Goal: Task Accomplishment & Management: Complete application form

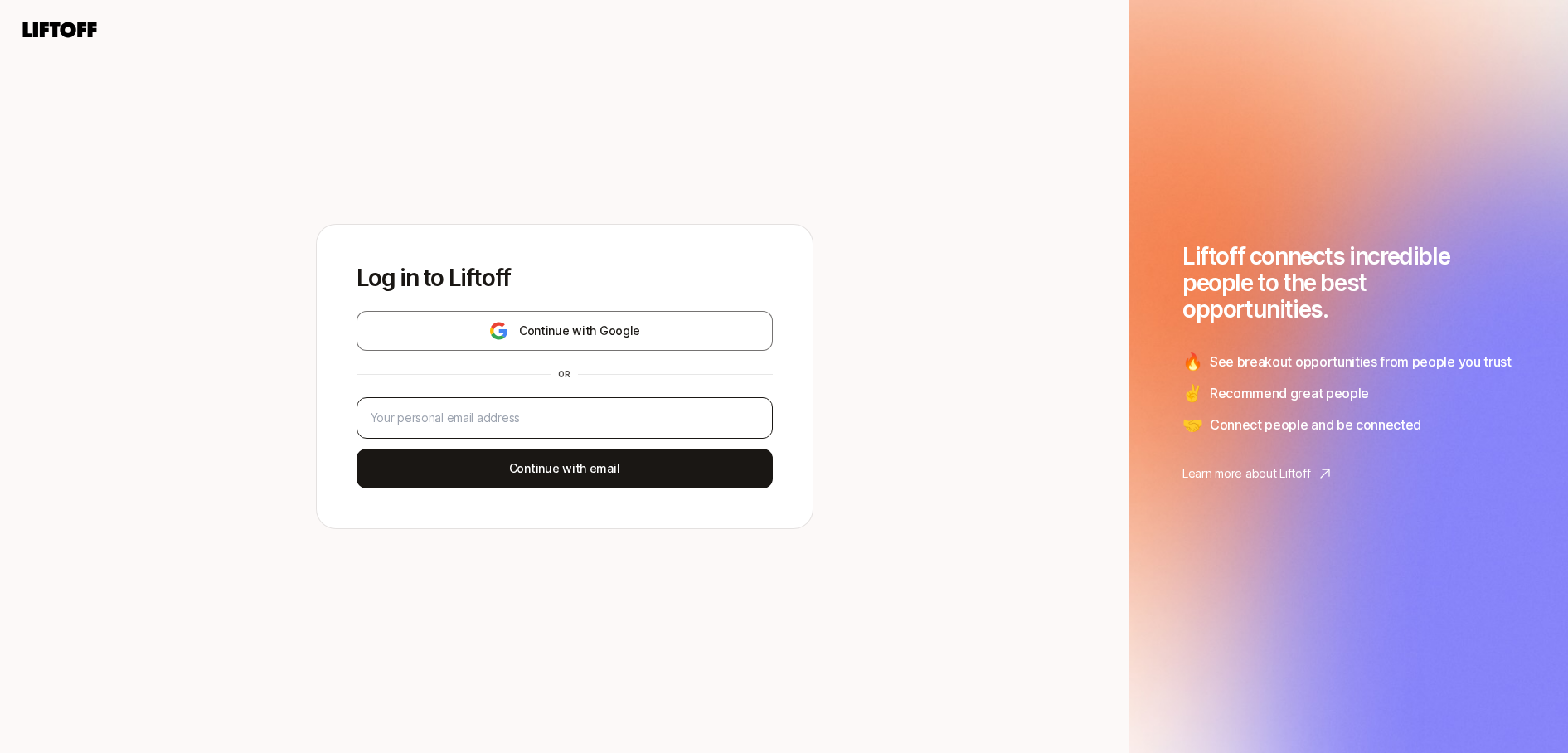
click at [566, 430] on div at bounding box center [564, 417] width 416 height 41
click at [564, 420] on input "email" at bounding box center [564, 417] width 388 height 20
type input "avinash.saraf42@gmail.com"
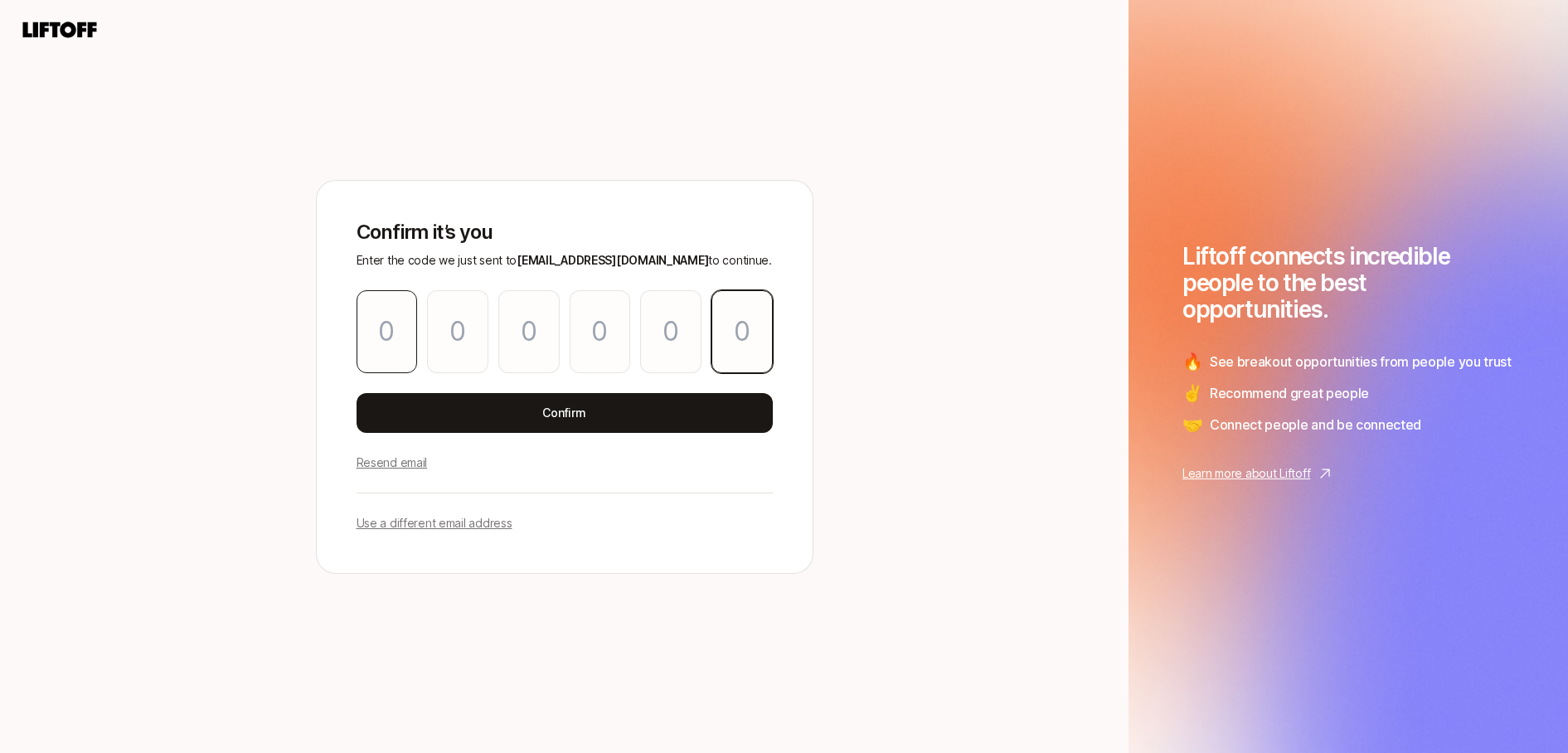
paste input "5"
type input "7"
type input "9"
type input "7"
type input "5"
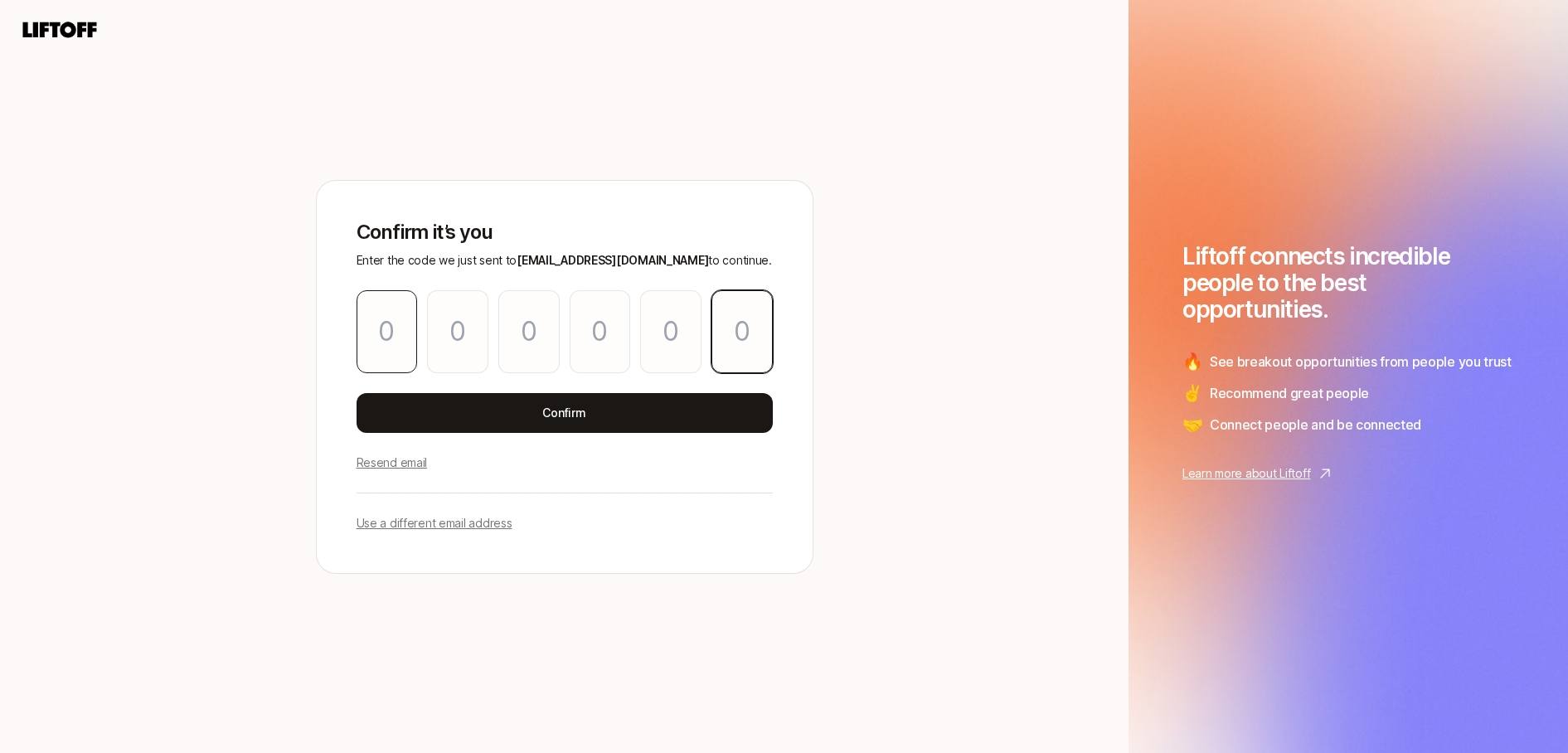
type input "2"
type input "5"
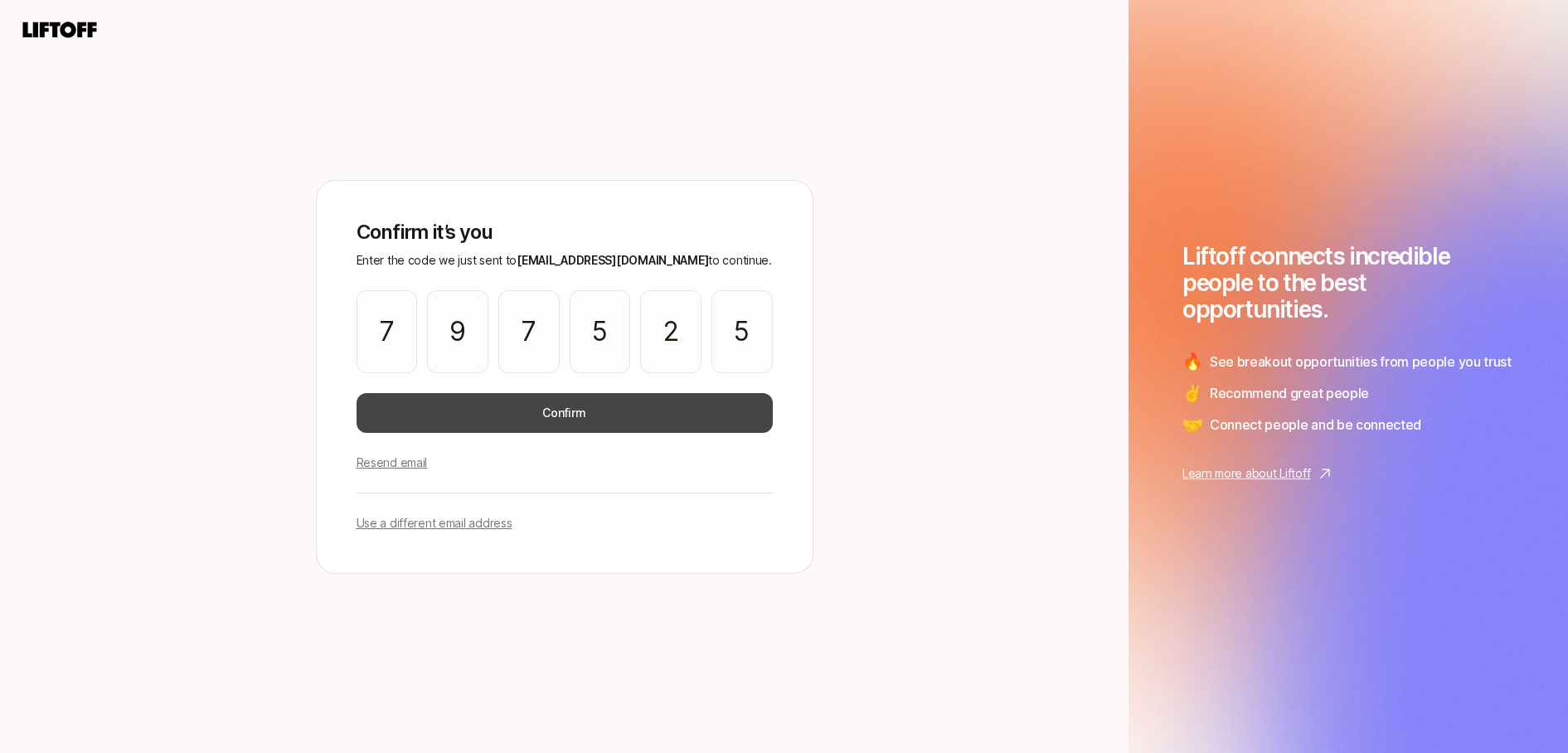
click at [608, 414] on button "Confirm" at bounding box center [564, 413] width 416 height 39
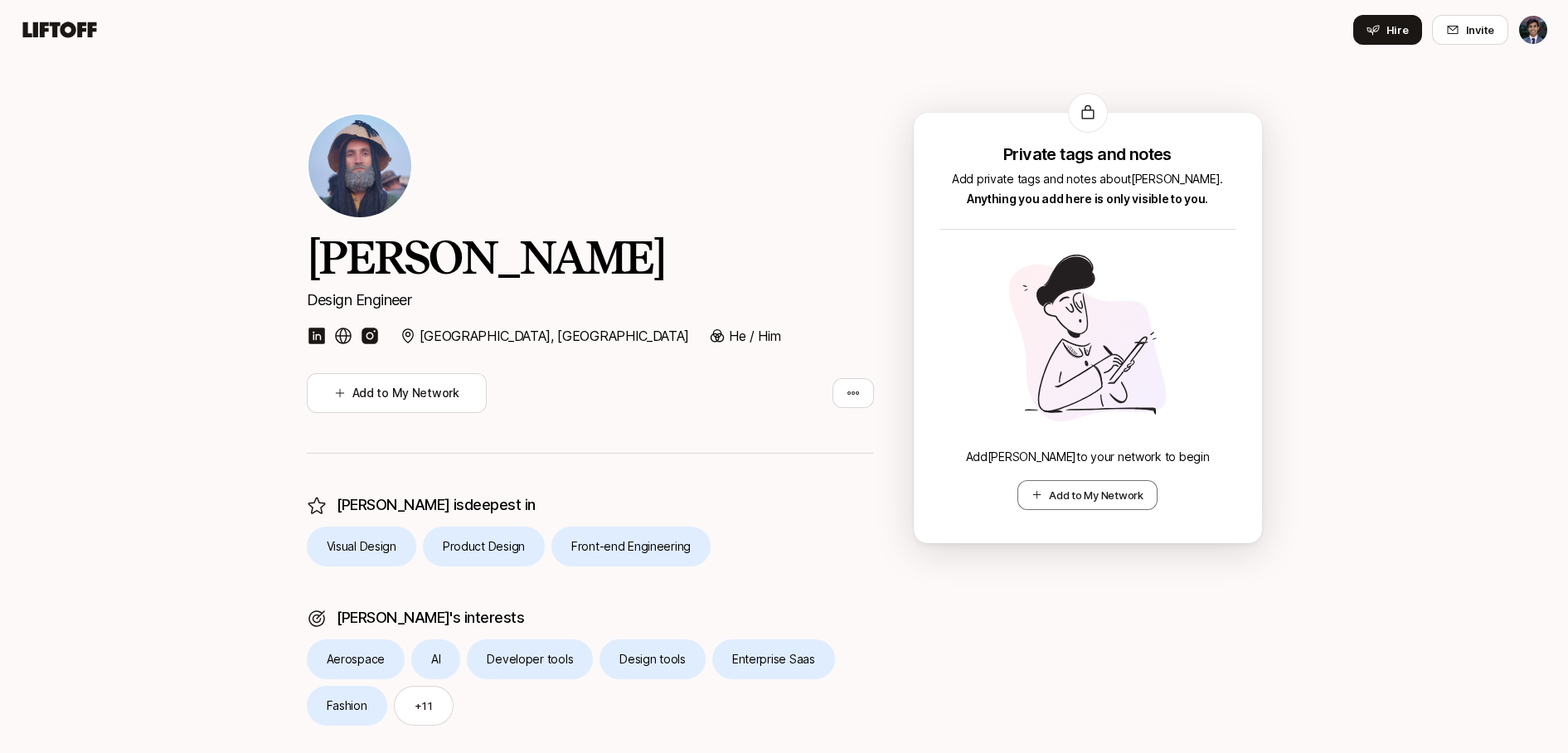
click at [320, 332] on img at bounding box center [316, 336] width 20 height 20
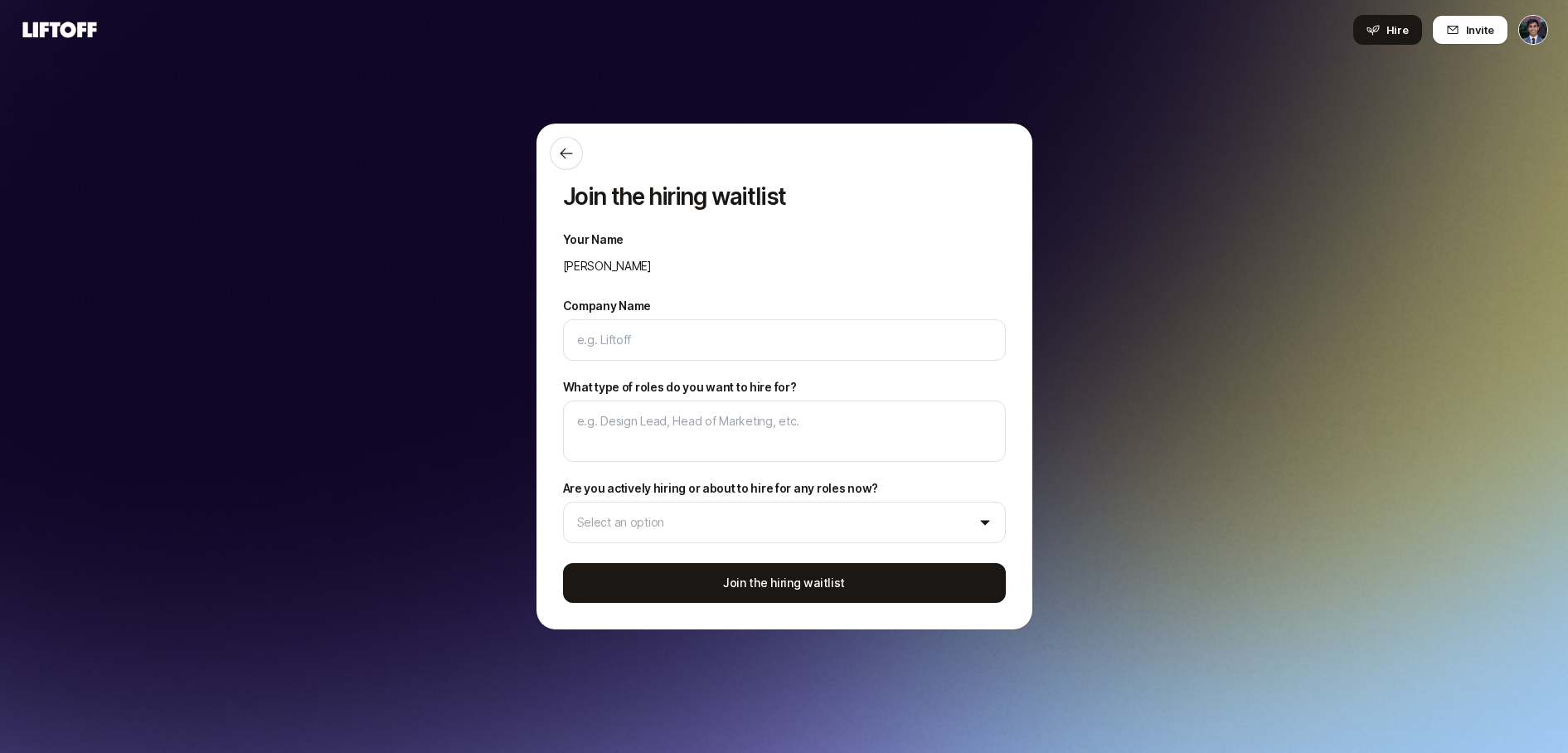
click at [57, 24] on icon at bounding box center [60, 29] width 74 height 15
type textarea "x"
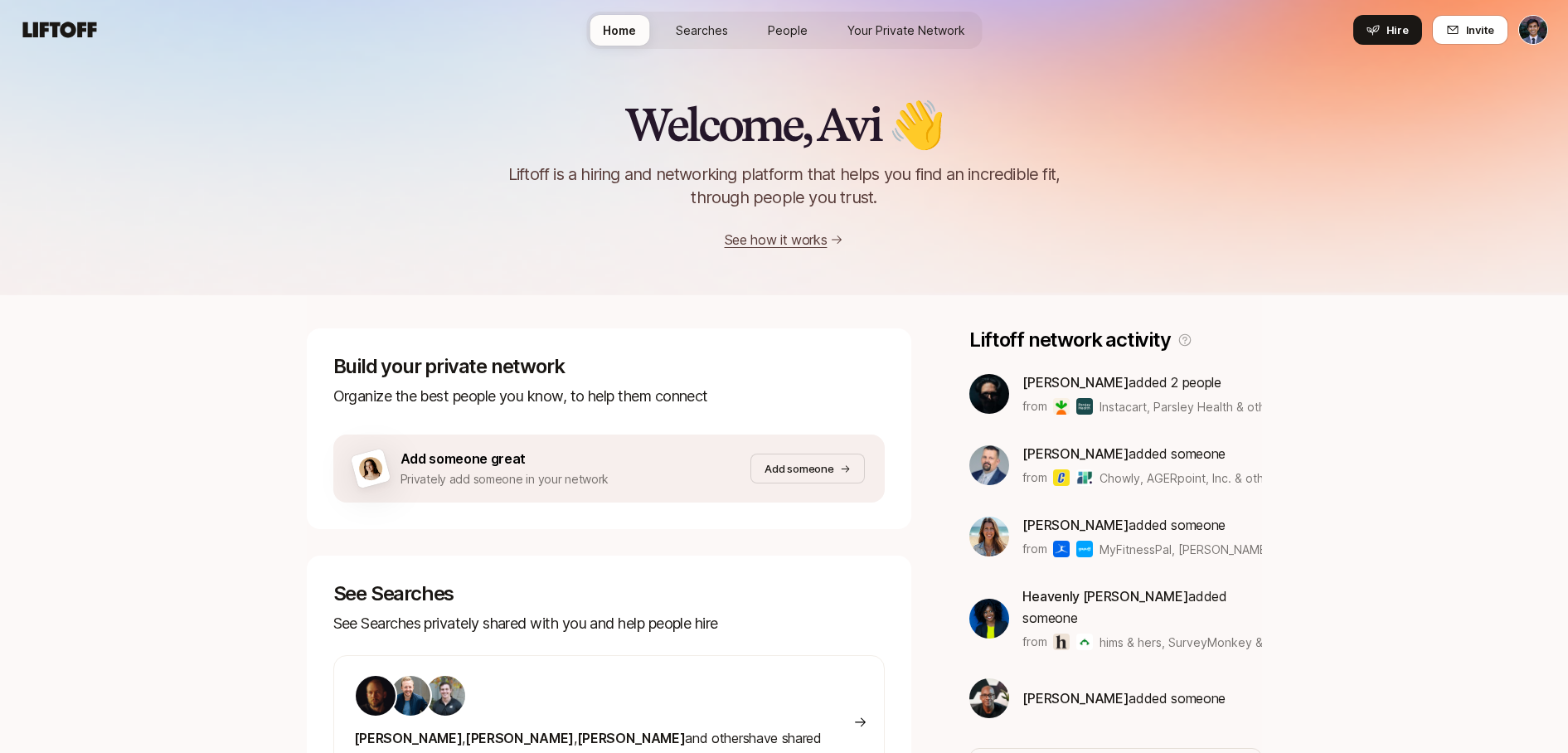
click at [724, 21] on span "Searches" at bounding box center [702, 30] width 52 height 17
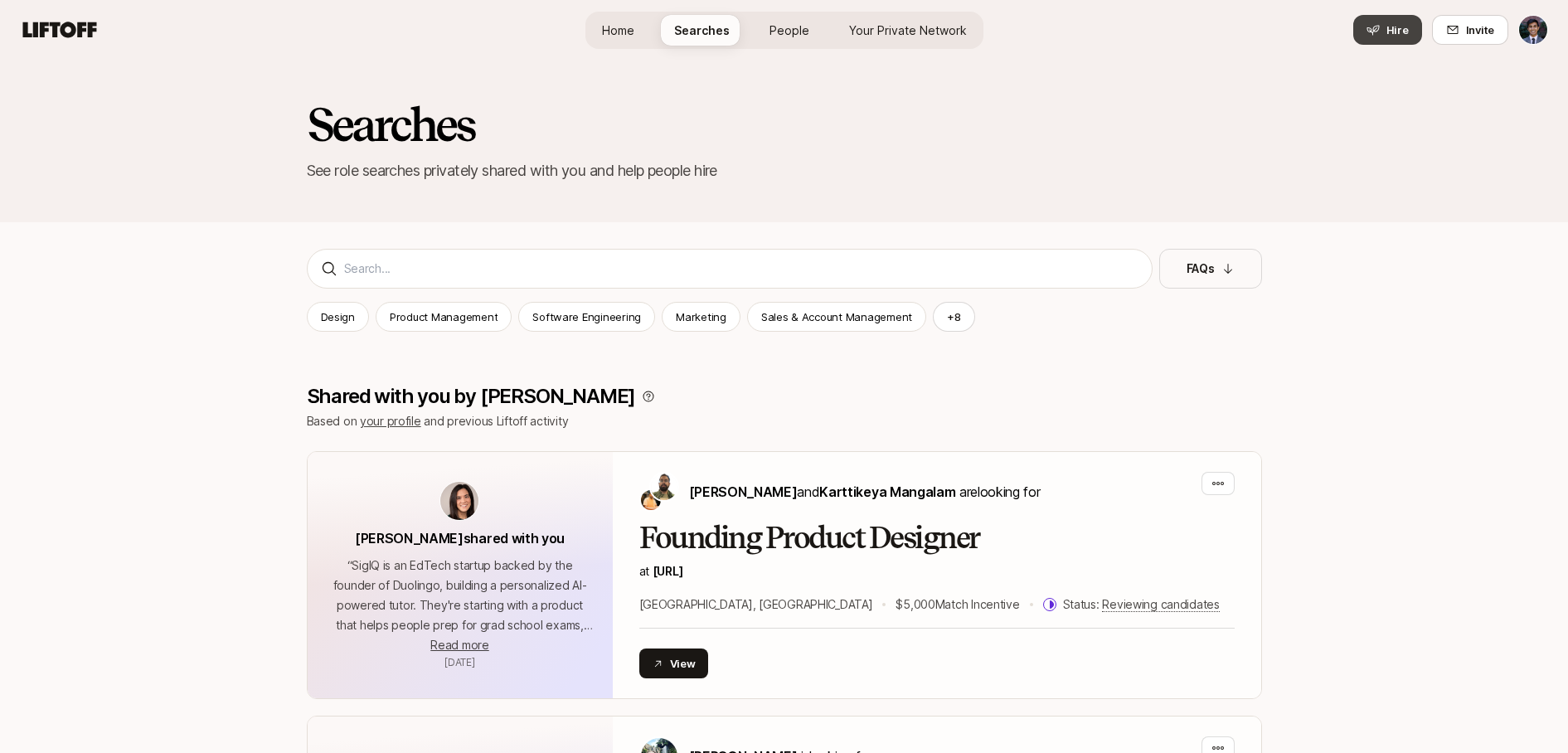
click at [1392, 15] on button "Hire" at bounding box center [1387, 30] width 69 height 30
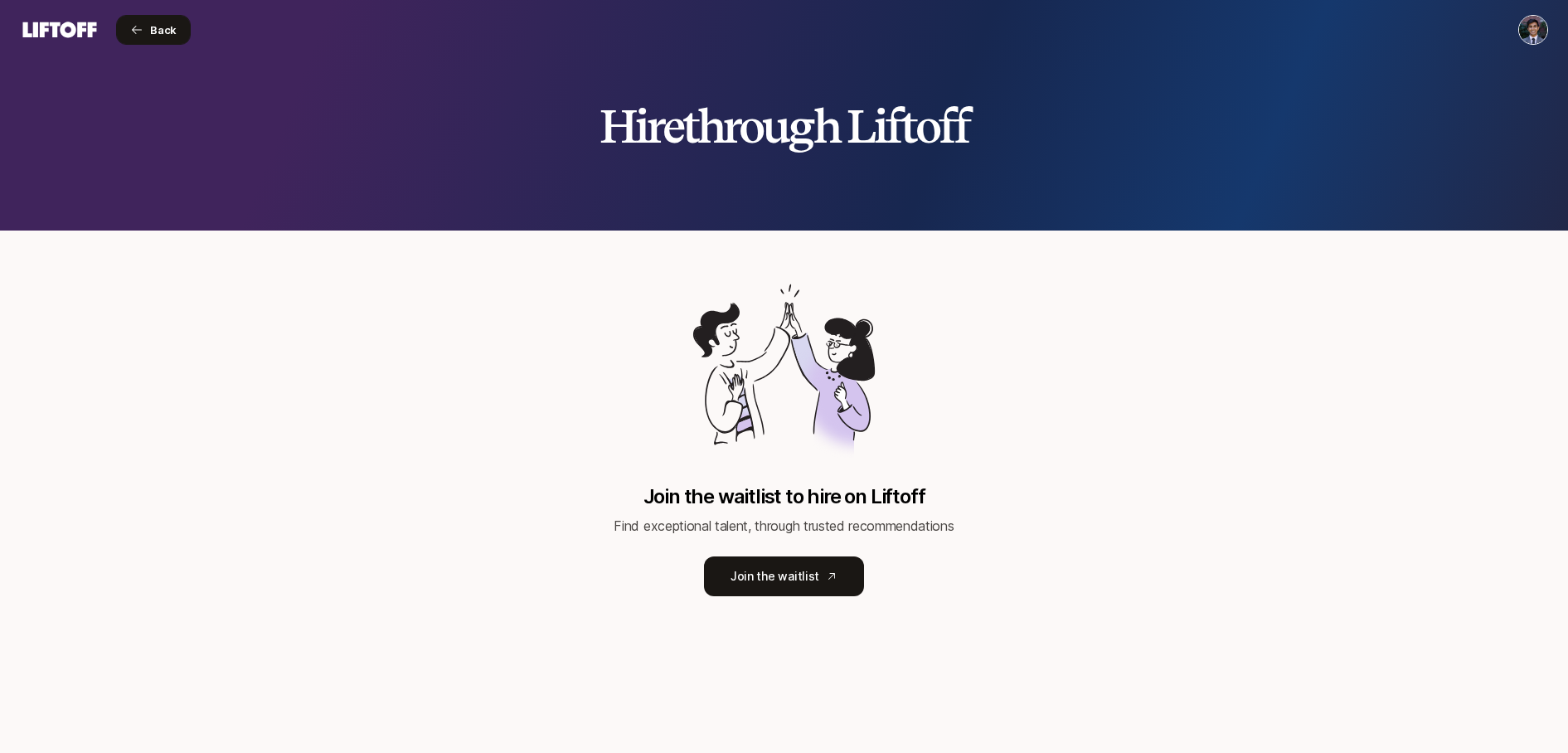
click at [130, 43] on button "Back" at bounding box center [154, 30] width 75 height 30
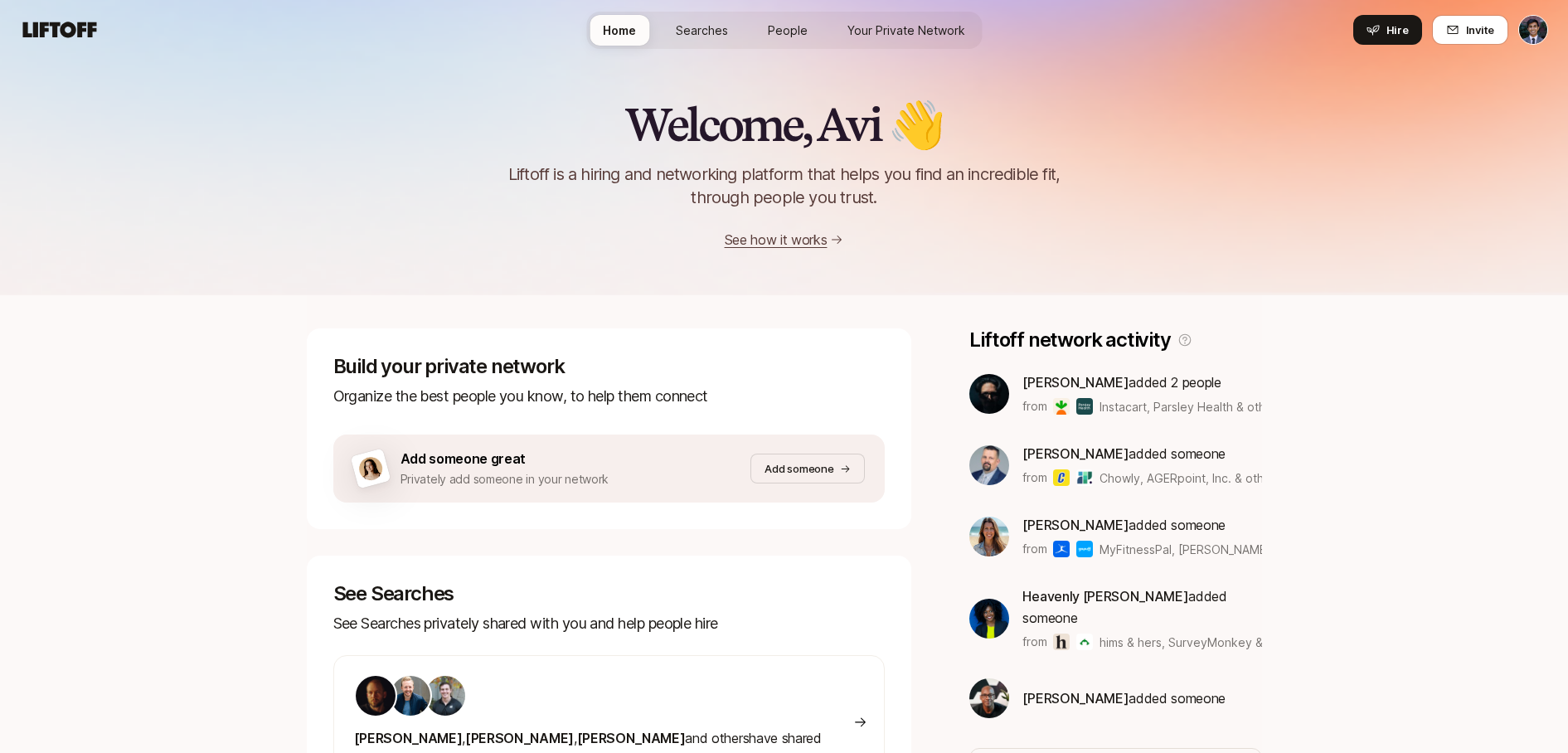
click at [706, 38] on link "Searches" at bounding box center [702, 31] width 79 height 31
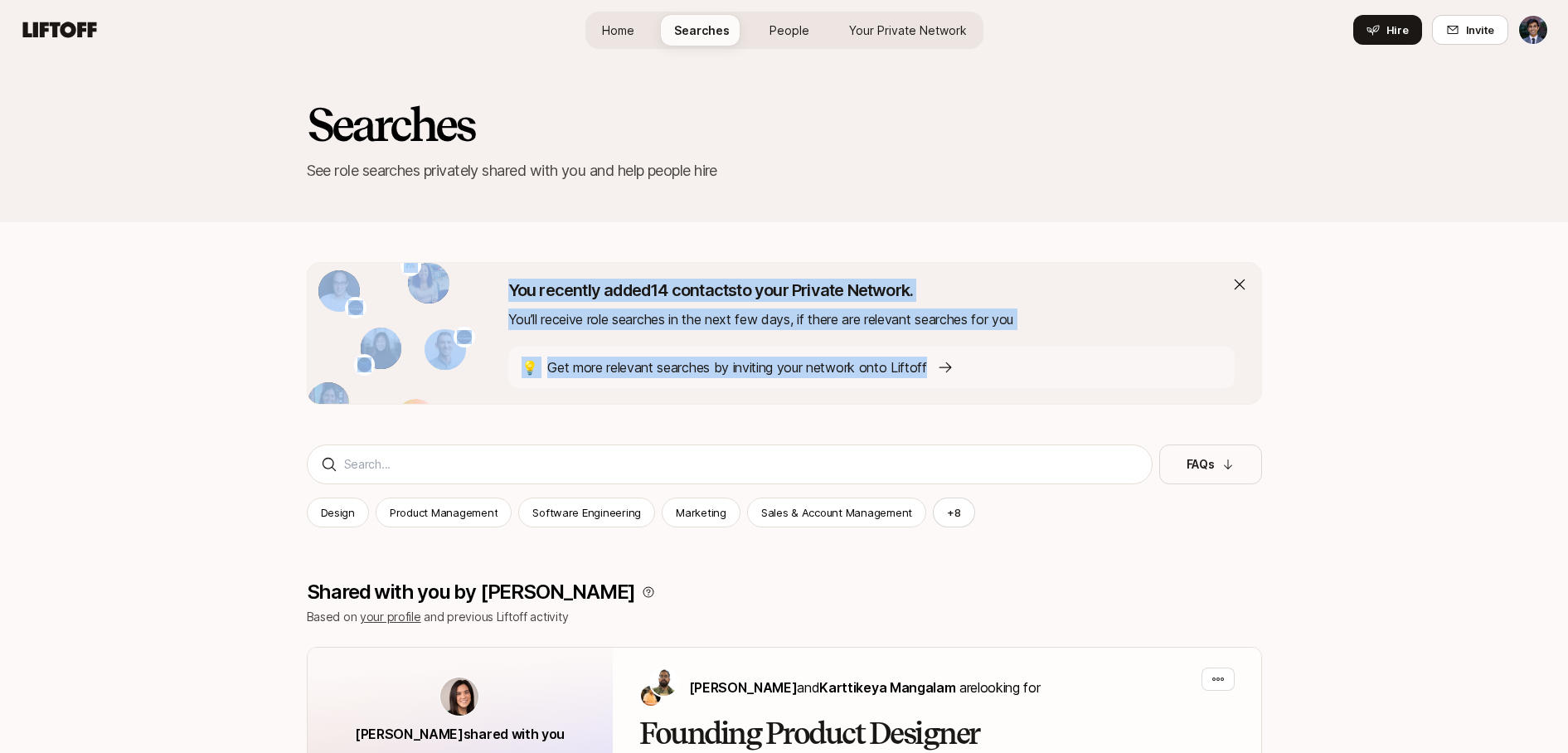
drag, startPoint x: 691, startPoint y: 414, endPoint x: 697, endPoint y: 234, distance: 180.1
click at [697, 234] on div "Searches See role searches privately shared with you and help people hire" at bounding box center [784, 154] width 1568 height 189
drag, startPoint x: 682, startPoint y: 225, endPoint x: 772, endPoint y: 427, distance: 221.1
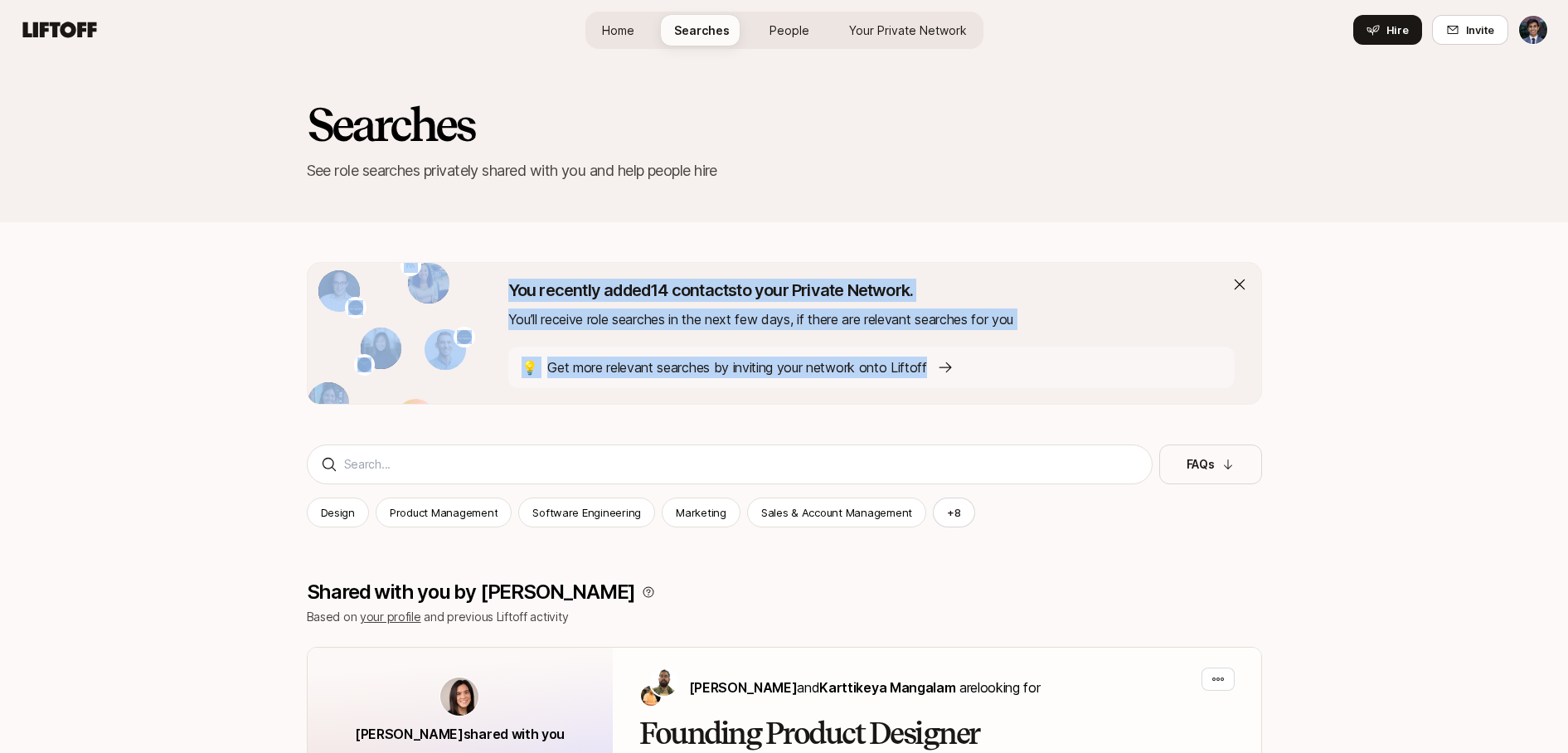
drag, startPoint x: 783, startPoint y: 423, endPoint x: 785, endPoint y: 213, distance: 210.0
click at [785, 213] on div "Searches See role searches privately shared with you and help people hire" at bounding box center [784, 140] width 1568 height 163
drag, startPoint x: 767, startPoint y: 239, endPoint x: 783, endPoint y: 409, distance: 170.8
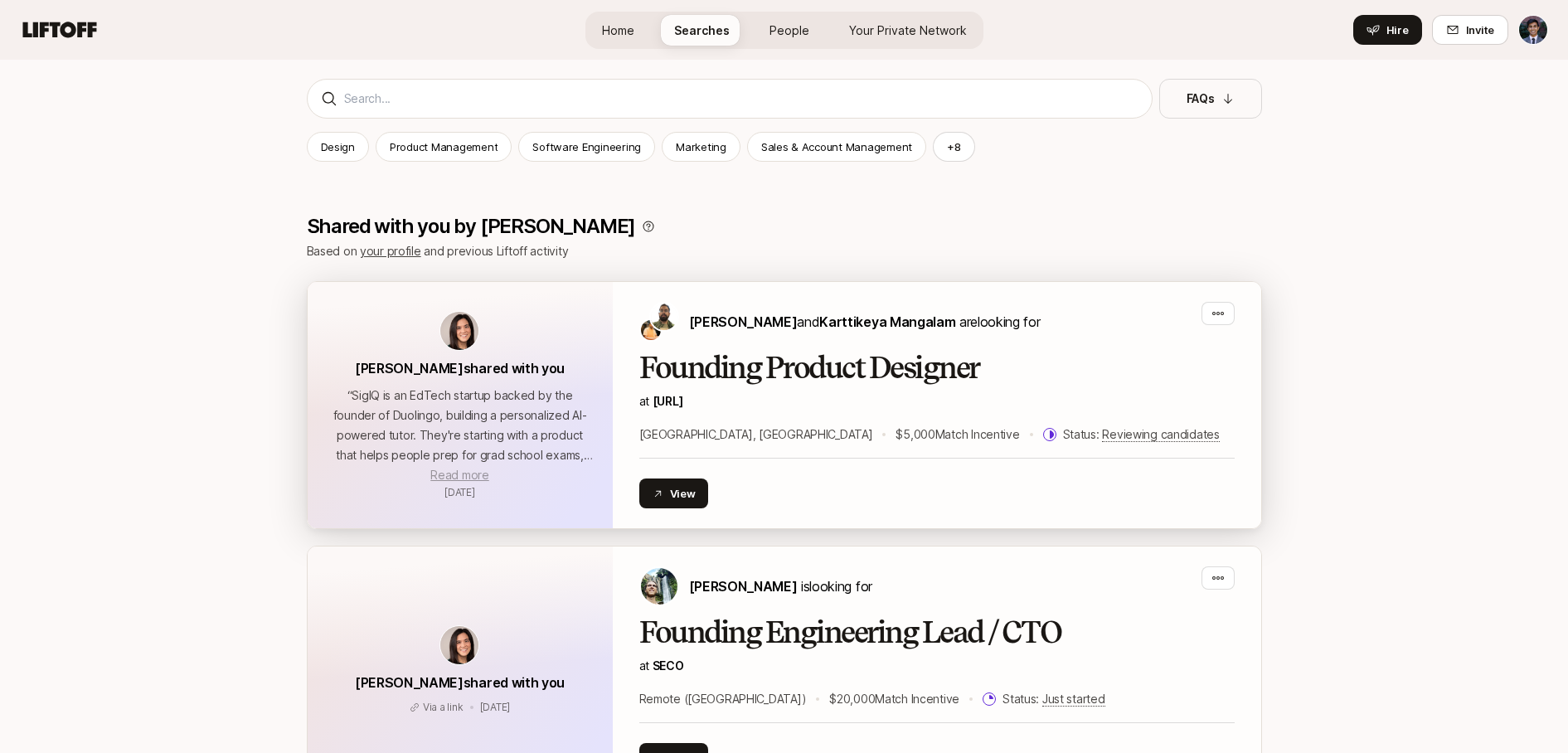
scroll to position [370, 0]
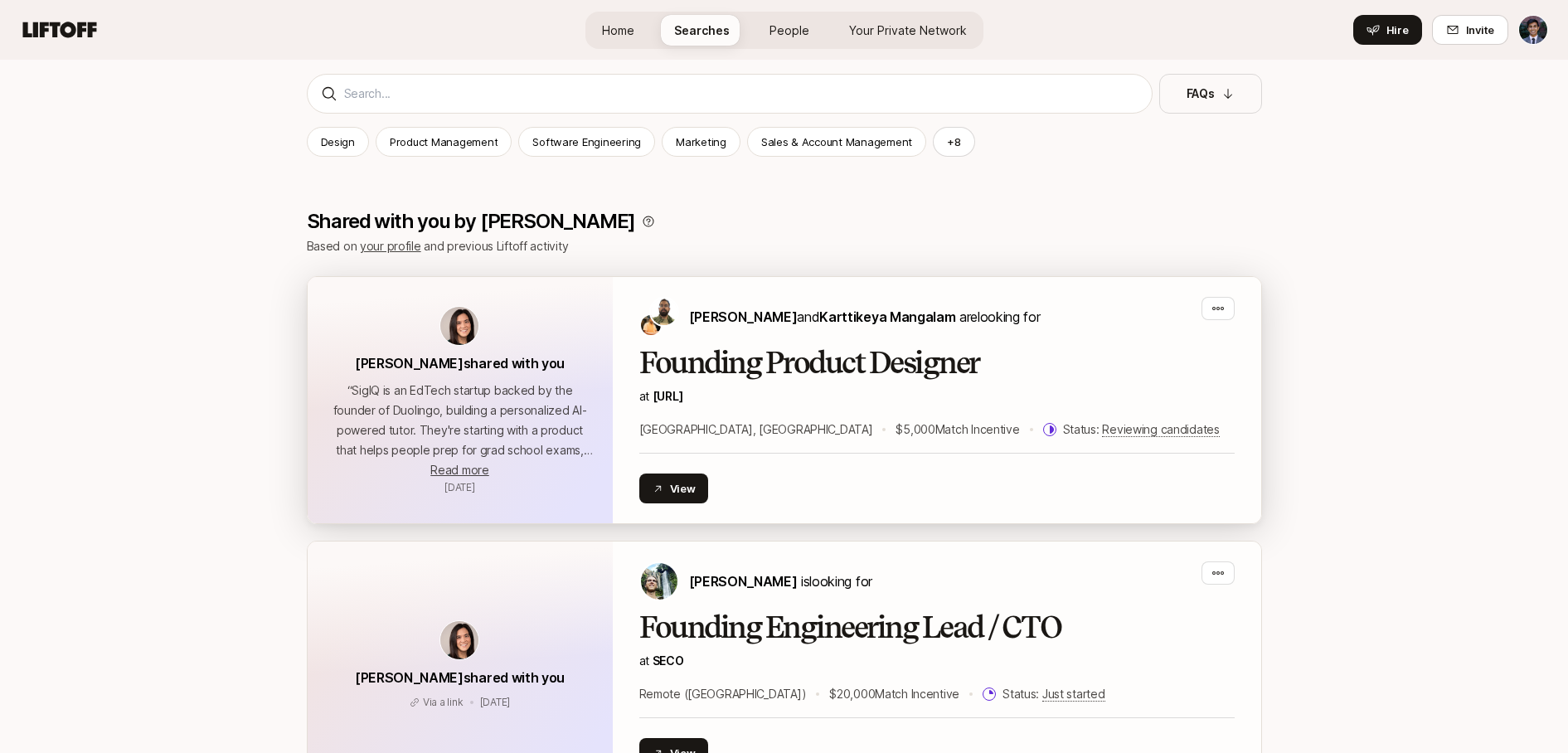
click at [479, 329] on div "Eleanor Morgan shared with you “ SigIQ is an EdTech startup backed by the found…" at bounding box center [460, 339] width 210 height 68
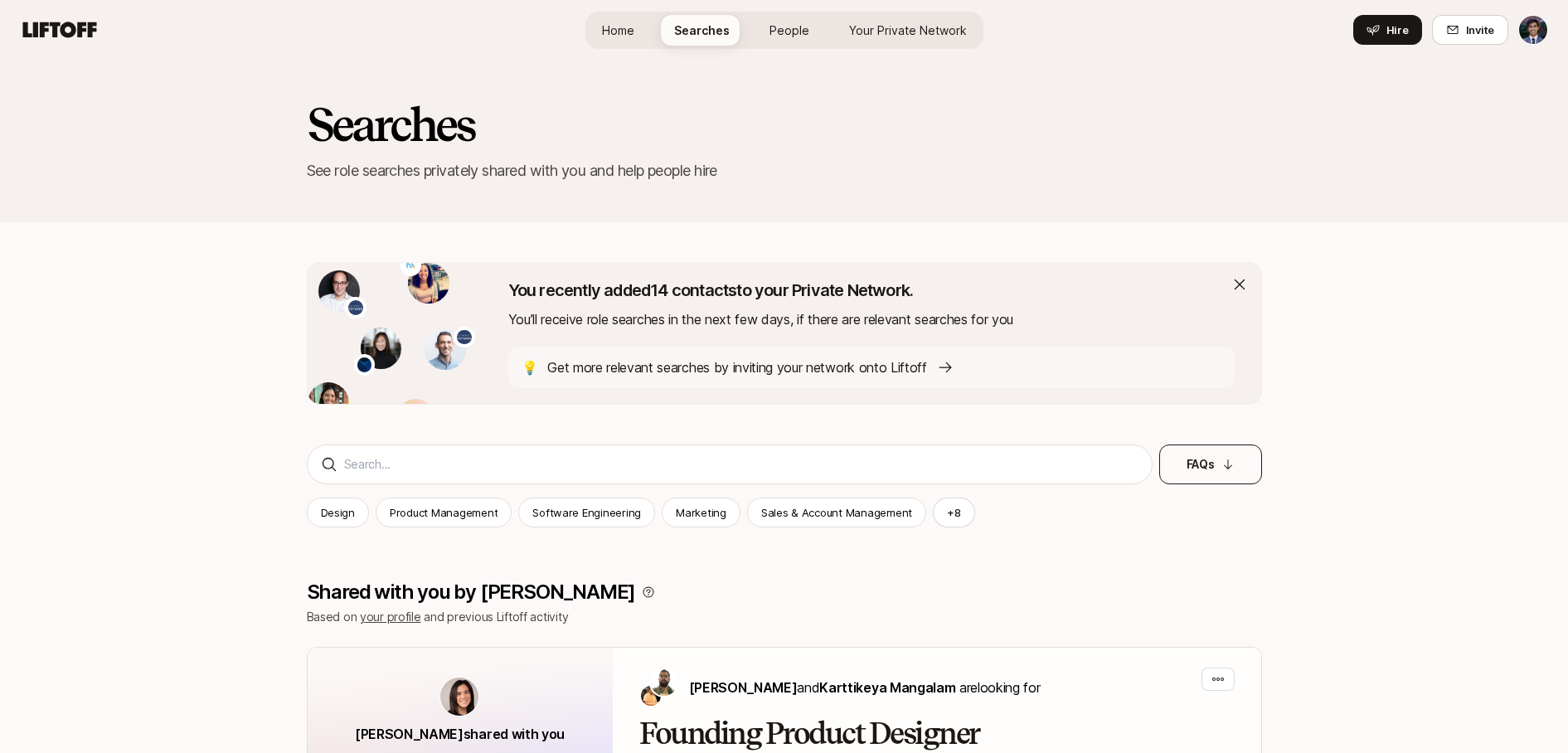
click at [1222, 455] on button "FAQs" at bounding box center [1210, 464] width 103 height 39
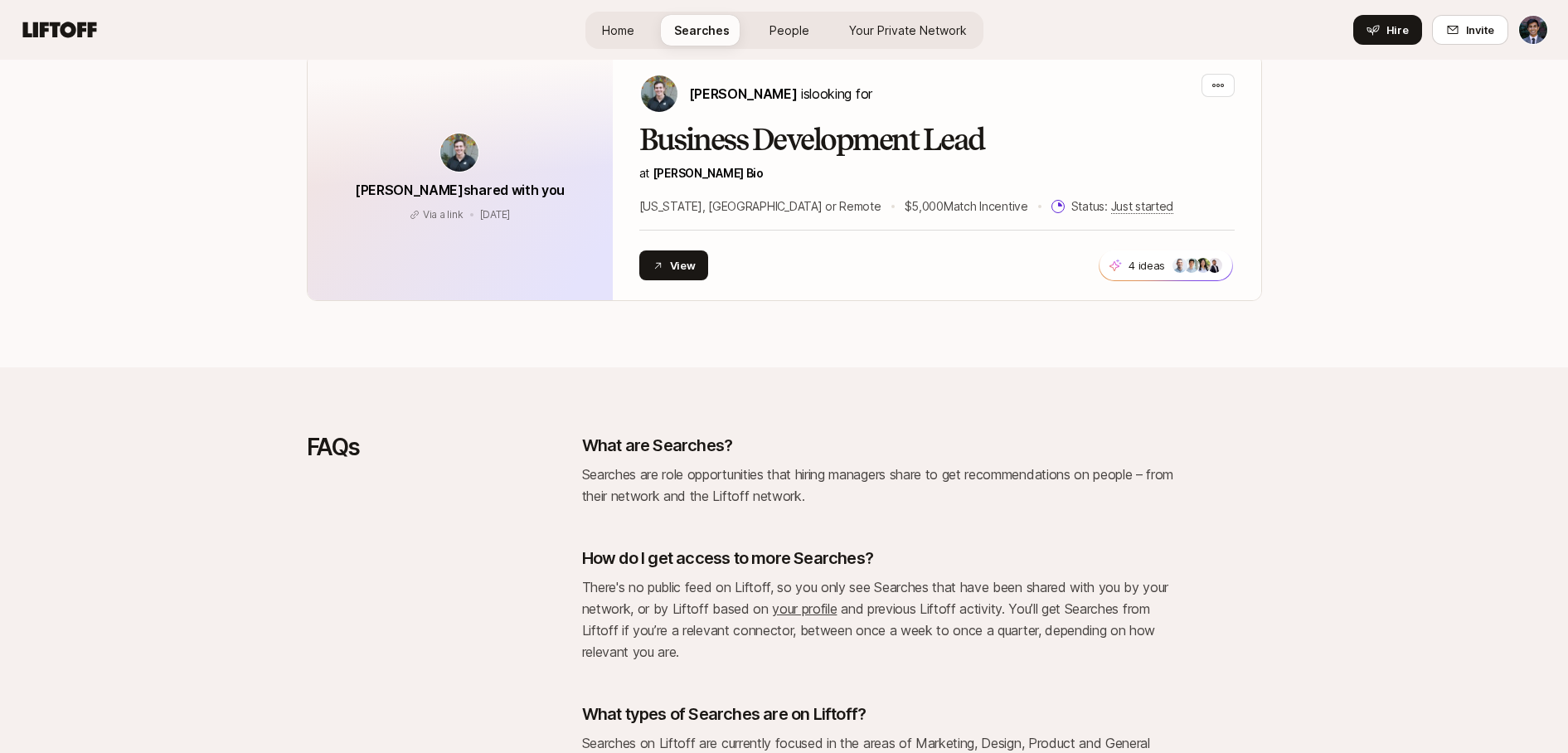
scroll to position [2715, 0]
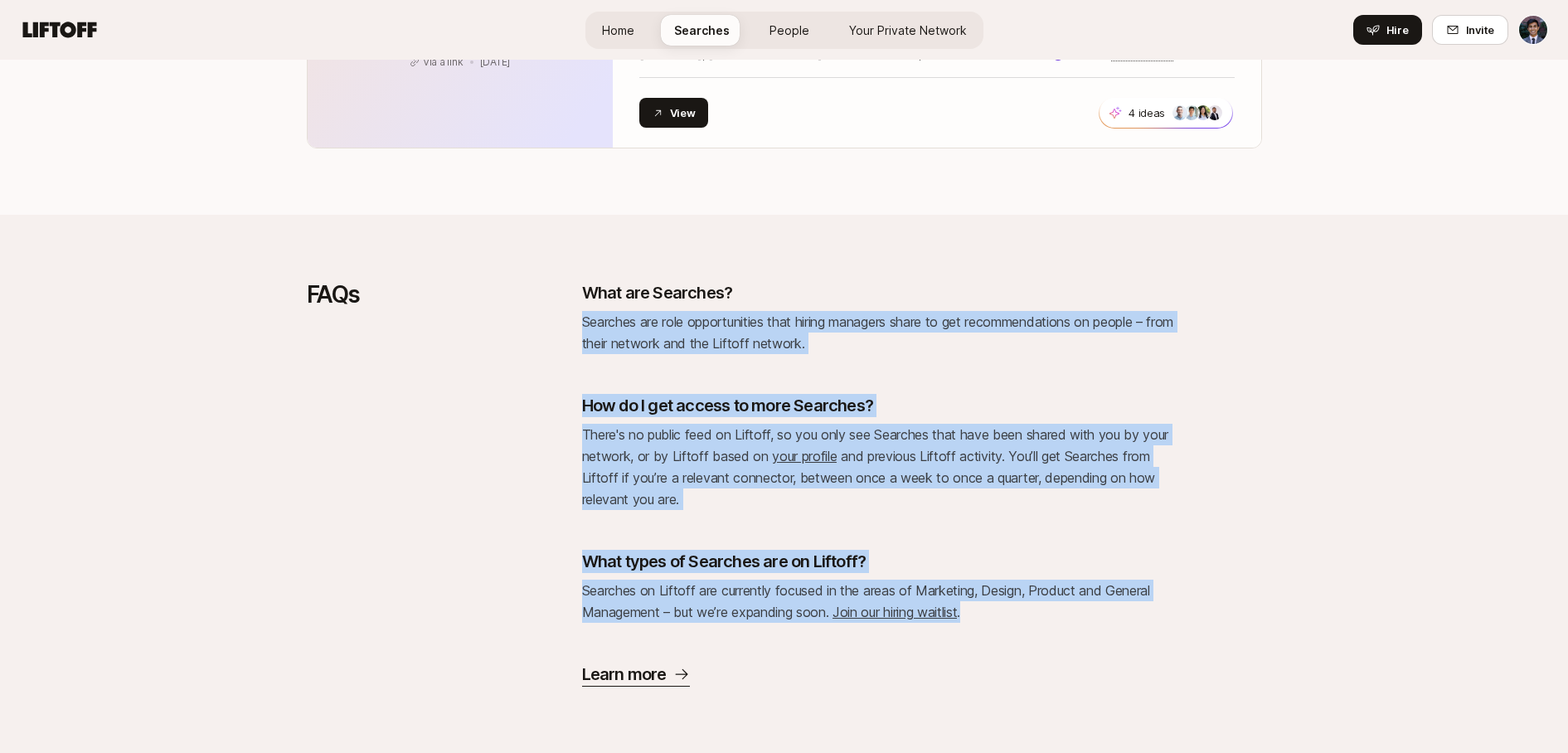
drag, startPoint x: 827, startPoint y: 250, endPoint x: 895, endPoint y: 656, distance: 411.7
click at [896, 651] on div "FAQs What are Searches? Searches are role opportunities that hiring managers sh…" at bounding box center [784, 484] width 1568 height 539
click at [895, 660] on div "What are Searches? Searches are role opportunities that hiring managers share t…" at bounding box center [880, 484] width 597 height 406
drag, startPoint x: 895, startPoint y: 672, endPoint x: 909, endPoint y: 307, distance: 365.3
click at [909, 307] on div "What are Searches? Searches are role opportunities that hiring managers share t…" at bounding box center [880, 484] width 597 height 406
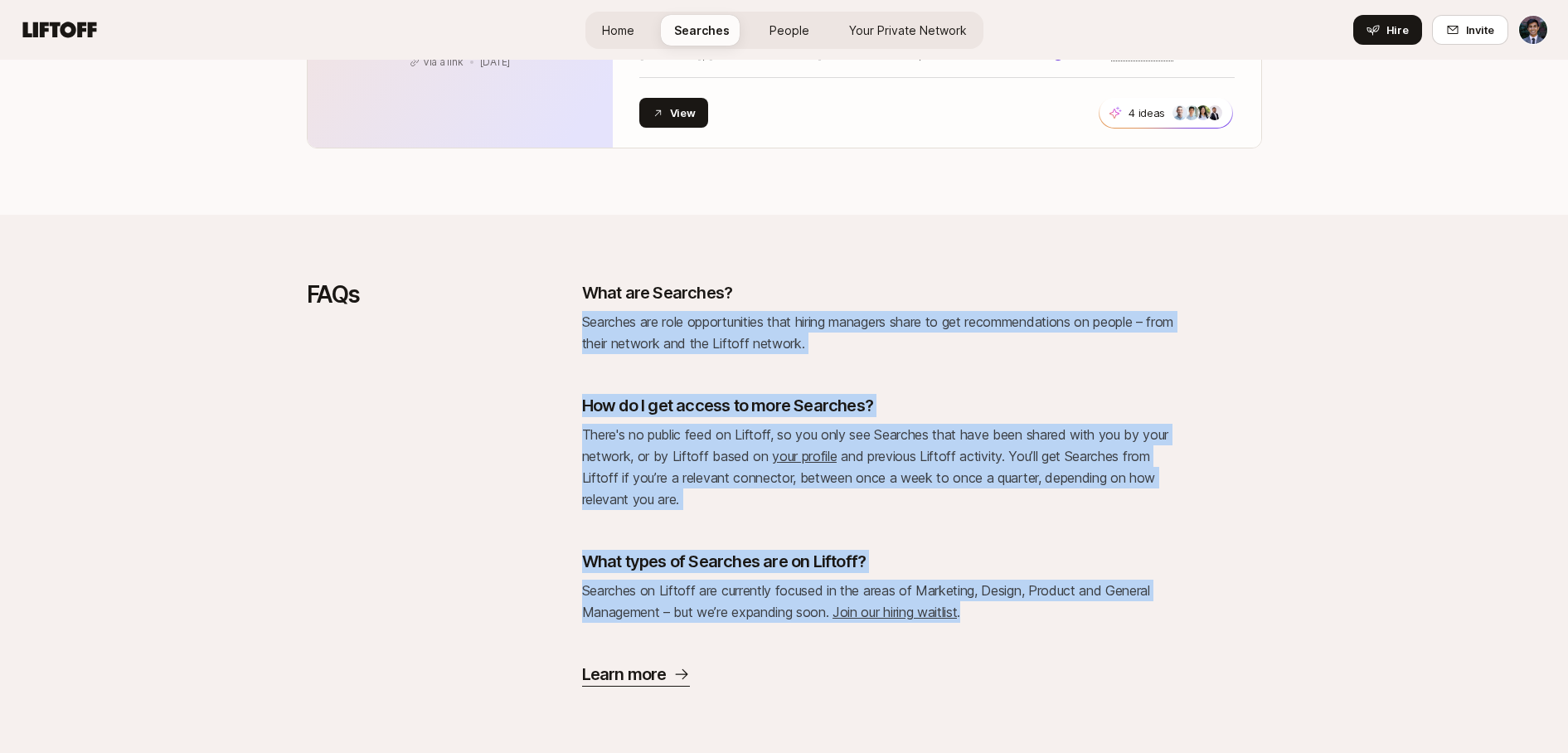
click at [909, 307] on div "What are Searches? Searches are role opportunities that hiring managers share t…" at bounding box center [880, 317] width 597 height 73
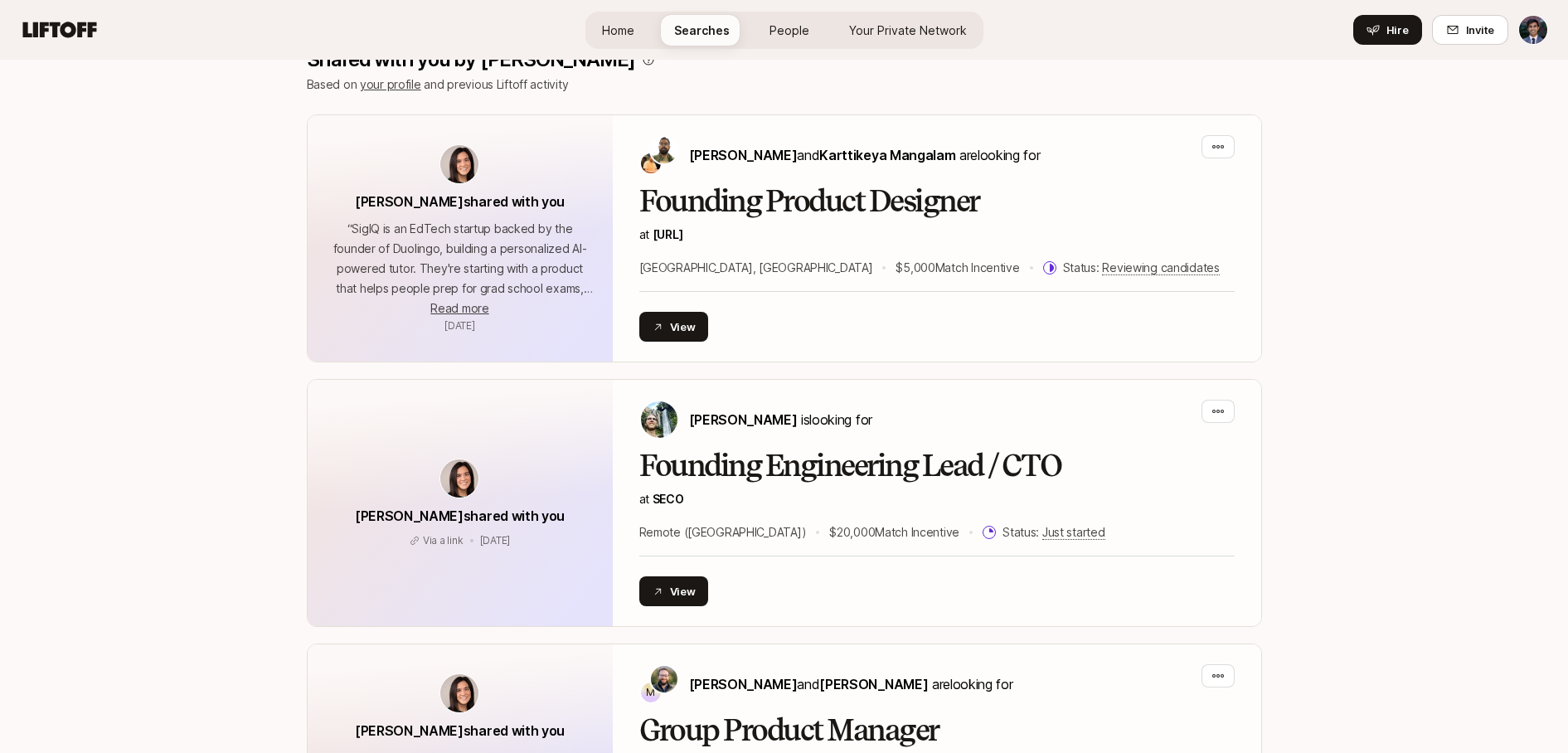
scroll to position [0, 0]
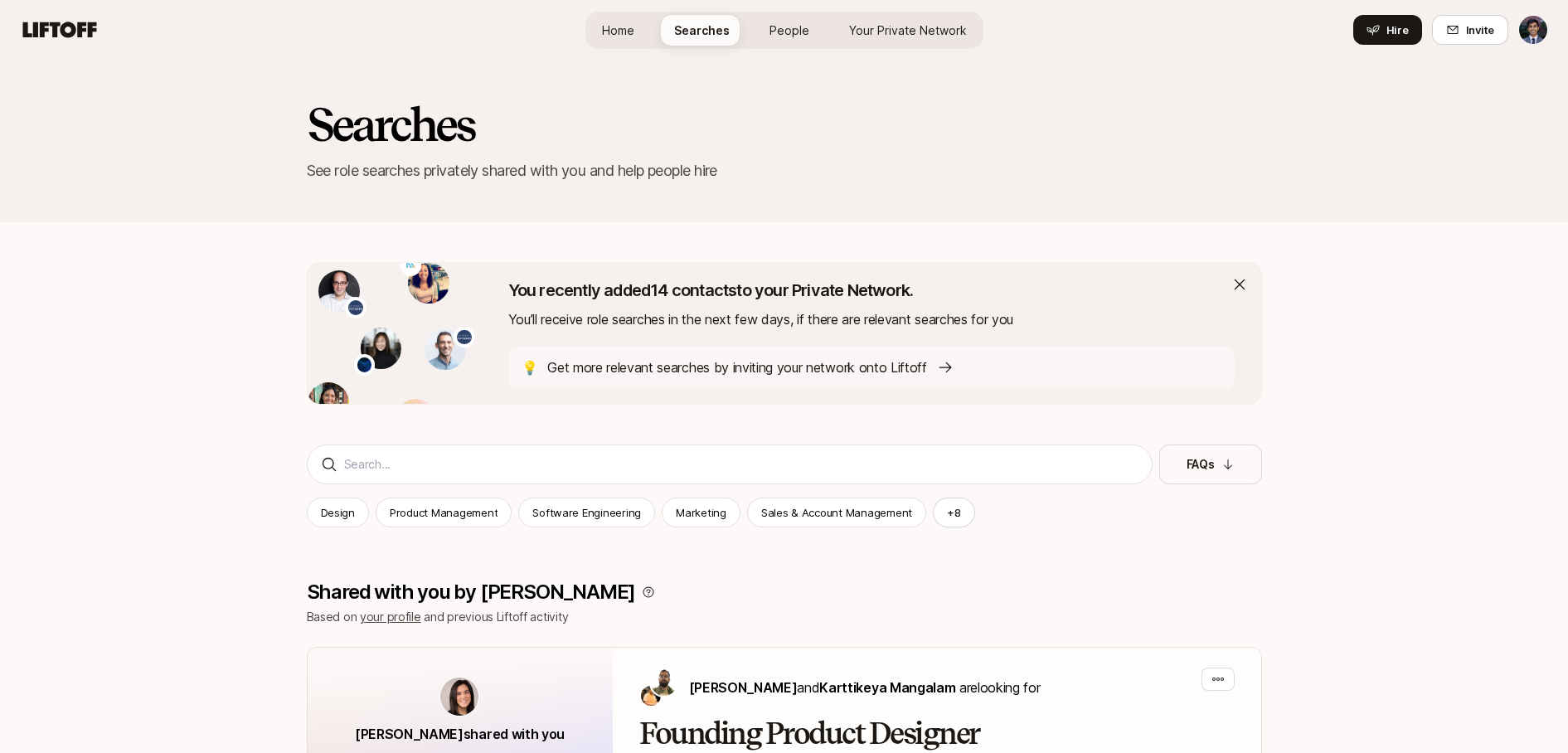
click at [798, 5] on div "Home Searches People Your Private Network Hire" at bounding box center [784, 30] width 398 height 60
click at [796, 23] on span "People" at bounding box center [788, 30] width 39 height 17
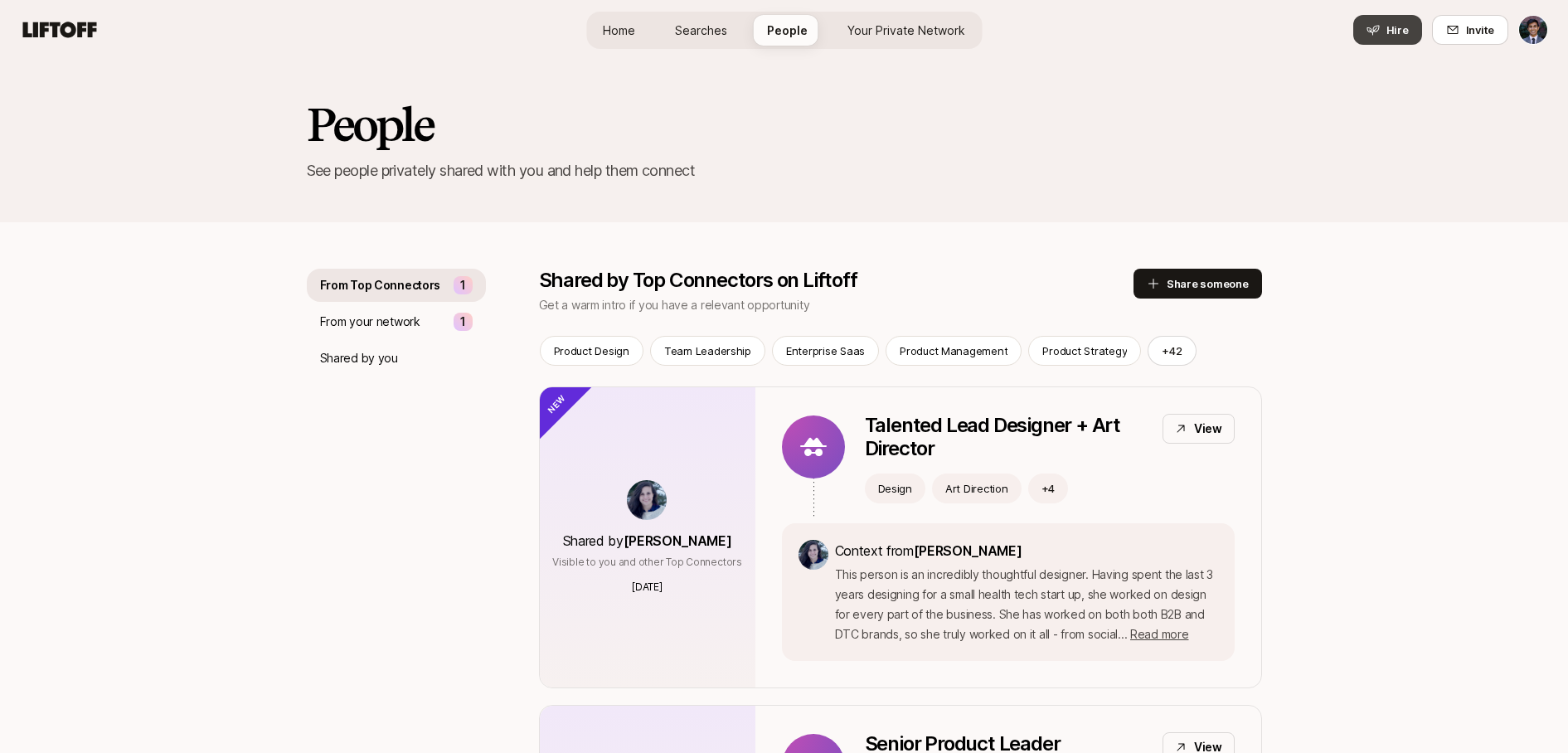
click at [1412, 36] on button "Hire" at bounding box center [1387, 30] width 69 height 30
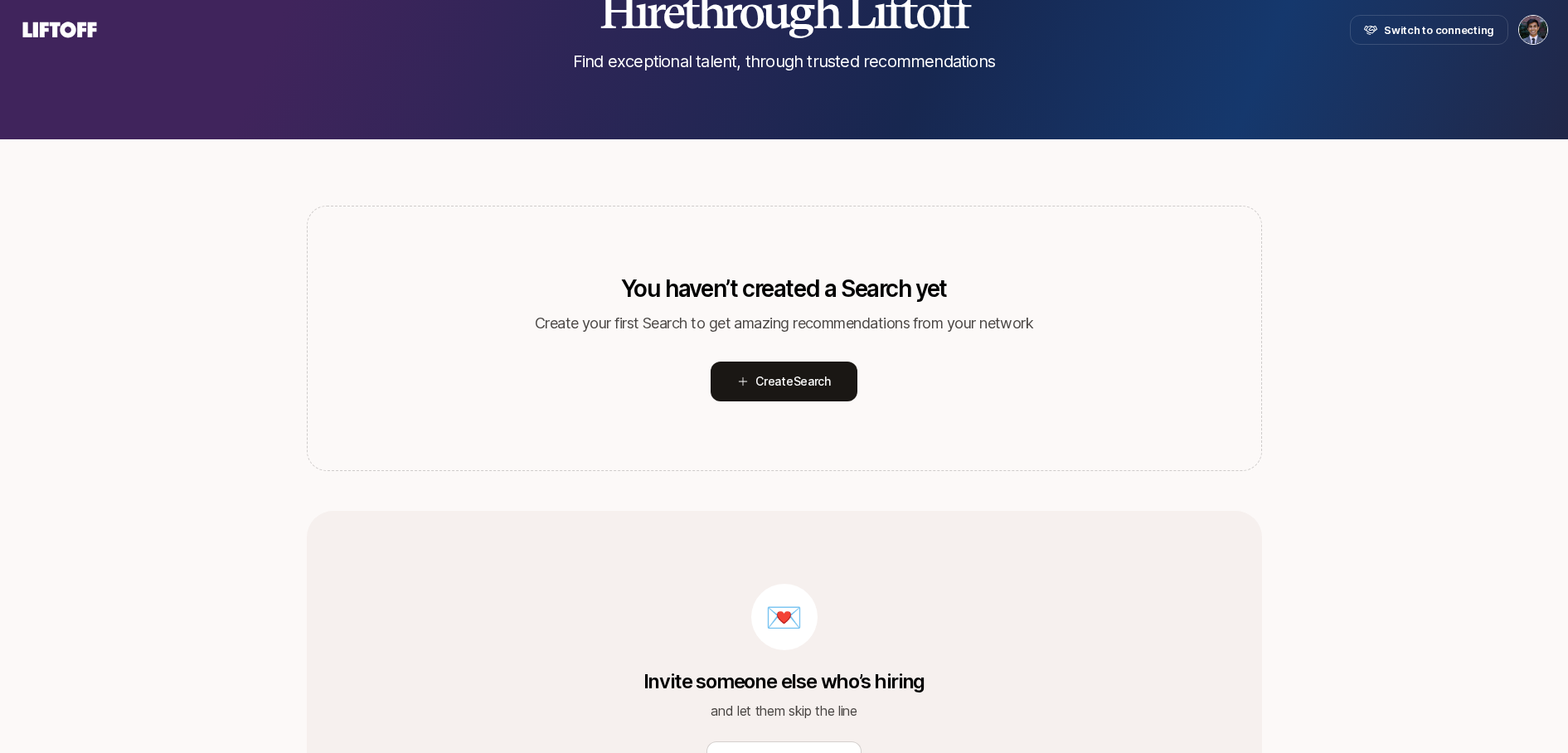
scroll to position [139, 0]
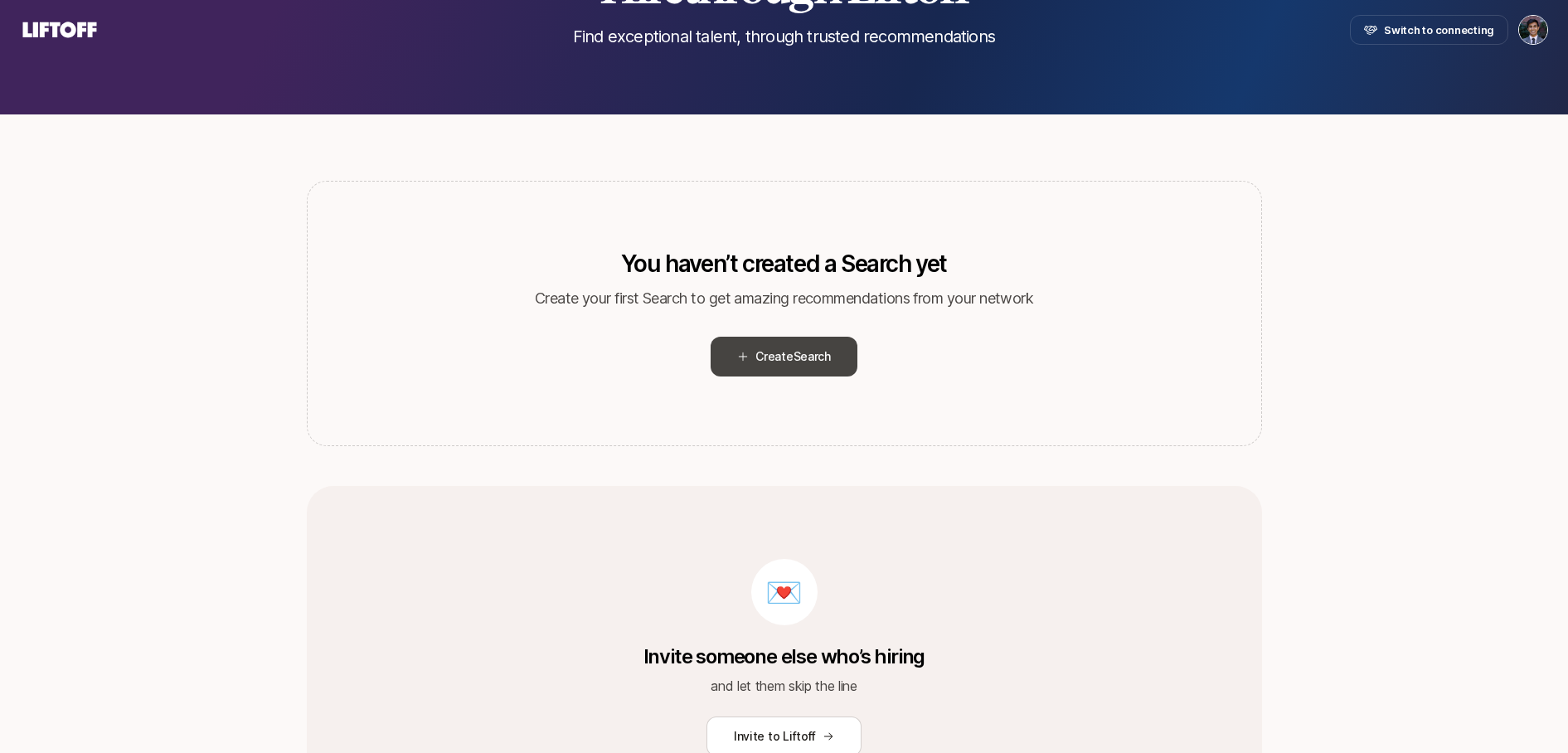
click at [783, 359] on span "Create Search" at bounding box center [793, 356] width 75 height 20
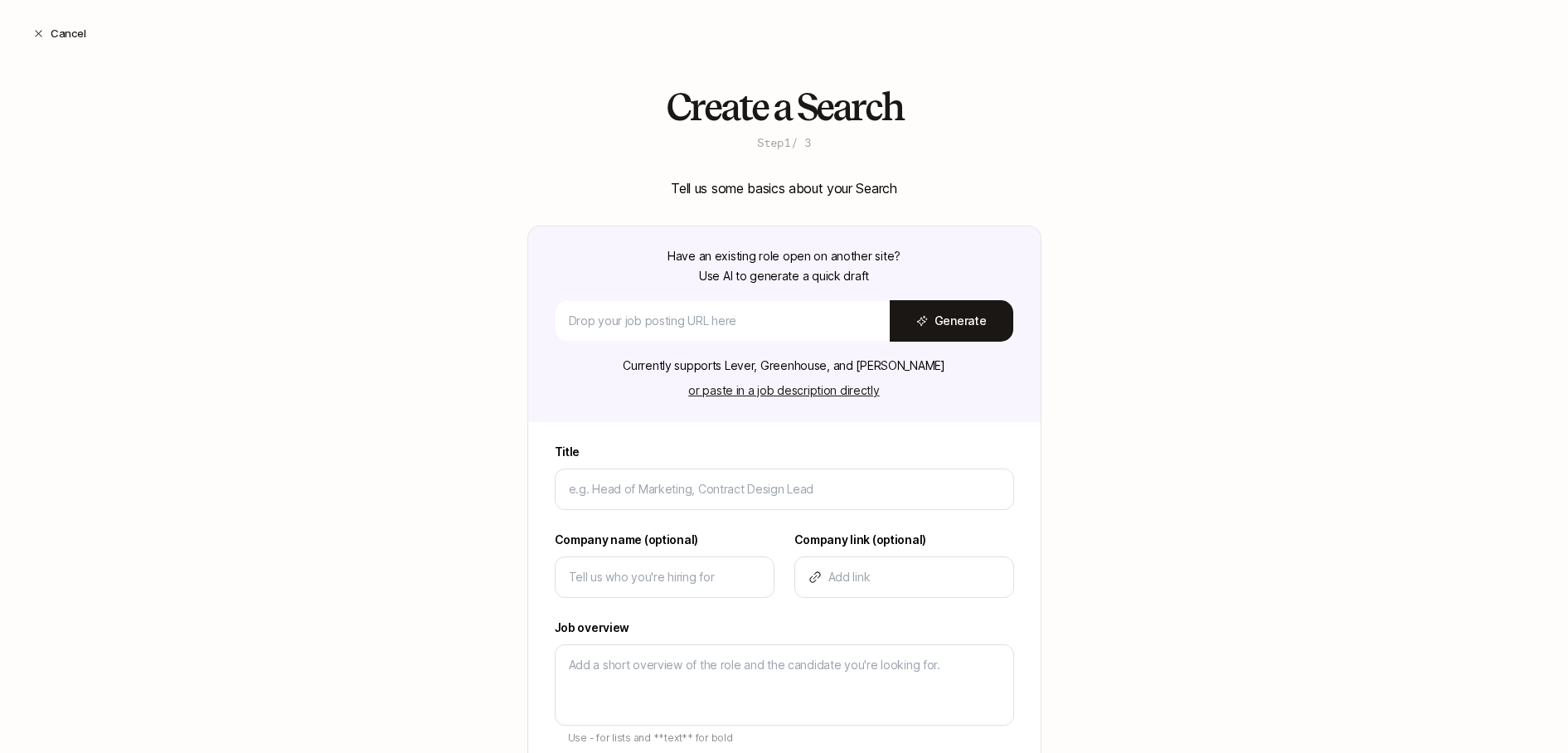
click at [793, 275] on p "Have an existing role open on another site? Use AI to generate a quick draft" at bounding box center [784, 265] width 233 height 39
click at [772, 274] on p "Have an existing role open on another site? Use AI to generate a quick draft" at bounding box center [784, 265] width 233 height 39
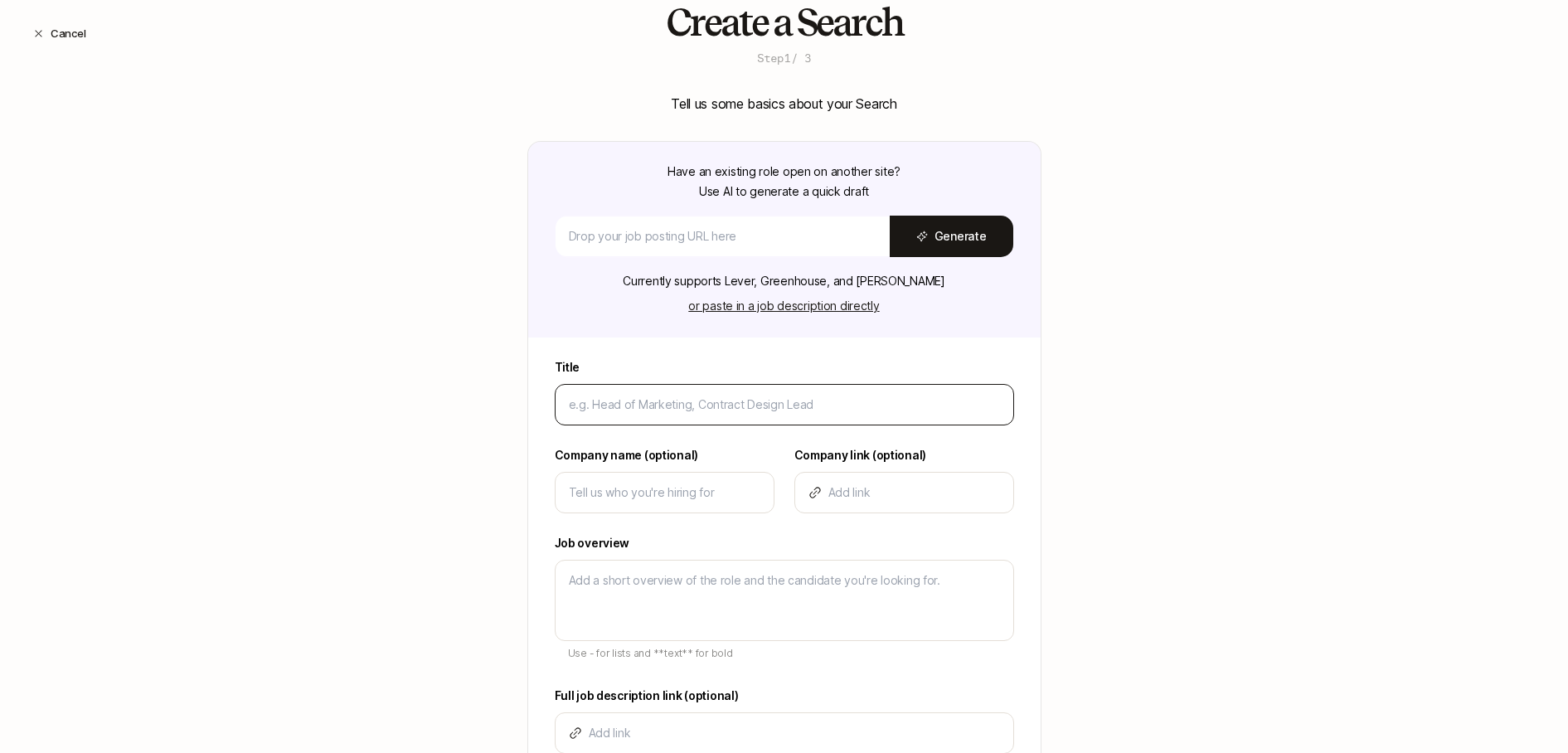
scroll to position [102, 0]
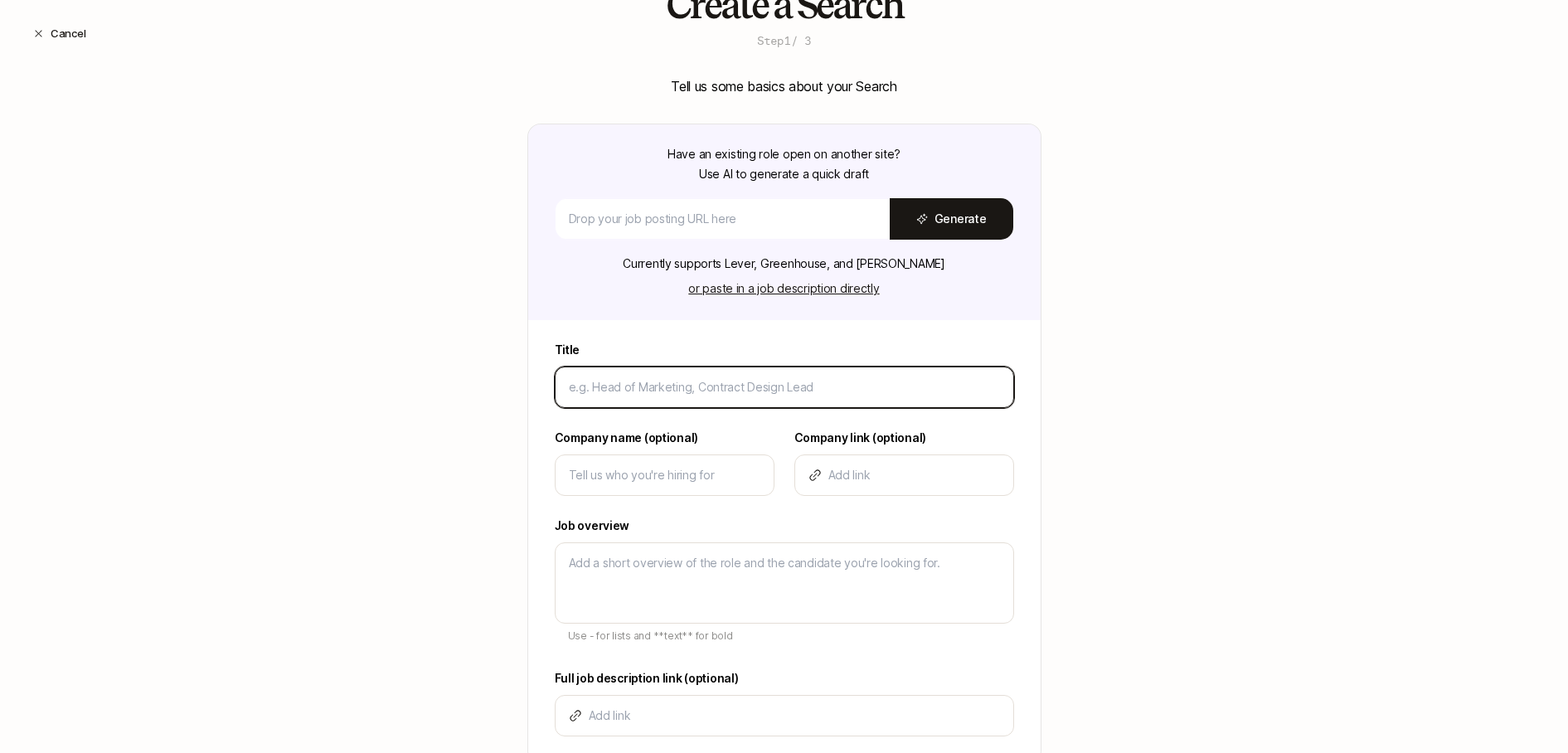
click at [655, 377] on input at bounding box center [784, 387] width 431 height 20
click at [617, 394] on input at bounding box center [784, 387] width 431 height 20
click at [744, 391] on input at bounding box center [784, 387] width 431 height 20
paste input "Leaders who are hiring and would benefit from [PERSON_NAME]"
type input "Leaders who are hiring and would benefit from [PERSON_NAME]"
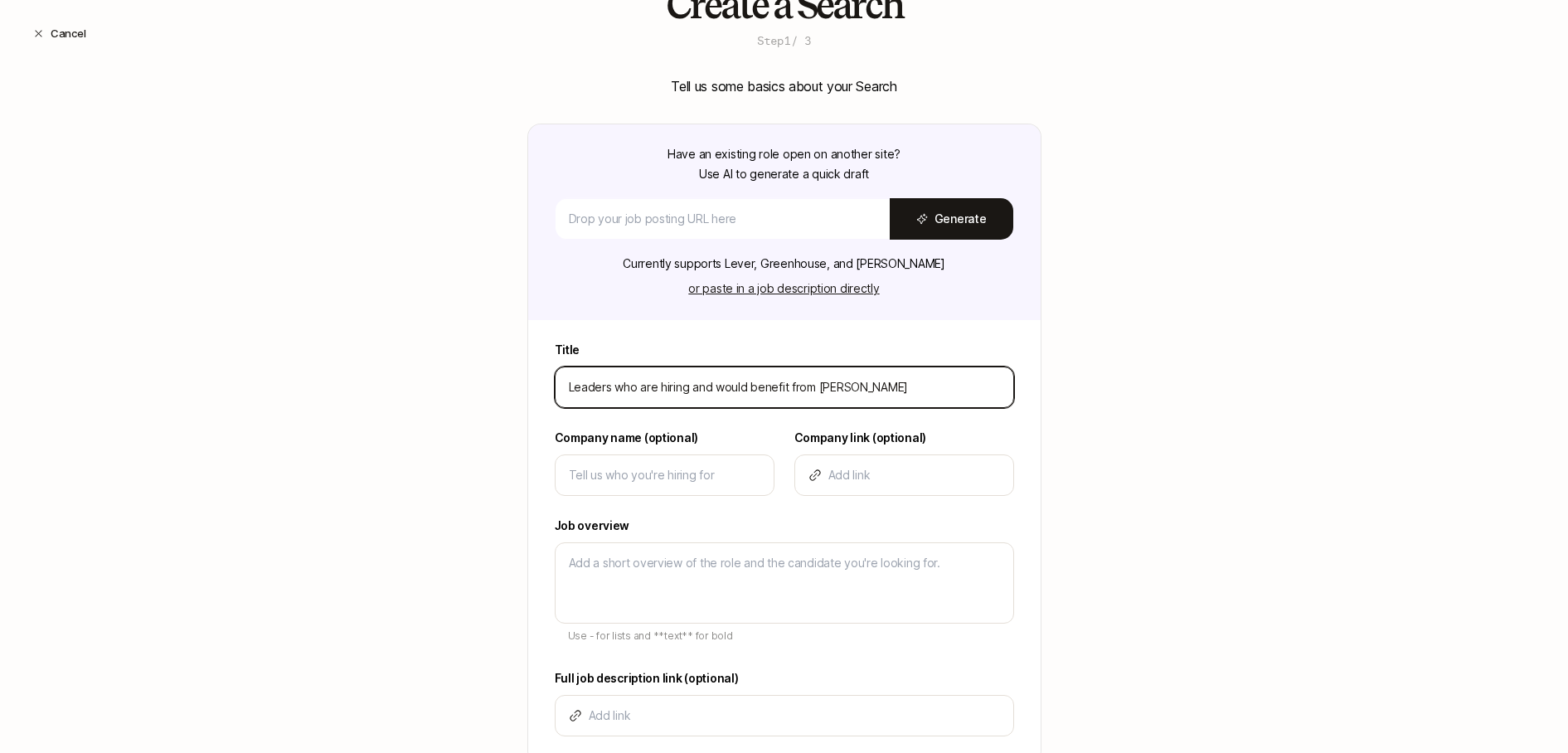
type textarea "x"
type input "Leaders who are hiring and would benefit from [PERSON_NAME]"
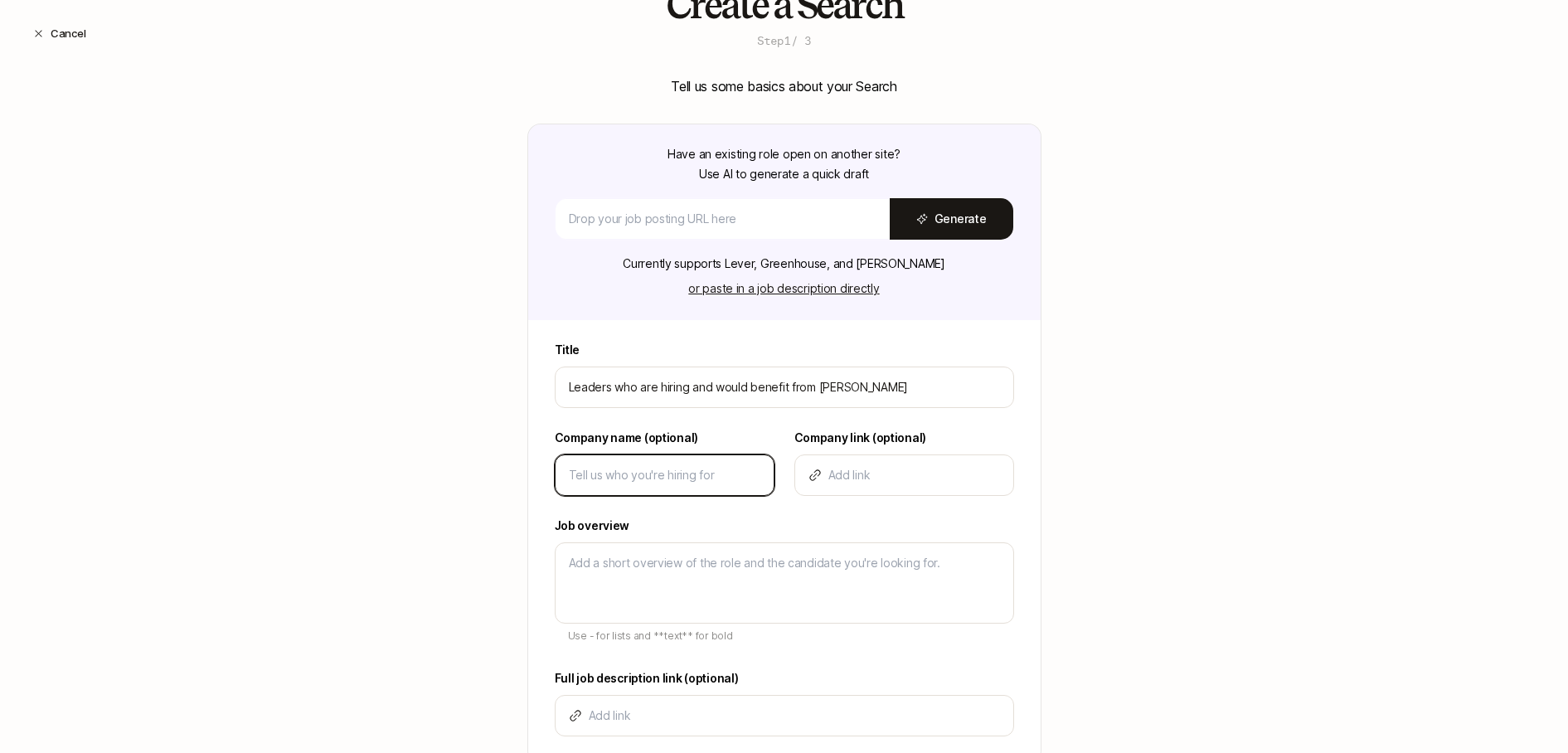
click at [616, 479] on input at bounding box center [664, 475] width 191 height 20
type input "L"
type textarea "x"
type input "Li"
type textarea "x"
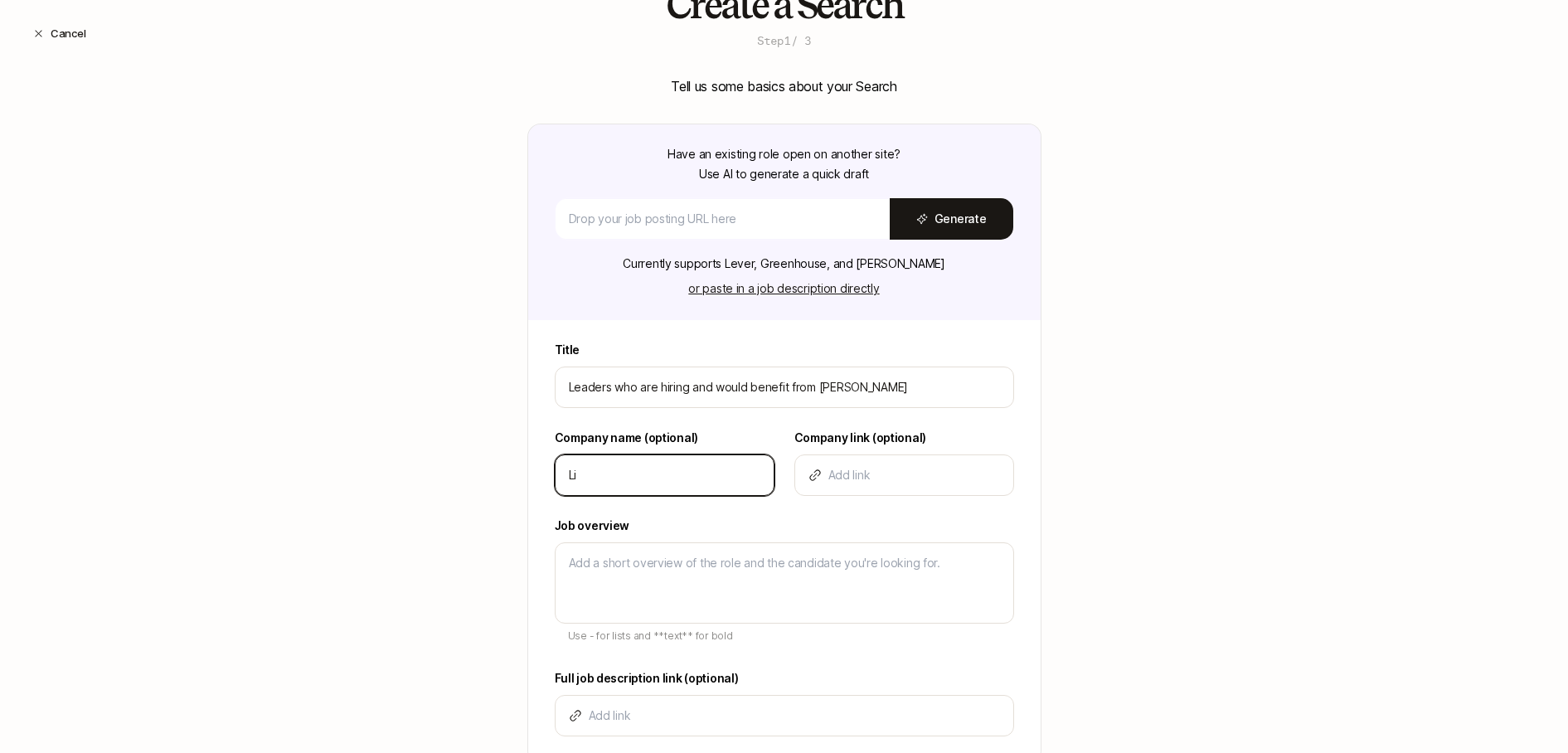
type input "Lif"
type textarea "x"
type input "Lift"
type textarea "x"
type input "Lifto"
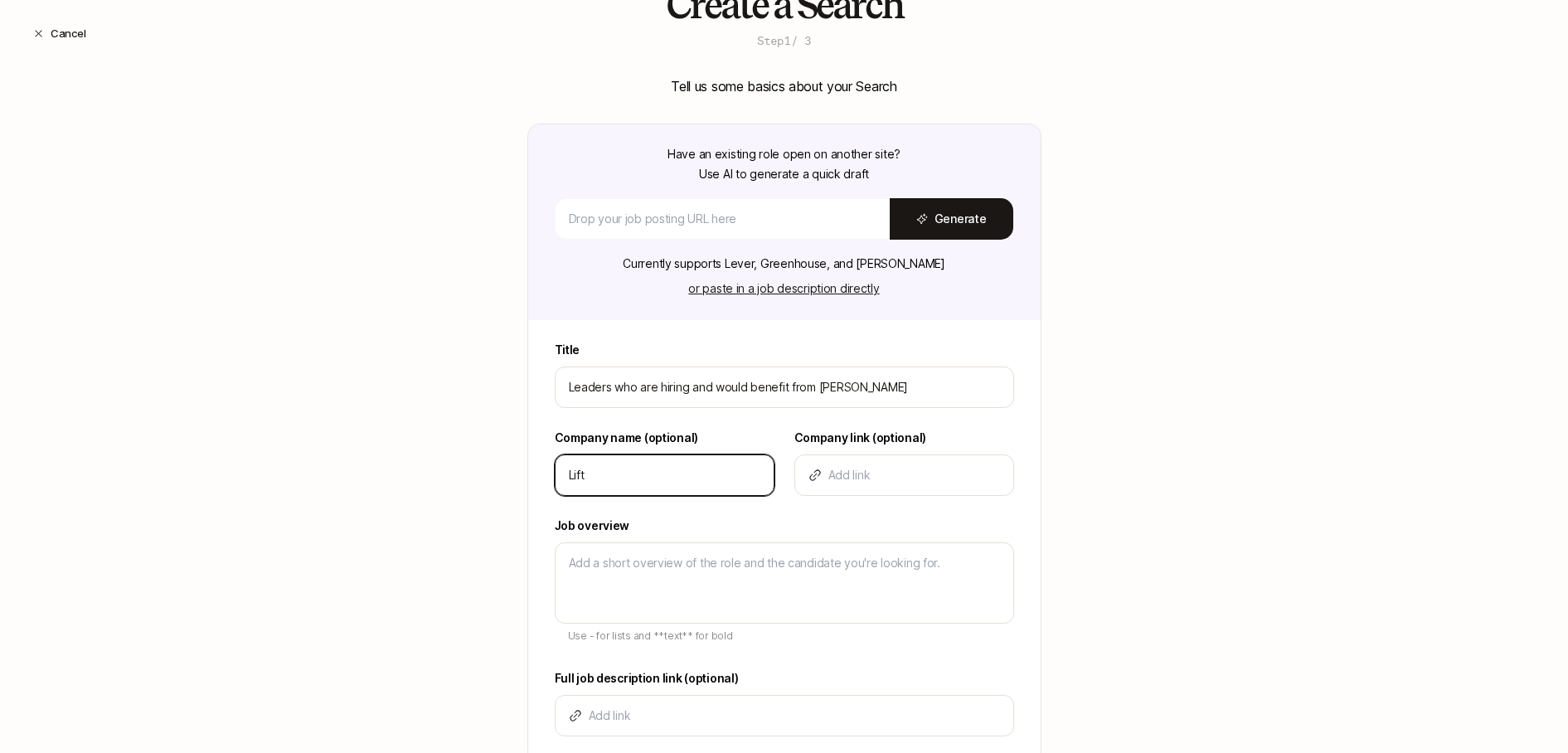
type textarea "x"
type input "Liftof"
type textarea "x"
type input "Liftoff"
type textarea "x"
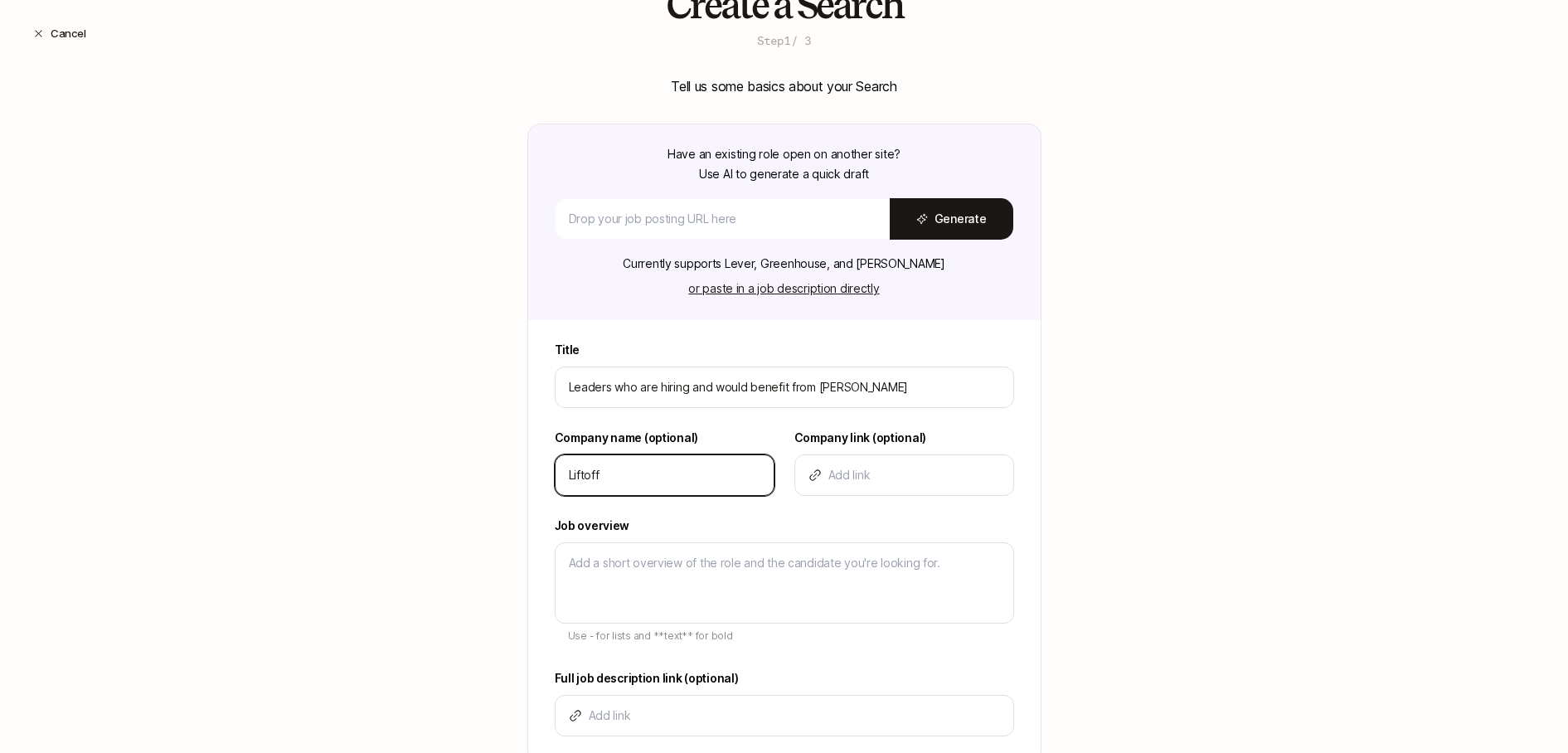
type input "Liftoff"
type textarea "x"
type input "Liftoff"
type textarea "x"
type input "Liftoff"
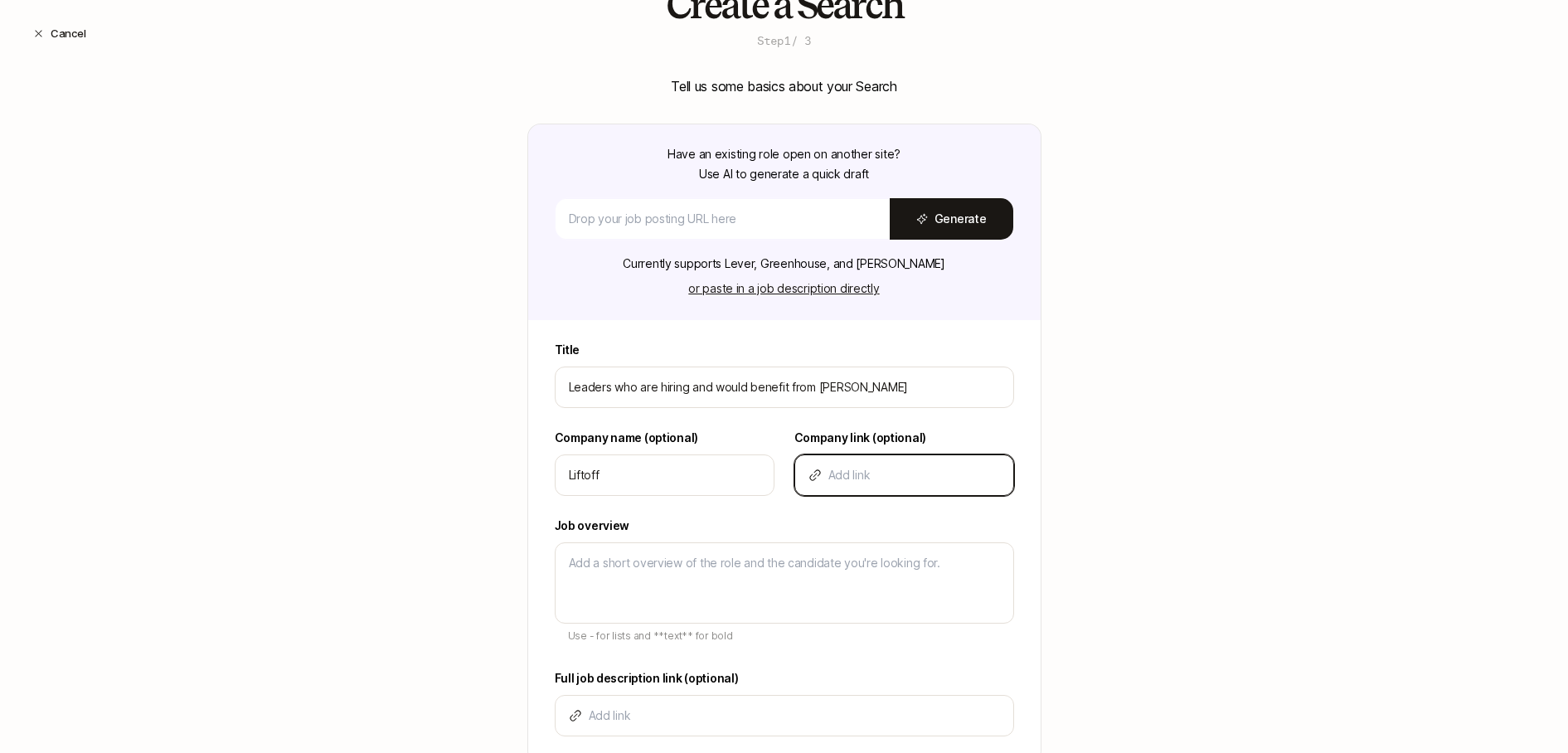
paste input "https://app.liftoff.xyz/hire"
type input "https://app.liftoff.xyz/hire"
type textarea "x"
type input "https://app.liftoff.xyz/hire"
click at [1332, 473] on div "Create a Search Step 1 / 3 Tell us some basics about your Search Have an existi…" at bounding box center [784, 431] width 1568 height 892
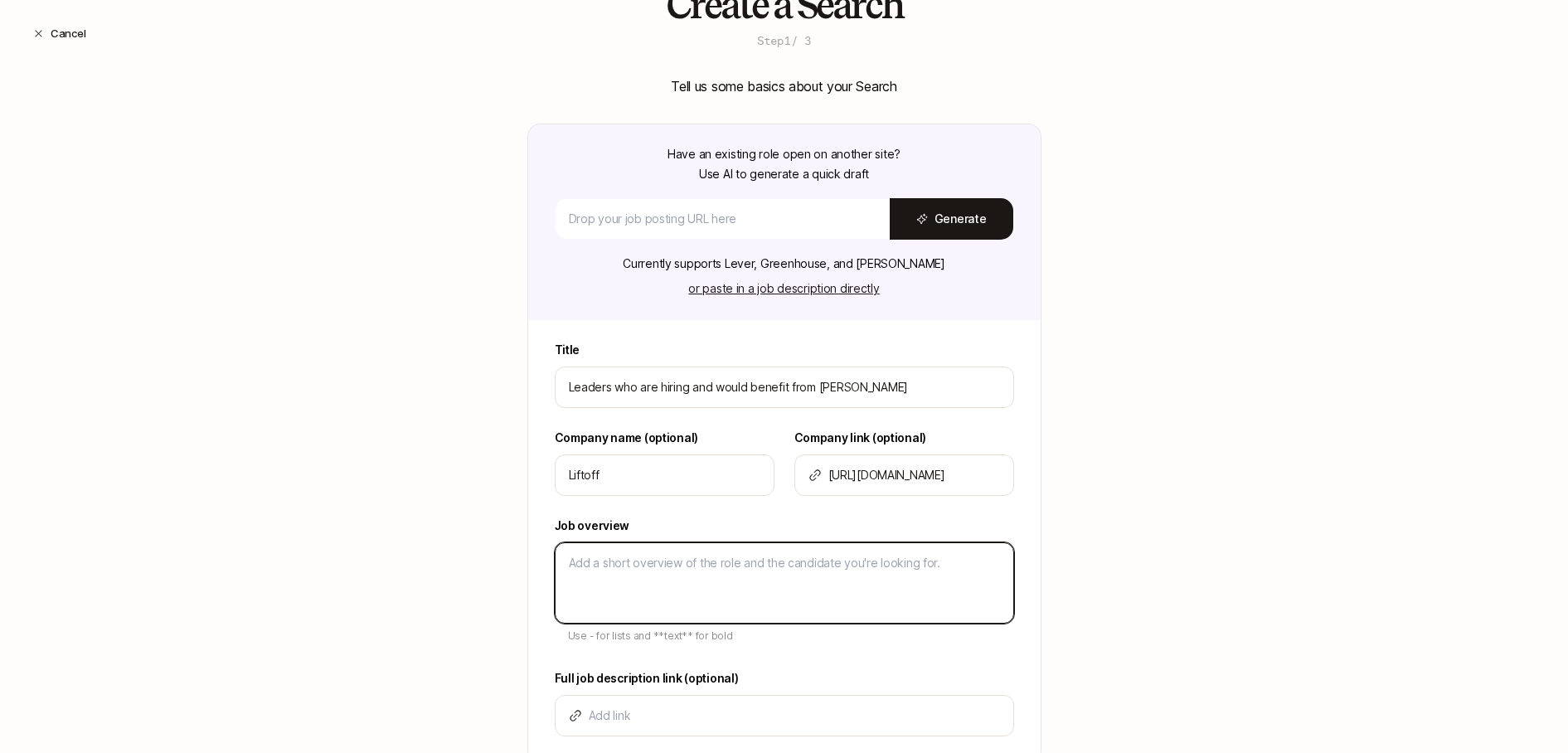
click at [781, 584] on textarea at bounding box center [784, 583] width 460 height 82
paste textarea "We're prioritizing recommendations from our community on hiring managers to bri…"
type textarea "We're prioritizing recommendations from our community on hiring managers to bri…"
type textarea "x"
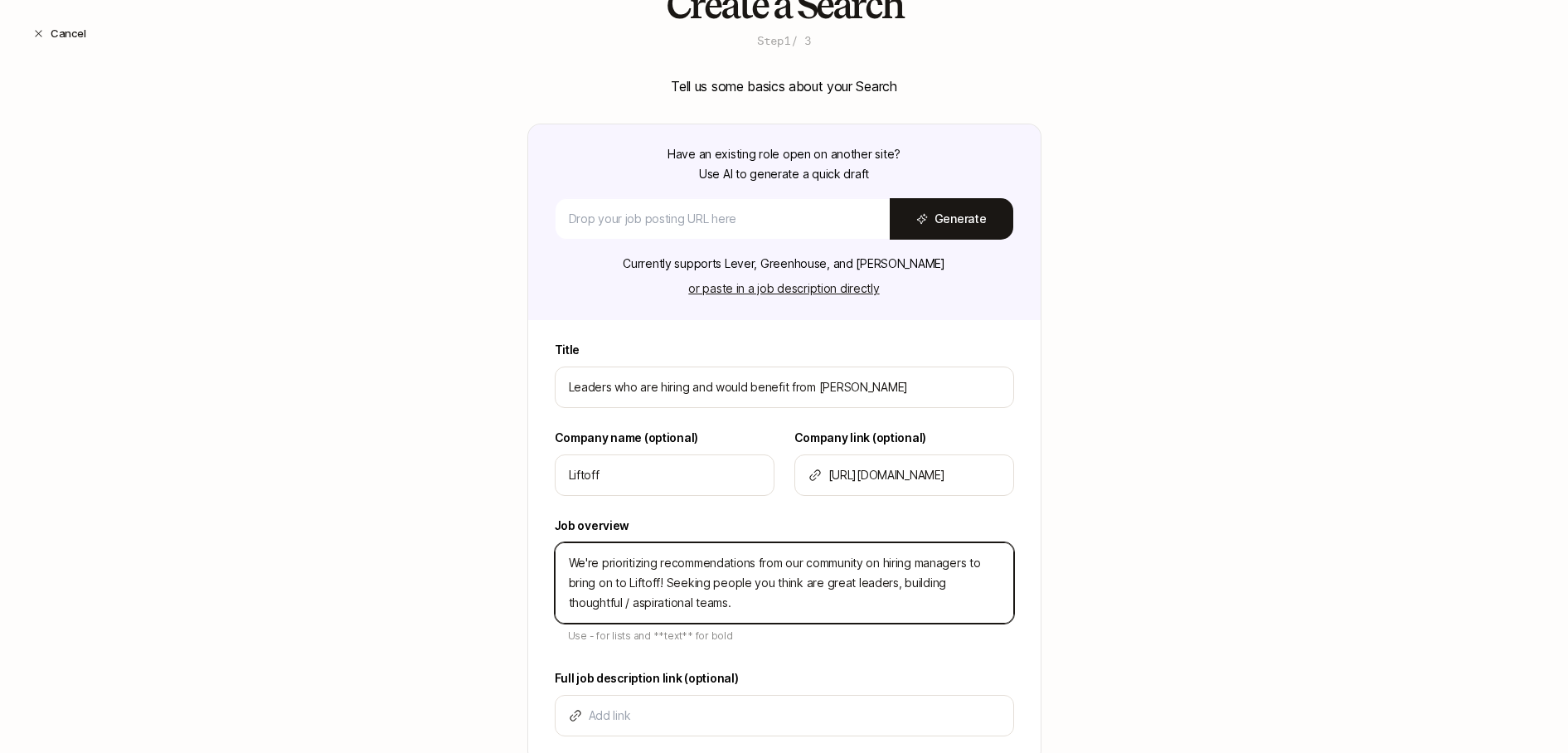
scroll to position [217, 0]
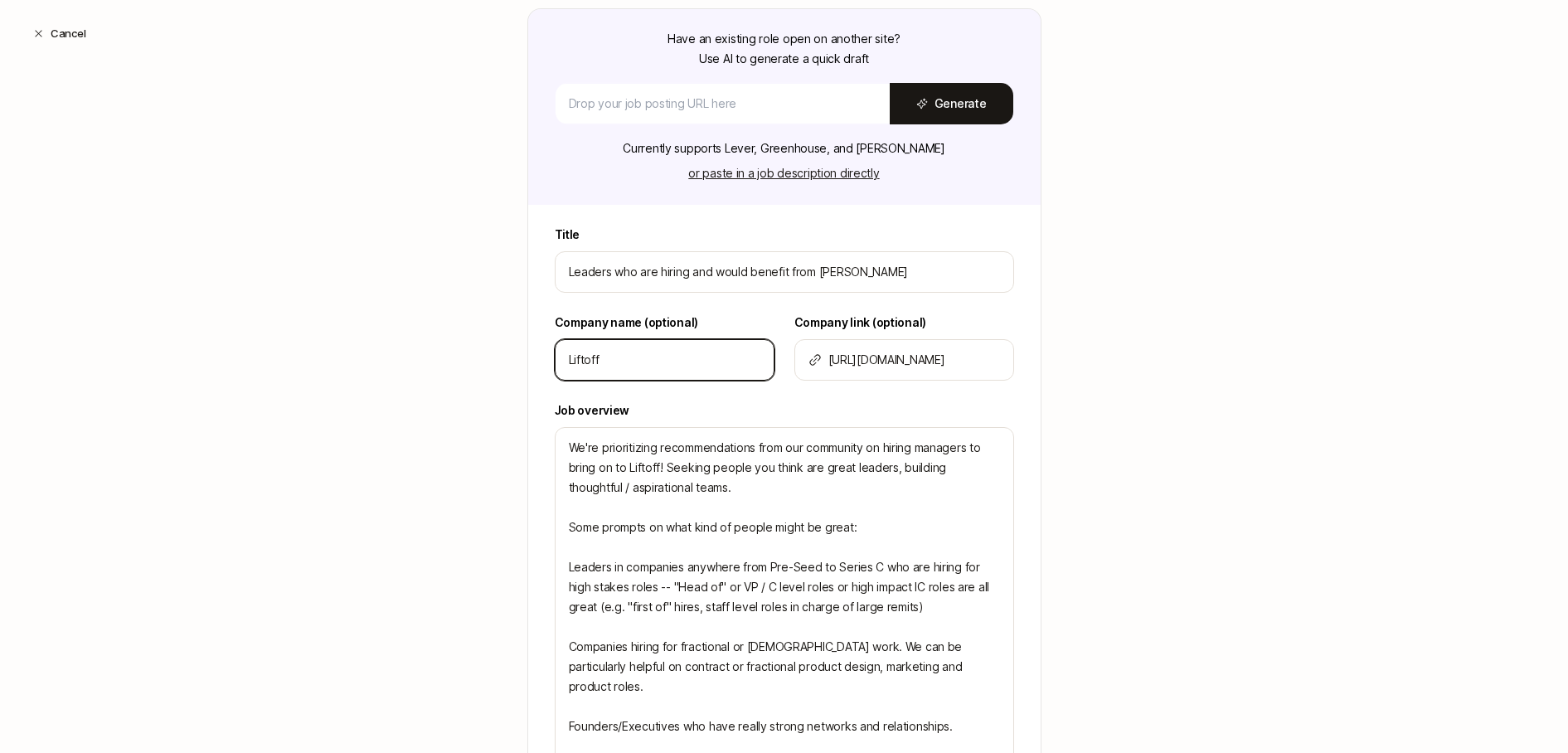
click at [690, 360] on input "Liftoff" at bounding box center [664, 360] width 191 height 20
click at [974, 370] on div "https://app.liftoff.xyz/hire" at bounding box center [904, 360] width 220 height 41
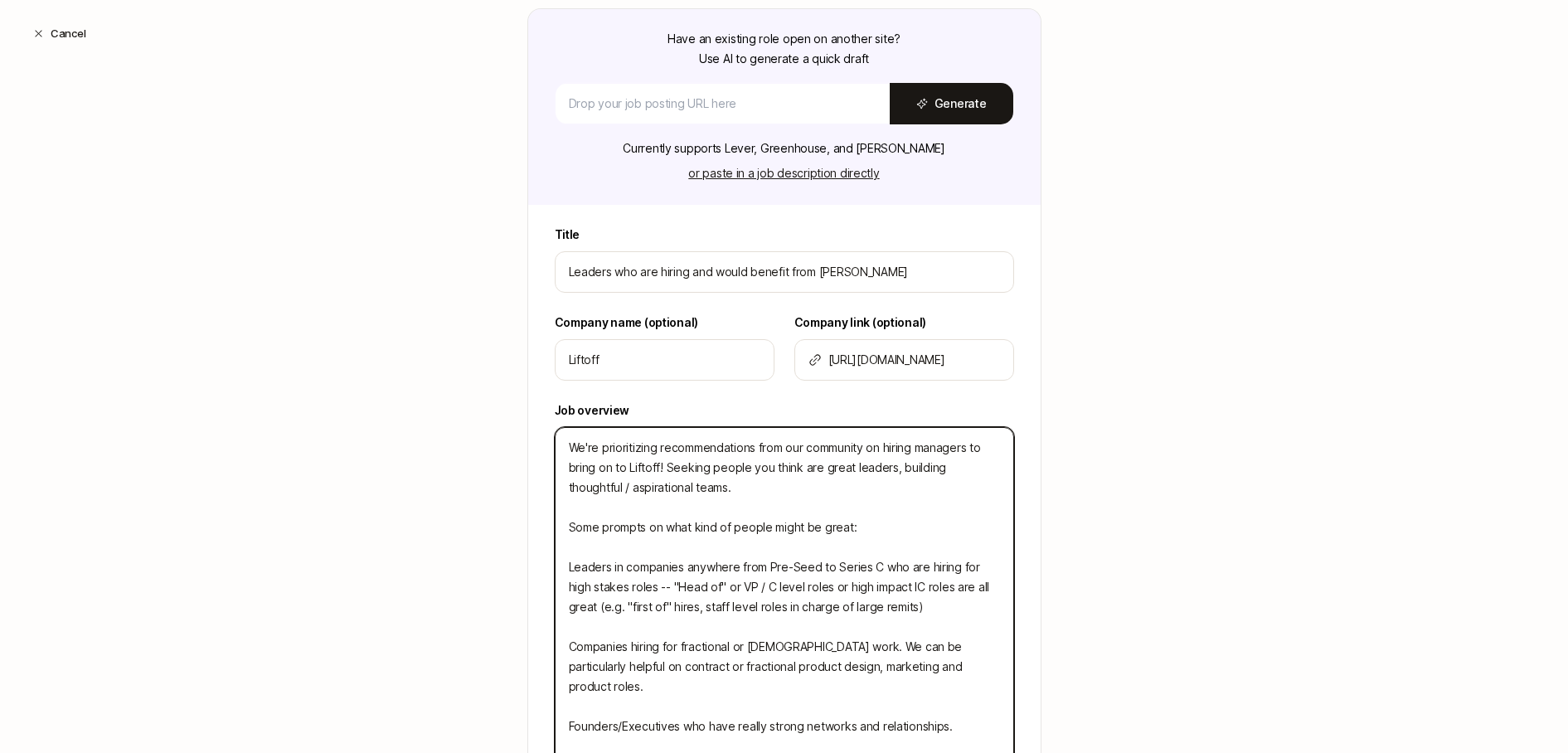
click at [730, 489] on textarea "We're prioritizing recommendations from our community on hiring managers to bri…" at bounding box center [784, 597] width 460 height 340
click at [763, 489] on textarea "We're prioritizing recommendations from our community on hiring managers to bri…" at bounding box center [784, 597] width 460 height 340
type textarea "We're prioritizing recommendations from our community on hiring managers to bri…"
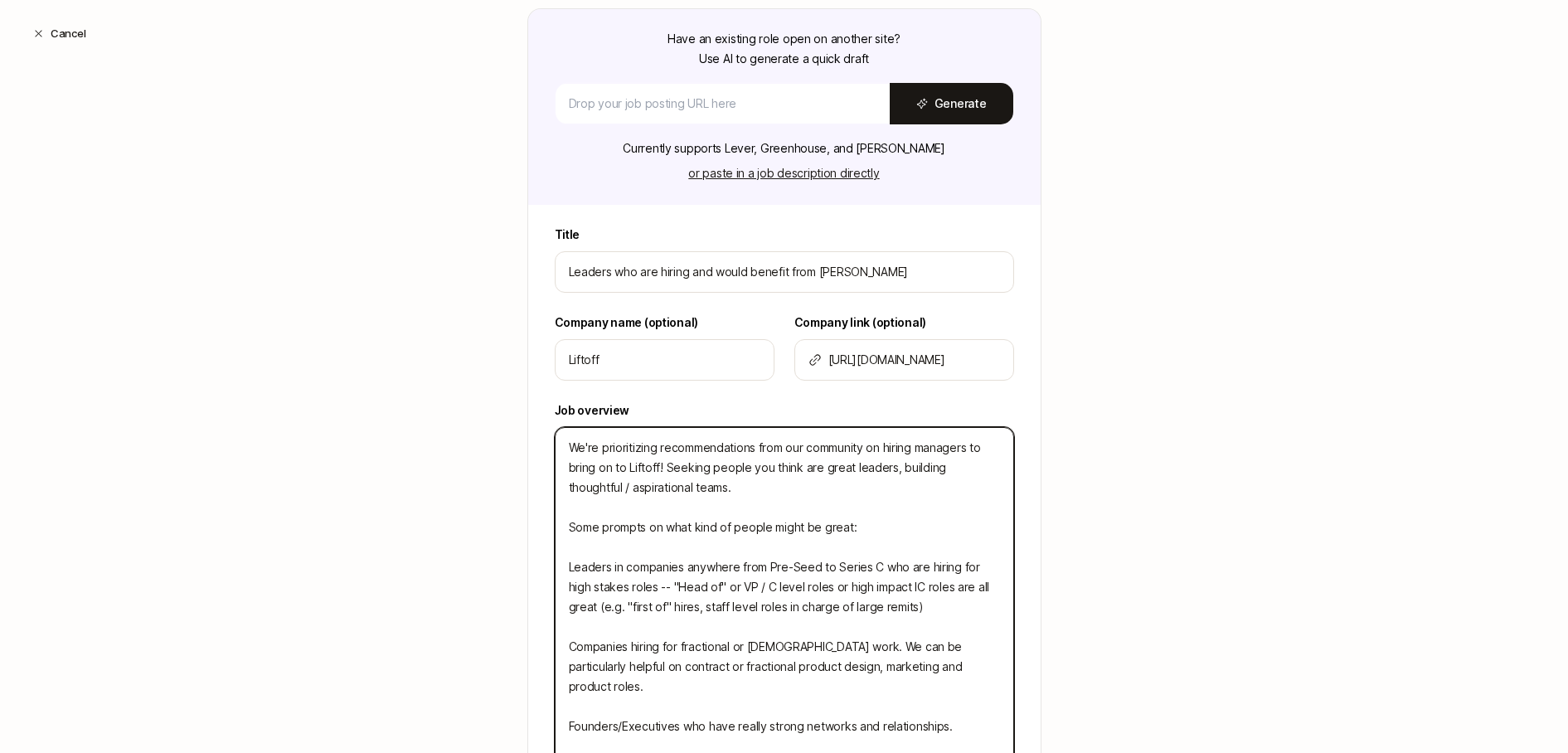
type textarea "x"
type textarea "We're prioritizing recommendations from our community on hiring managers to bri…"
type textarea "x"
type textarea "We're prioritizing recommendations from our community on hiring managers to bri…"
type textarea "x"
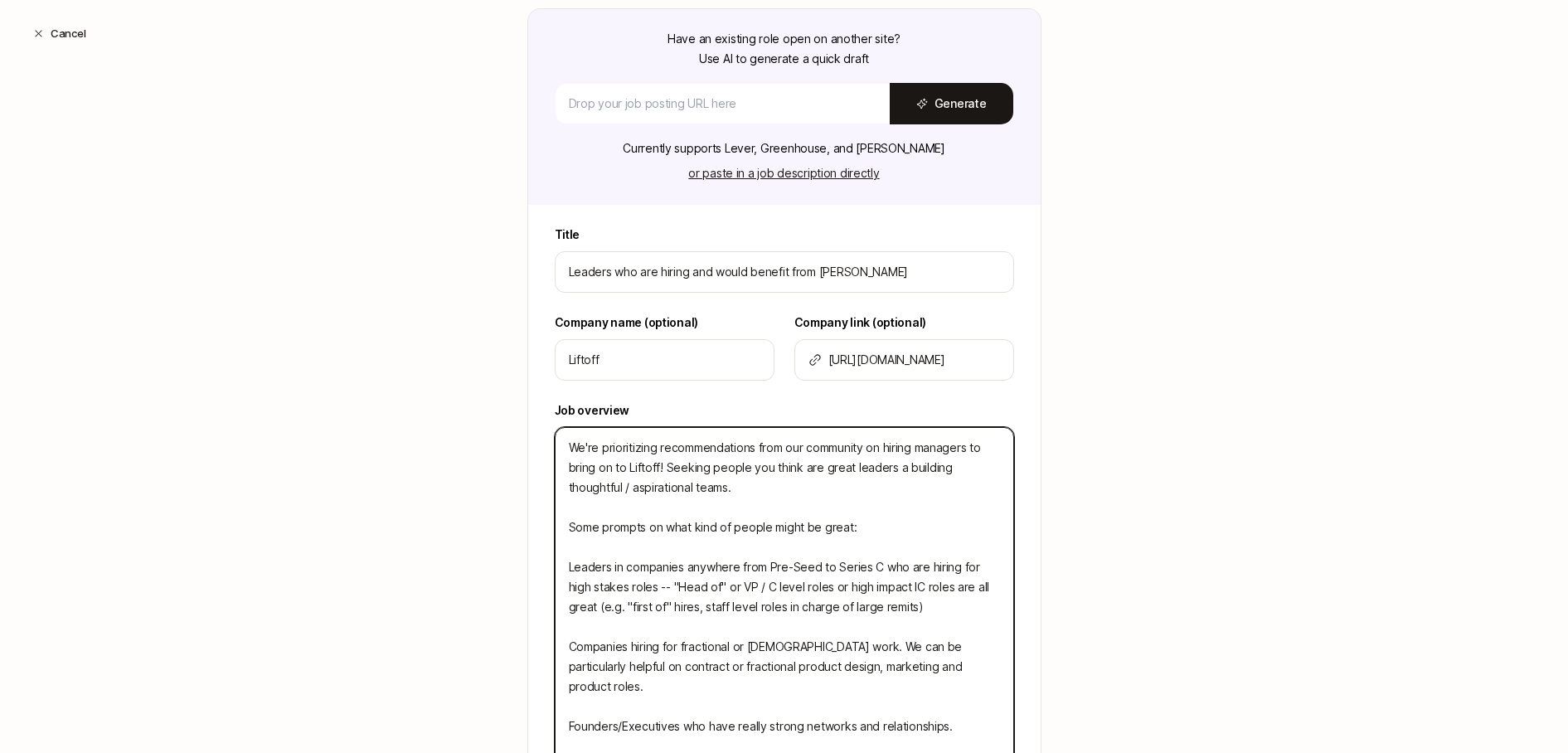
type textarea "We're prioritizing recommendations from our community on hiring managers to bri…"
type textarea "x"
type textarea "We're prioritizing recommendations from our community on hiring managers to bri…"
type textarea "x"
type textarea "We're prioritizing recommendations from our community on hiring managers to bri…"
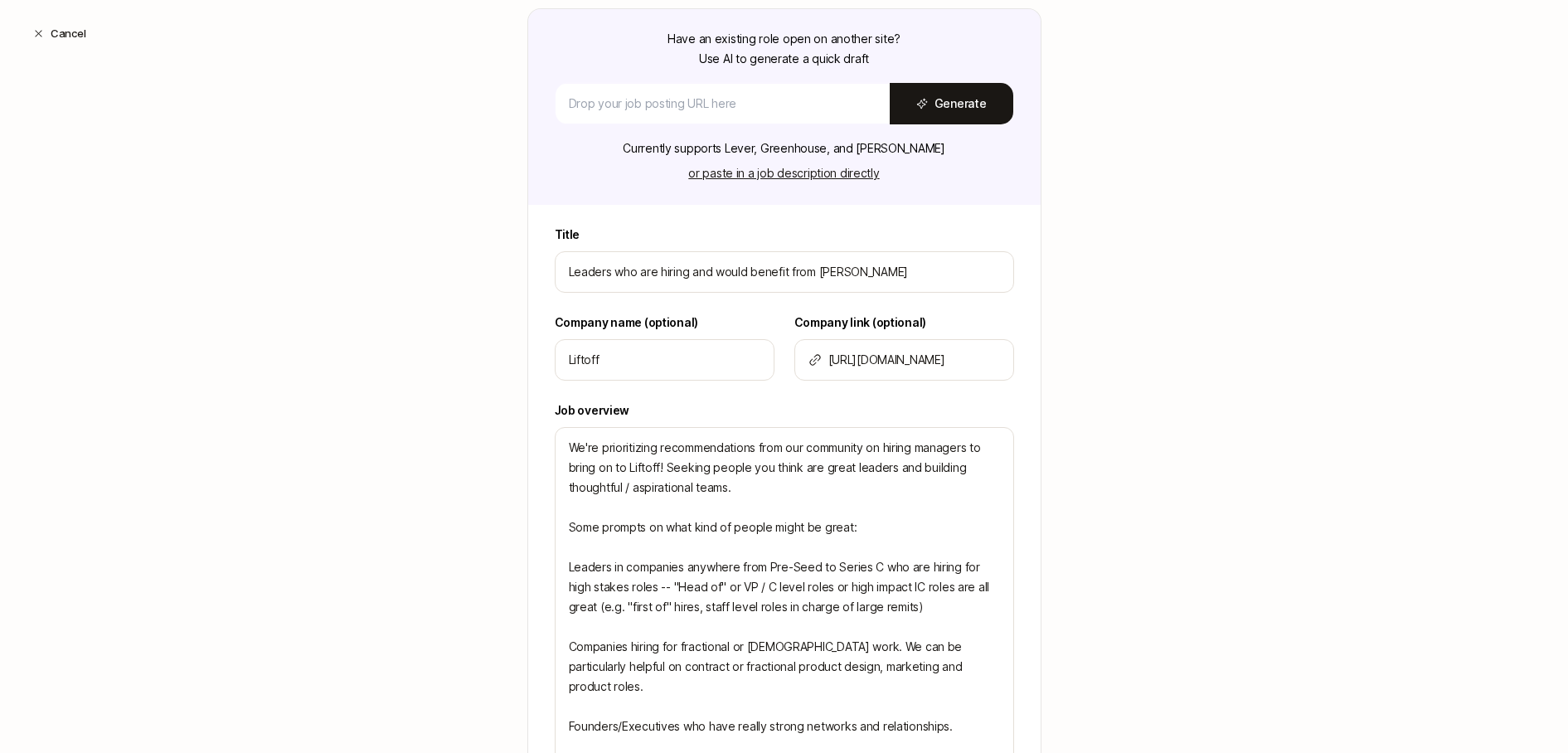
type textarea "x"
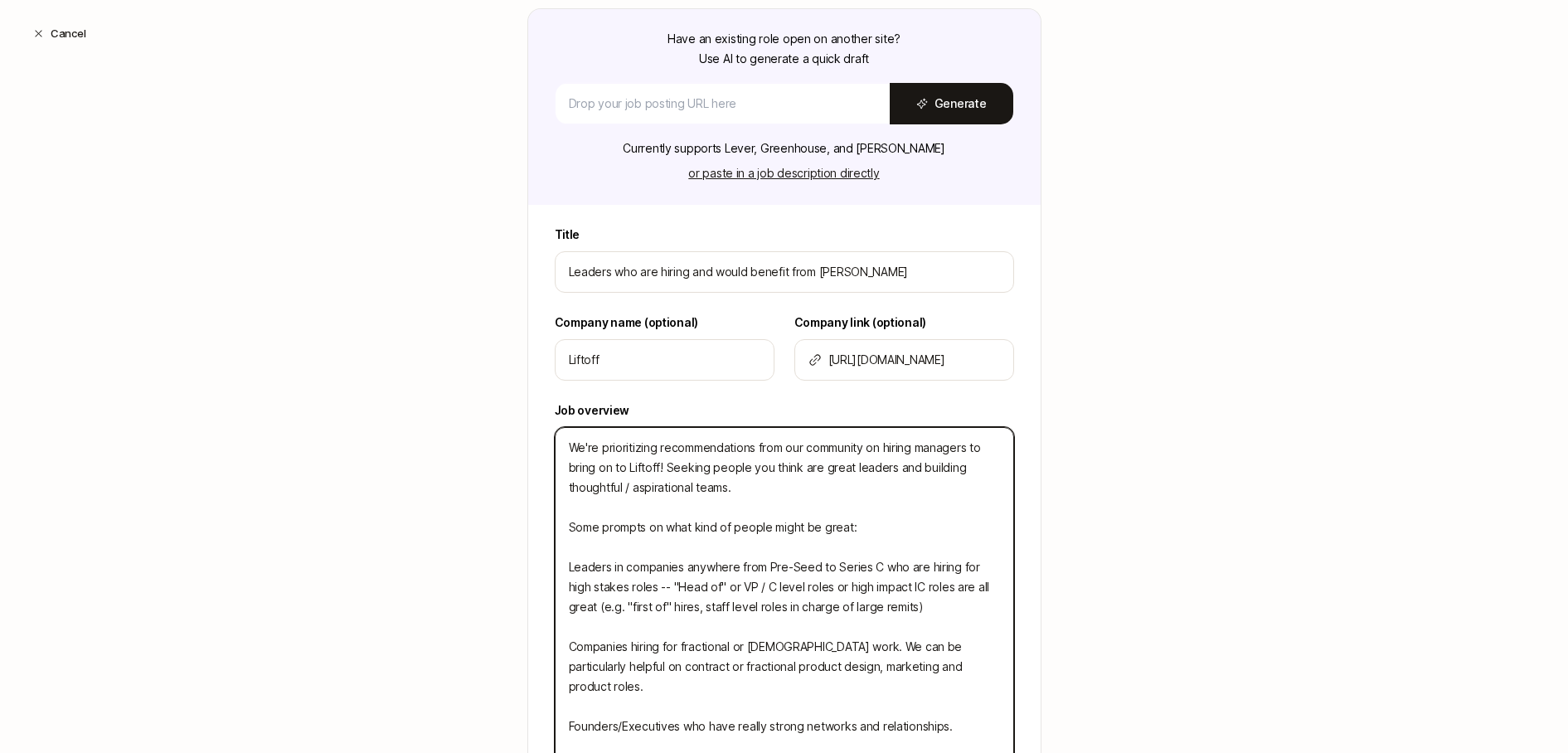
click at [772, 482] on textarea "We're prioritizing recommendations from our community on hiring managers to bri…" at bounding box center [784, 597] width 460 height 340
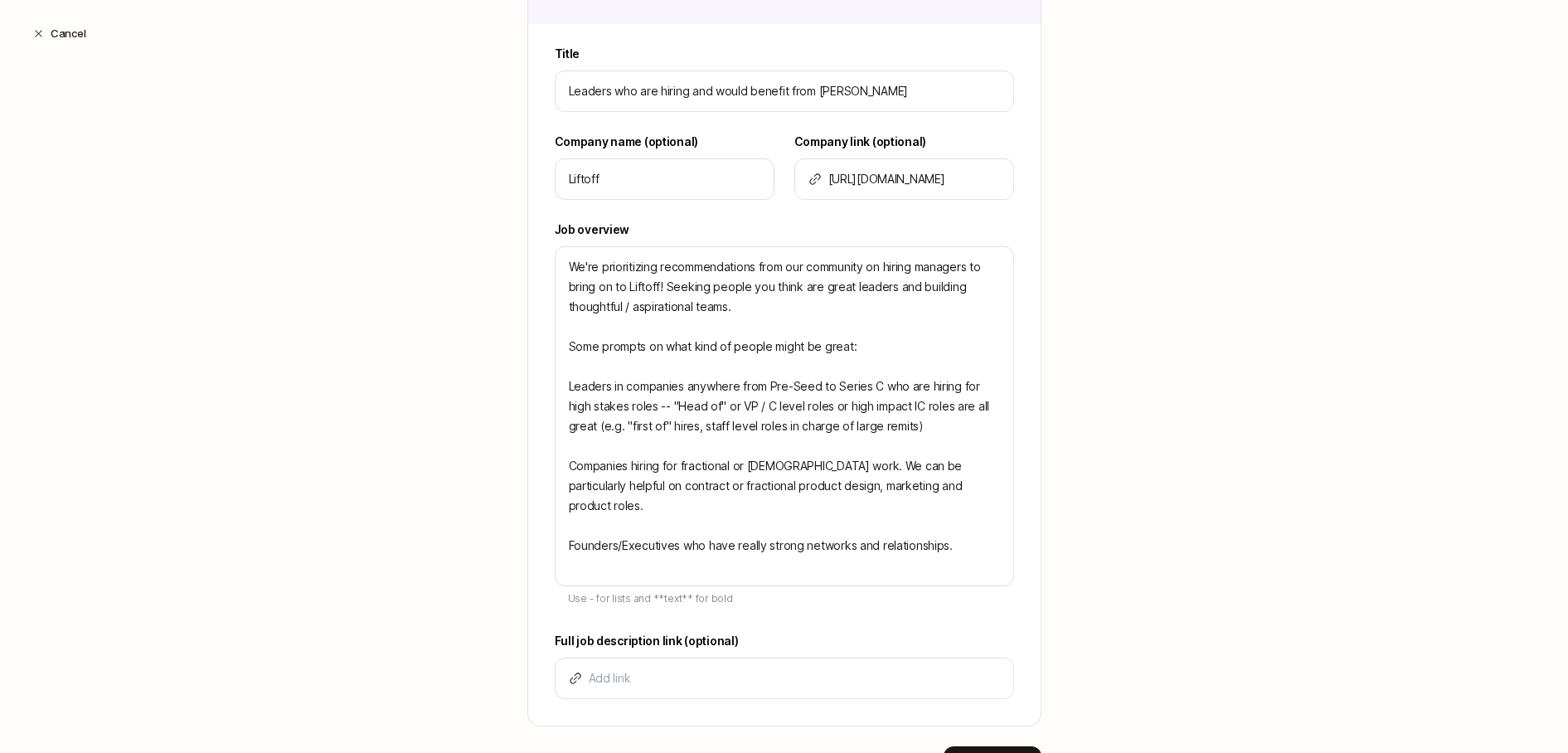
scroll to position [305, 0]
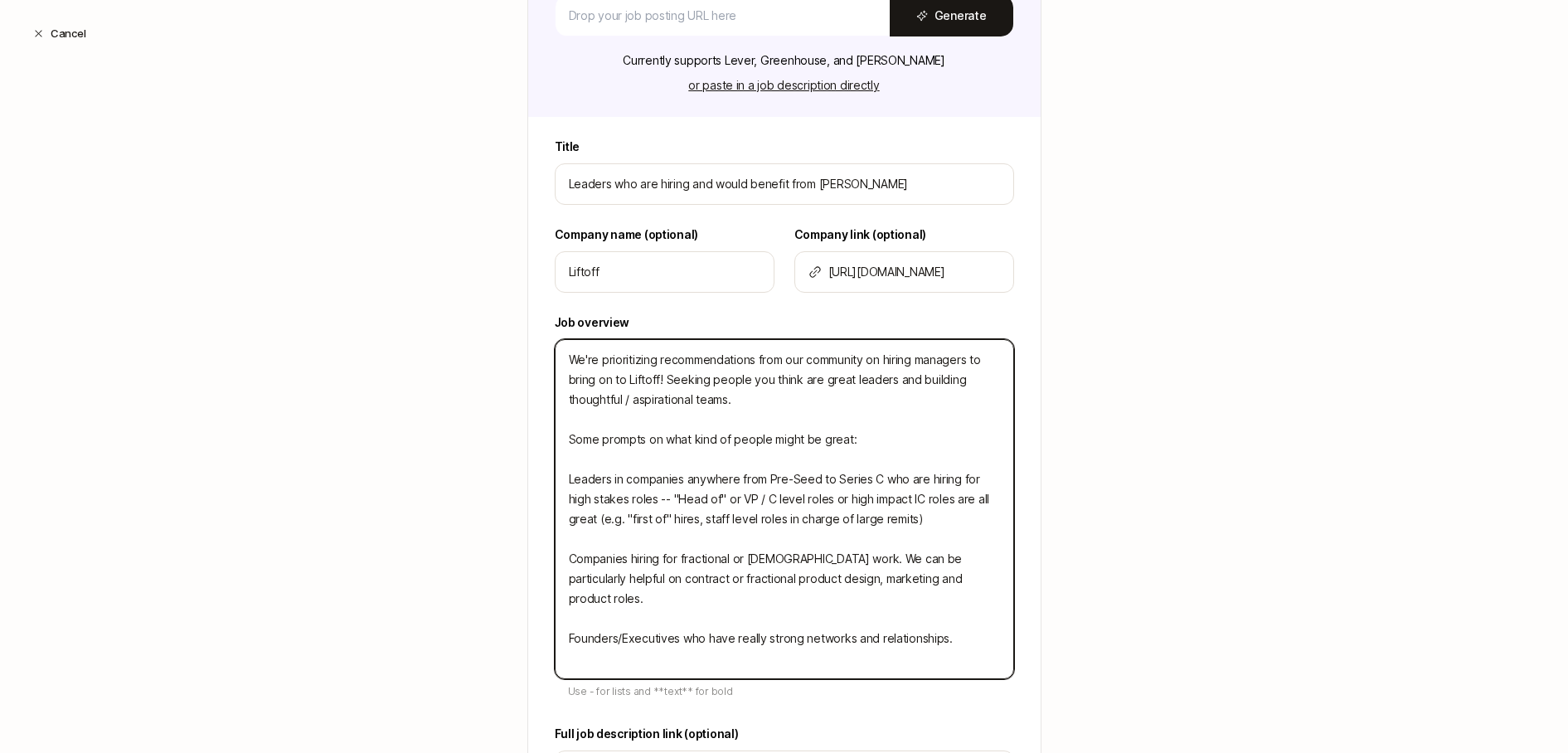
type textarea "D Some prompts on what kind of people might be great: Leaders in companies anyw…"
type textarea "x"
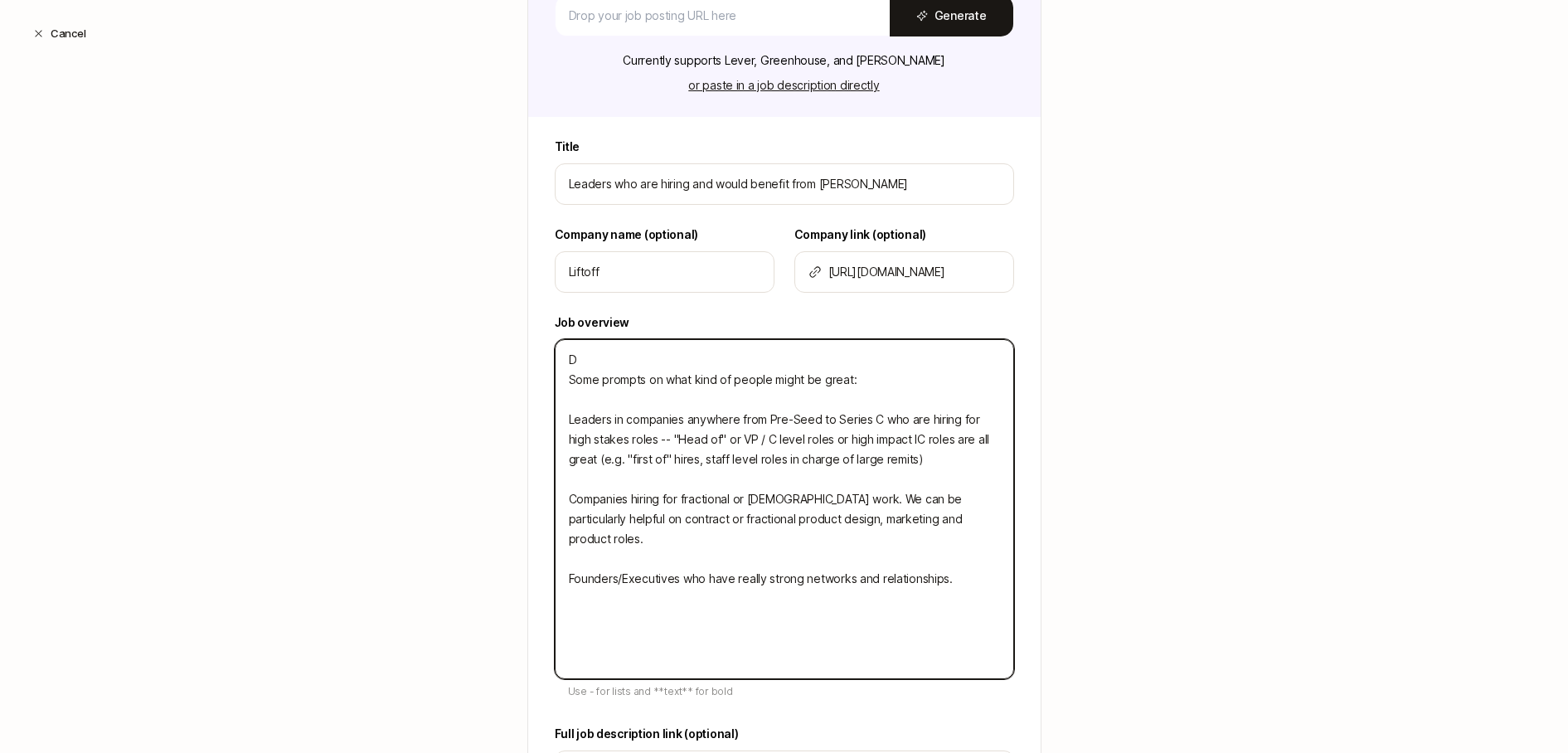
type textarea "Do Some prompts on what kind of people might be great: Leaders in companies any…"
type textarea "x"
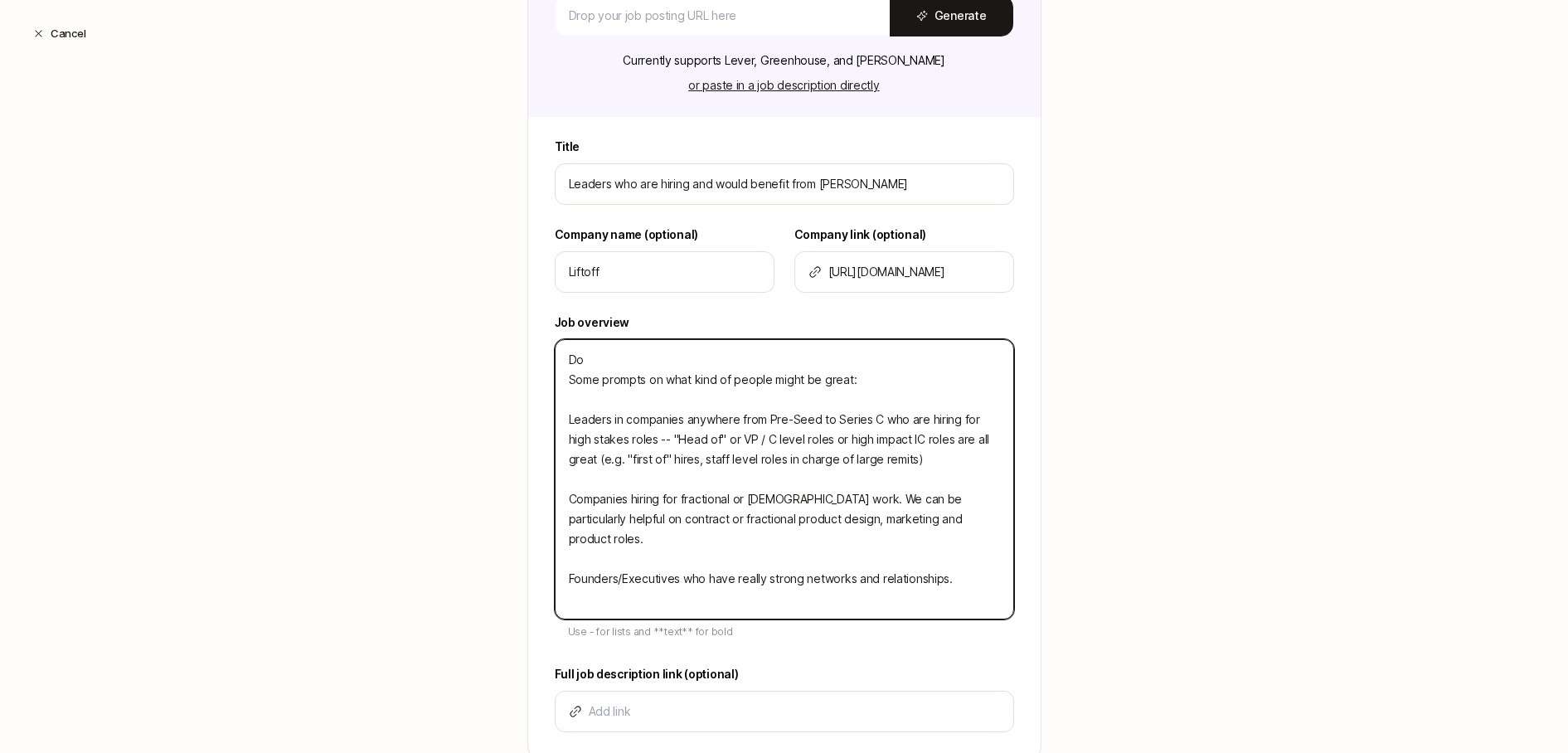
type textarea "Do Some prompts on what kind of people might be great: Leaders in companies any…"
type textarea "x"
type textarea "Do y Some prompts on what kind of people might be great: Leaders in companies a…"
type textarea "x"
type textarea "Do yo Some prompts on what kind of people might be great: Leaders in companies …"
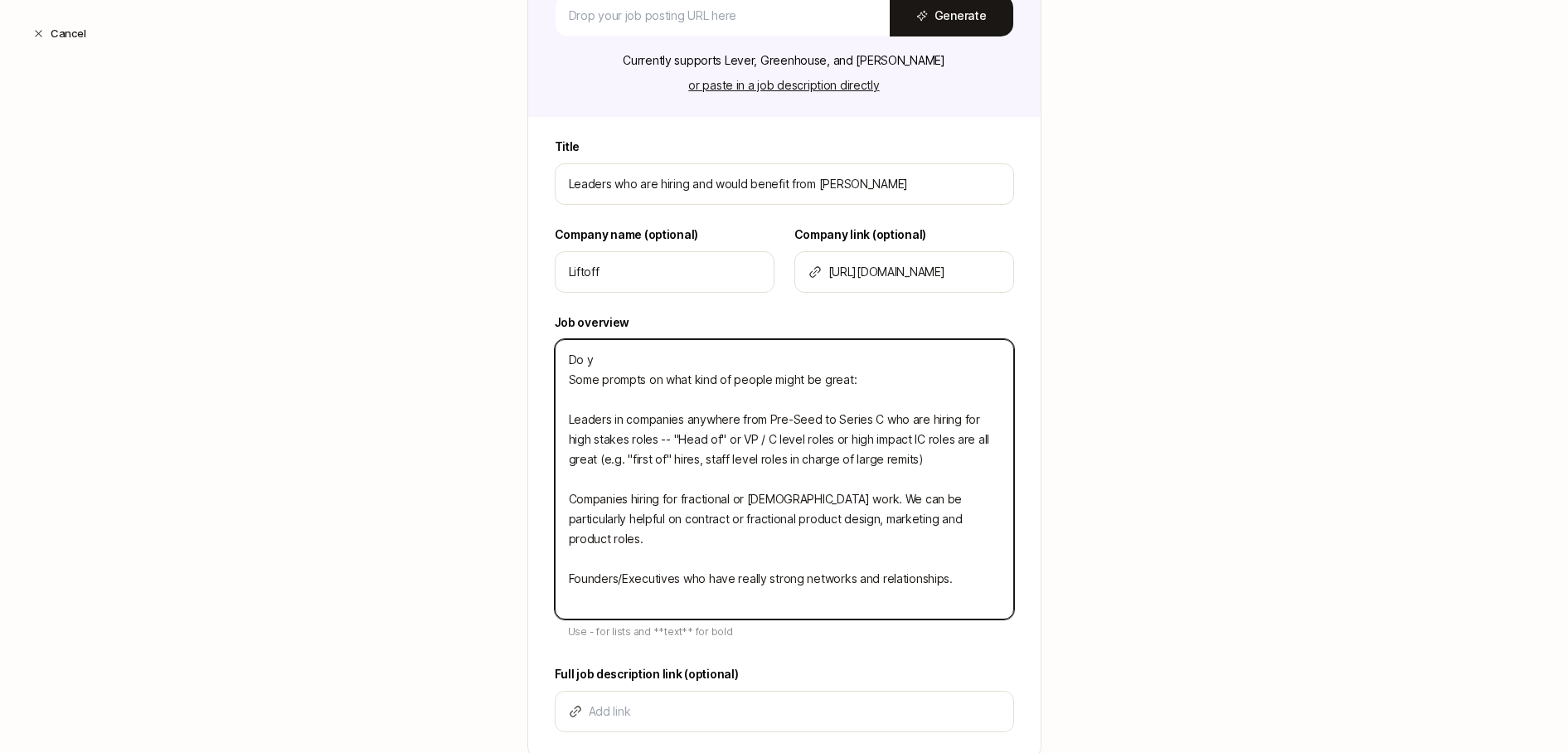
type textarea "x"
type textarea "Do you Some prompts on what kind of people might be great: Leaders in companies…"
type textarea "x"
type textarea "Do yo Some prompts on what kind of people might be great: Leaders in companies …"
type textarea "x"
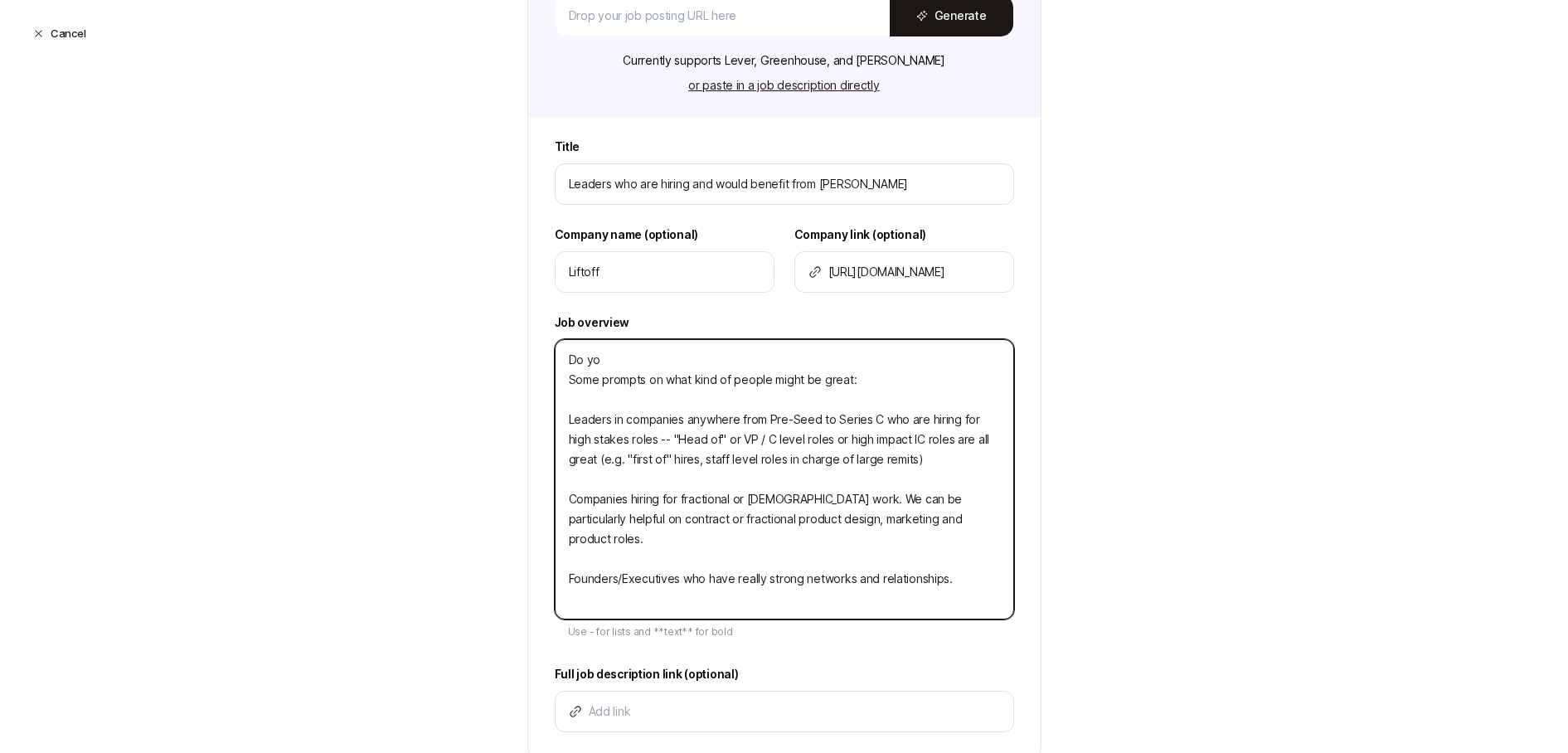
type textarea "Do y Some prompts on what kind of people might be great: Leaders in companies a…"
type textarea "x"
type textarea "Do Some prompts on what kind of people might be great: Leaders in companies any…"
type textarea "x"
type textarea "Do Some prompts on what kind of people might be great: Leaders in companies any…"
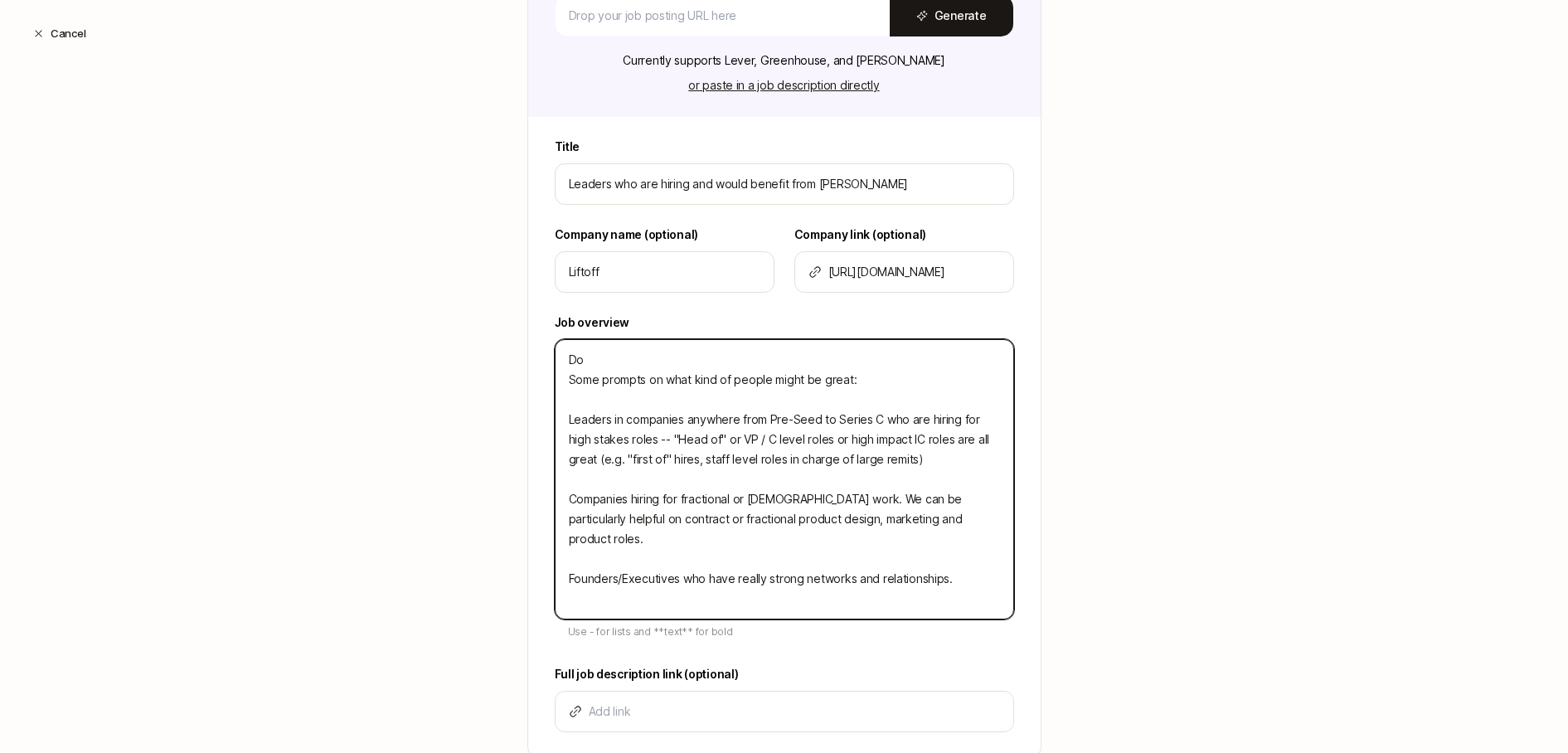
type textarea "x"
type textarea "D Some prompts on what kind of people might be great: Leaders in companies anyw…"
type textarea "x"
type textarea "Some prompts on what kind of people might be great: Leaders in companies anywhe…"
type textarea "x"
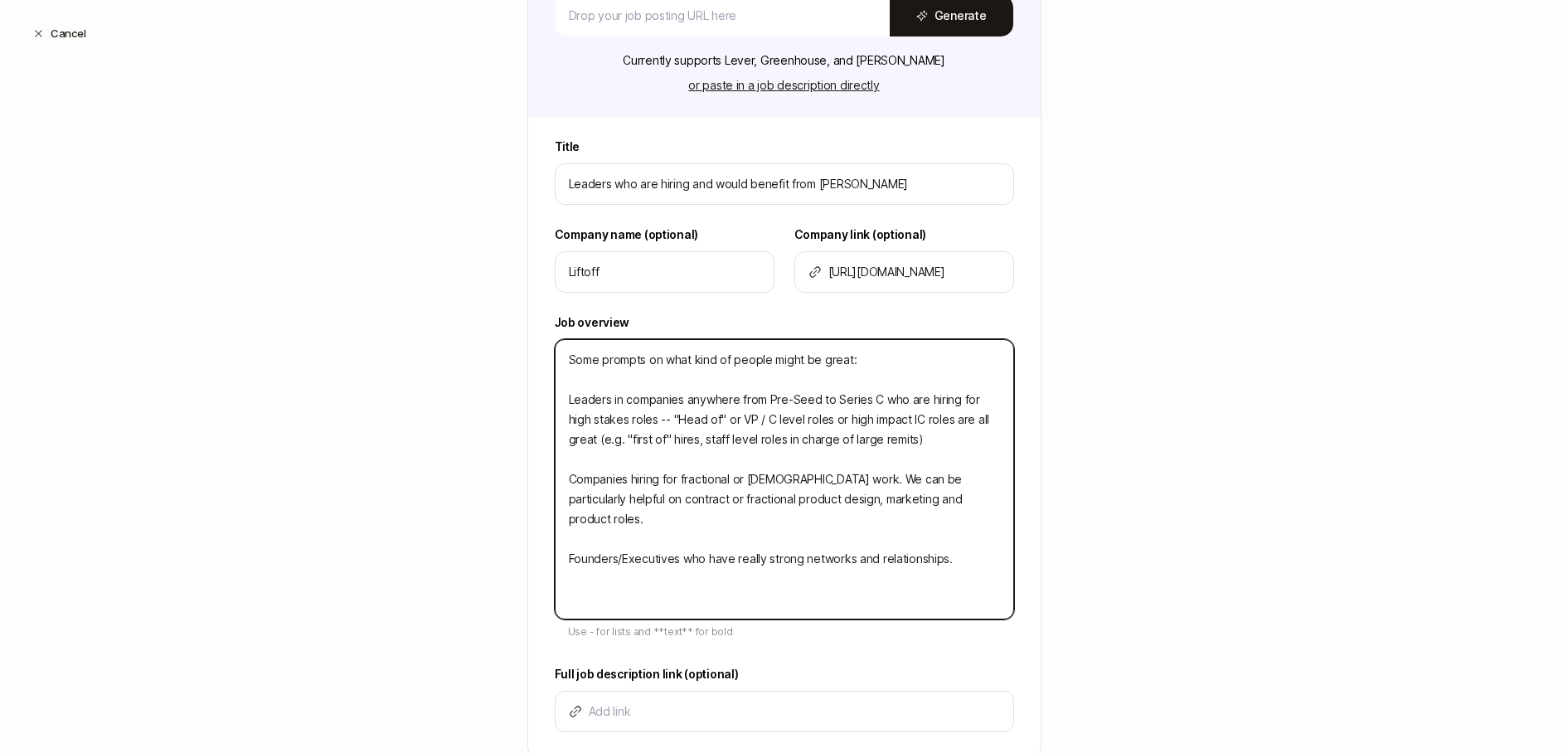
type textarea "W Some prompts on what kind of people might be great: Leaders in companies anyw…"
type textarea "x"
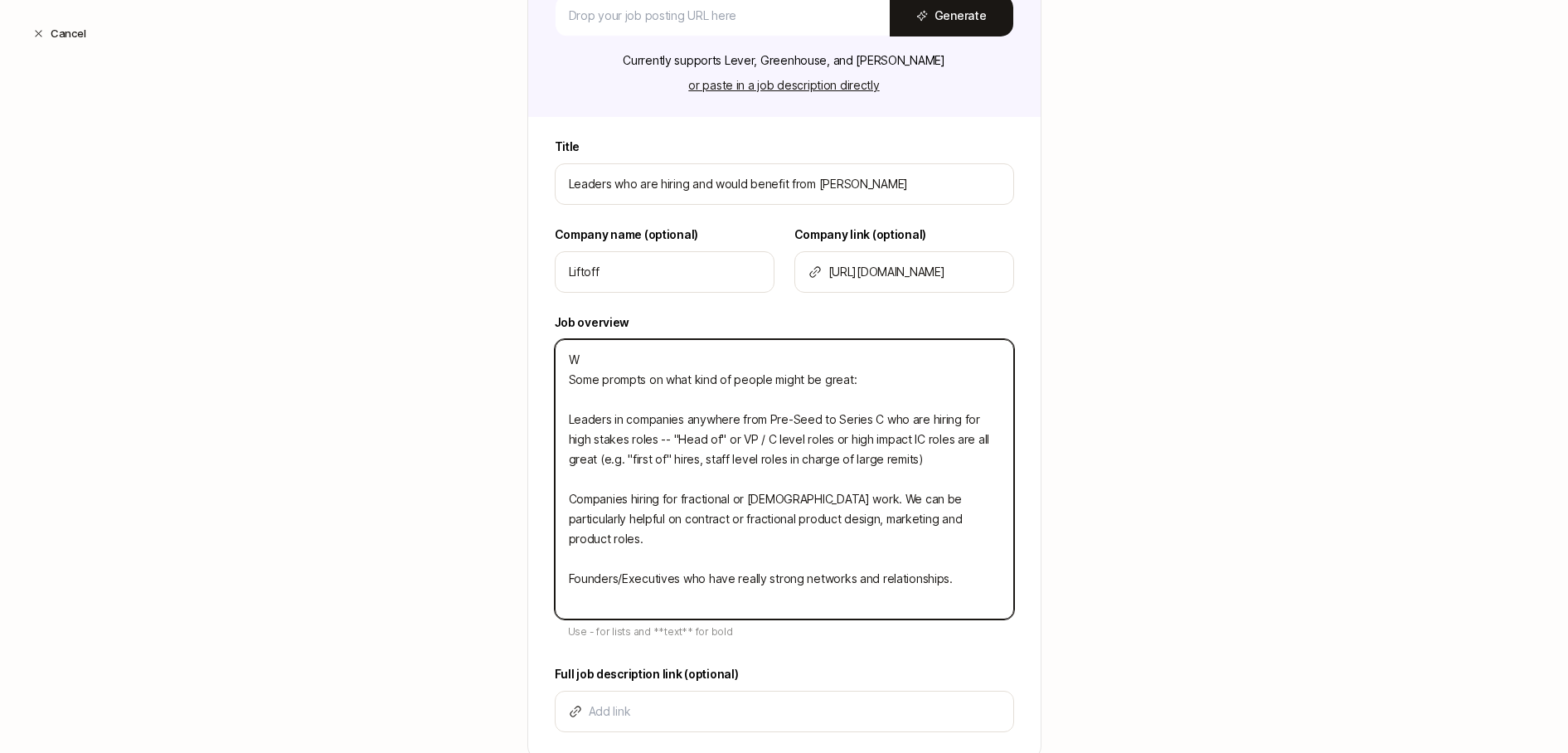
type textarea "We Some prompts on what kind of people might be great: Leaders in companies any…"
type textarea "x"
type textarea "We Some prompts on what kind of people might be great: Leaders in companies any…"
type textarea "x"
type textarea "We a Some prompts on what kind of people might be great: Leaders in companies a…"
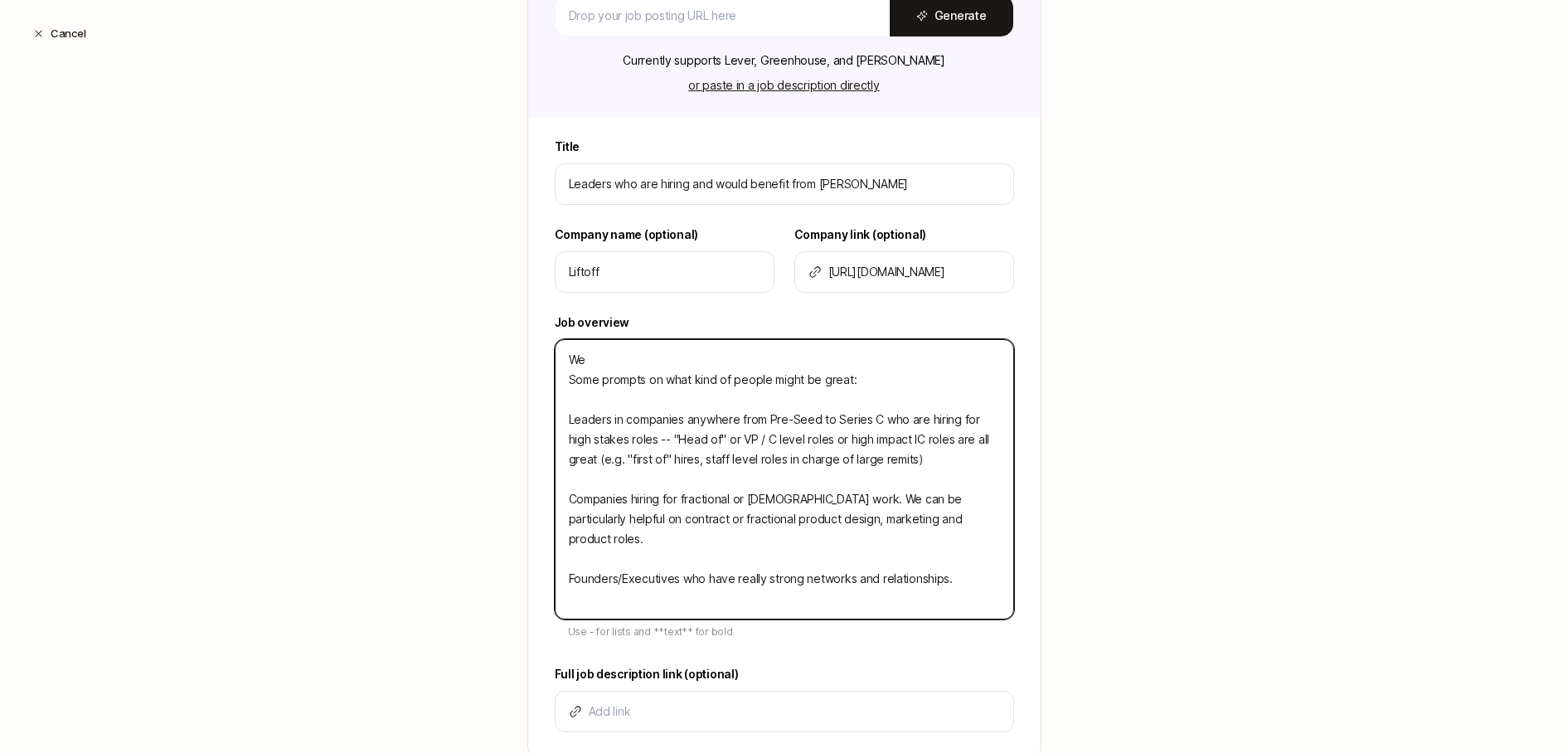
type textarea "x"
type textarea "We ar Some prompts on what kind of people might be great: Leaders in companies …"
type textarea "x"
type textarea "We are Some prompts on what kind of people might be great: Leaders in companies…"
type textarea "x"
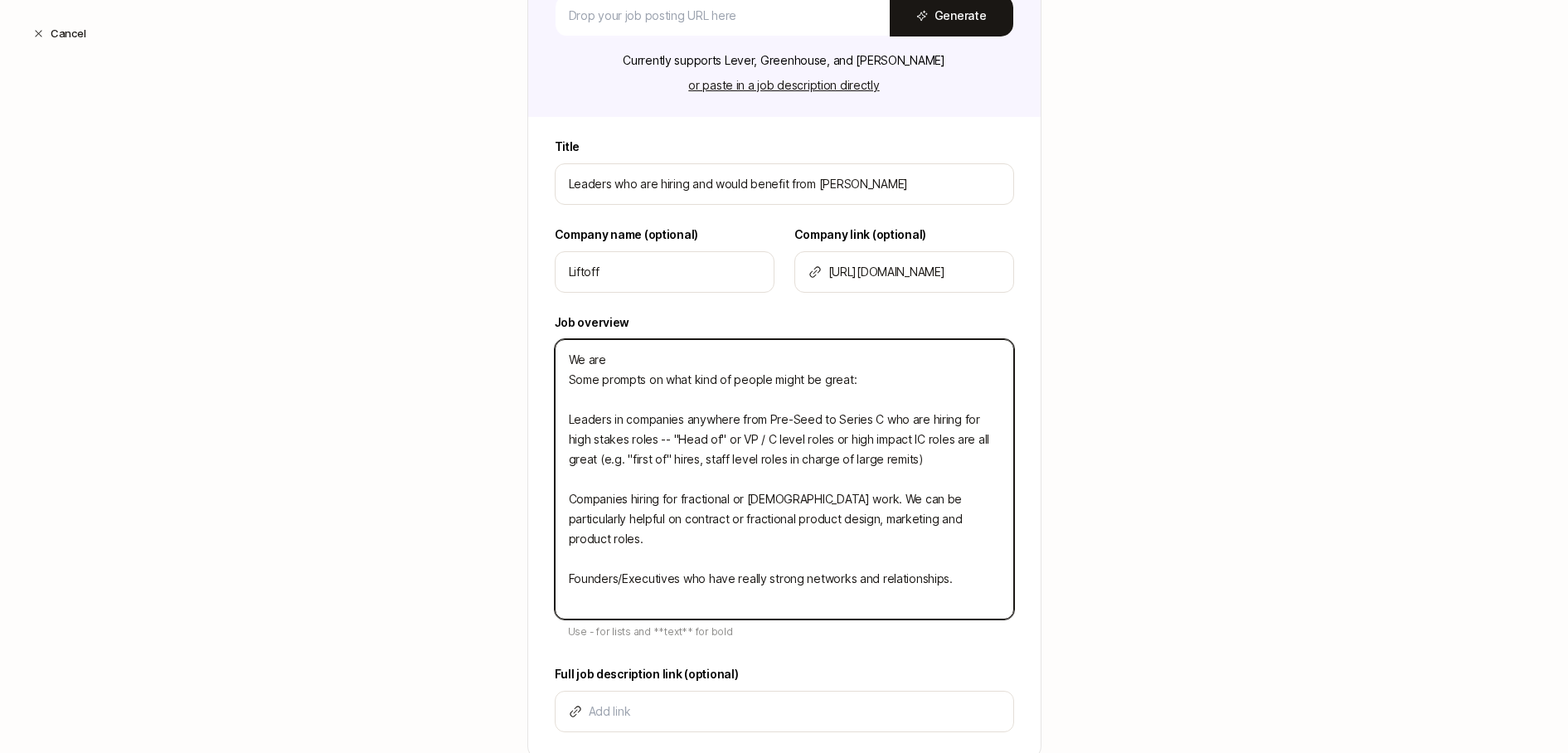
type textarea "We are Some prompts on what kind of people might be great: Leaders in companies…"
type textarea "x"
type textarea "We are l Some prompts on what kind of people might be great: Leaders in compani…"
type textarea "x"
type textarea "We are lo Some prompts on what kind of people might be great: Leaders in compan…"
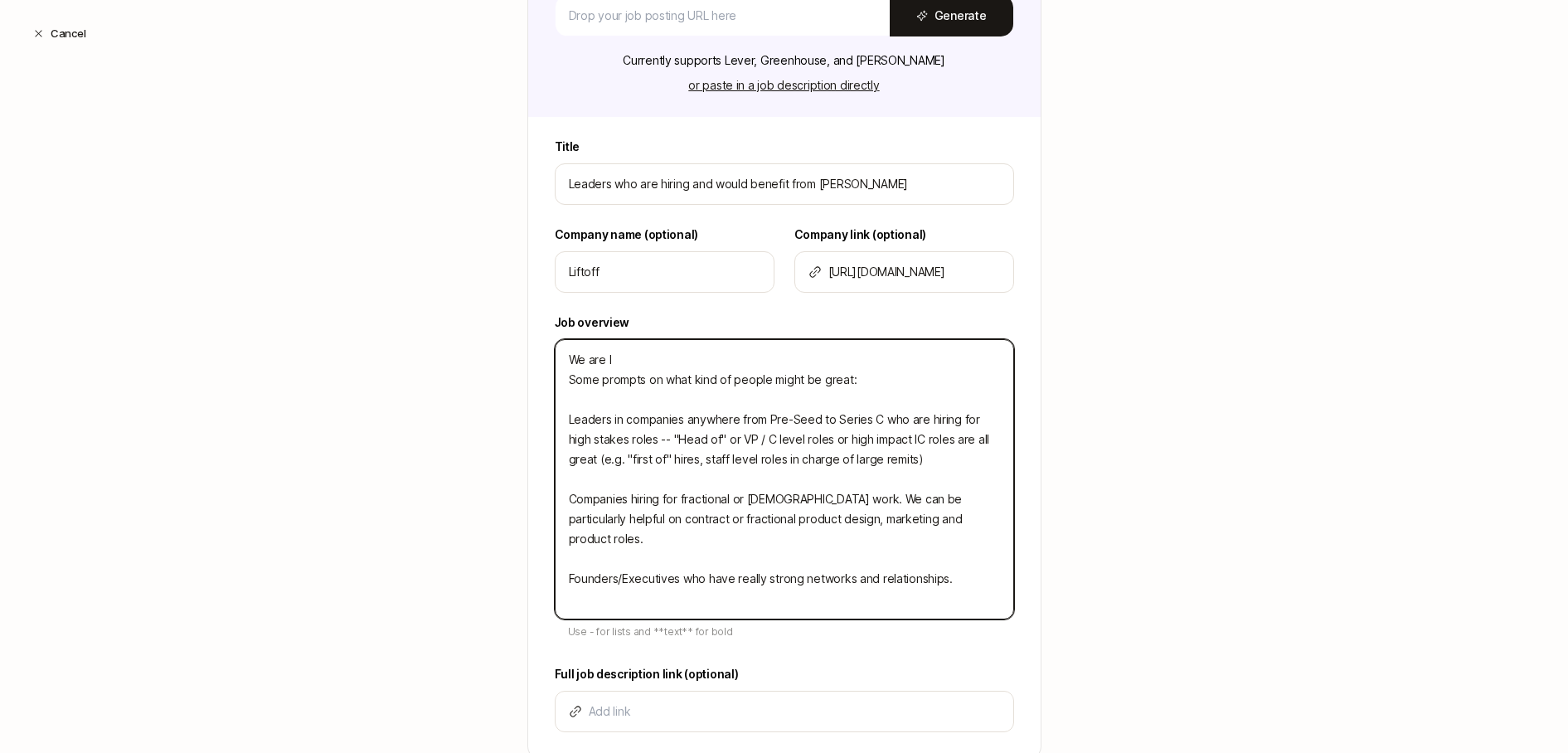
type textarea "x"
type textarea "We are loo Some prompts on what kind of people might be great: Leaders in compa…"
type textarea "x"
type textarea "We are lo Some prompts on what kind of people might be great: Leaders in compan…"
type textarea "x"
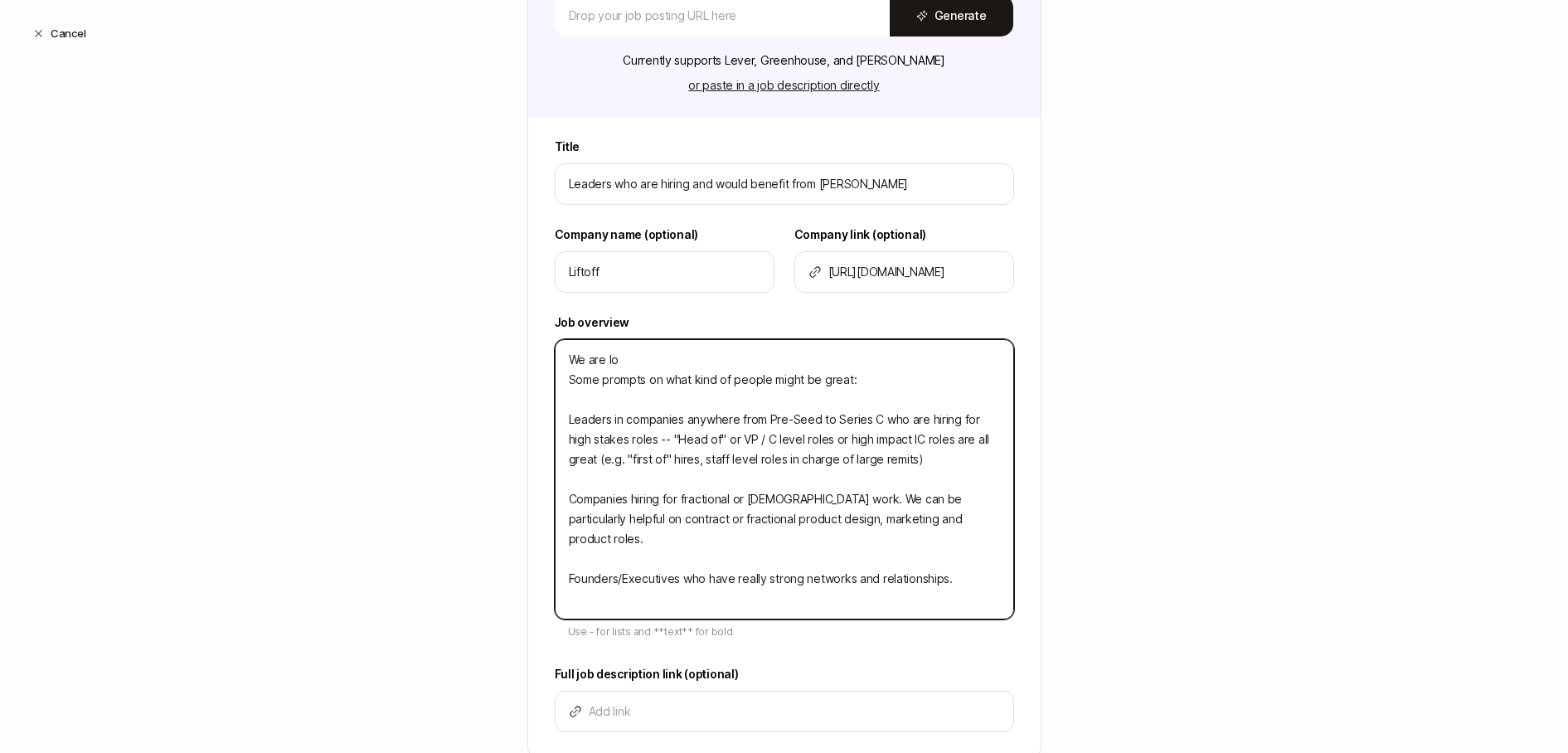
type textarea "We are l Some prompts on what kind of people might be great: Leaders in compani…"
type textarea "x"
type textarea "We are Some prompts on what kind of people might be great: Leaders in companies…"
type textarea "x"
type textarea "We are Some prompts on what kind of people might be great: Leaders in companies…"
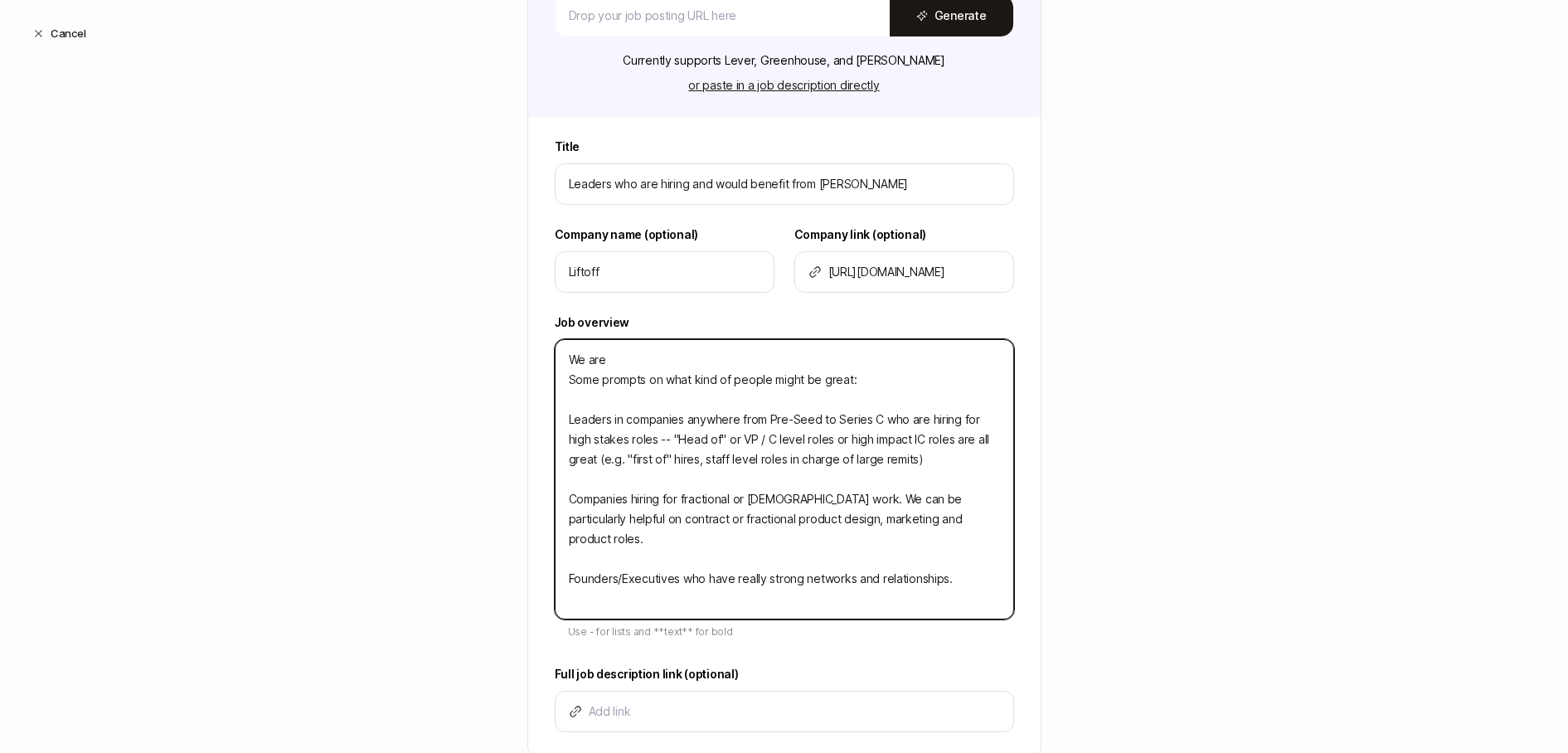
type textarea "x"
type textarea "We ar Some prompts on what kind of people might be great: Leaders in companies …"
type textarea "x"
type textarea "We a Some prompts on what kind of people might be great: Leaders in companies a…"
type textarea "x"
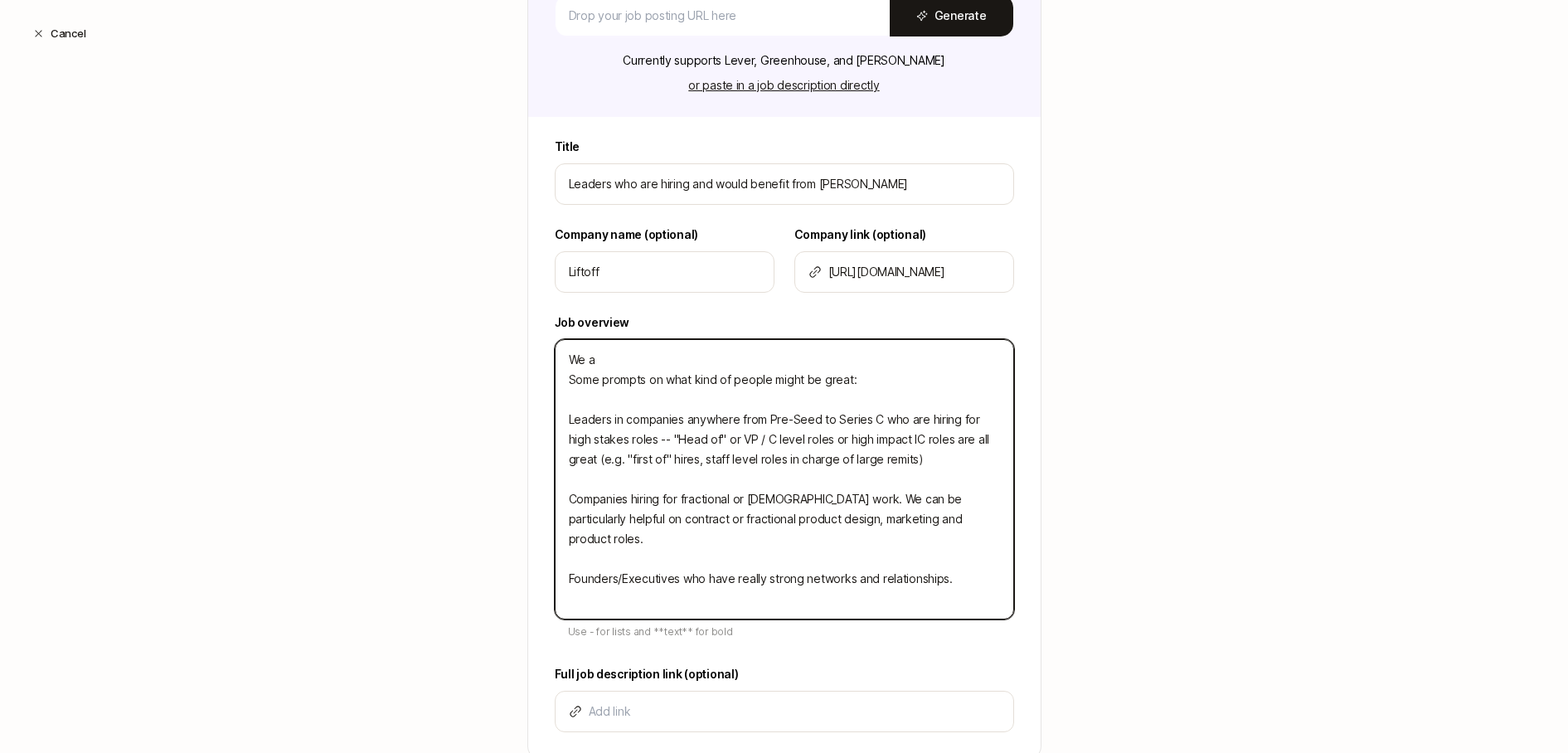
type textarea "We Some prompts on what kind of people might be great: Leaders in companies any…"
type textarea "x"
type textarea "We Some prompts on what kind of people might be great: Leaders in companies any…"
type textarea "x"
type textarea "W Some prompts on what kind of people might be great: Leaders in companies anyw…"
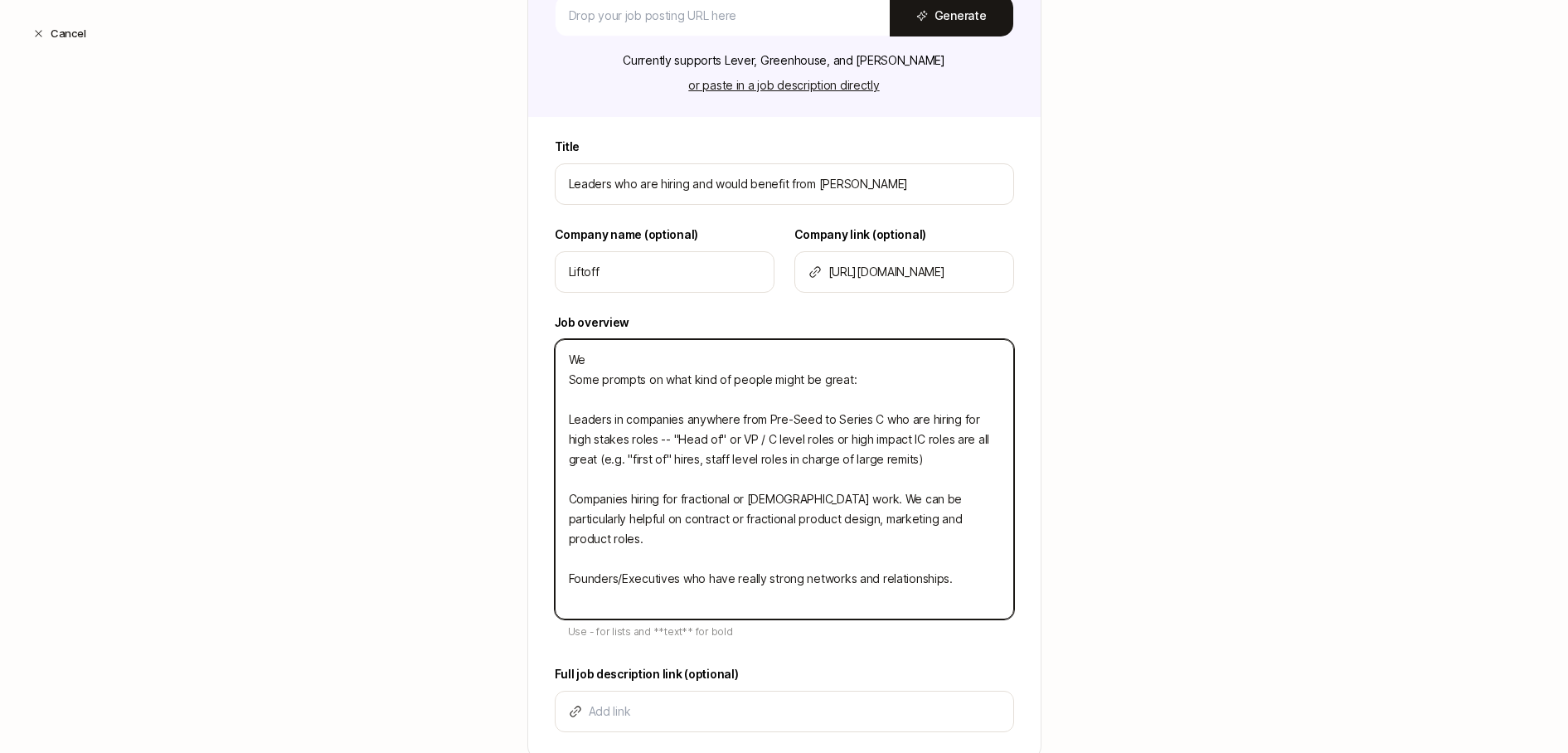
type textarea "x"
type textarea "Some prompts on what kind of people might be great: Leaders in companies anywhe…"
type textarea "x"
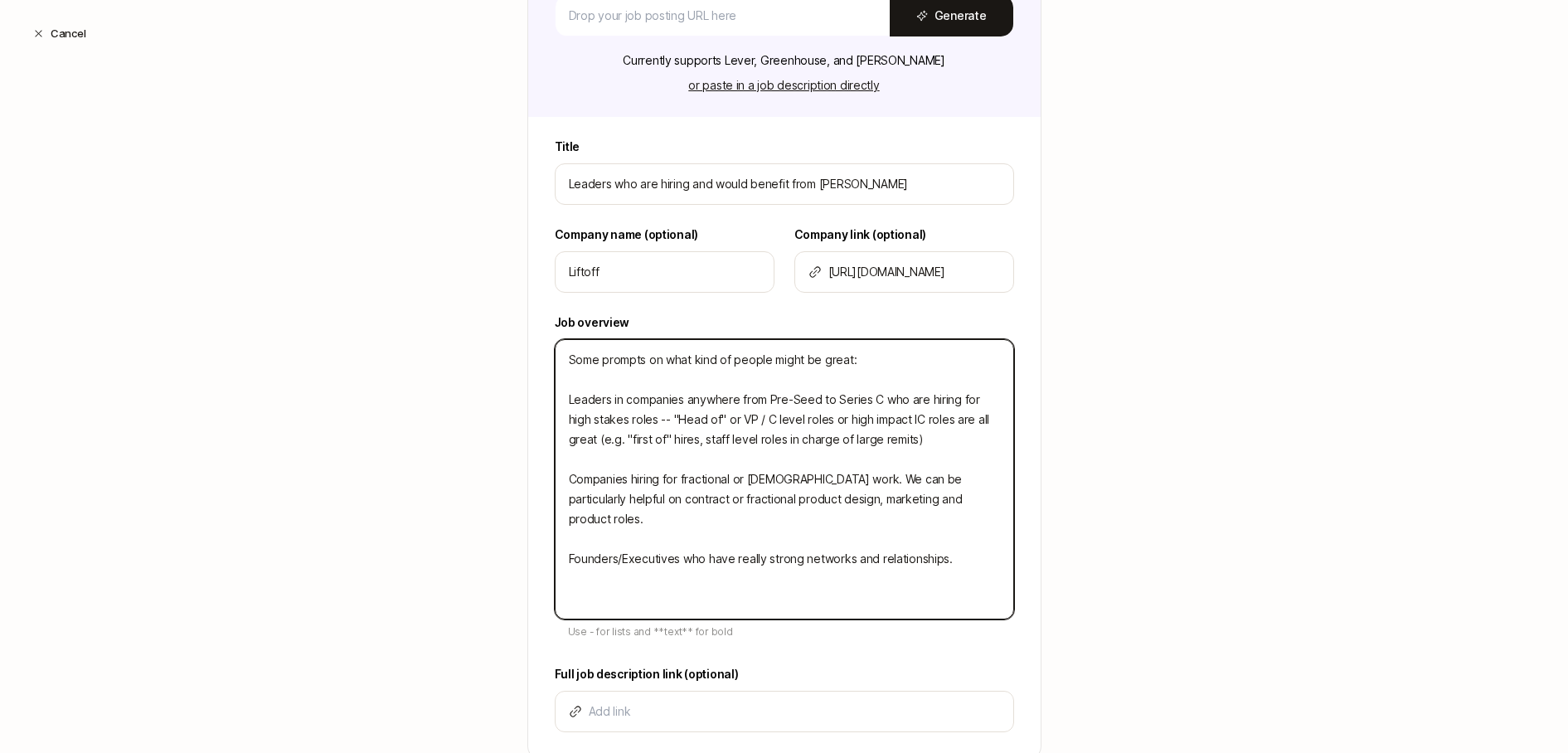
type textarea "D Some prompts on what kind of people might be great: Leaders in companies anyw…"
type textarea "x"
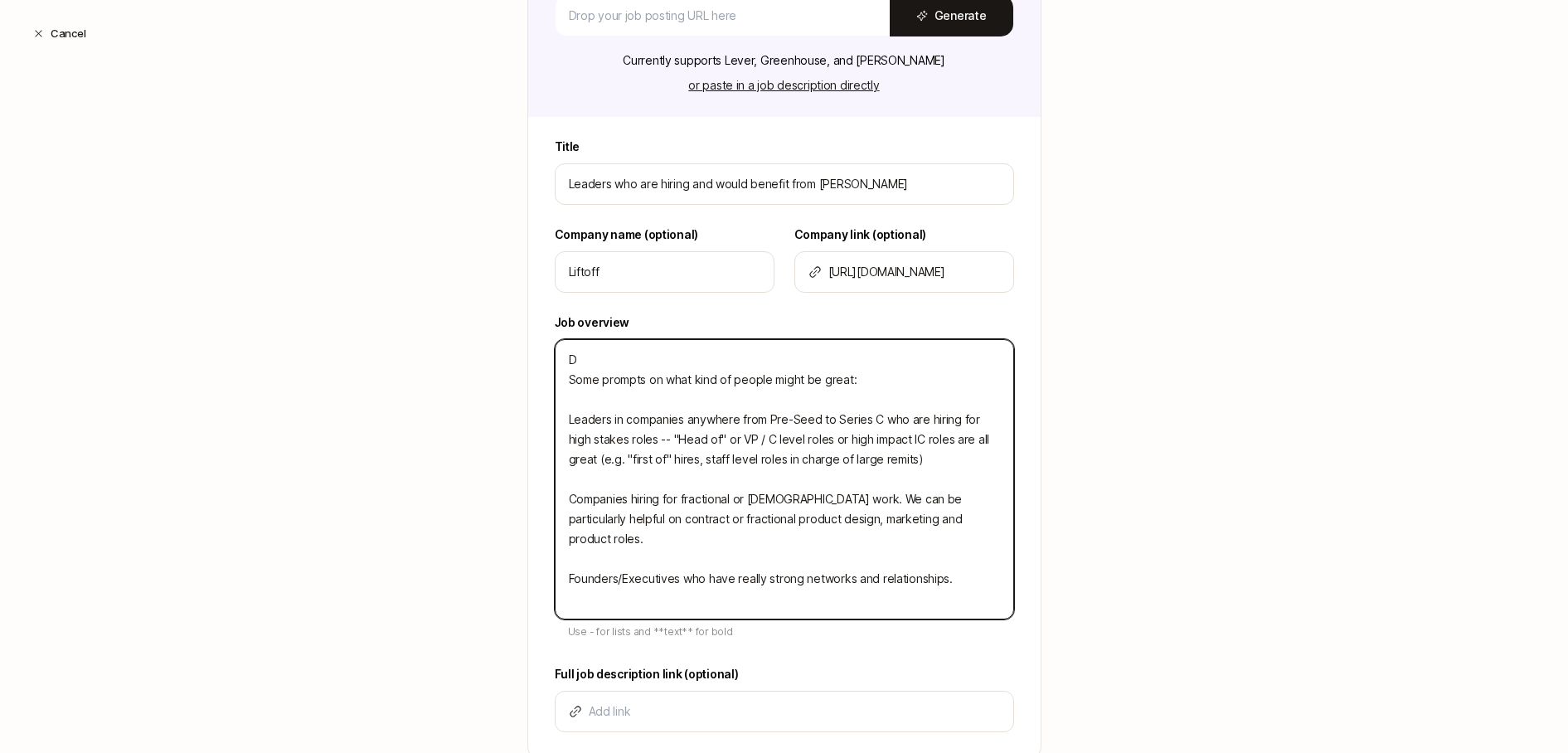
type textarea "Do Some prompts on what kind of people might be great: Leaders in companies any…"
type textarea "x"
type textarea "Do Some prompts on what kind of people might be great: Leaders in companies any…"
type textarea "x"
type textarea "Do y Some prompts on what kind of people might be great: Leaders in companies a…"
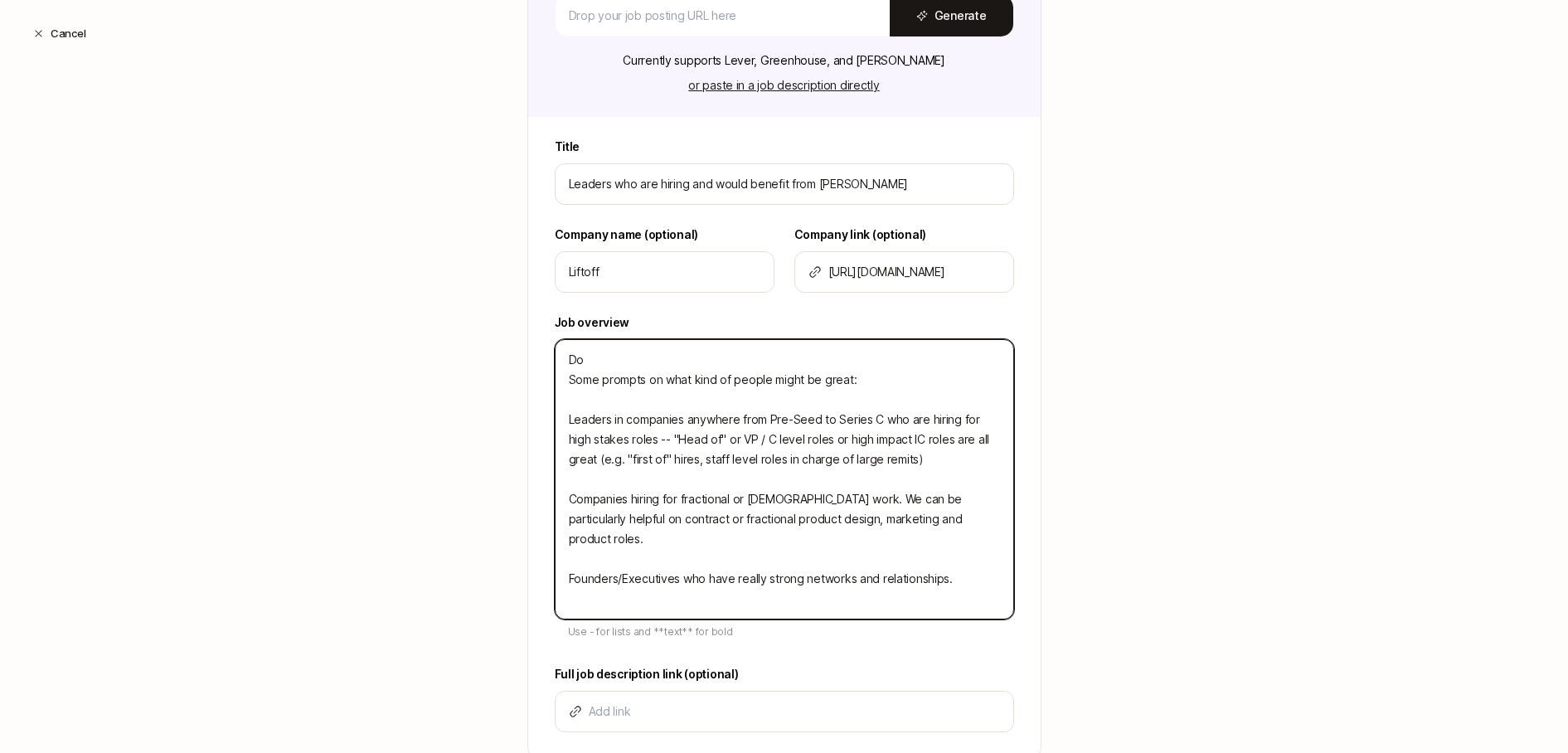
type textarea "x"
type textarea "Do yo Some prompts on what kind of people might be great: Leaders in companies …"
type textarea "x"
type textarea "Do y Some prompts on what kind of people might be great: Leaders in companies a…"
type textarea "x"
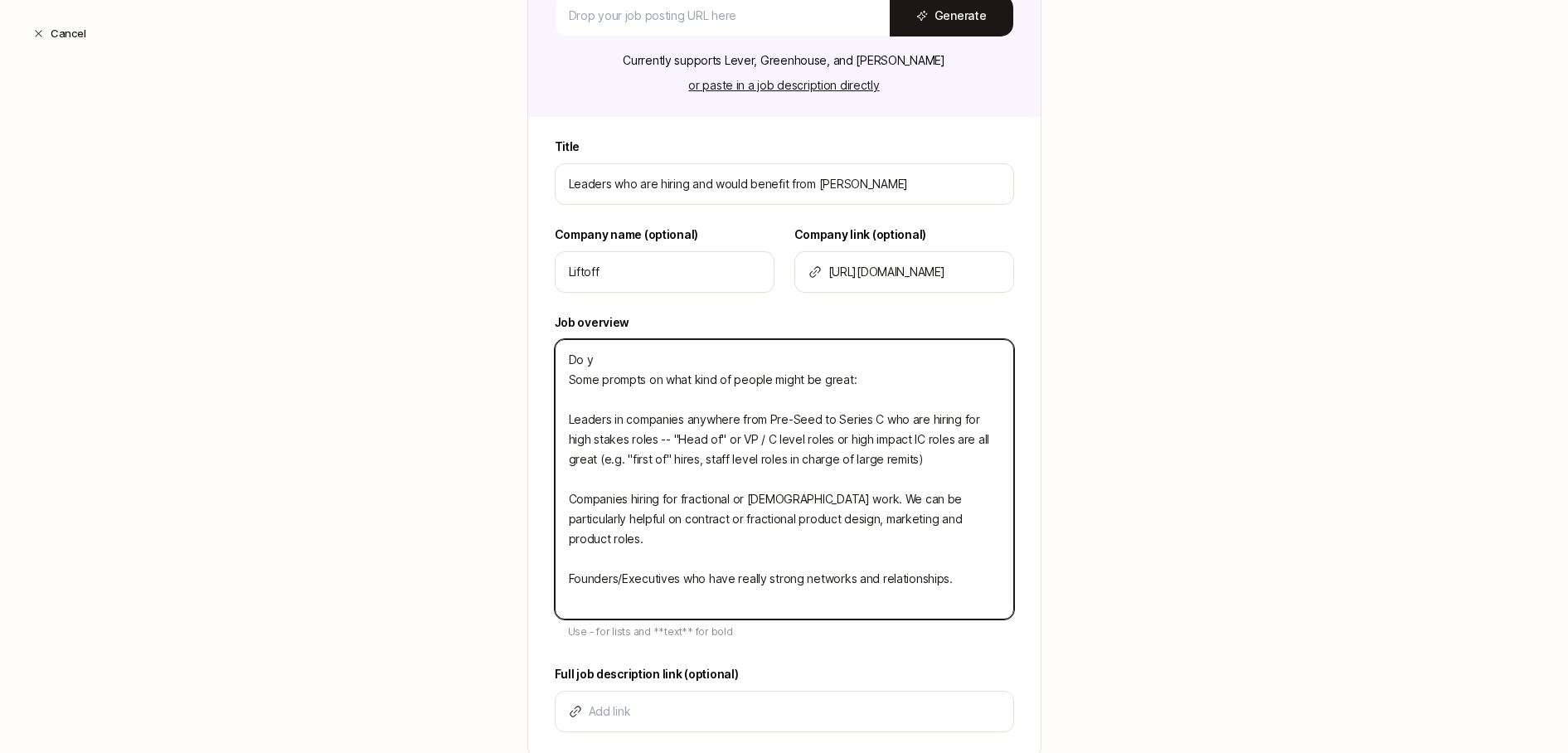
type textarea "Do Some prompts on what kind of people might be great: Leaders in companies any…"
type textarea "x"
type textarea "Do Some prompts on what kind of people might be great: Leaders in companies any…"
type textarea "x"
type textarea "D Some prompts on what kind of people might be great: Leaders in companies anyw…"
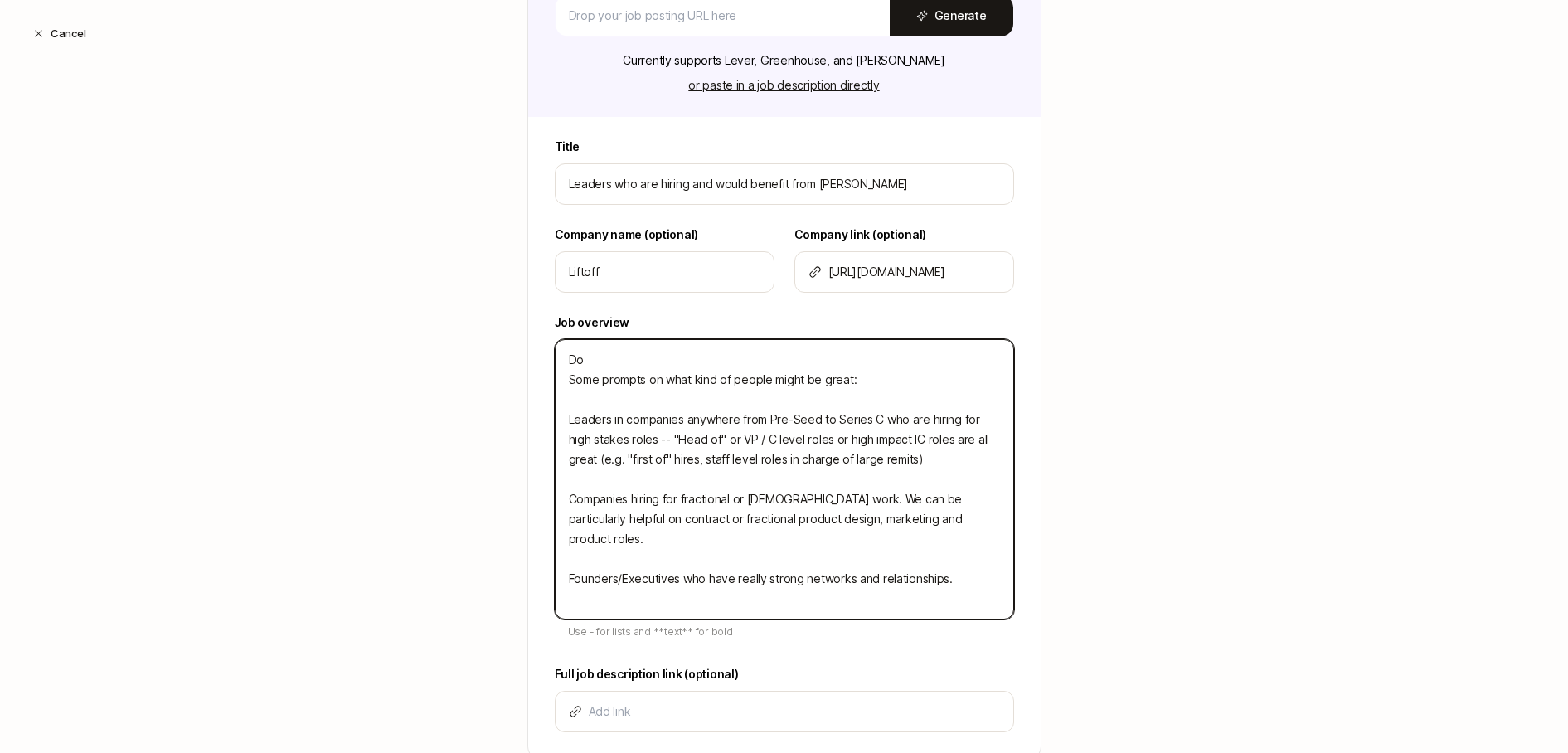
type textarea "x"
type textarea "Some prompts on what kind of people might be great: Leaders in companies anywhe…"
type textarea "x"
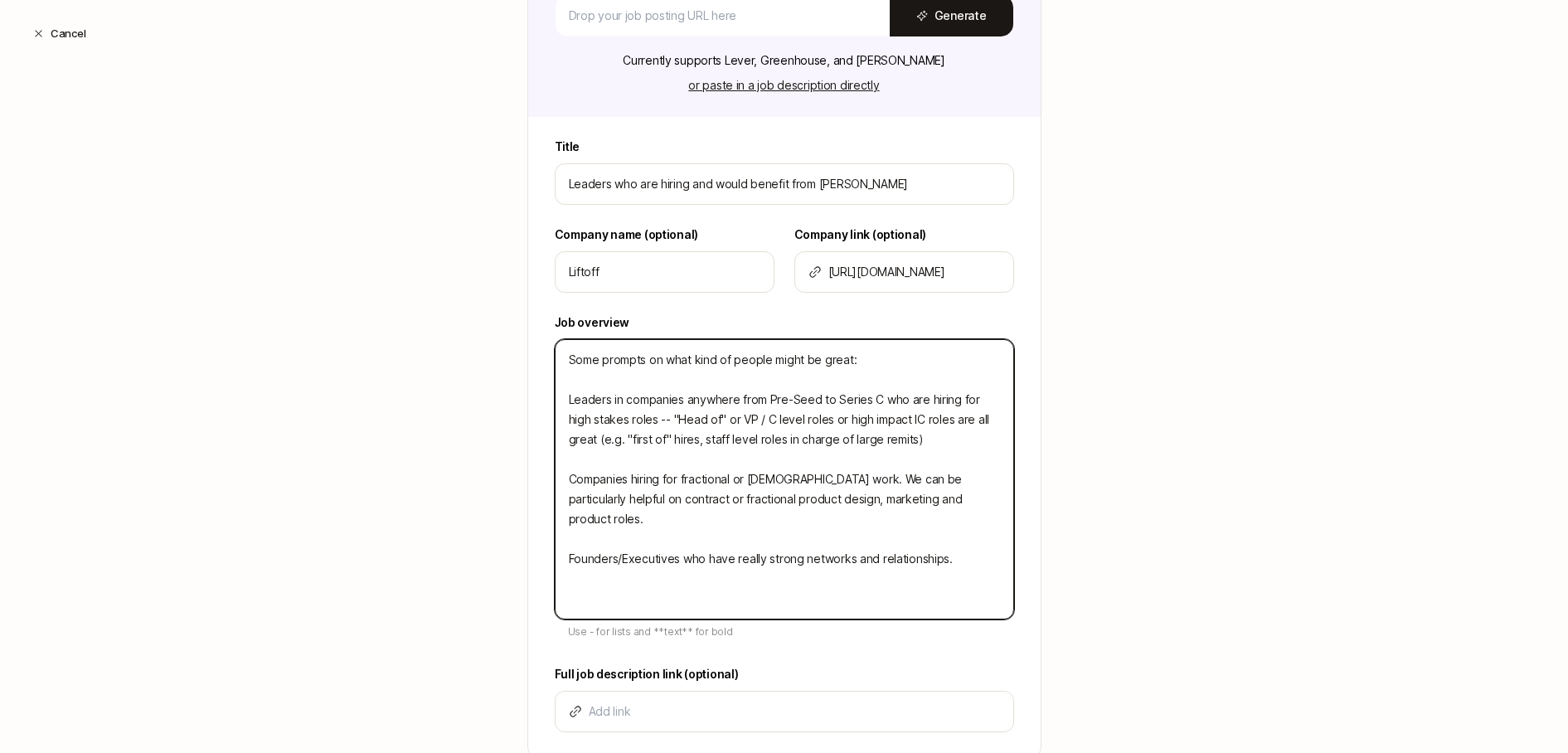
type textarea "D Some prompts on what kind of people might be great: Leaders in companies anyw…"
type textarea "x"
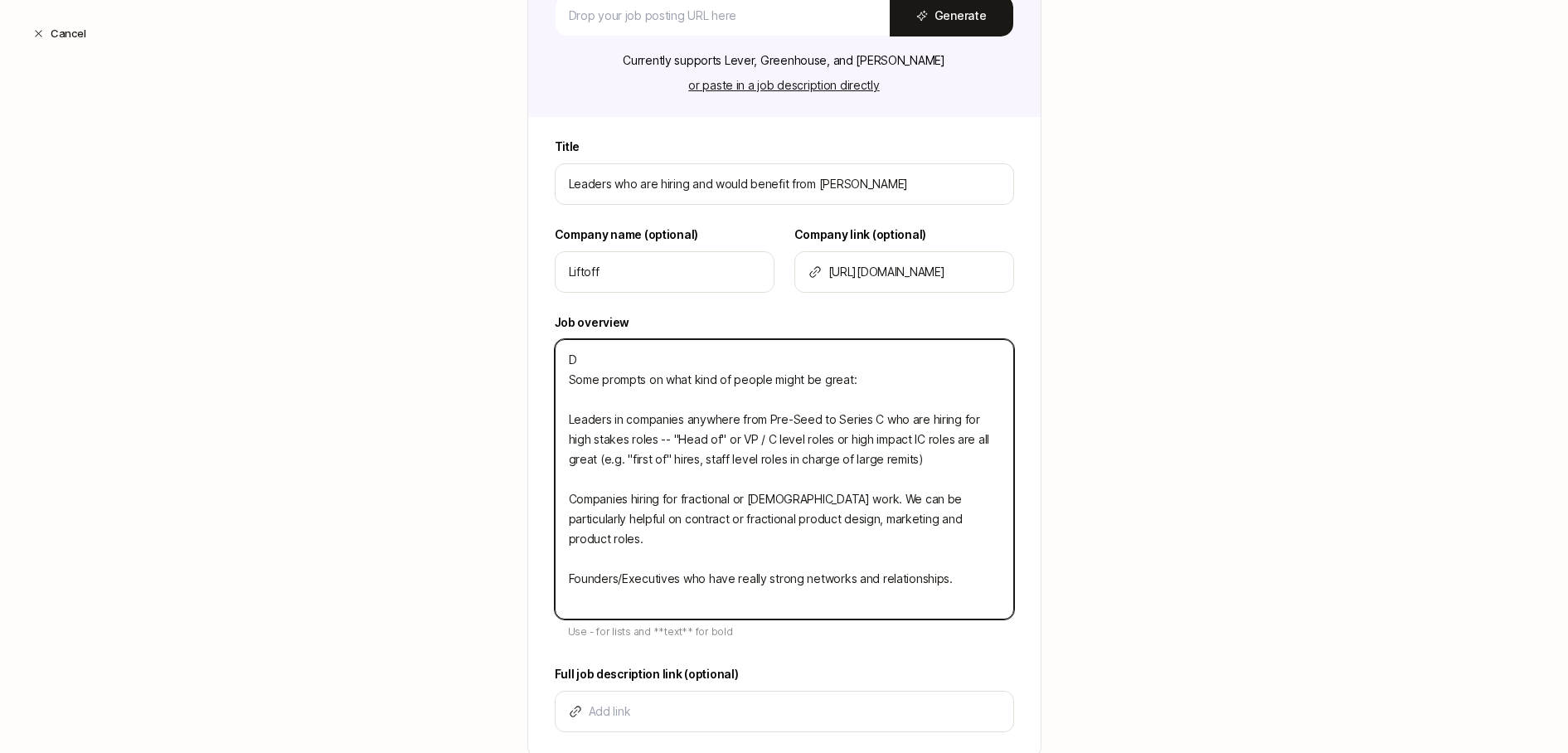
type textarea "Do Some prompts on what kind of people might be great: Leaders in companies any…"
type textarea "x"
type textarea "Do Some prompts on what kind of people might be great: Leaders in companies any…"
type textarea "x"
type textarea "Do y Some prompts on what kind of people might be great: Leaders in companies a…"
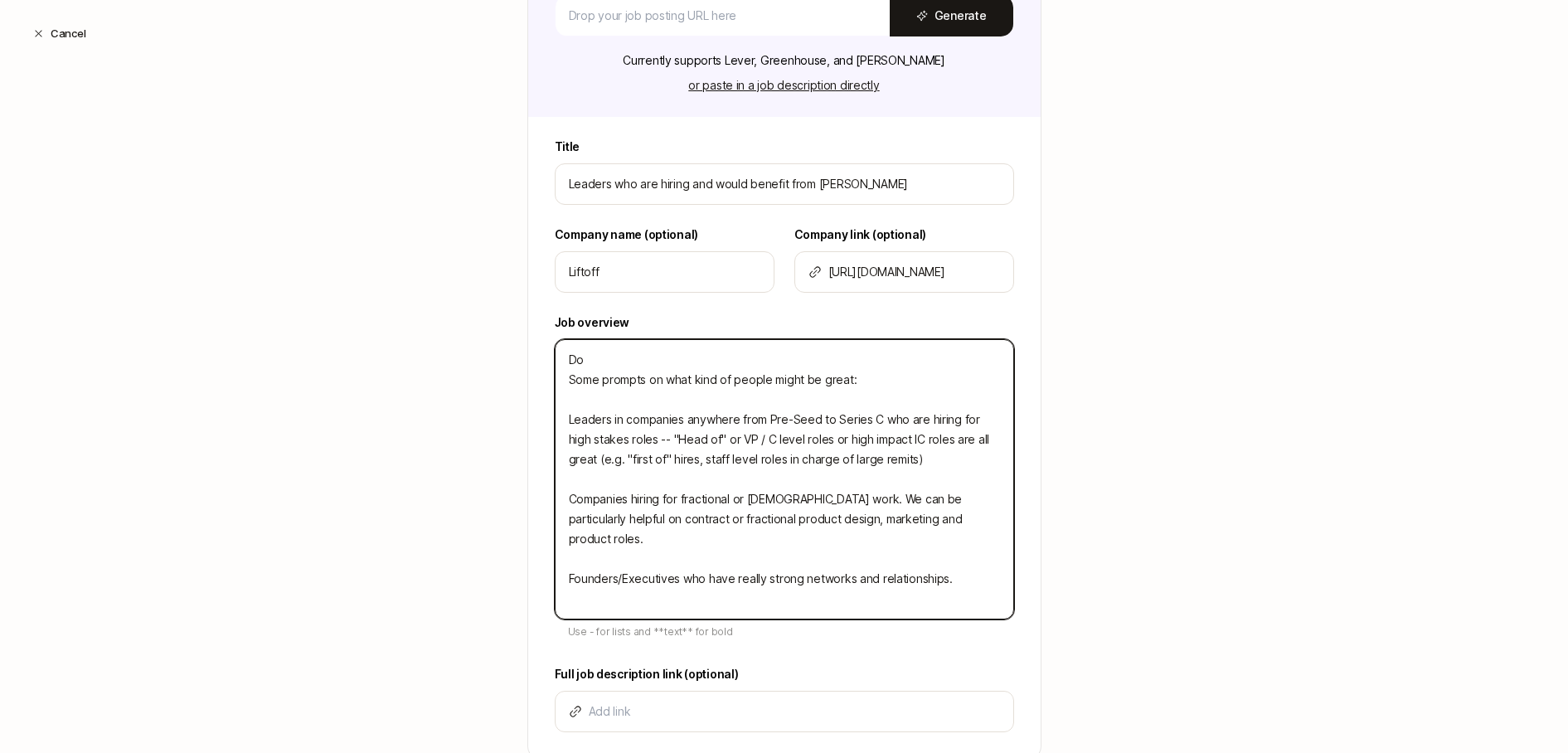
type textarea "x"
type textarea "Do yo Some prompts on what kind of people might be great: Leaders in companies …"
type textarea "x"
type textarea "Do you Some prompts on what kind of people might be great: Leaders in companies…"
type textarea "x"
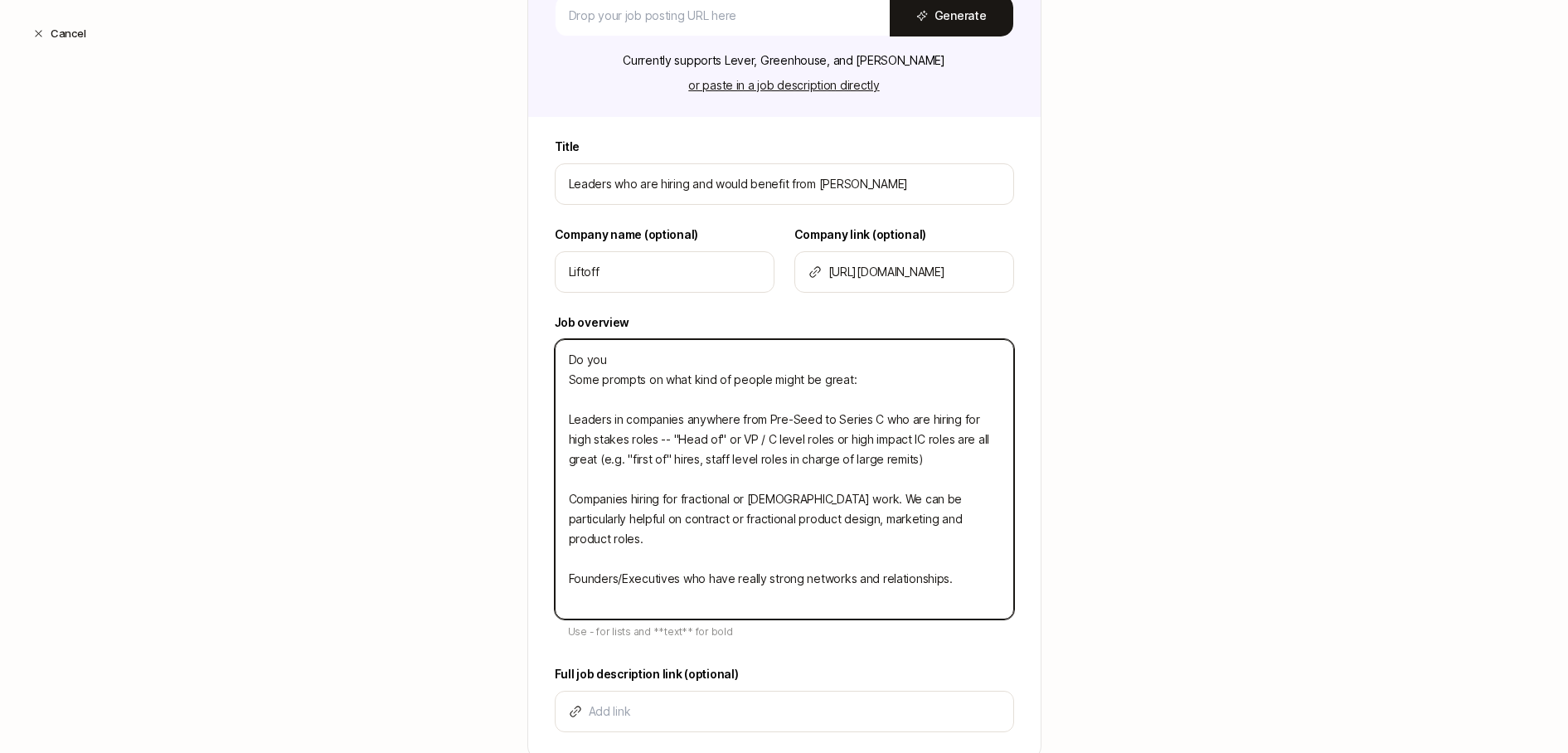
type textarea "Do yo Some prompts on what kind of people might be great: Leaders in companies …"
type textarea "x"
type textarea "Do y Some prompts on what kind of people might be great: Leaders in companies a…"
type textarea "x"
type textarea "Do Some prompts on what kind of people might be great: Leaders in companies any…"
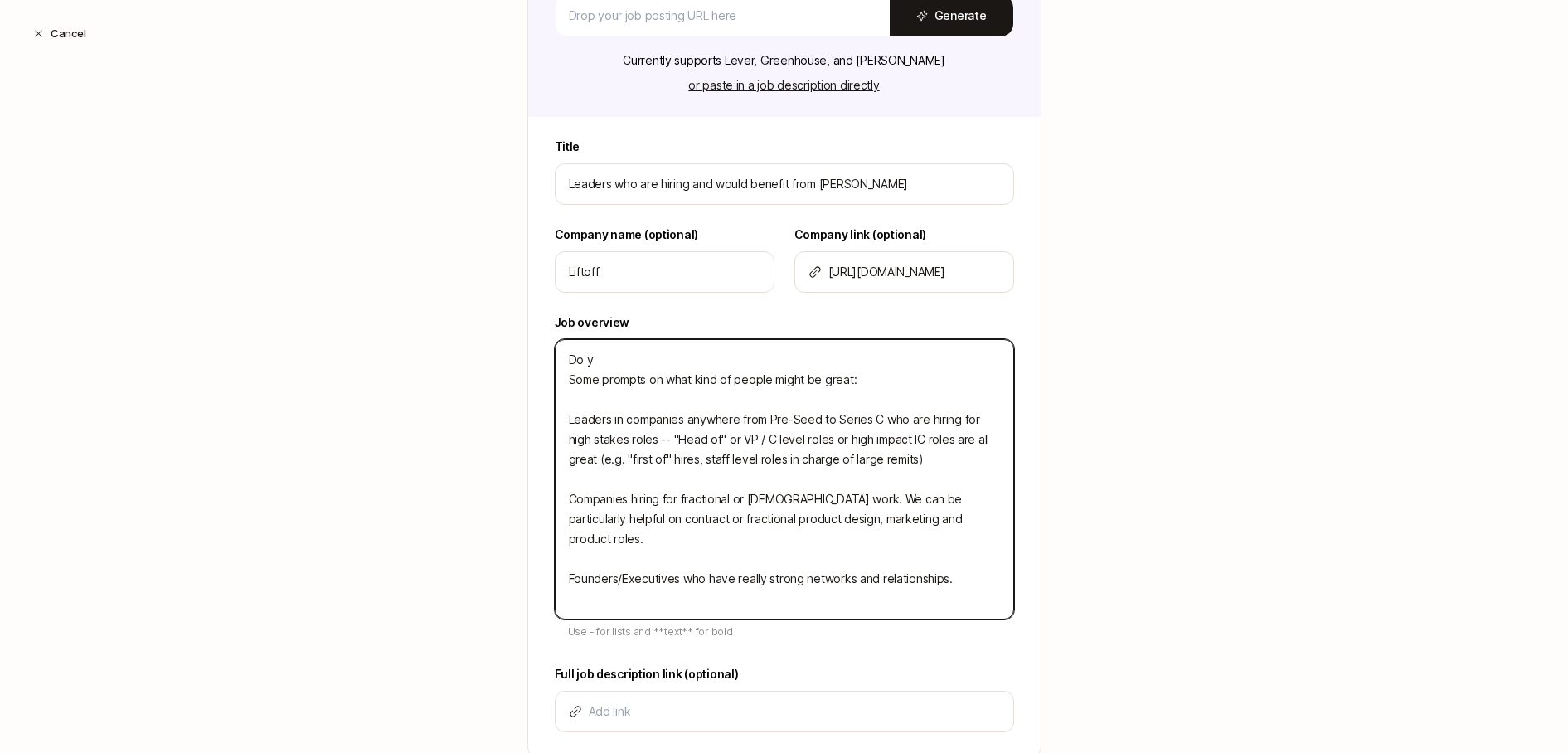
type textarea "x"
type textarea "Do Some prompts on what kind of people might be great: Leaders in companies any…"
type textarea "x"
type textarea "D Some prompts on what kind of people might be great: Leaders in companies anyw…"
type textarea "x"
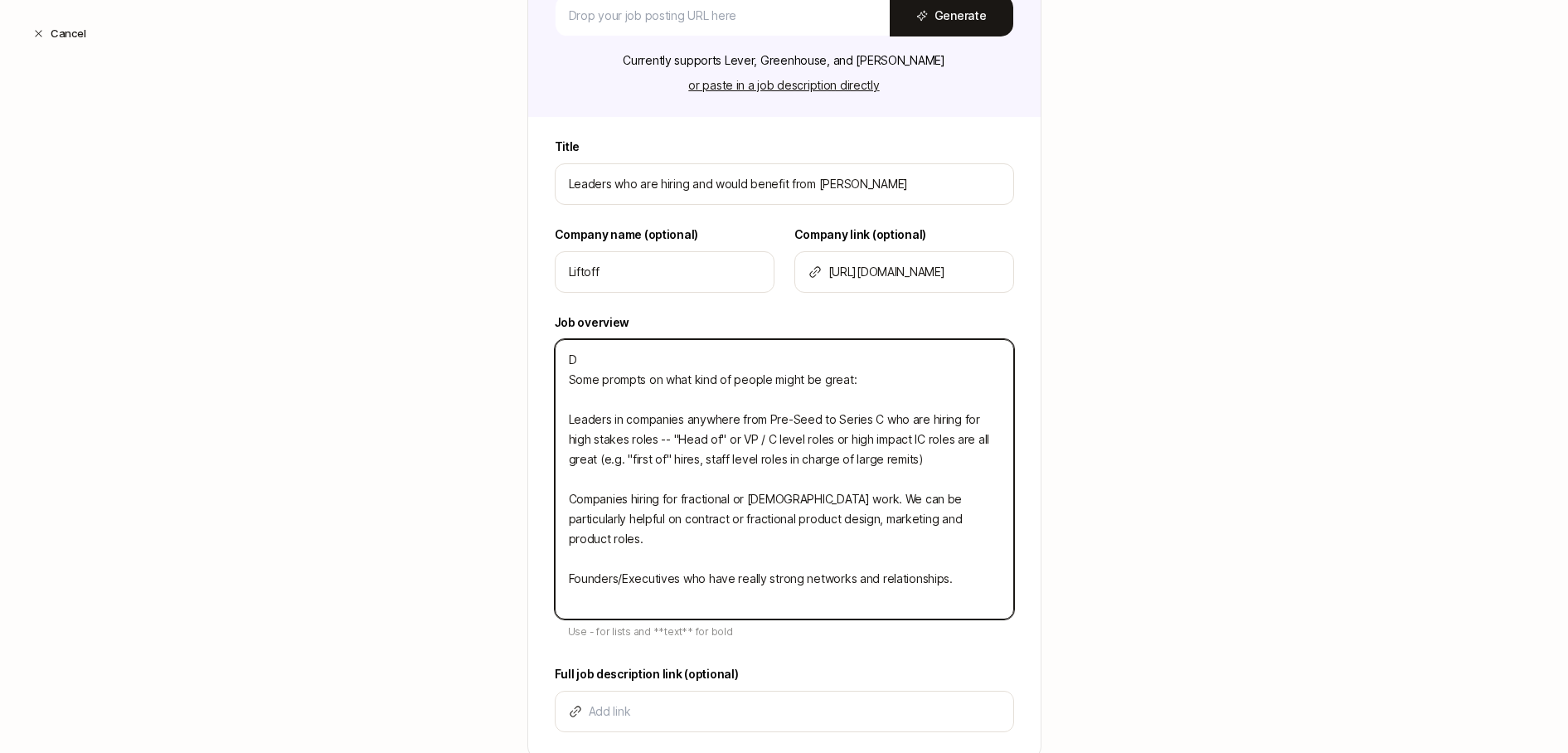
type textarea "We're prioritizing recommendations from our community on hiring managers to bri…"
type textarea "x"
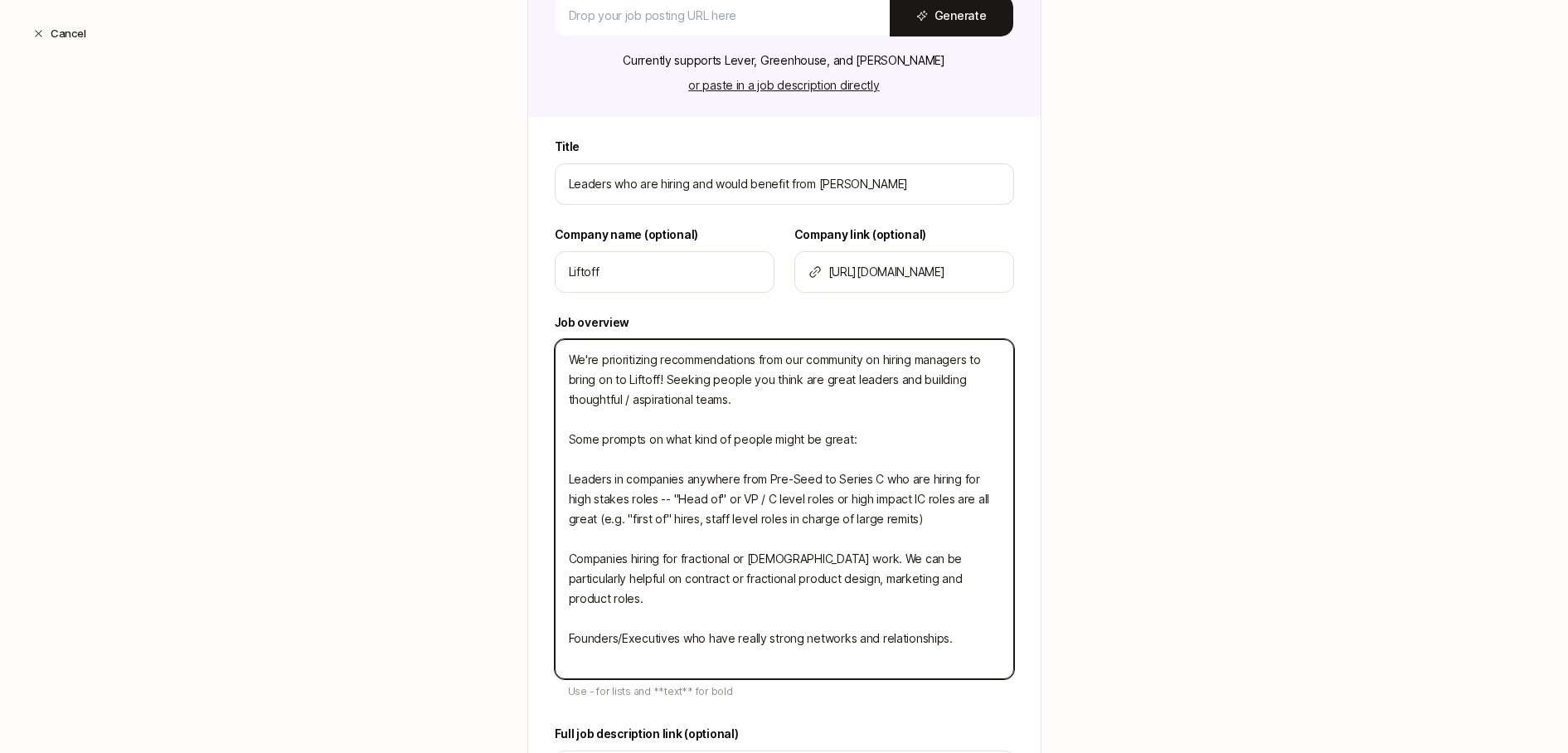
type textarea "We're prioritizing recommendations from our community on hiring managers to bri…"
type textarea "x"
type textarea "We're prioritizing recommendations from our community on hiring managers to bri…"
type textarea "x"
type textarea "We're prioritizing recommendations from our community on hiring managers to bri…"
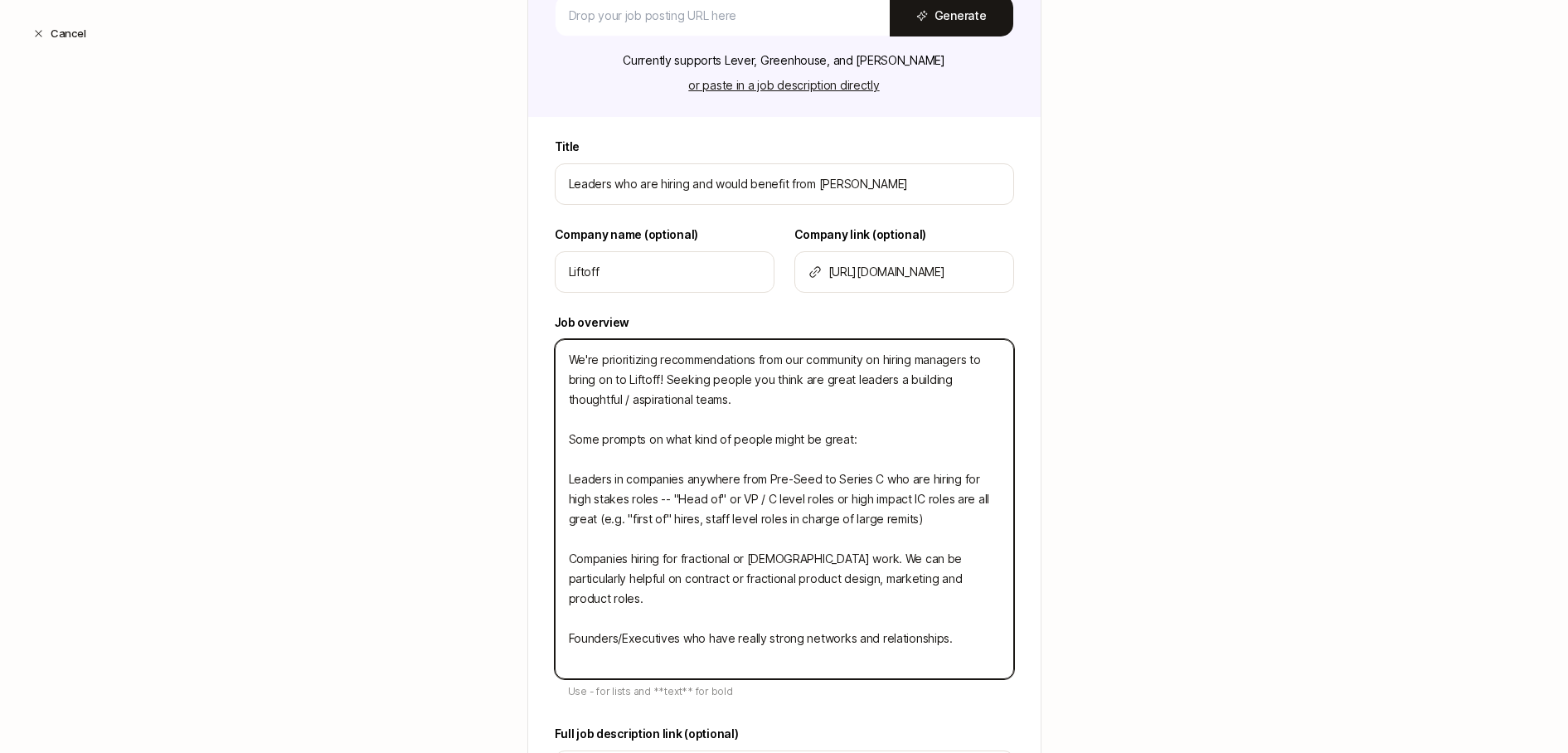
type textarea "x"
type textarea "We're prioritizing recommendations from our community on hiring managers to bri…"
type textarea "x"
type textarea "We're prioritizing recommendations from our community on hiring managers to bri…"
type textarea "x"
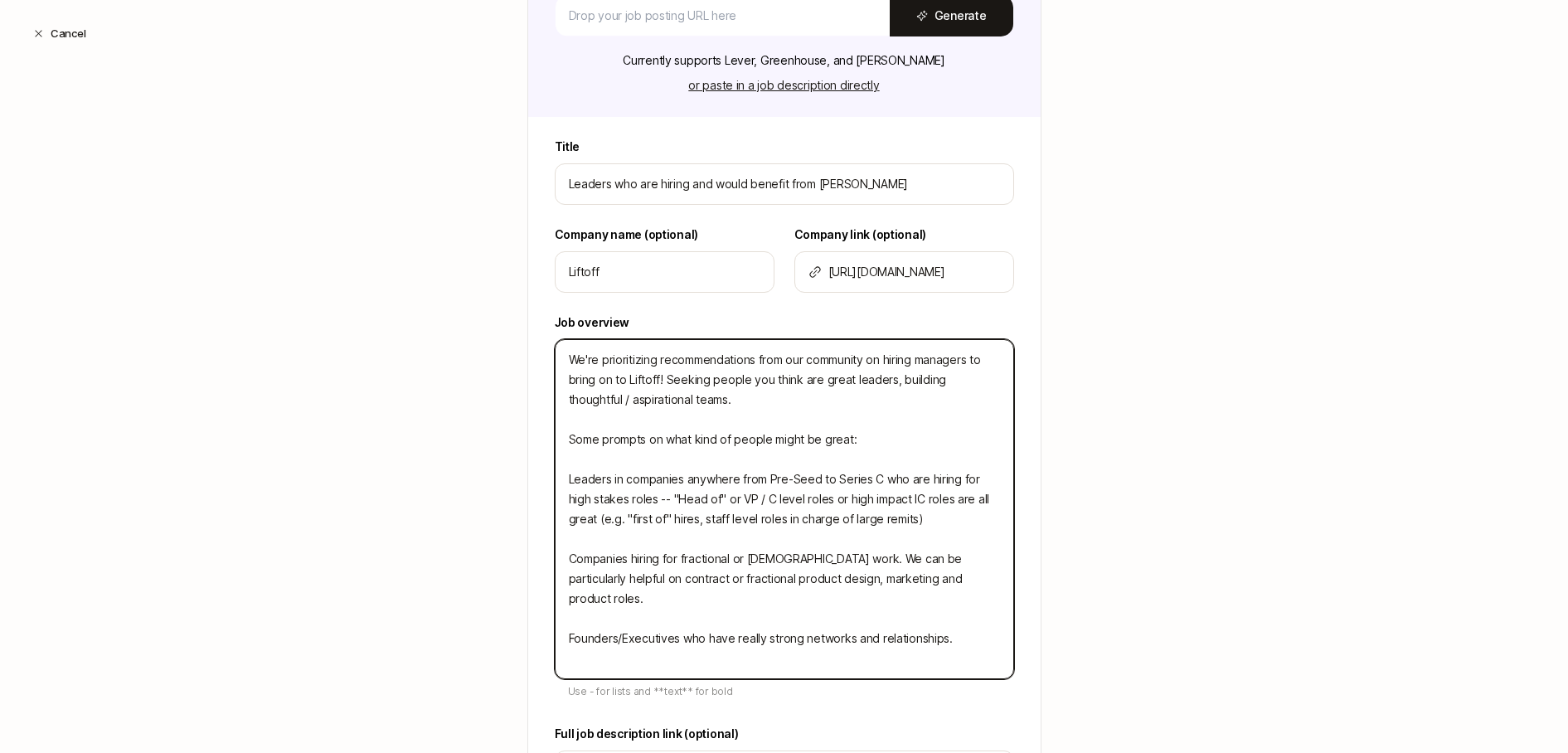
type textarea "Seeking people you think are great leaders, building thoughtful / aspirational …"
type textarea "x"
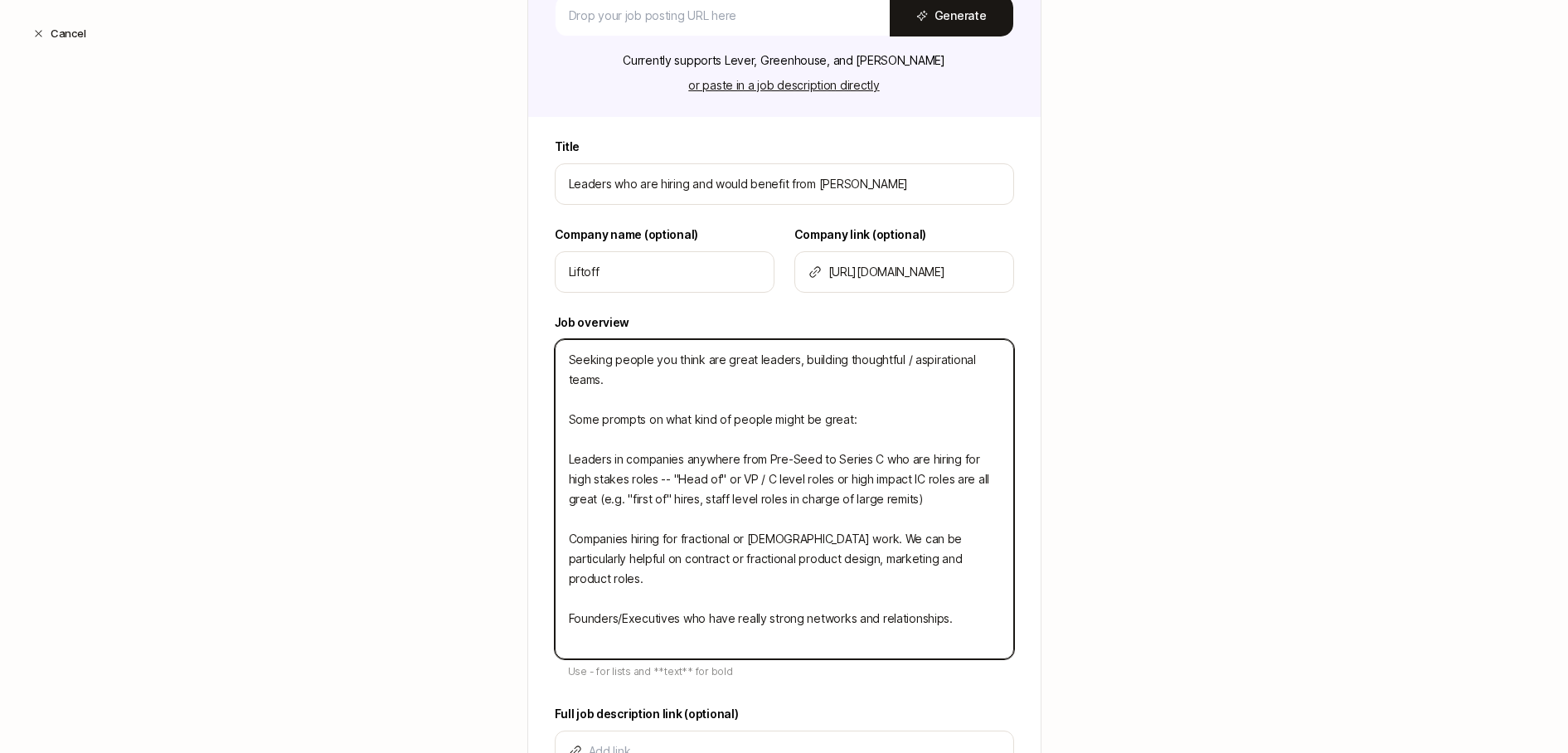
type textarea "Seeking people you think are great leaders, building thoughtful / aspirational …"
type textarea "x"
type textarea "Seeking people you think are great leaders, building thoughtful / aspirational …"
type textarea "x"
type textarea "Seeking people you think are great leaders, building thoughtful / aspirational …"
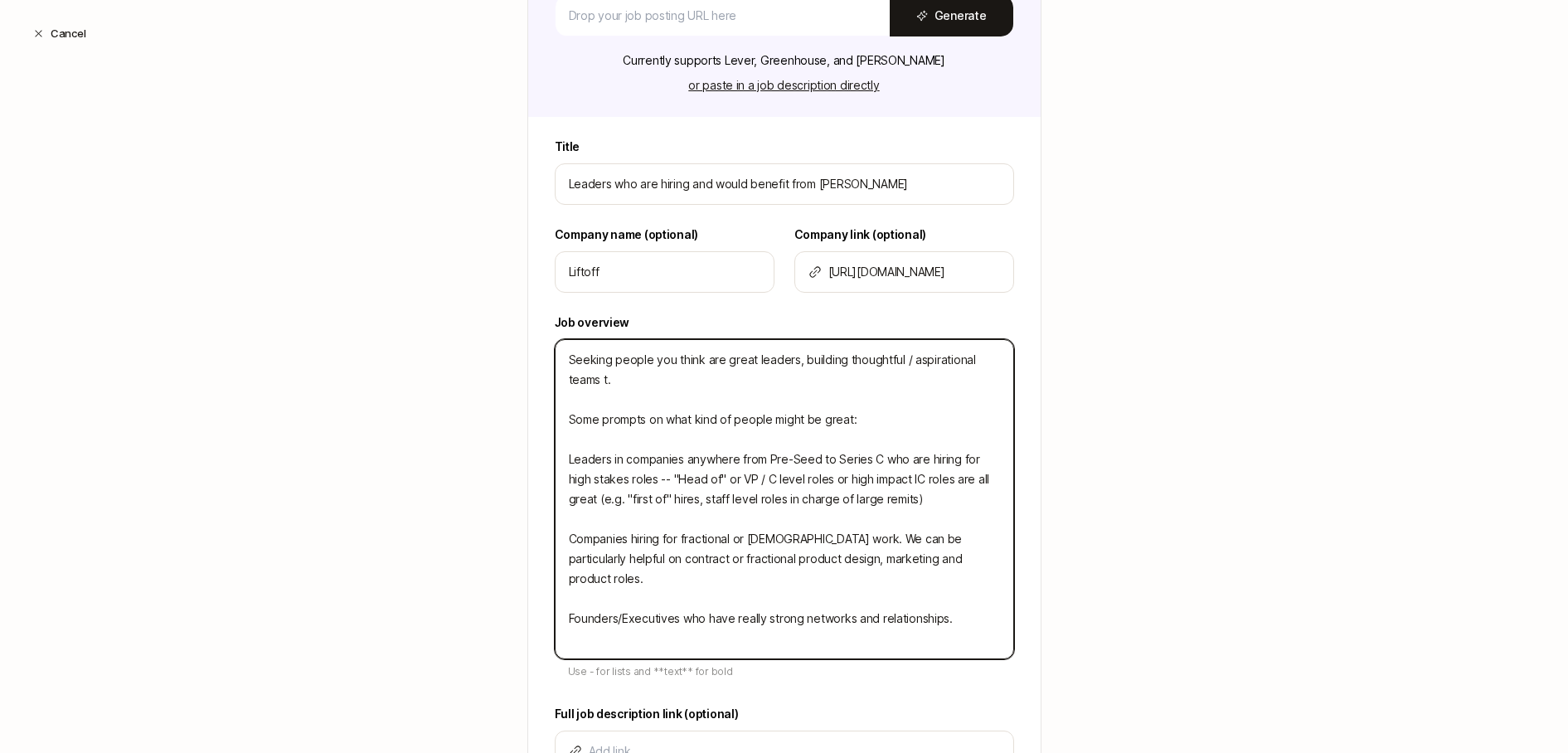
type textarea "x"
type textarea "Seeking people you think are great leaders, building thoughtful / aspirational …"
type textarea "x"
type textarea "Seeking people you think are great leaders, building thoughtful / aspirational …"
type textarea "x"
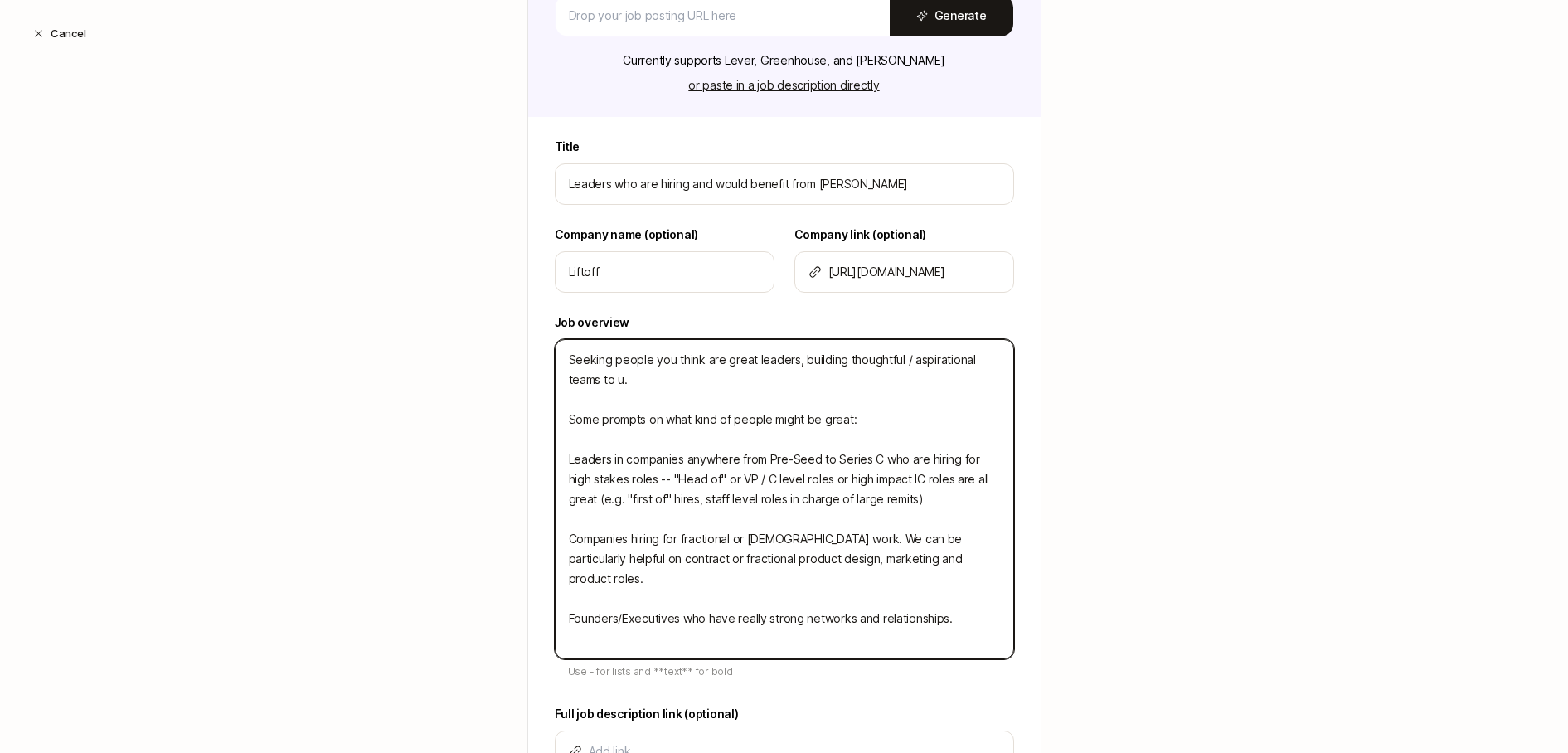
type textarea "Seeking people you think are great leaders, building thoughtful / aspirational …"
type textarea "x"
type textarea "Seeking people you think are great leaders, building thoughtful / aspirational …"
type textarea "x"
type textarea "Seeking people you think are great leaders, building thoughtful / aspirational …"
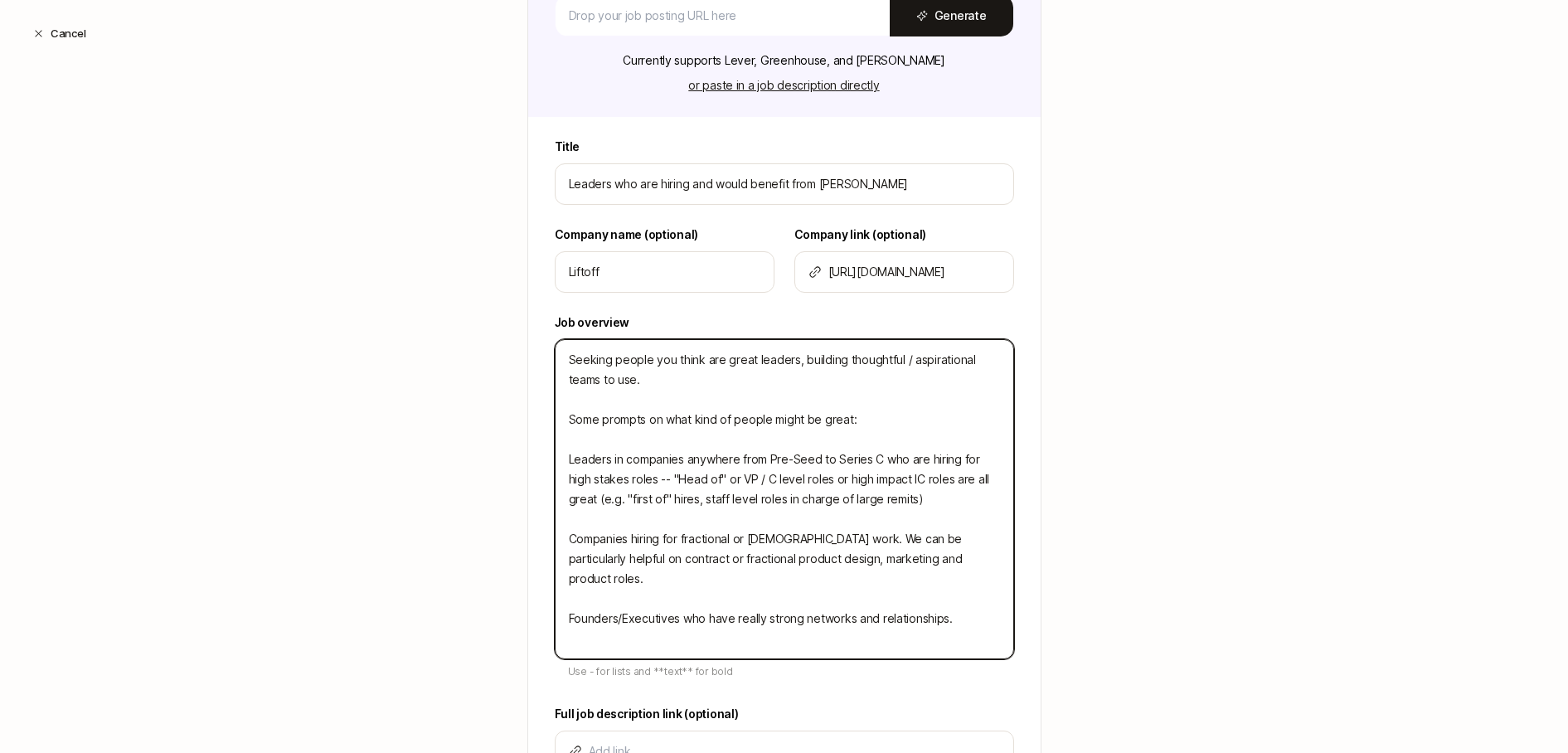
type textarea "x"
type textarea "Seeking people you think are great leaders, building thoughtful / aspirational …"
type textarea "x"
type textarea "Seeking people you think are great leaders, building thoughtful / aspirational …"
type textarea "x"
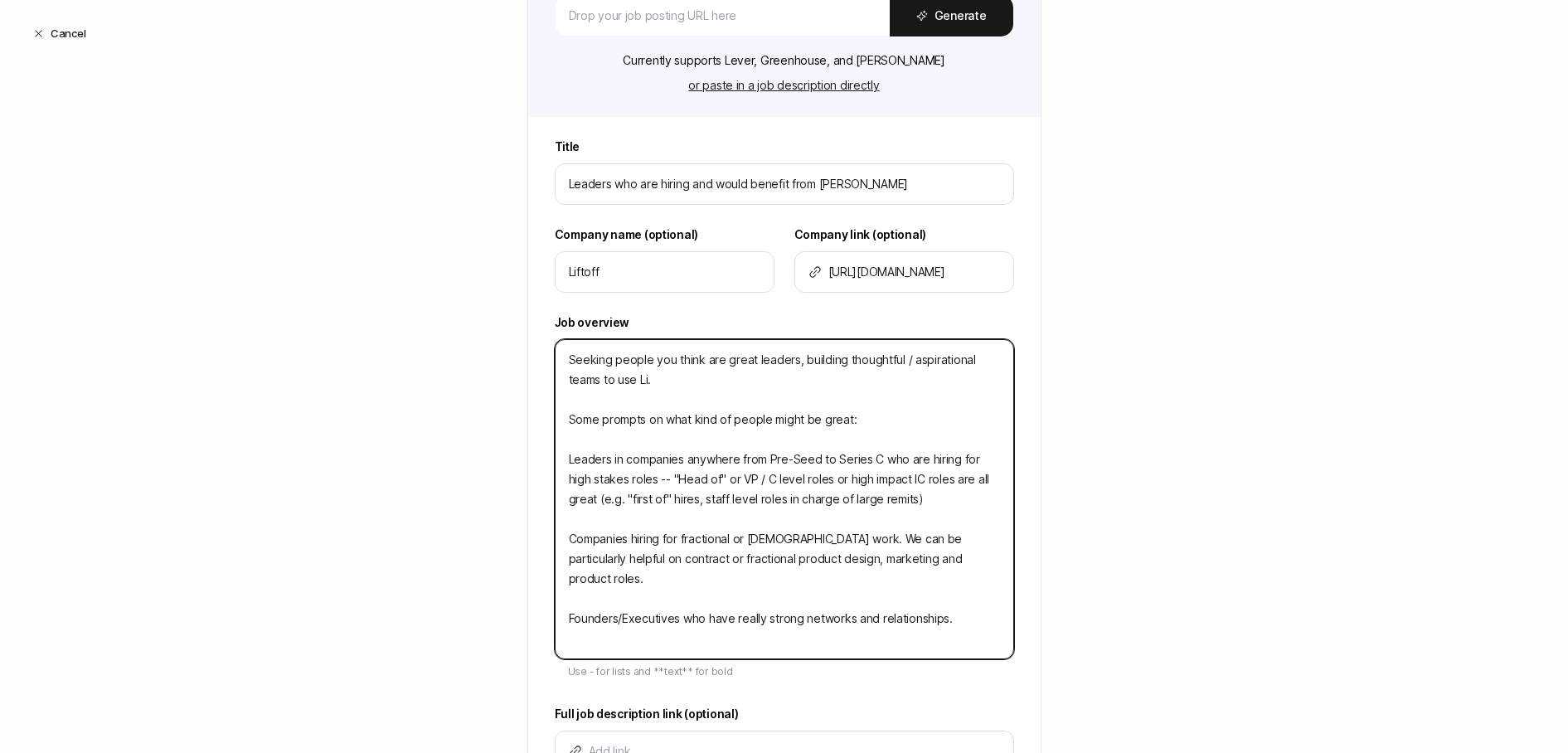
type textarea "Seeking people you think are great leaders, building thoughtful / aspirational …"
type textarea "x"
type textarea "Seeking people you think are great leaders, building thoughtful / aspirational …"
type textarea "x"
type textarea "Seeking people you think are great leaders, building thoughtful / aspirational …"
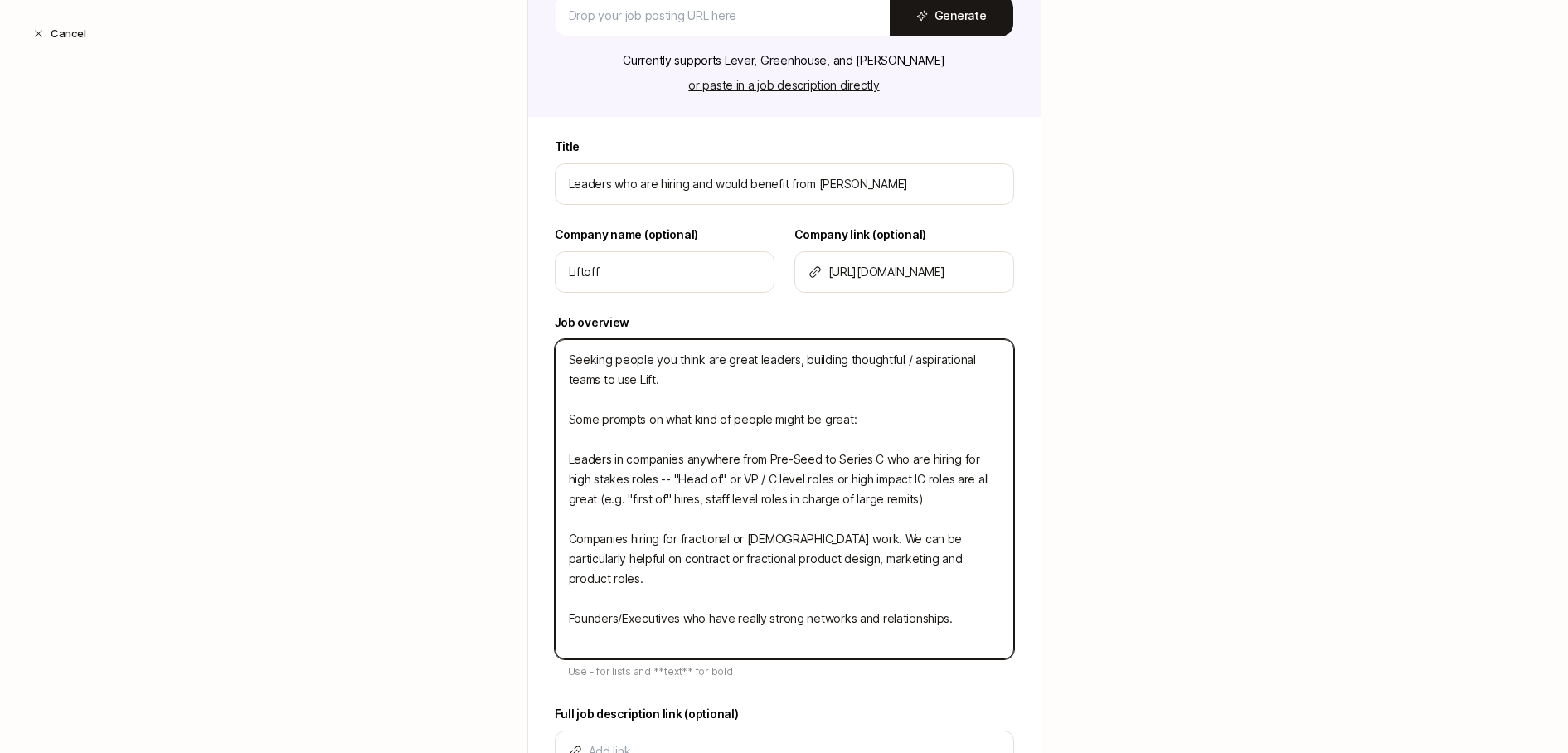
type textarea "x"
type textarea "Seeking people you think are great leaders, building thoughtful / aspirational …"
type textarea "x"
type textarea "Seeking people you think are great leaders, building thoughtful / aspirational …"
type textarea "x"
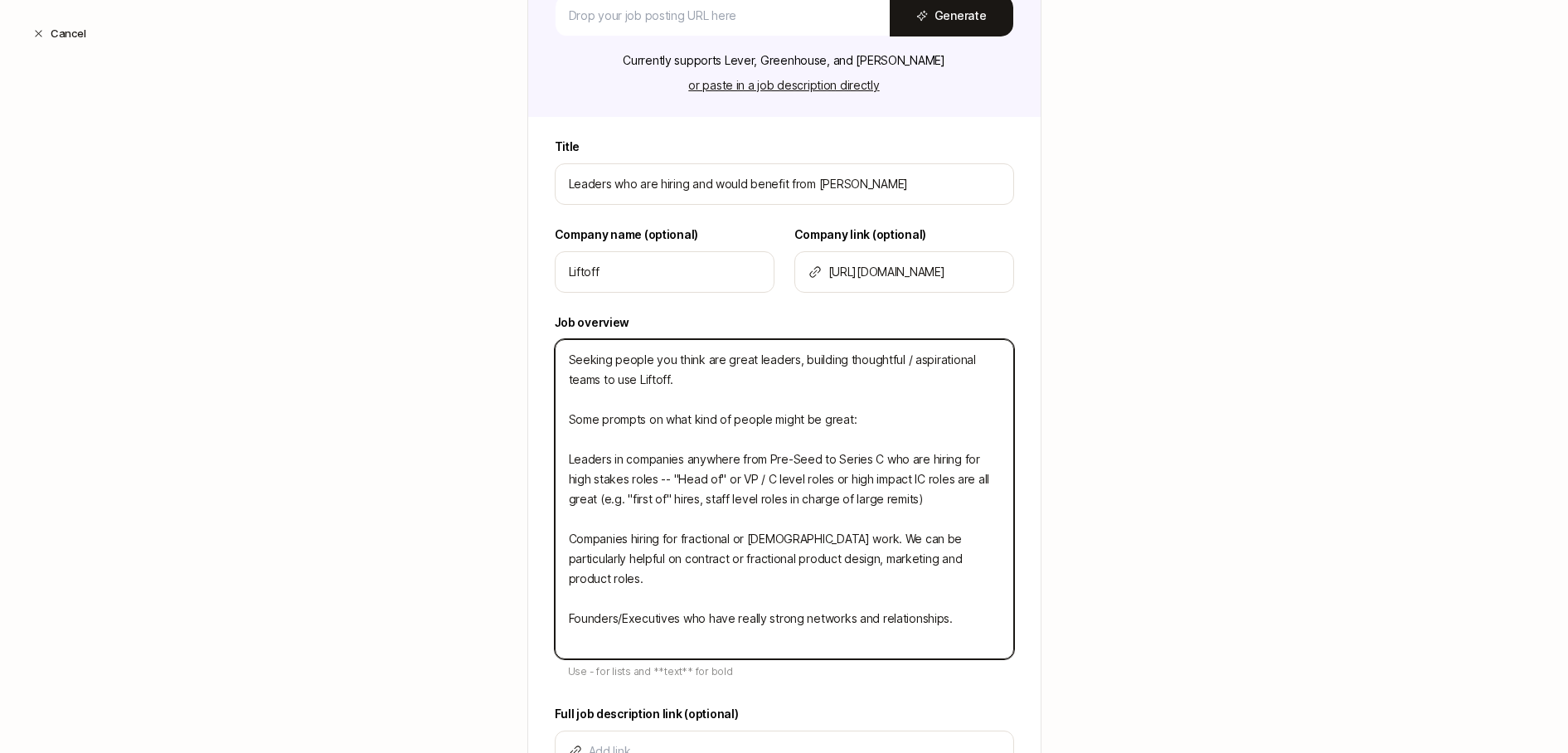
type textarea "Seeking people you think are great leaders, building thoughtful / aspirational …"
type textarea "x"
type textarea "Seeking people you think are great leaders, building thoughtful / aspirational …"
type textarea "x"
type textarea "Seeking people you think are great leaders, building thoughtful / aspirational …"
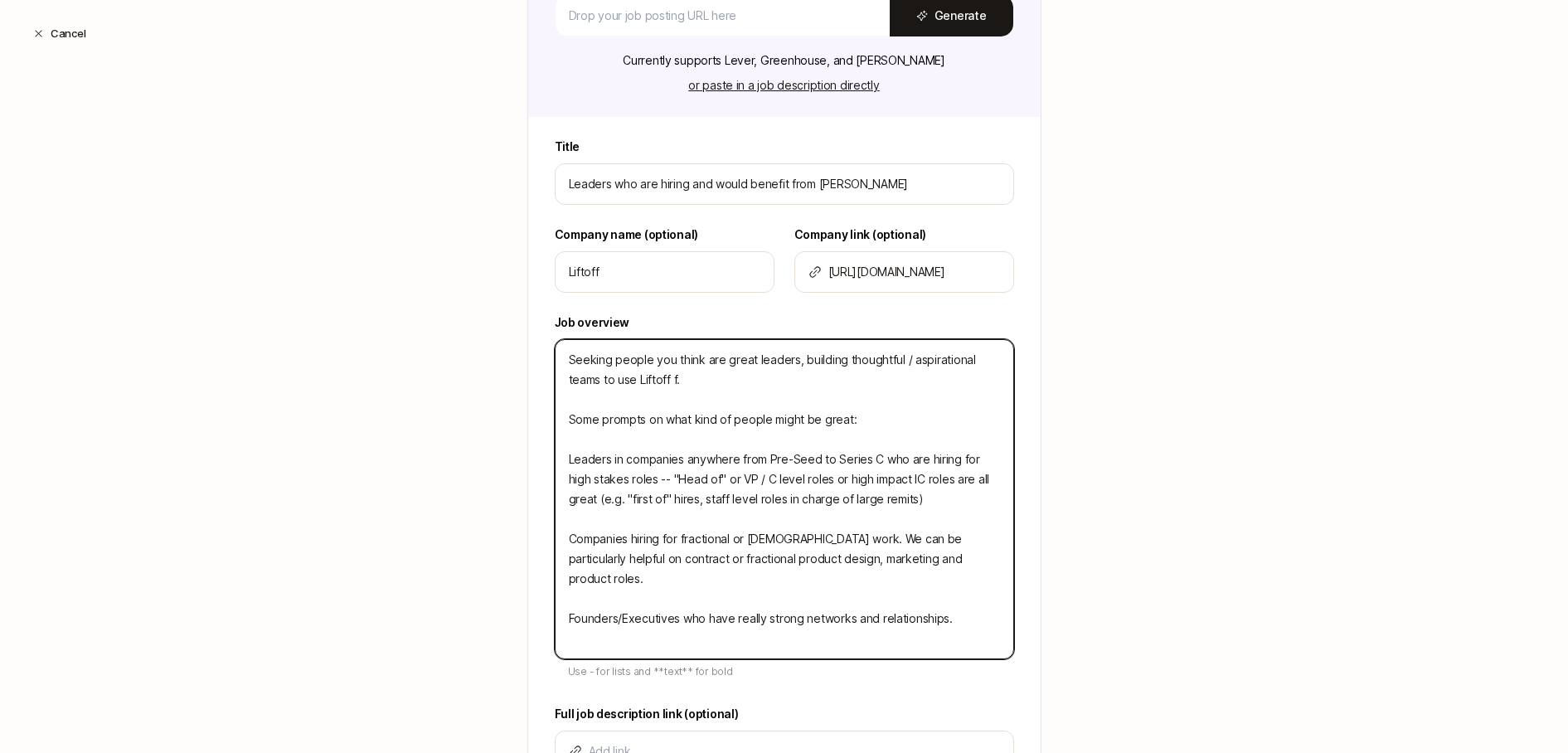
type textarea "x"
type textarea "Seeking people you think are great leaders, building thoughtful / aspirational …"
type textarea "x"
type textarea "Seeking people you think are great leaders, building thoughtful / aspirational …"
type textarea "x"
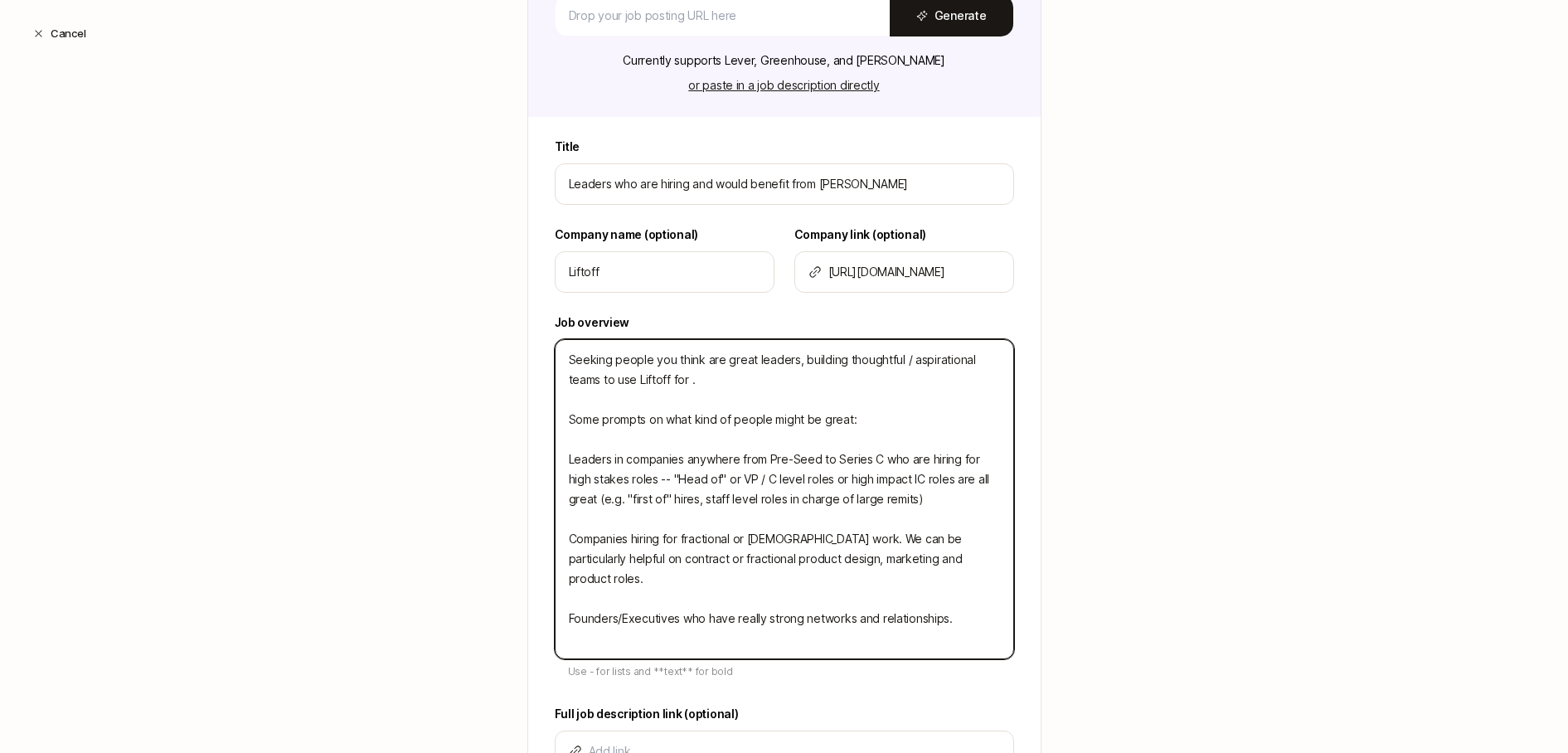
type textarea "Seeking people you think are great leaders, building thoughtful / aspirational …"
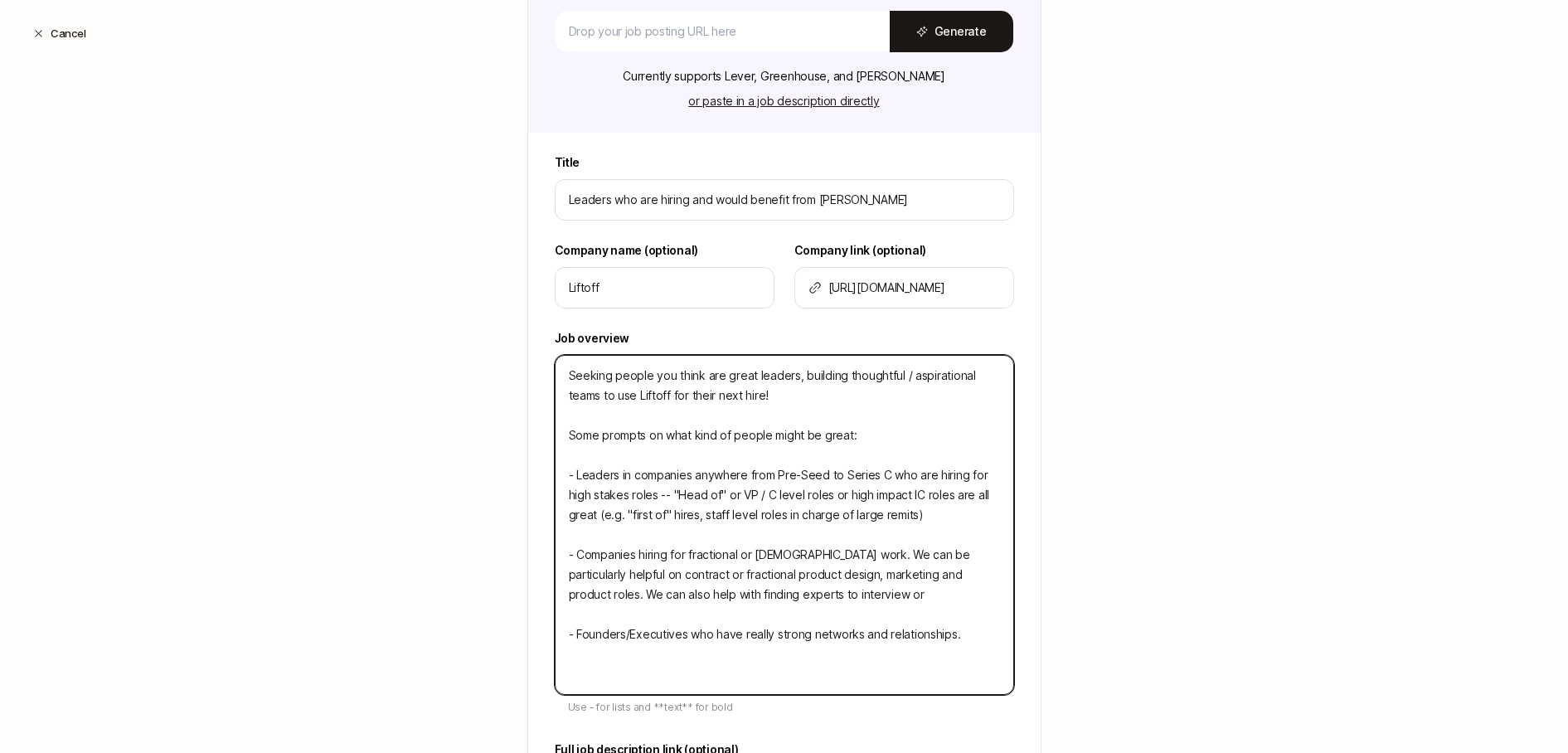
scroll to position [274, 0]
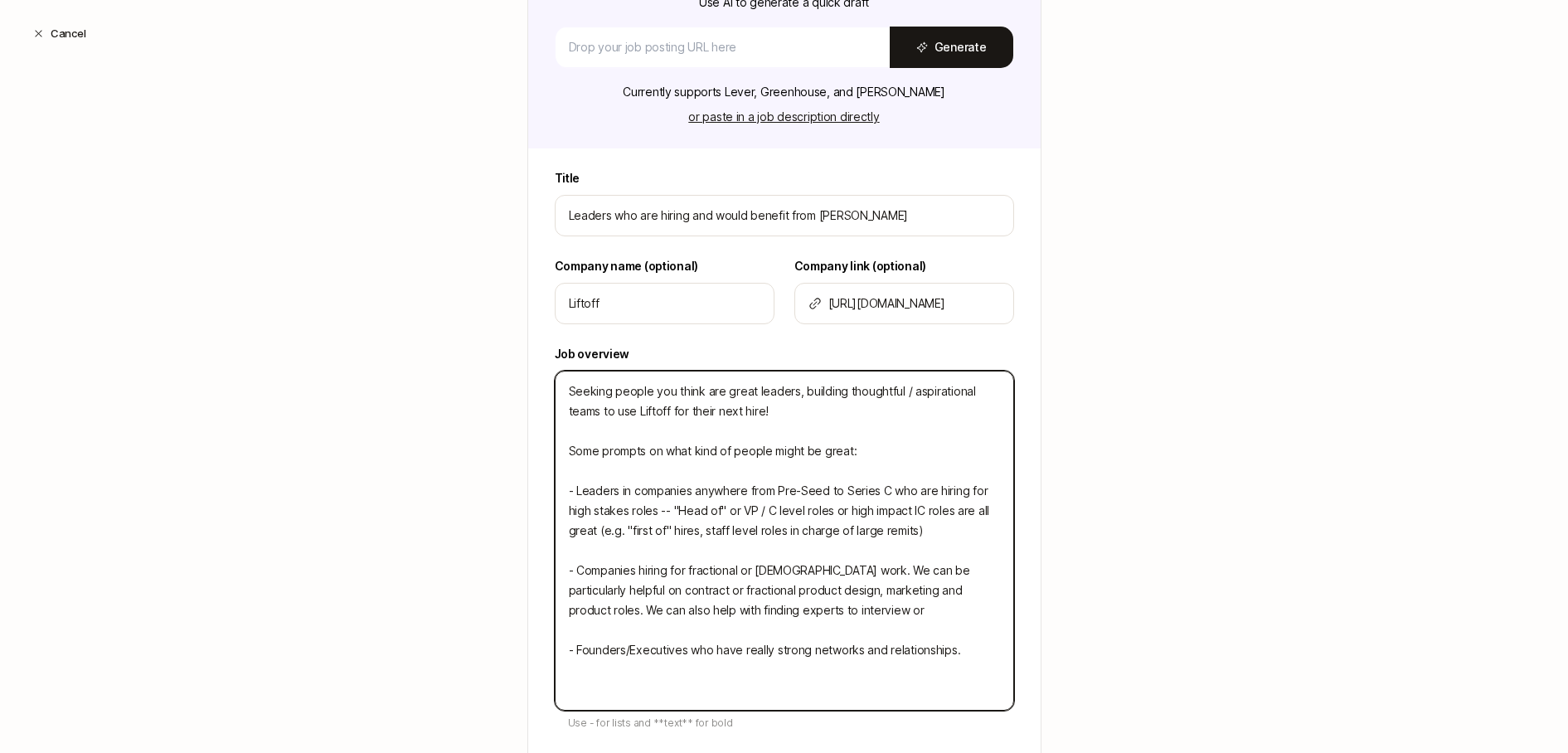
click at [807, 421] on textarea "Seeking people you think are great leaders, building thoughtful / aspirational …" at bounding box center [784, 540] width 460 height 340
click at [806, 413] on textarea "Seeking people you think are great leaders, building thoughtful / aspirational …" at bounding box center [784, 540] width 460 height 340
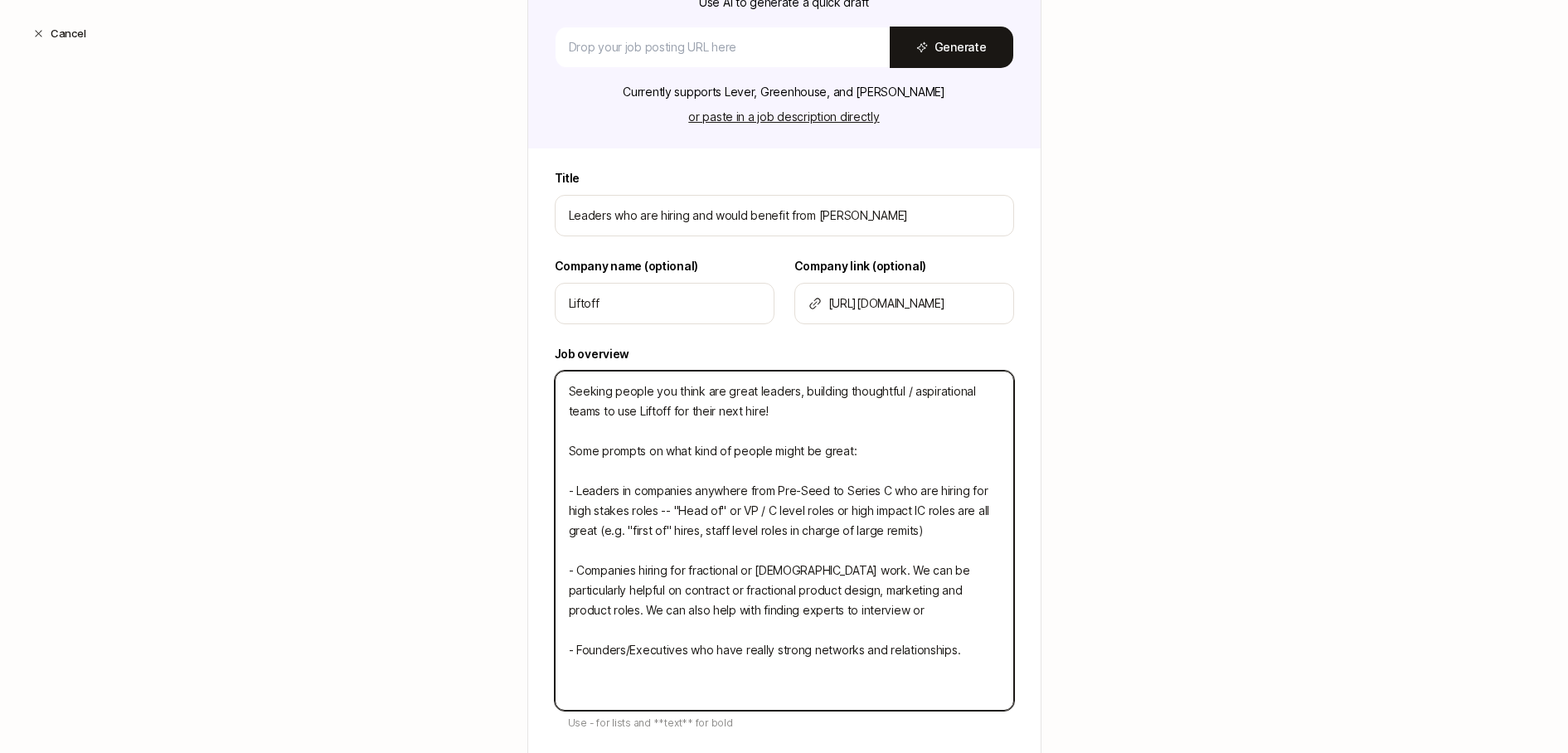
click at [806, 413] on textarea "Seeking people you think are great leaders, building thoughtful / aspirational …" at bounding box center [784, 540] width 460 height 340
click at [827, 414] on textarea "Seeking people you think are great leaders, building thoughtful / aspirational …" at bounding box center [784, 540] width 460 height 340
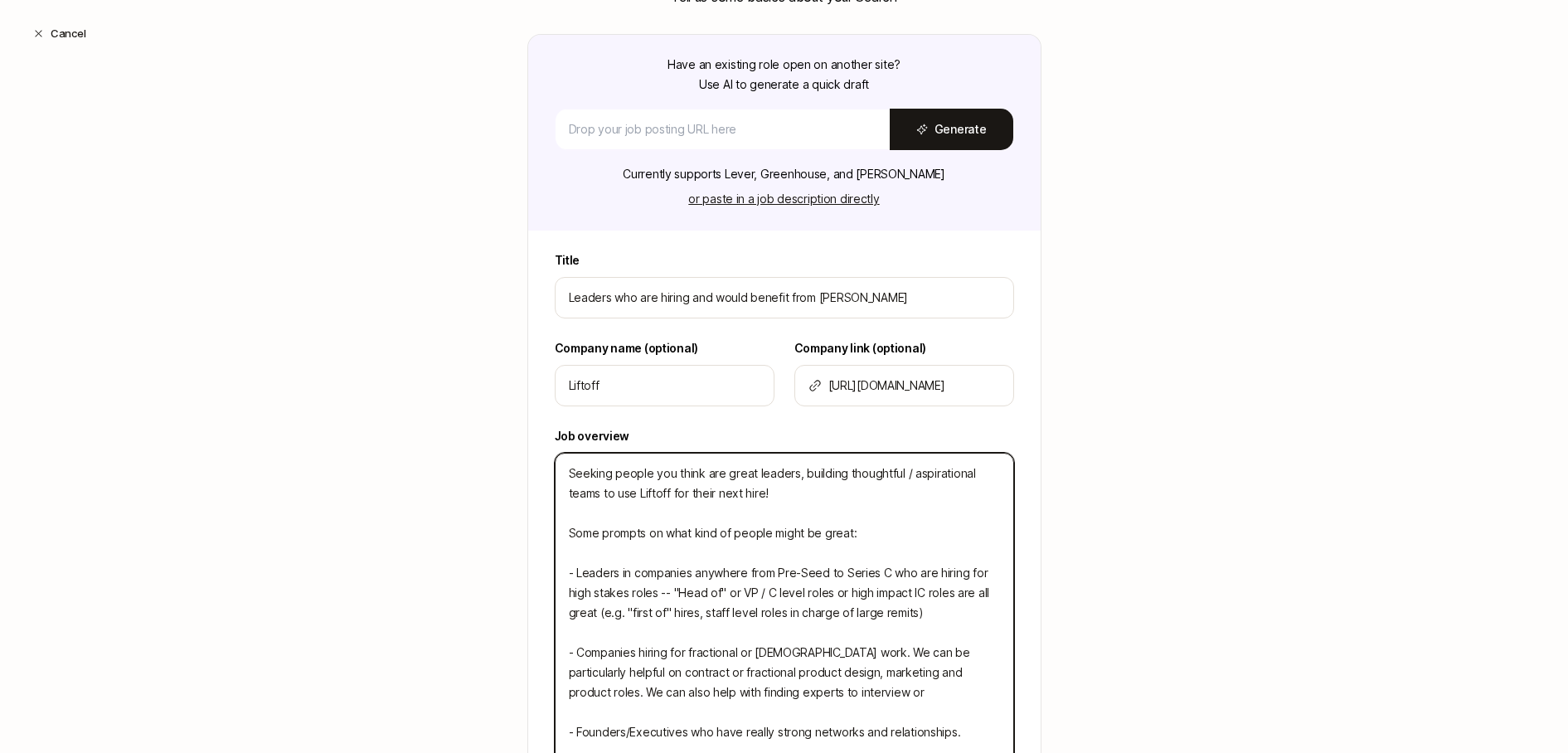
scroll to position [165, 0]
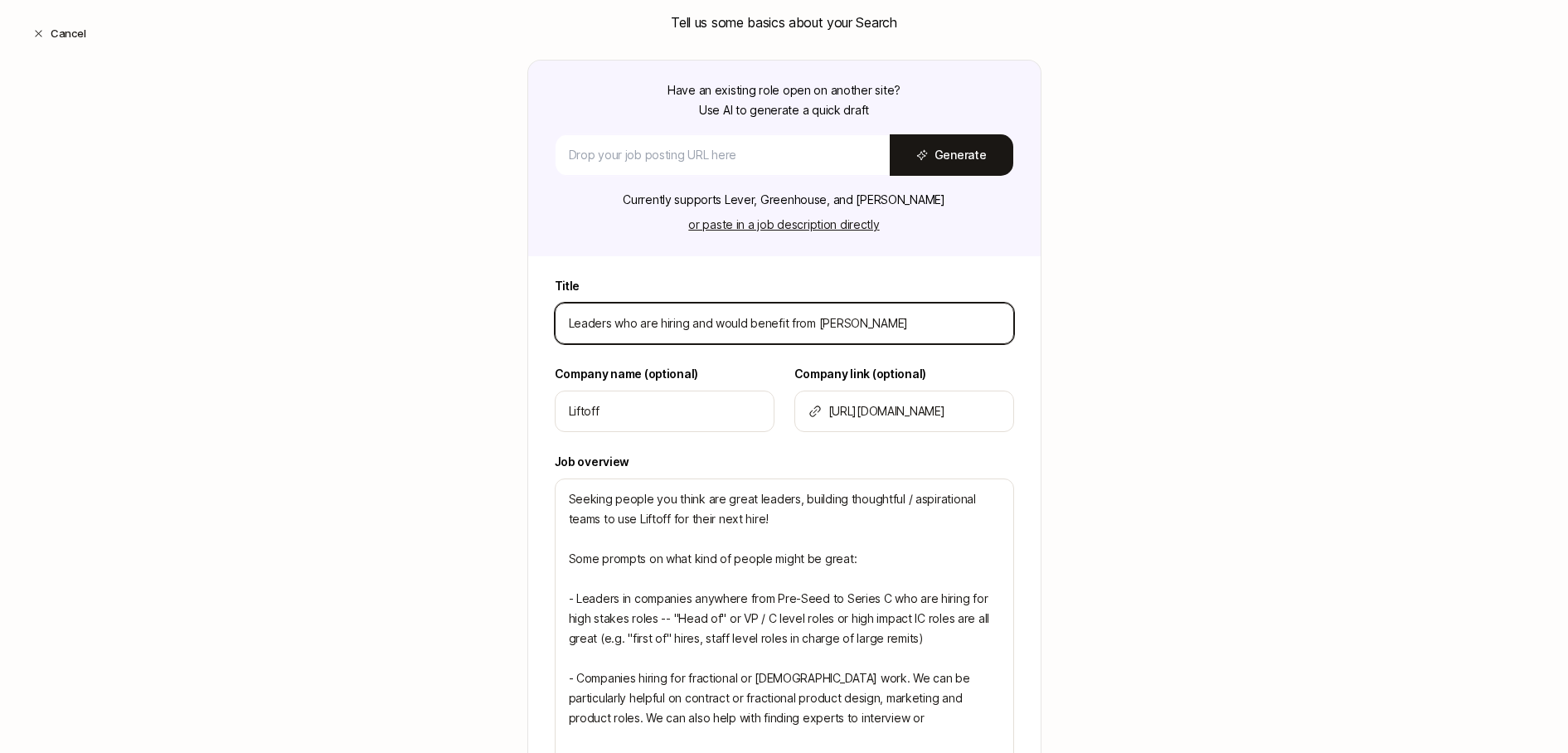
click at [903, 333] on input "Leaders who are hiring and would benefit from [PERSON_NAME]" at bounding box center [784, 323] width 431 height 20
click at [1219, 411] on div "Create a Search Step 1 / 3 Tell us some basics about your Search Have an existi…" at bounding box center [784, 495] width 1568 height 1151
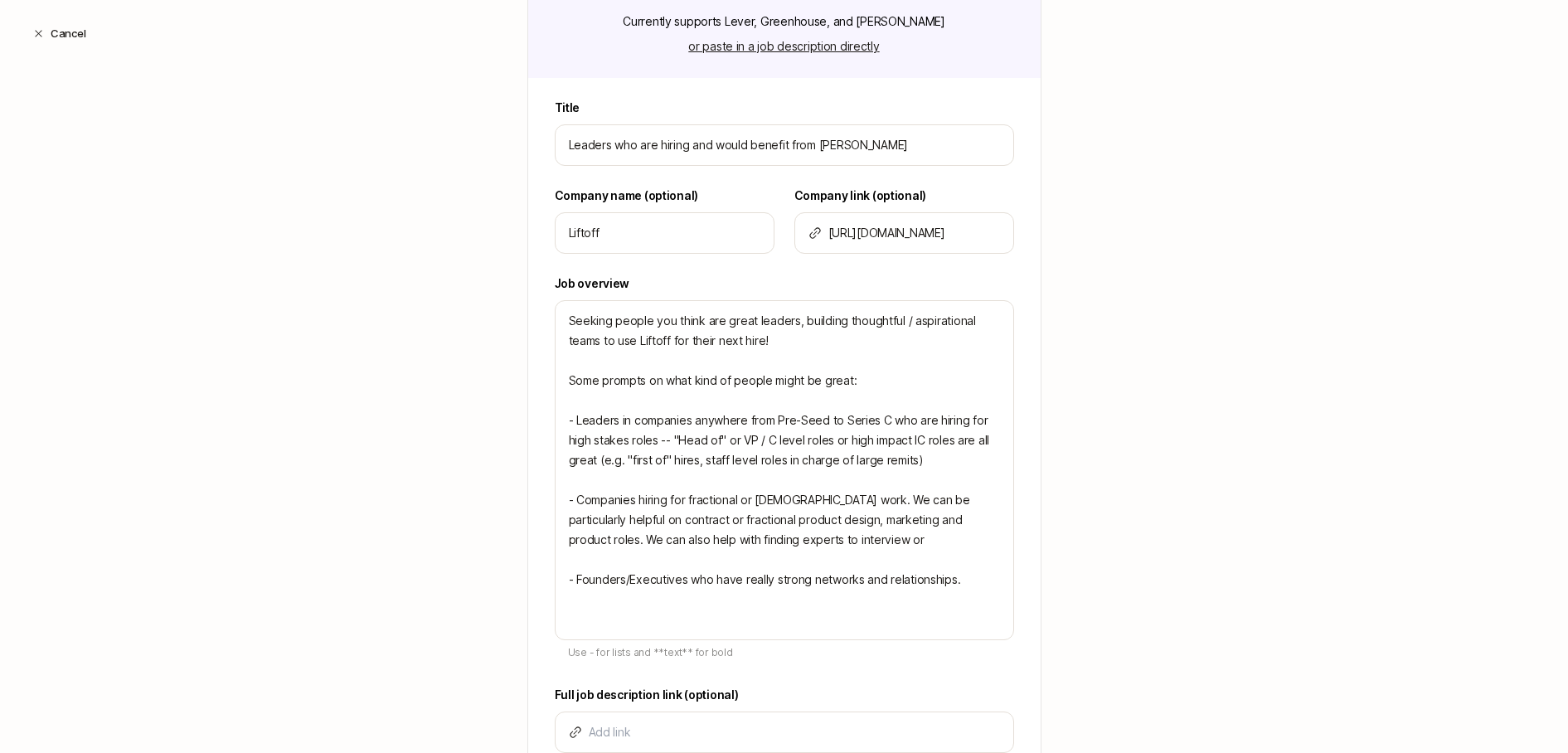
scroll to position [353, 0]
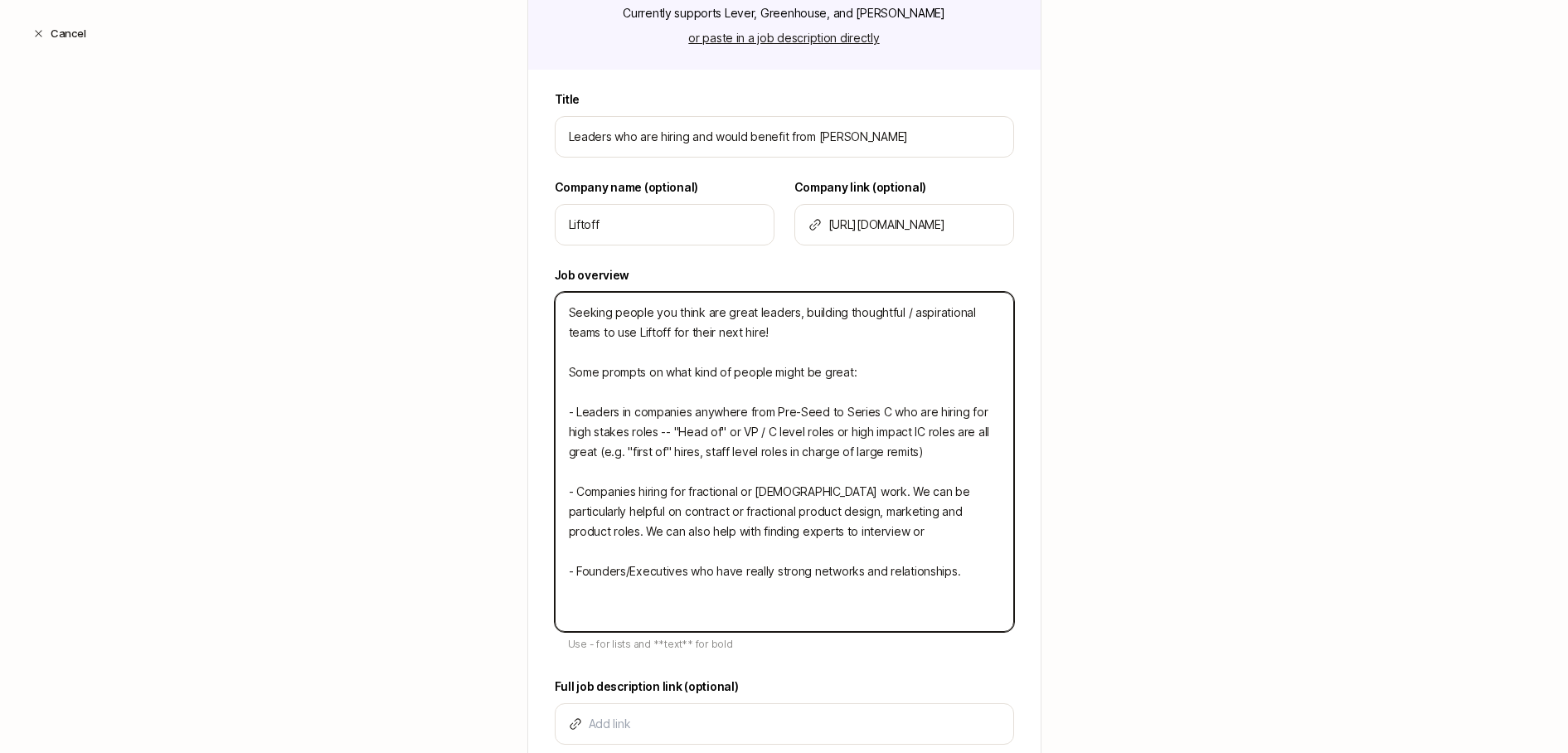
click at [865, 531] on textarea "Seeking people you think are great leaders, building thoughtful / aspirational …" at bounding box center [784, 463] width 460 height 340
click at [872, 531] on textarea "Seeking people you think are great leaders, building thoughtful / aspirational …" at bounding box center [784, 463] width 460 height 340
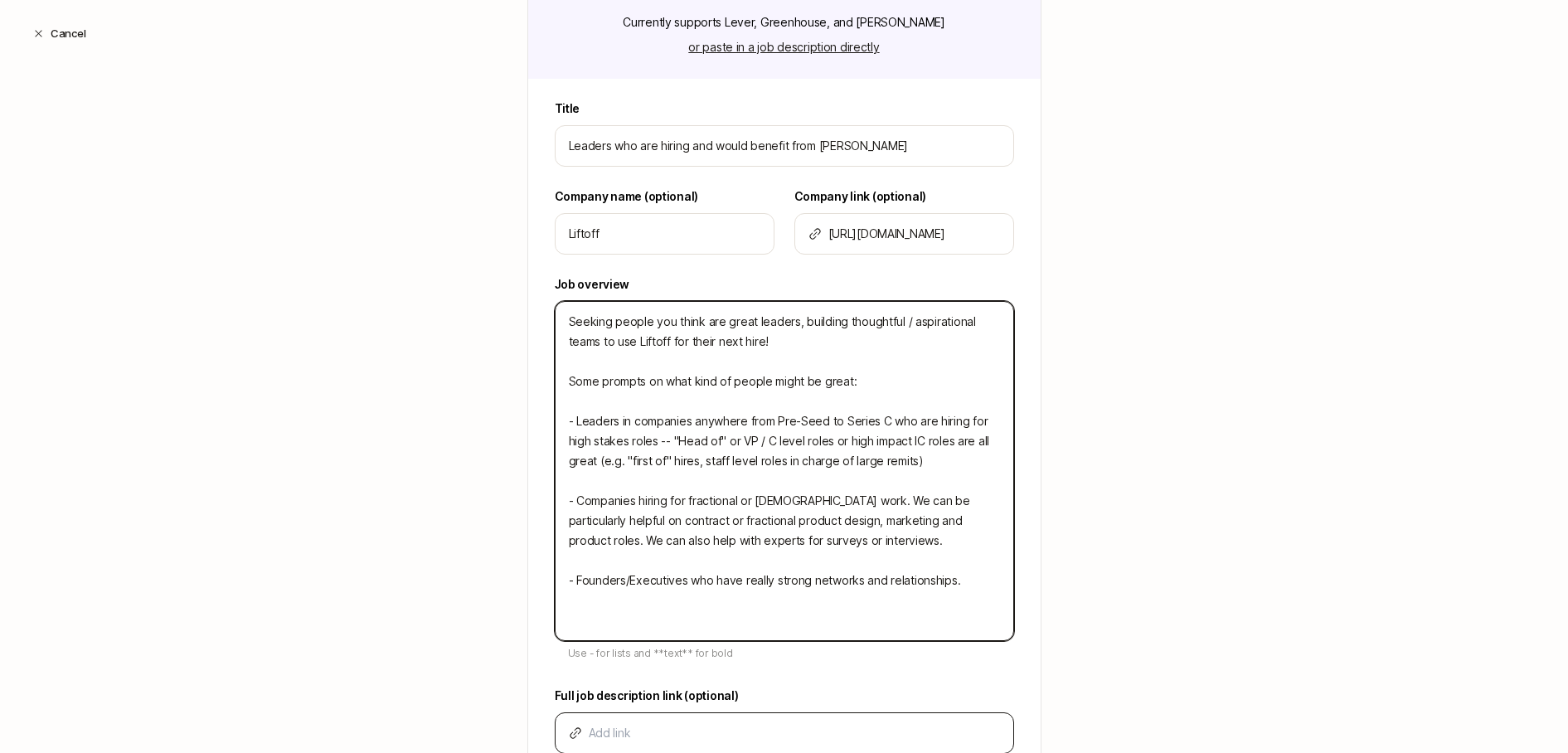
scroll to position [485, 0]
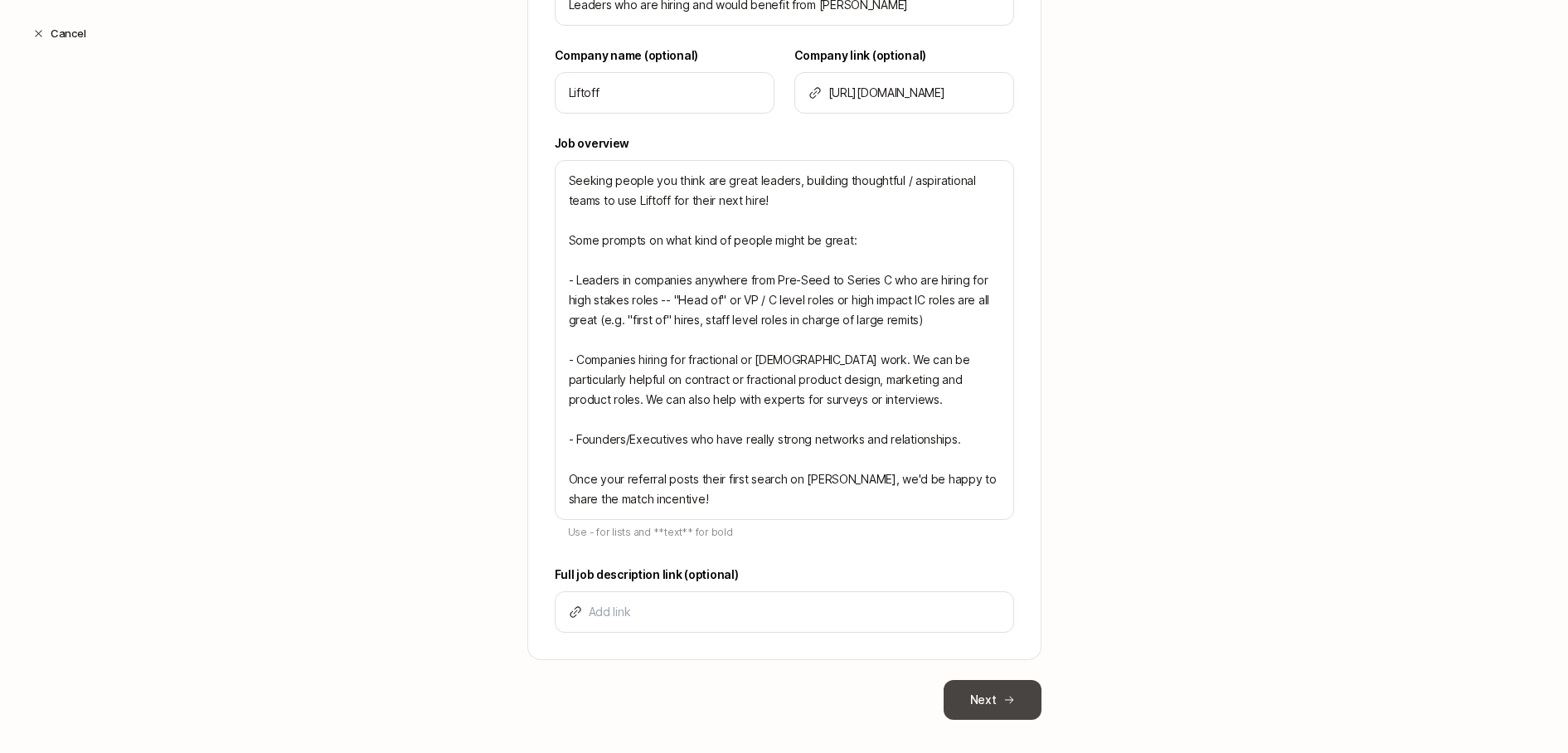
click at [997, 705] on button "Next" at bounding box center [992, 699] width 98 height 39
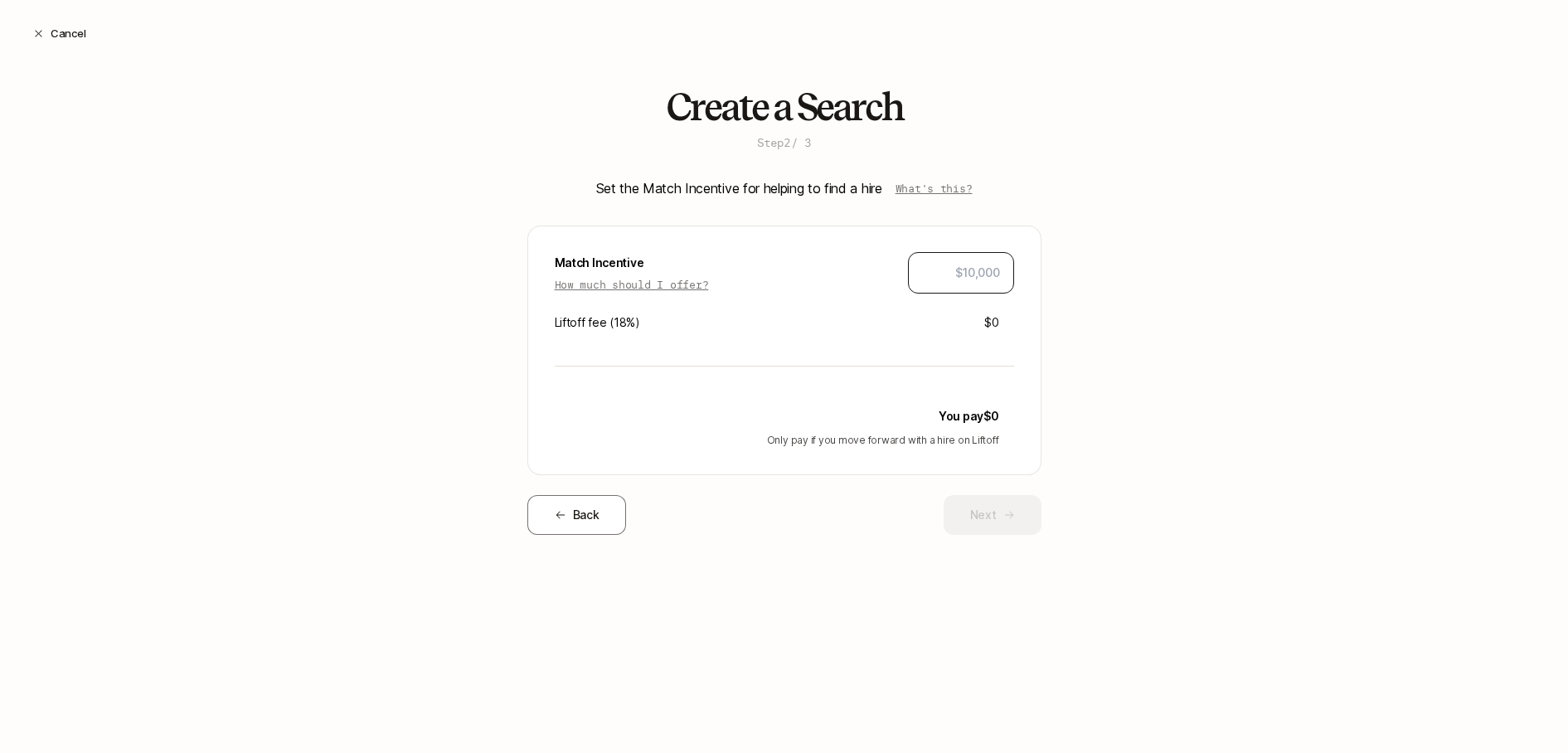
click at [965, 279] on input "text" at bounding box center [960, 272] width 78 height 20
click at [1177, 431] on div "Create a Search Step 2 / 3 Set the Match Incentive for helping to find a hire W…" at bounding box center [784, 338] width 1568 height 502
drag, startPoint x: 995, startPoint y: 527, endPoint x: 935, endPoint y: 564, distance: 70.5
click at [950, 560] on div "Create a Search Step 2 / 3 Set the Match Incentive for helping to find a hire W…" at bounding box center [784, 338] width 514 height 502
click at [973, 269] on input "$1,000" at bounding box center [960, 272] width 78 height 20
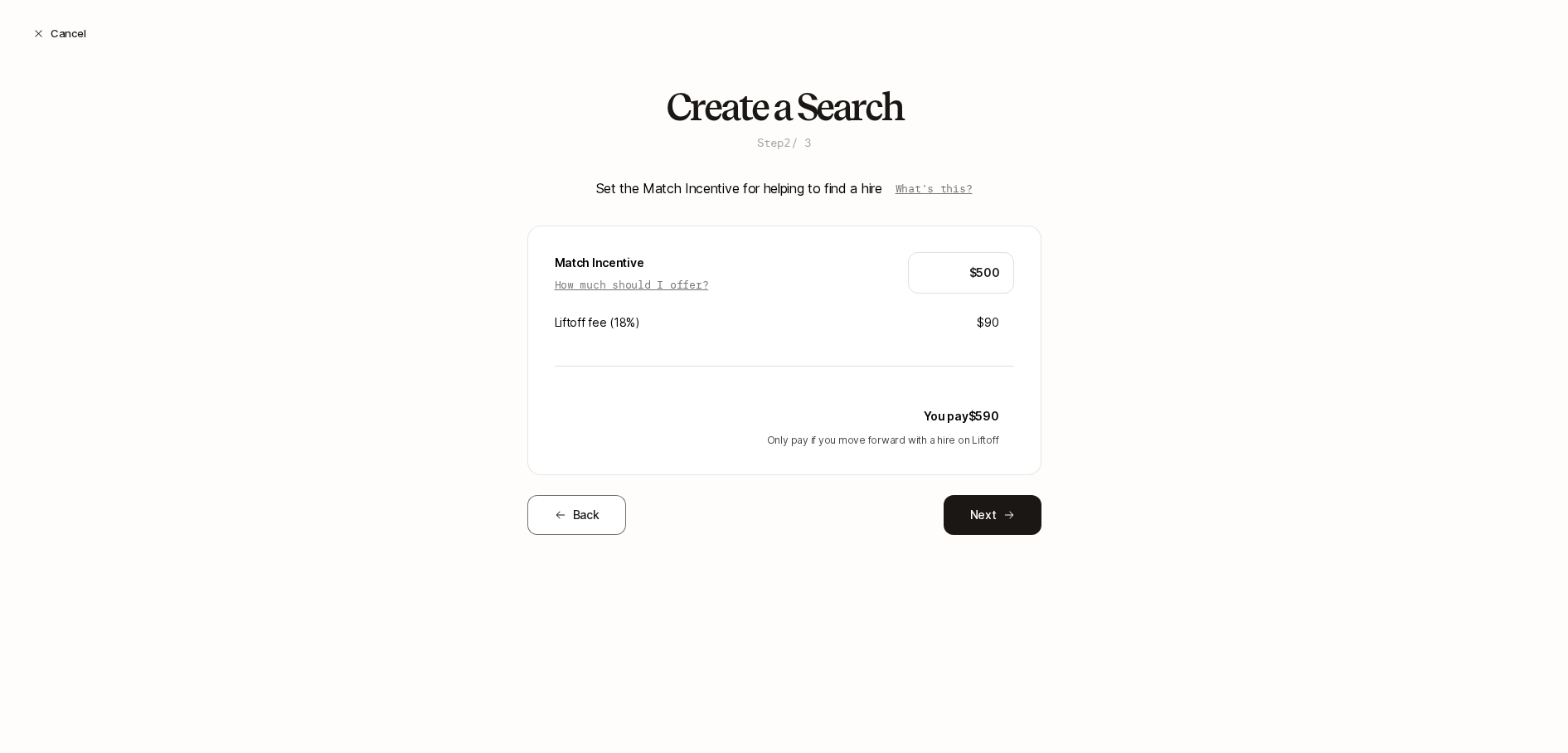
click at [1248, 515] on div "Create a Search Step 2 / 3 Set the Match Incentive for helping to find a hire W…" at bounding box center [784, 338] width 1568 height 502
click at [995, 526] on button "Next" at bounding box center [992, 515] width 98 height 39
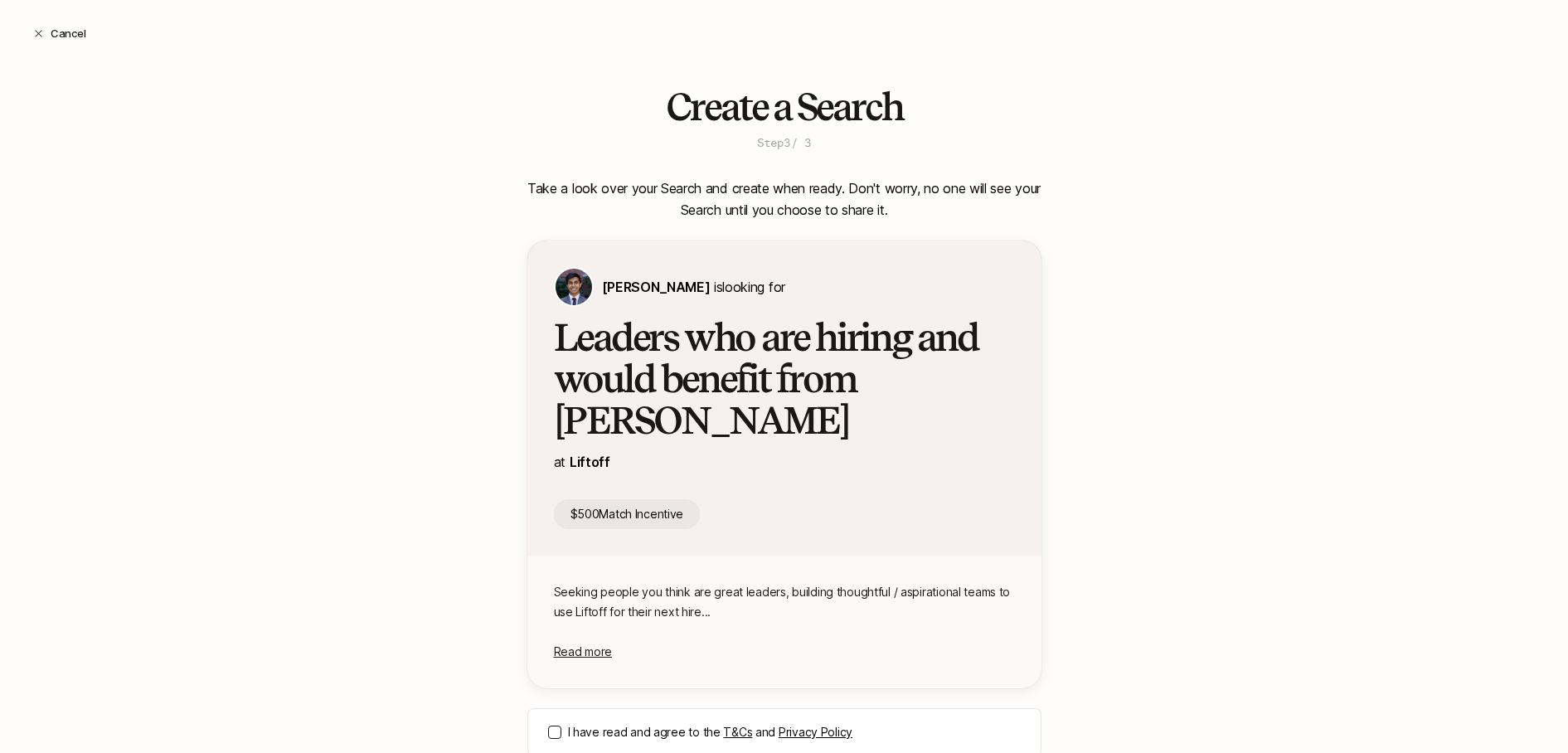
scroll to position [75, 0]
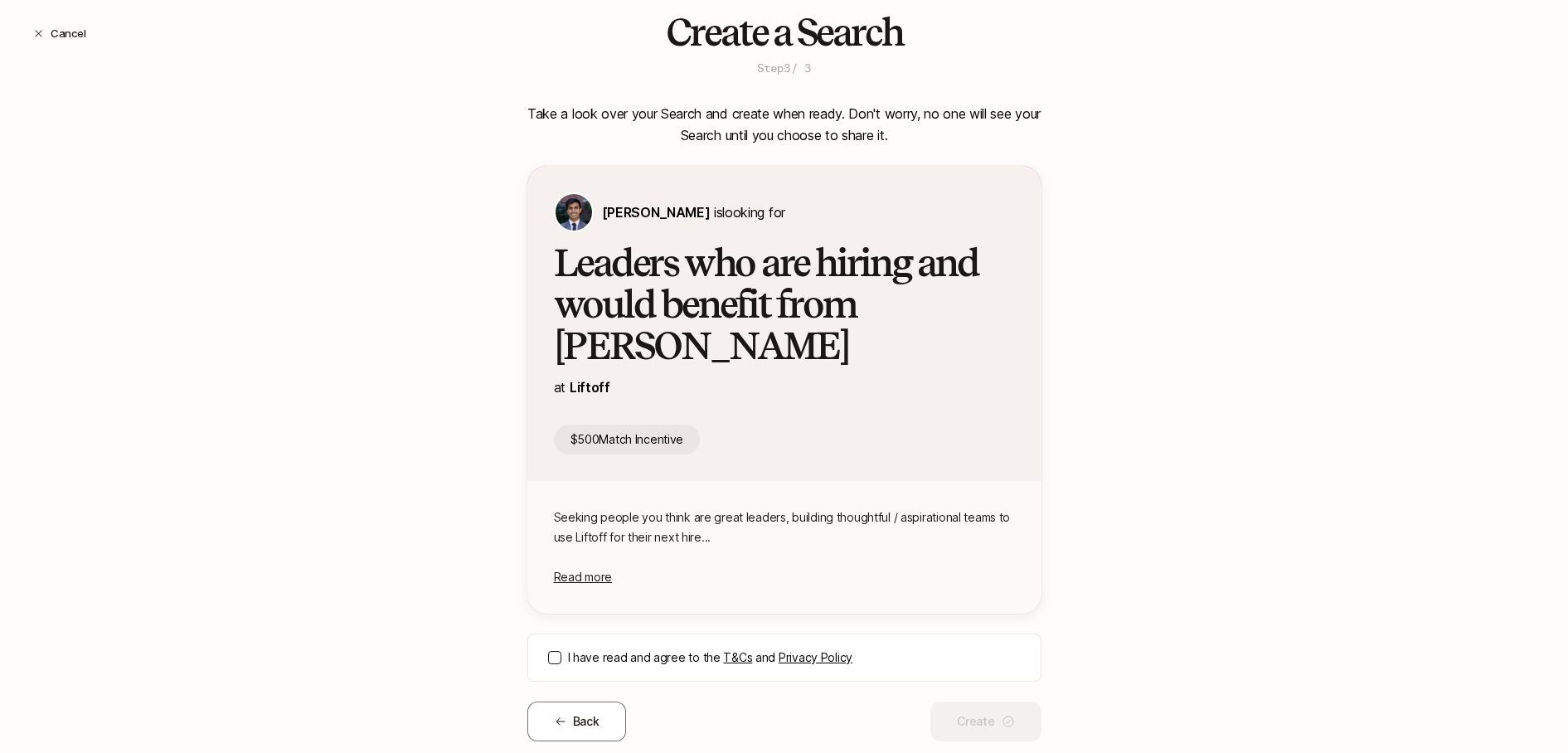
click at [557, 651] on button "I have read and agree to the T&Cs and Privacy Policy" at bounding box center [555, 658] width 13 height 13
click at [1111, 575] on div "Create a Search Step 3 / 3 Take a look over your Search and create when ready. …" at bounding box center [784, 403] width 1568 height 783
click at [586, 569] on span "Read more" at bounding box center [583, 576] width 58 height 14
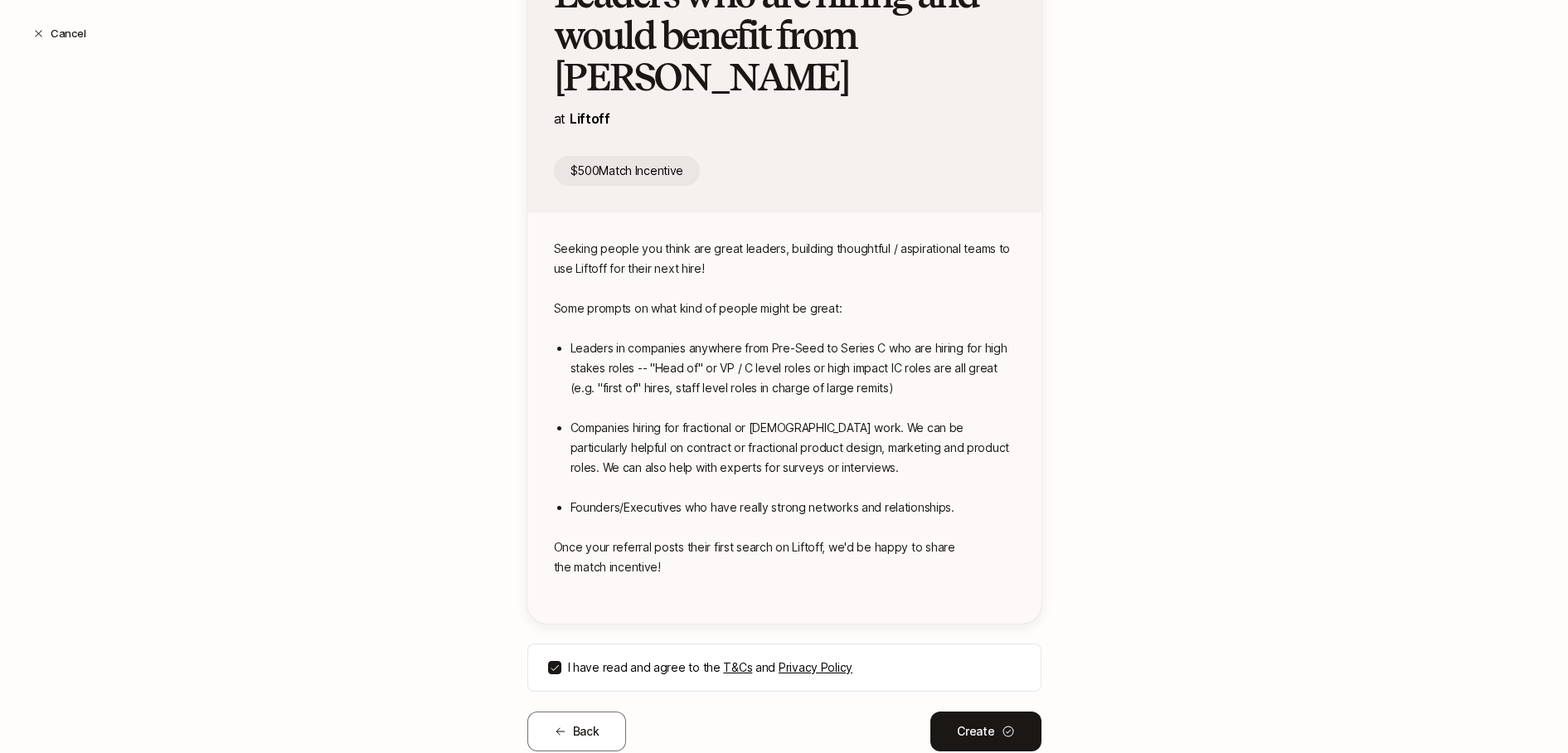
scroll to position [347, 0]
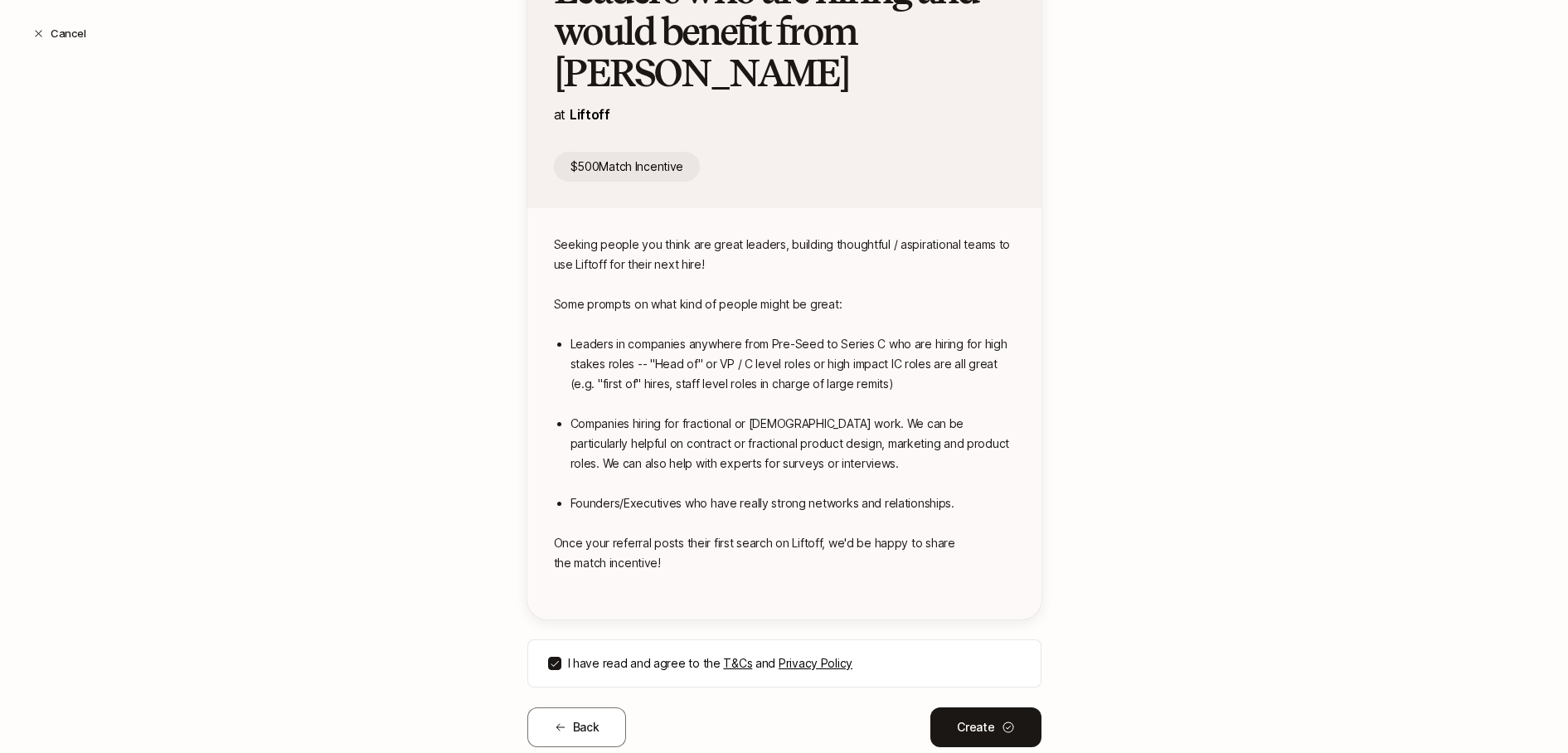
click at [746, 534] on p "Once your referral posts their first search on Liftoff, we'd be happy to share …" at bounding box center [784, 553] width 460 height 39
click at [767, 534] on p "Once your referral posts their first search on Liftoff, we'd be happy to share …" at bounding box center [784, 553] width 460 height 39
click at [729, 534] on p "Once your referral posts their first search on Liftoff, we'd be happy to share …" at bounding box center [784, 553] width 460 height 39
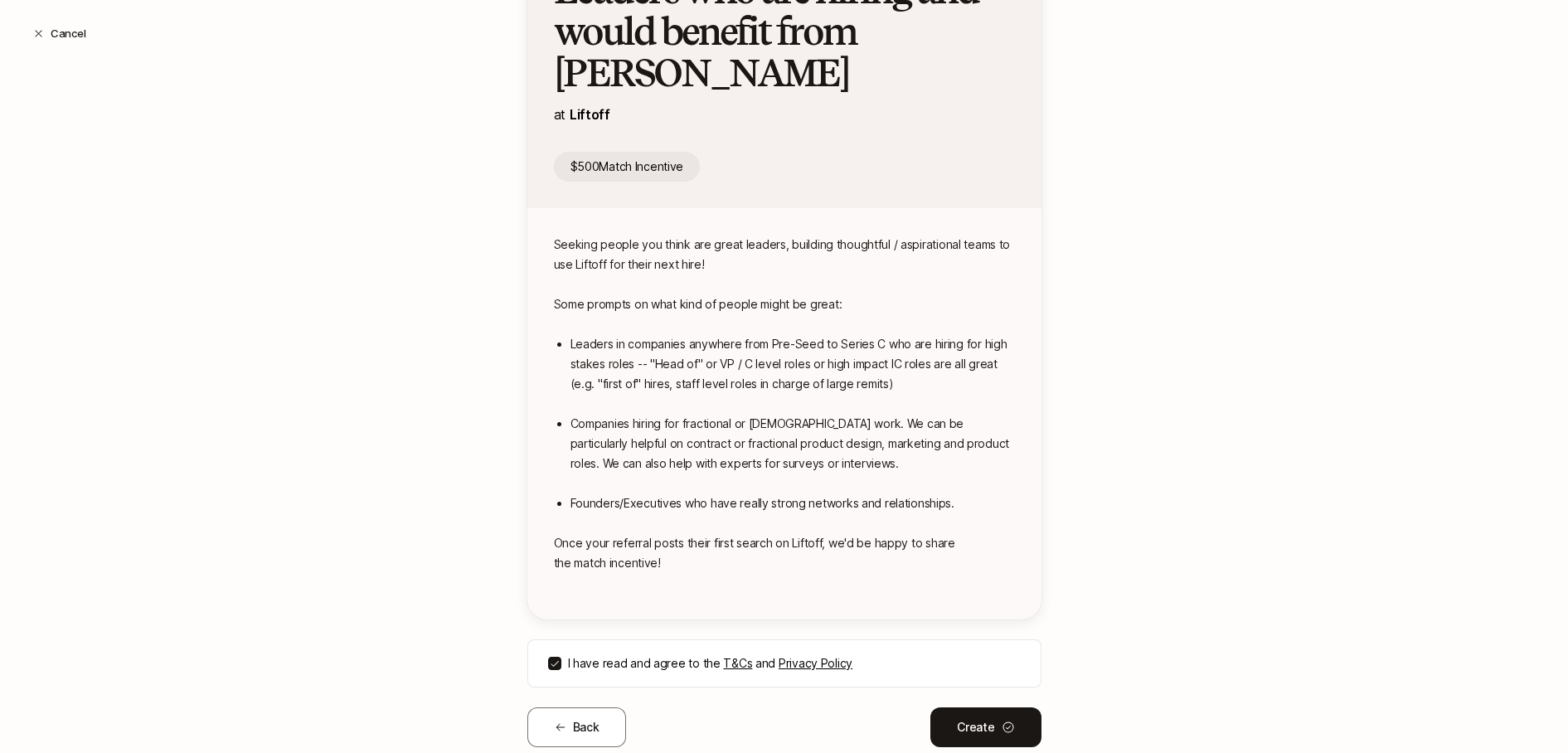
click at [729, 534] on p "Once your referral posts their first search on Liftoff, we'd be happy to share …" at bounding box center [784, 553] width 460 height 39
click at [755, 534] on p "Once your referral posts their first search on Liftoff, we'd be happy to share …" at bounding box center [784, 553] width 460 height 39
click at [585, 708] on button "Back" at bounding box center [576, 727] width 99 height 39
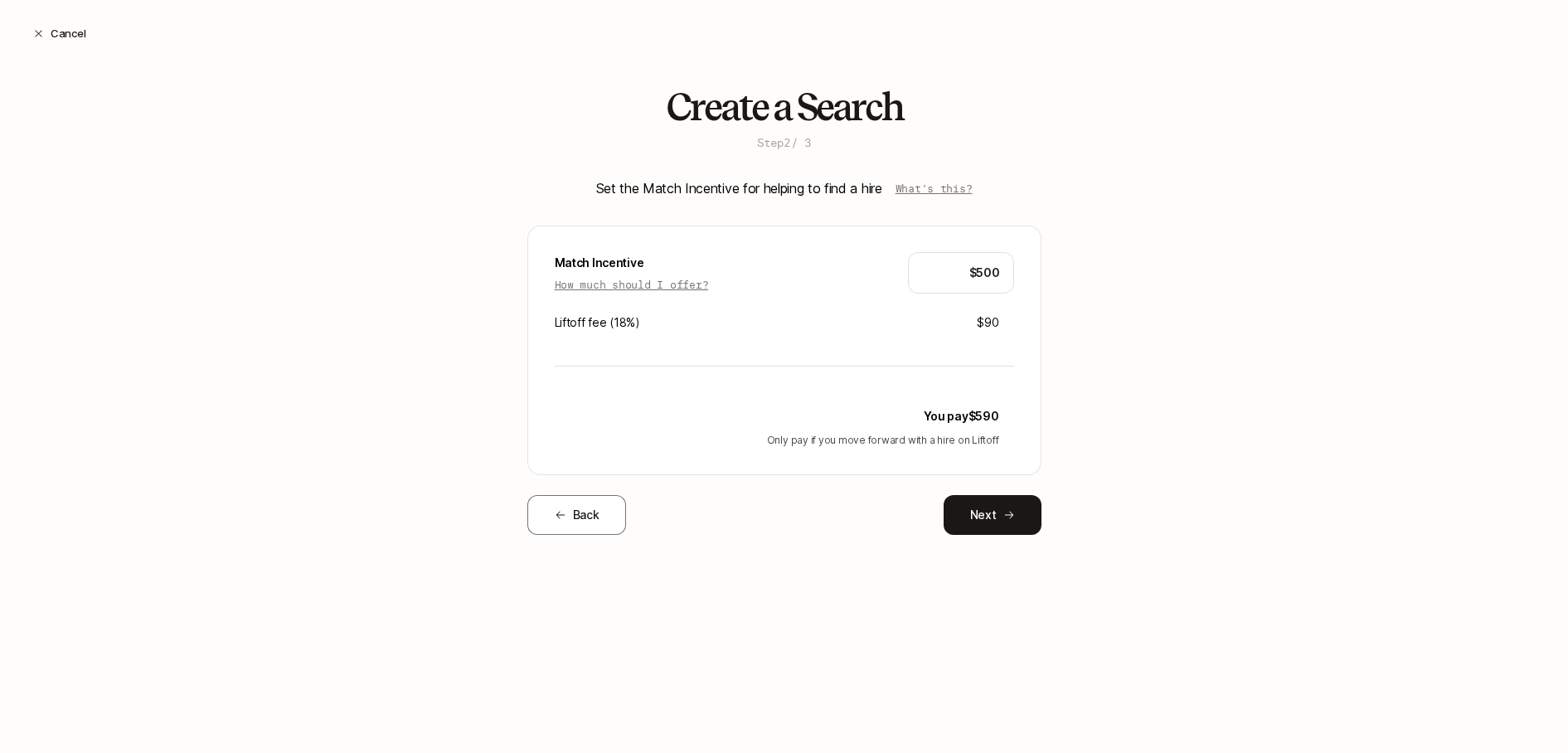
click at [579, 538] on div "Create a Search Step 2 / 3 Set the Match Incentive for helping to find a hire W…" at bounding box center [784, 338] width 514 height 502
click at [575, 515] on button "Back" at bounding box center [576, 515] width 99 height 39
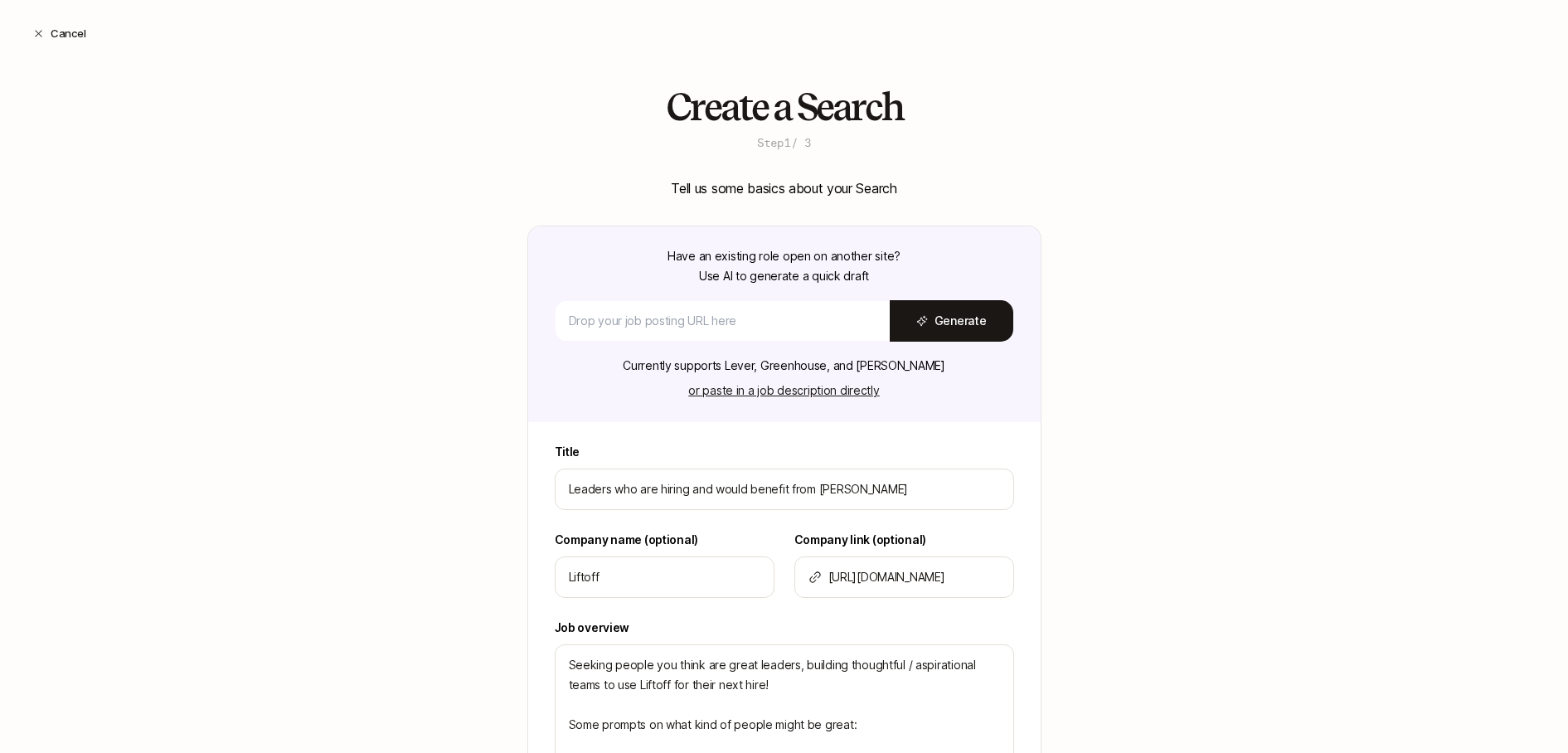
scroll to position [504, 0]
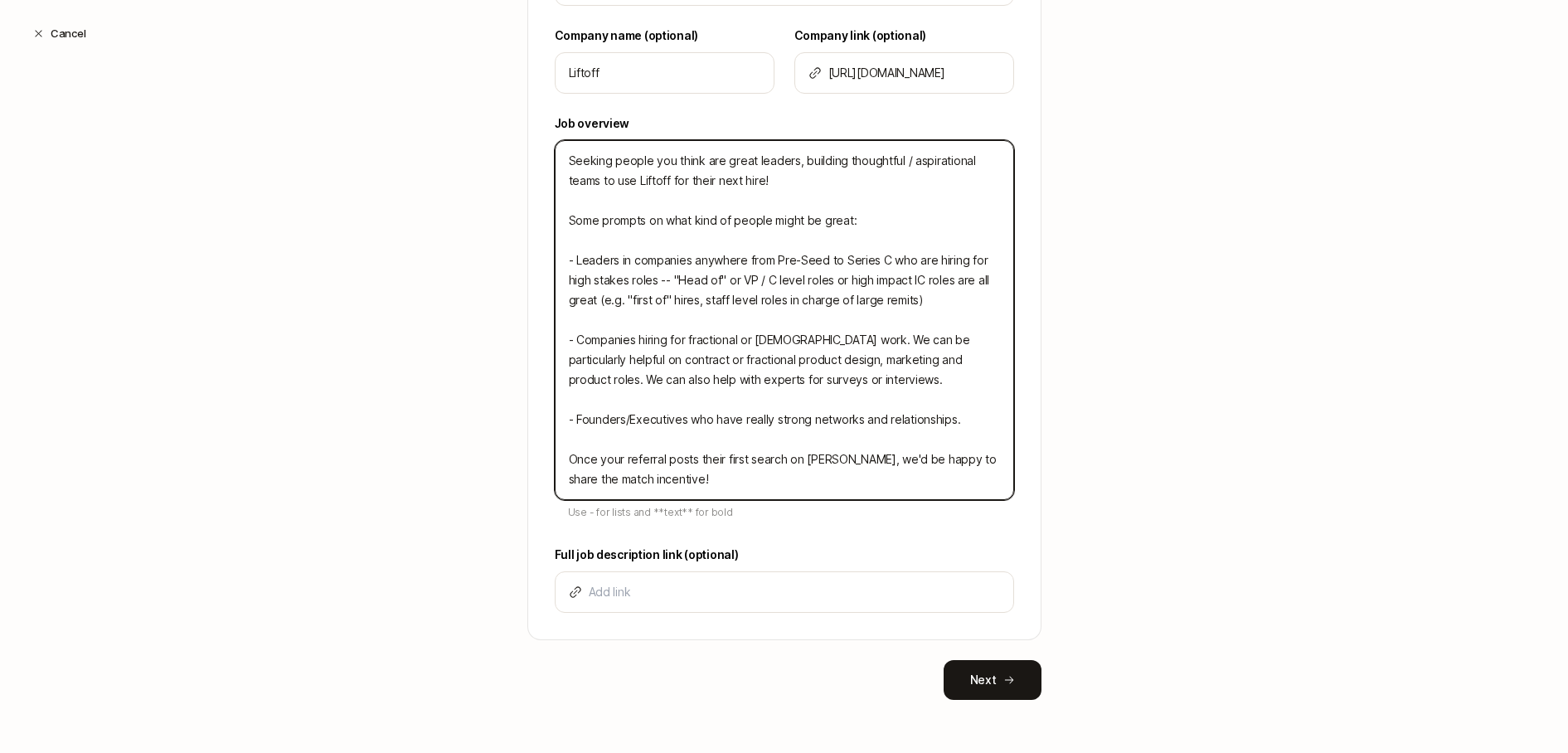
click at [684, 485] on textarea "Seeking people you think are great leaders, building thoughtful / aspirational …" at bounding box center [784, 320] width 460 height 360
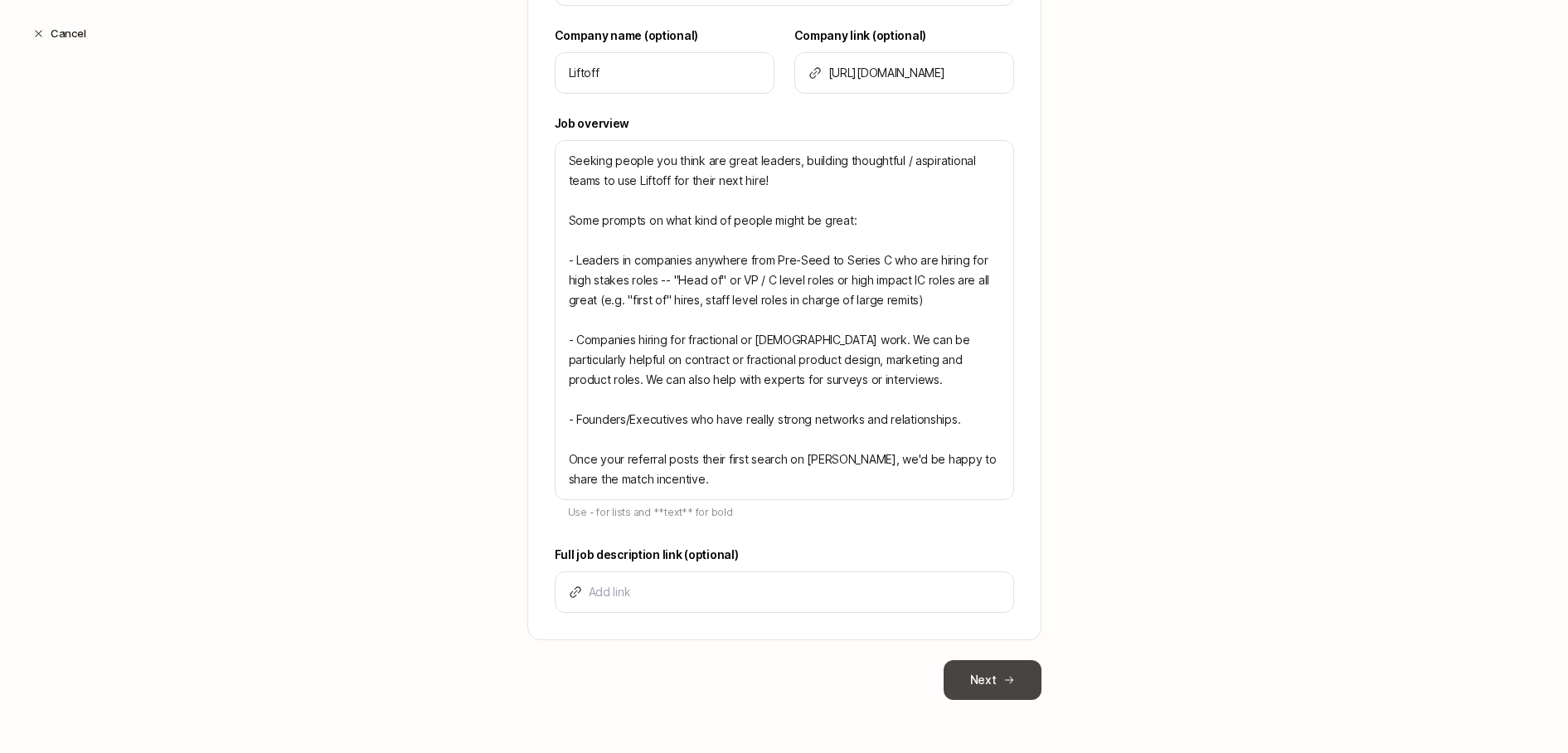
click at [1013, 678] on icon at bounding box center [1008, 680] width 12 height 12
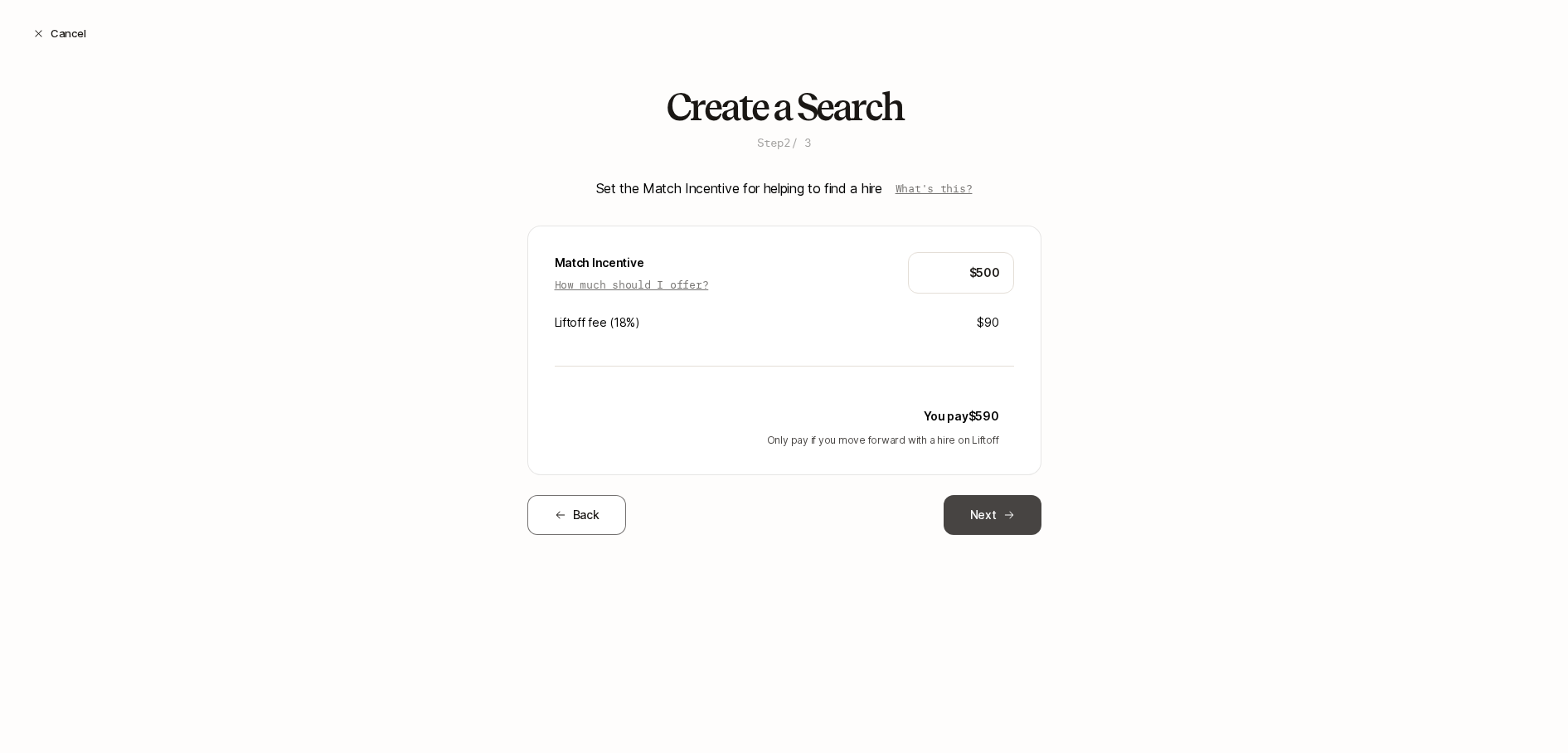
click at [1012, 523] on button "Next" at bounding box center [992, 515] width 98 height 39
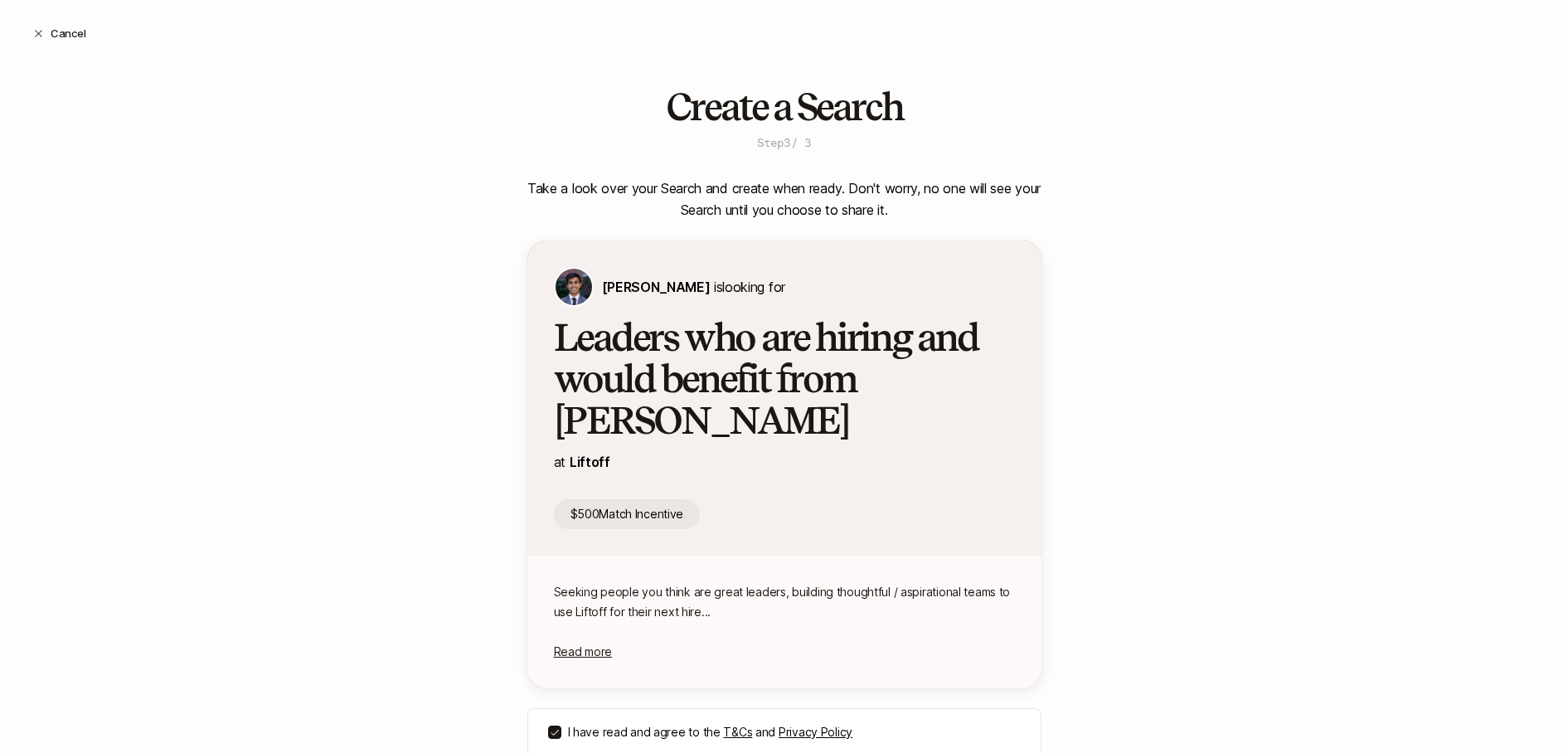
scroll to position [75, 0]
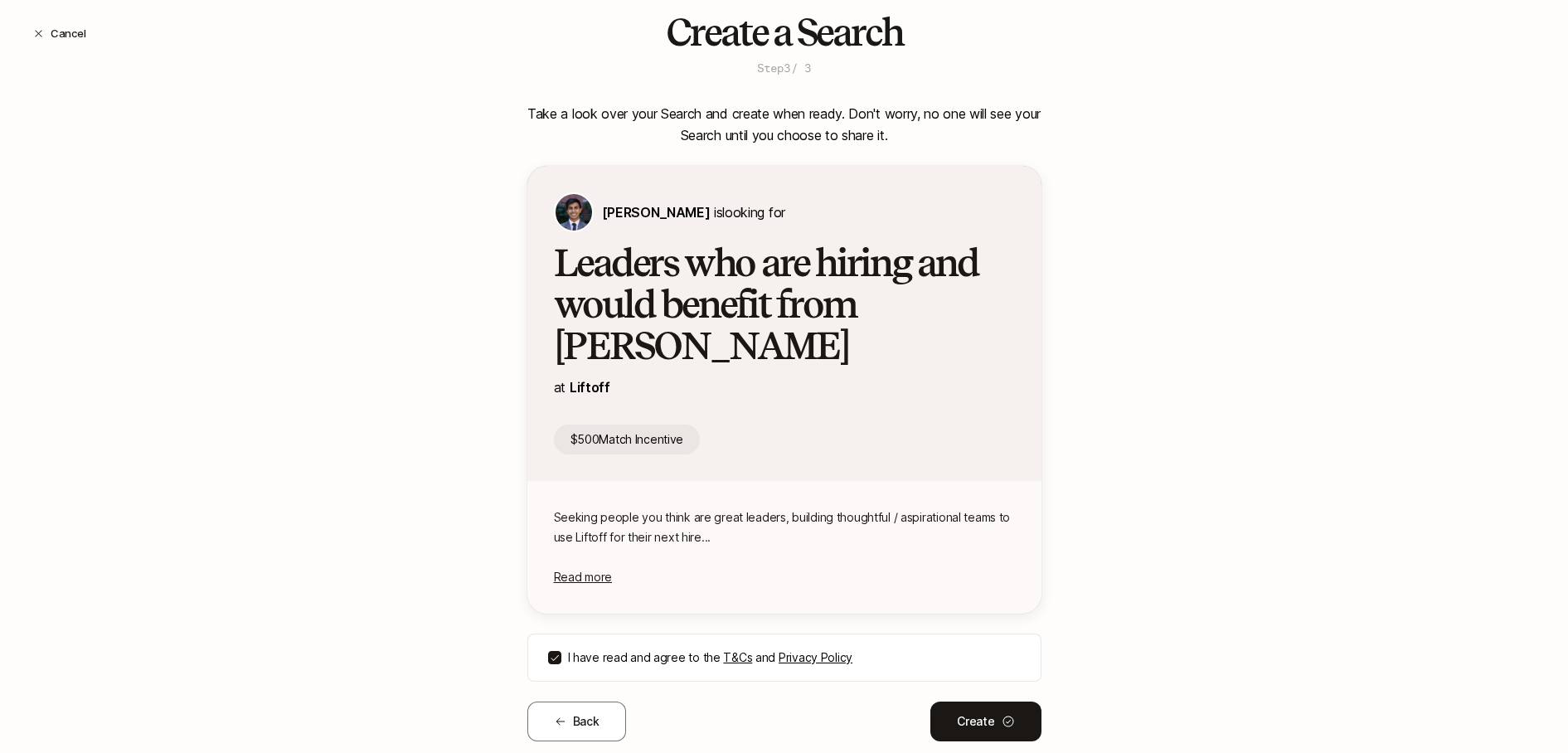
click at [786, 508] on p "Seeking people you think are great leaders, building thoughtful / aspirational …" at bounding box center [784, 527] width 460 height 39
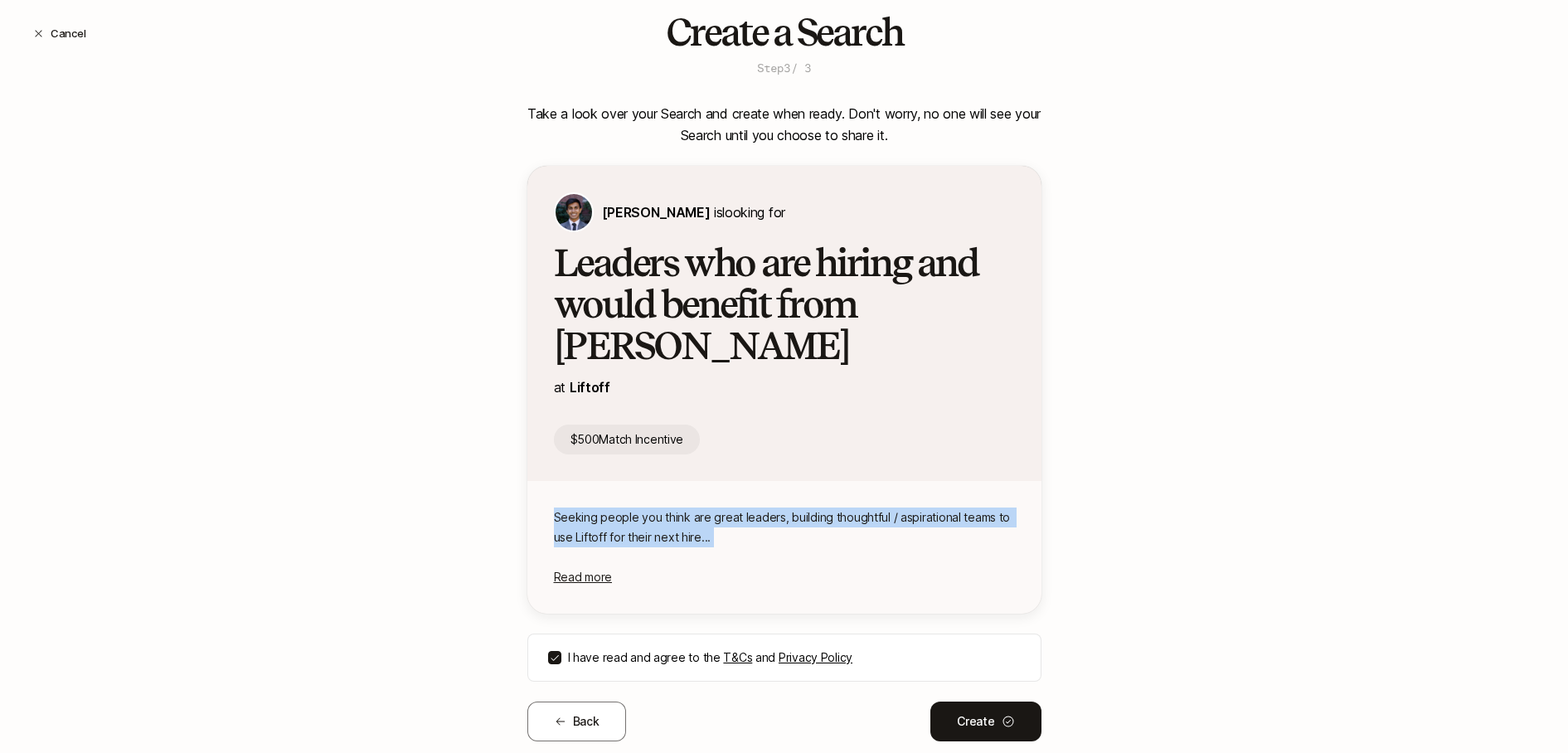
click at [786, 508] on p "Seeking people you think are great leaders, building thoughtful / aspirational …" at bounding box center [784, 527] width 460 height 39
click at [1082, 462] on div "Create a Search Step 3 / 3 Take a look over your Search and create when ready. …" at bounding box center [784, 403] width 1568 height 783
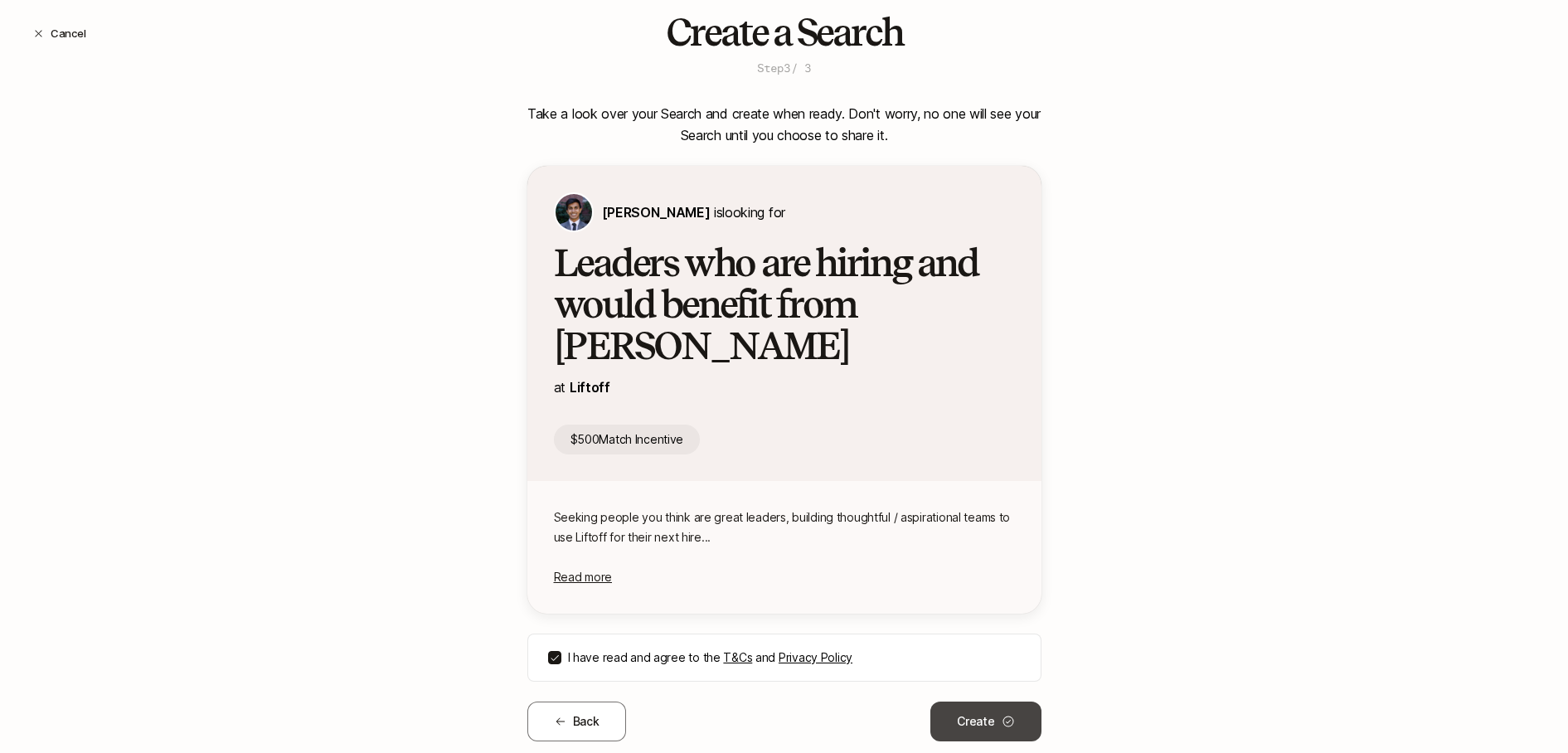
click at [995, 702] on button "Create" at bounding box center [985, 721] width 111 height 39
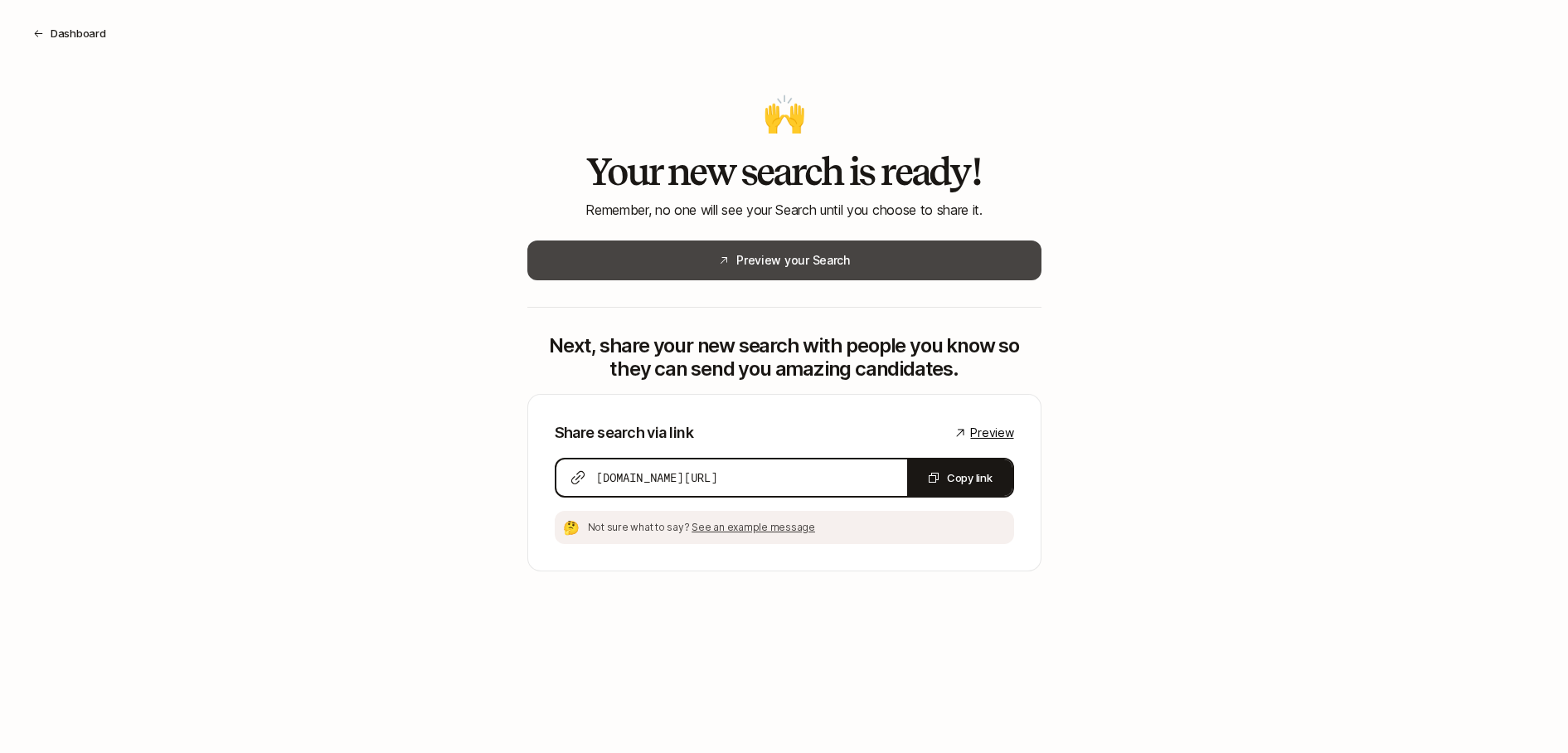
click at [831, 264] on button "Preview your Search" at bounding box center [784, 260] width 514 height 39
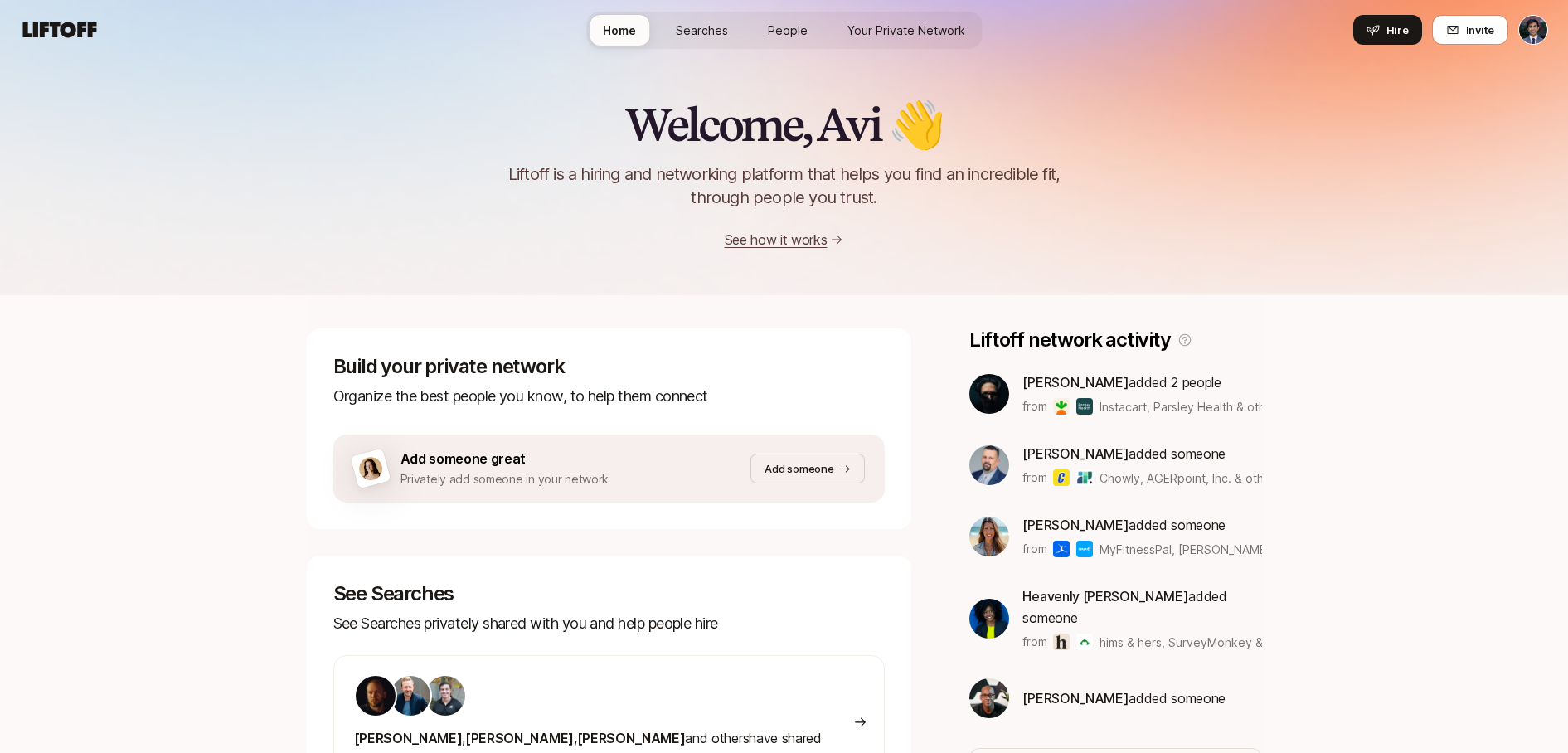
click at [705, 29] on span "Searches" at bounding box center [702, 30] width 52 height 17
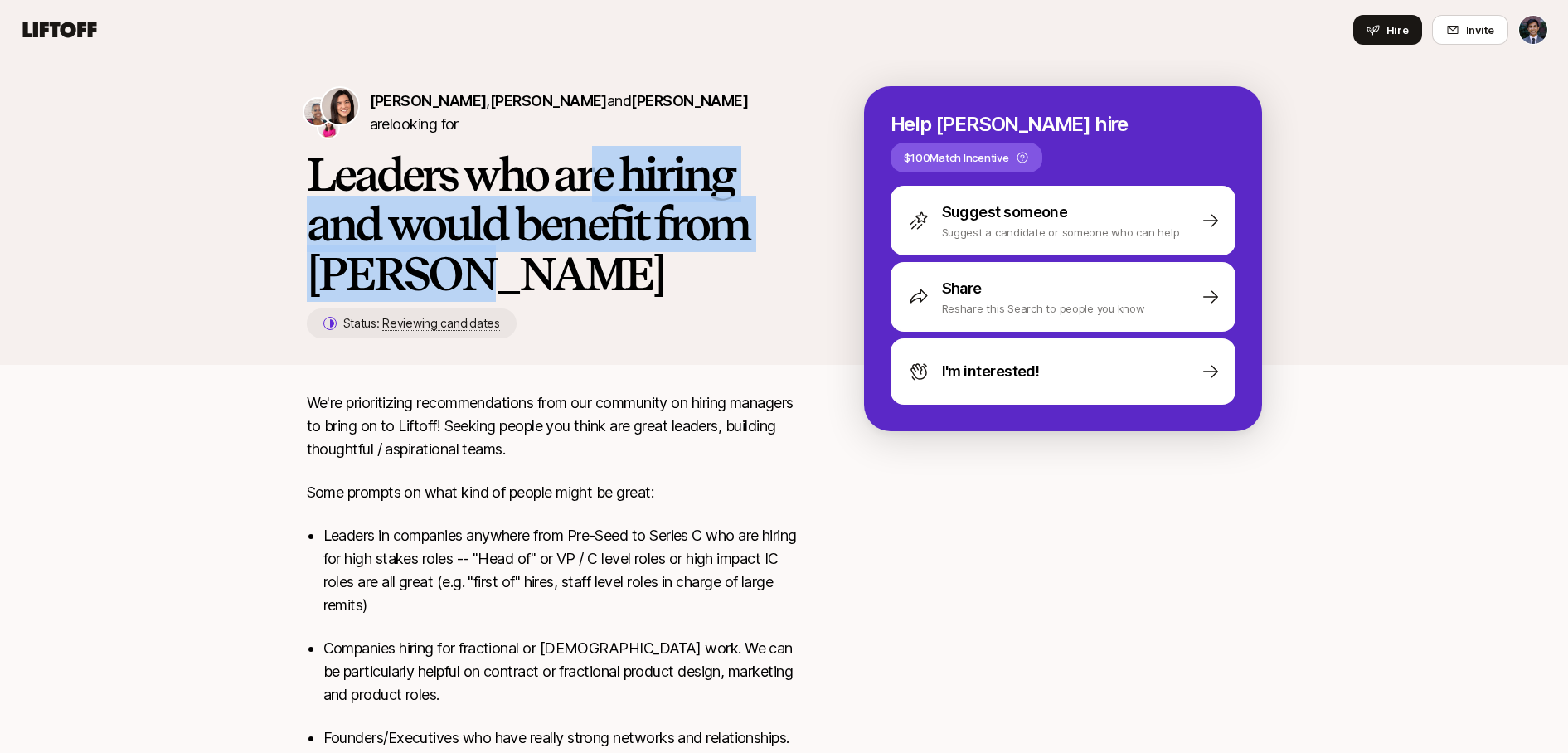
drag, startPoint x: 577, startPoint y: 269, endPoint x: 637, endPoint y: 303, distance: 69.0
click at [632, 284] on h1 "Leaders who are hiring and would benefit from Liftoff" at bounding box center [559, 223] width 504 height 149
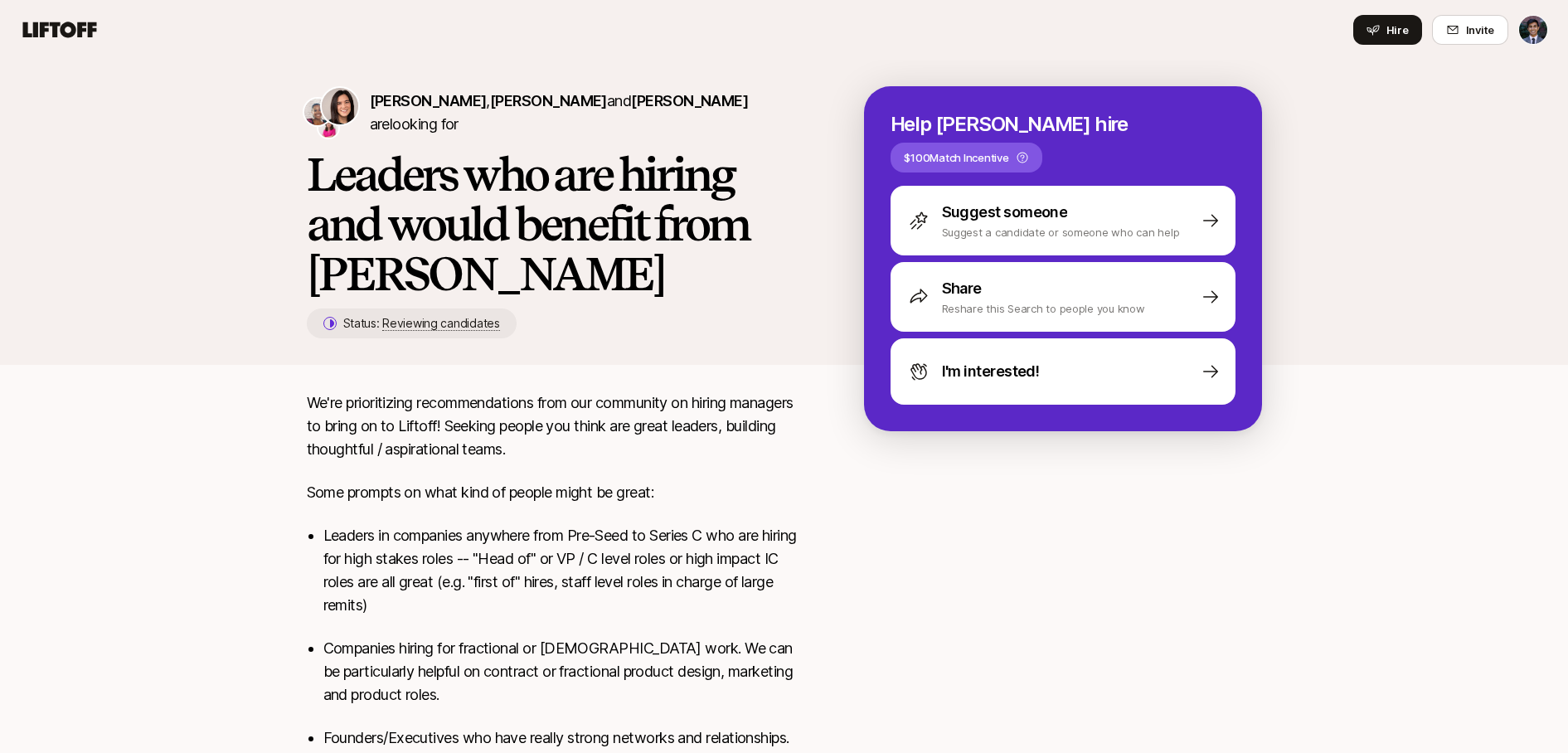
click at [637, 303] on div "Eleanor Morgan , Janelle Bradley and Emma Frane are looking for Leaders who are…" at bounding box center [585, 213] width 558 height 252
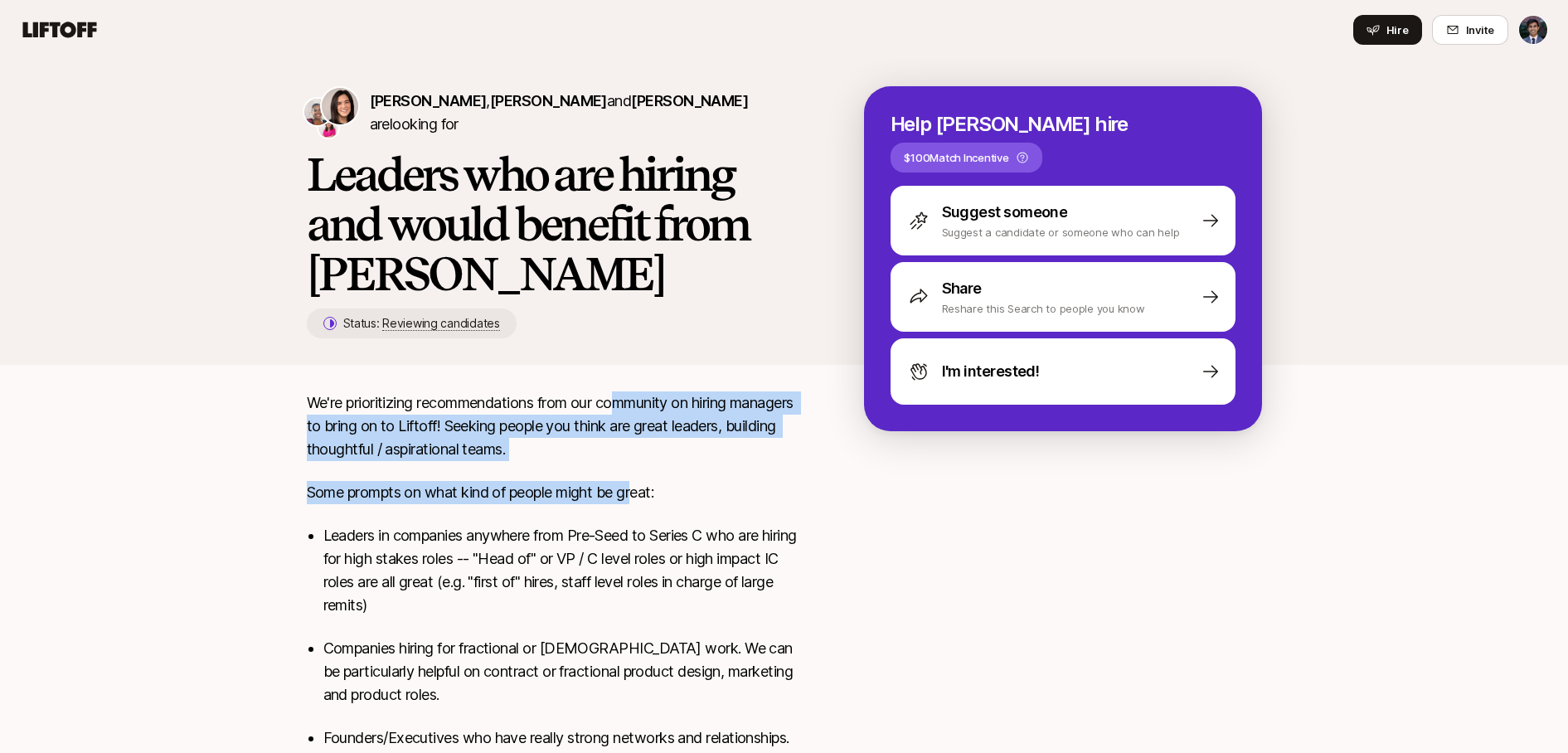
drag, startPoint x: 617, startPoint y: 395, endPoint x: 642, endPoint y: 510, distance: 117.7
click at [642, 510] on div "We're prioritizing recommendations from our community on hiring managers to bri…" at bounding box center [559, 602] width 504 height 421
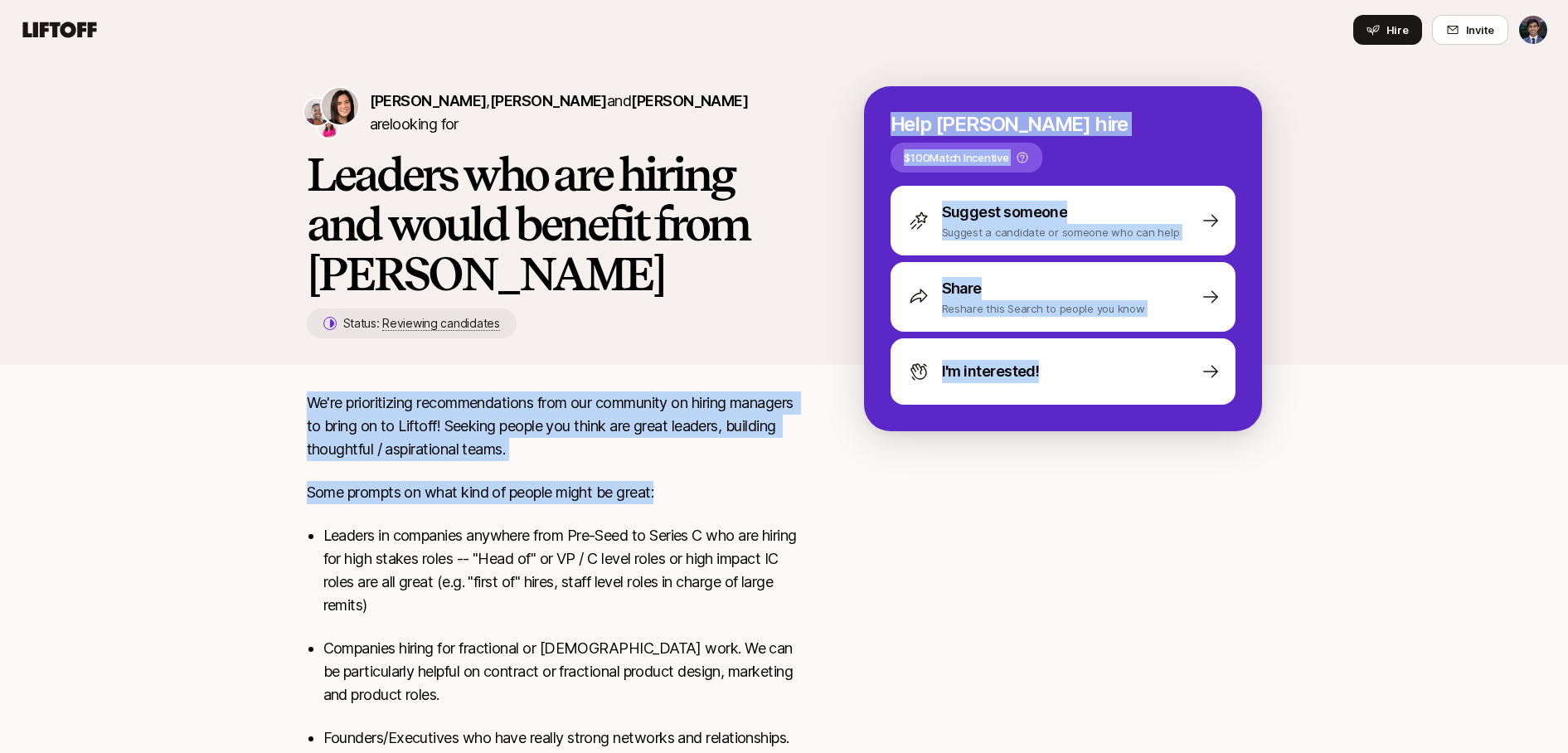
drag, startPoint x: 715, startPoint y: 500, endPoint x: 688, endPoint y: 344, distance: 158.3
click at [688, 344] on div "Eleanor Morgan , Janelle Bradley and Emma Frane are looking for Leaders who are…" at bounding box center [784, 456] width 1568 height 792
click at [688, 346] on div "Eleanor Morgan , Janelle Bradley and Emma Frane are looking for Leaders who are…" at bounding box center [784, 226] width 995 height 279
drag, startPoint x: 660, startPoint y: 367, endPoint x: 710, endPoint y: 529, distance: 169.5
click at [708, 518] on div "Eleanor Morgan , Janelle Bradley and Emma Frane are looking for Leaders who are…" at bounding box center [784, 456] width 1568 height 792
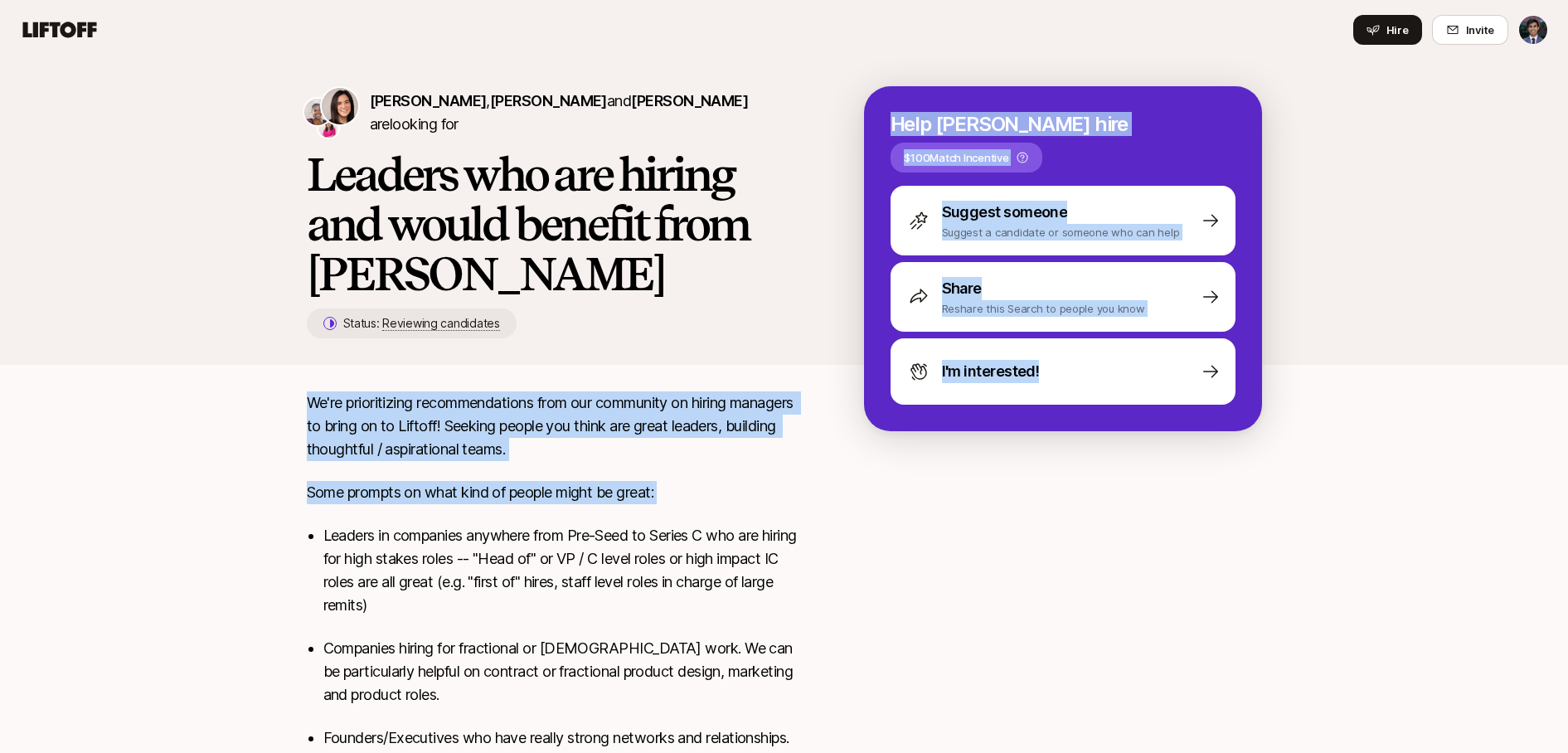
click at [710, 529] on p "Leaders in companies anywhere from Pre-Seed to Series C who are hiring for high…" at bounding box center [566, 570] width 487 height 93
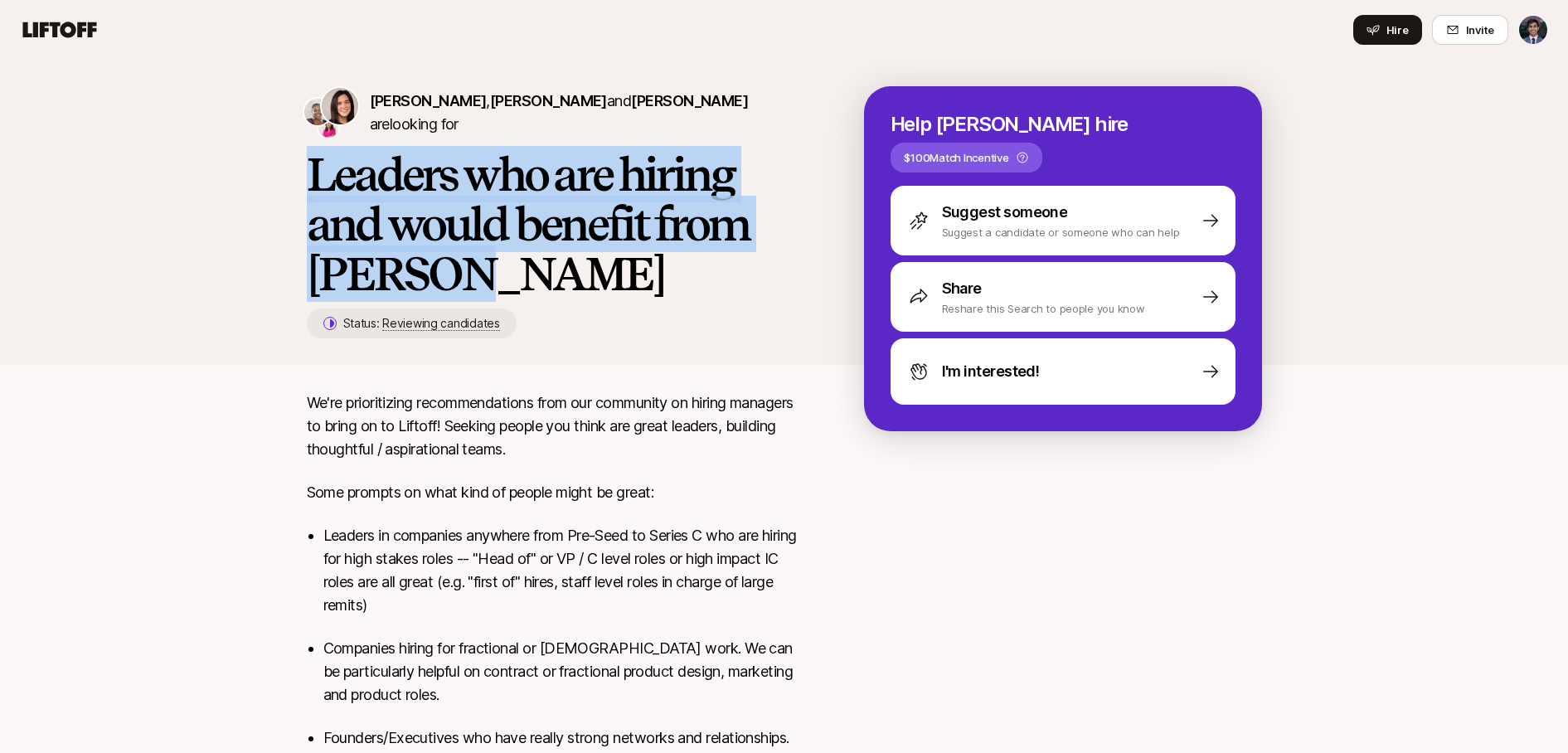
drag, startPoint x: 530, startPoint y: 293, endPoint x: 296, endPoint y: 183, distance: 258.6
click at [296, 184] on div "Eleanor Morgan , Janelle Bradley and Emma Frane are looking for Leaders who are…" at bounding box center [784, 226] width 995 height 279
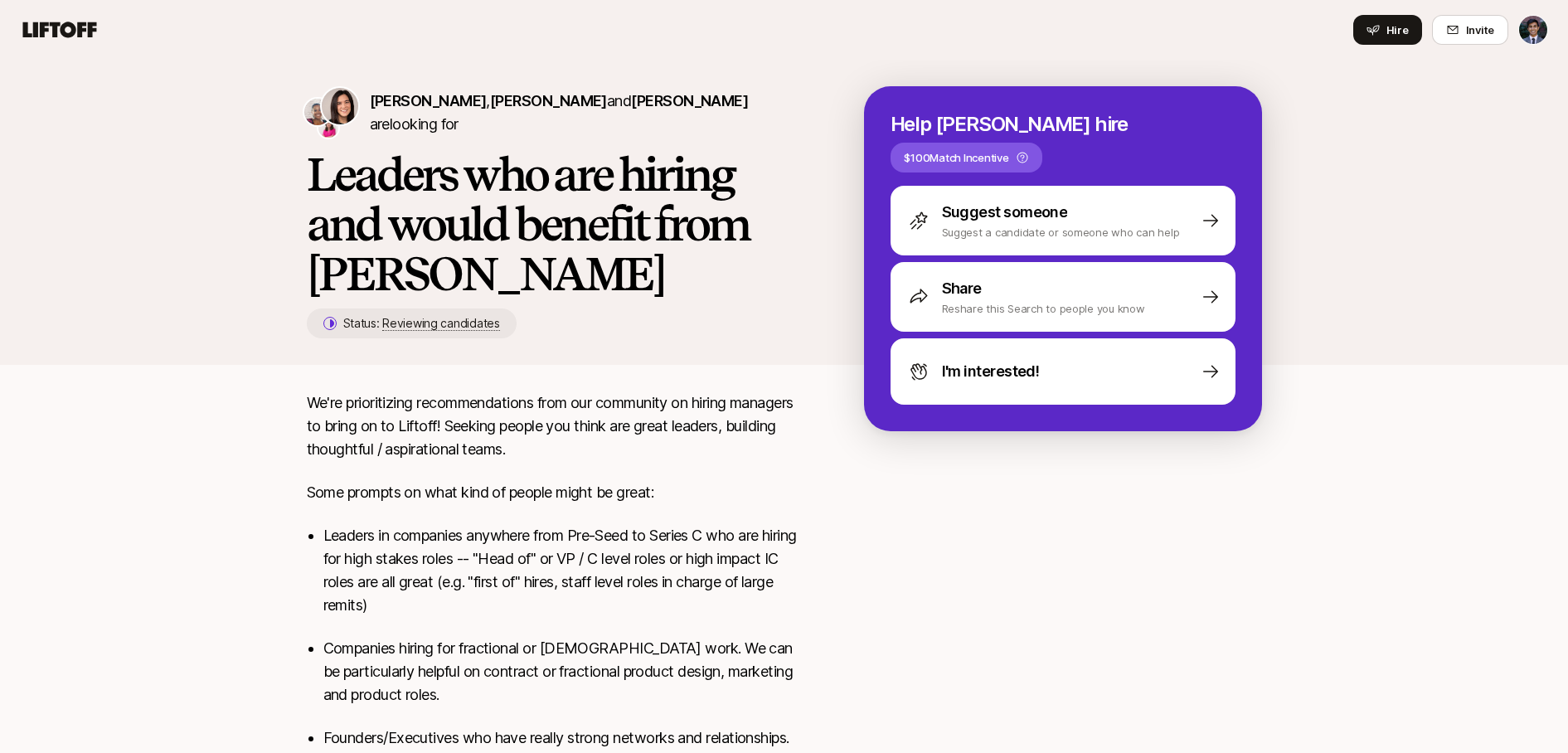
click at [311, 178] on h1 "Leaders who are hiring and would benefit from [PERSON_NAME]" at bounding box center [559, 223] width 504 height 149
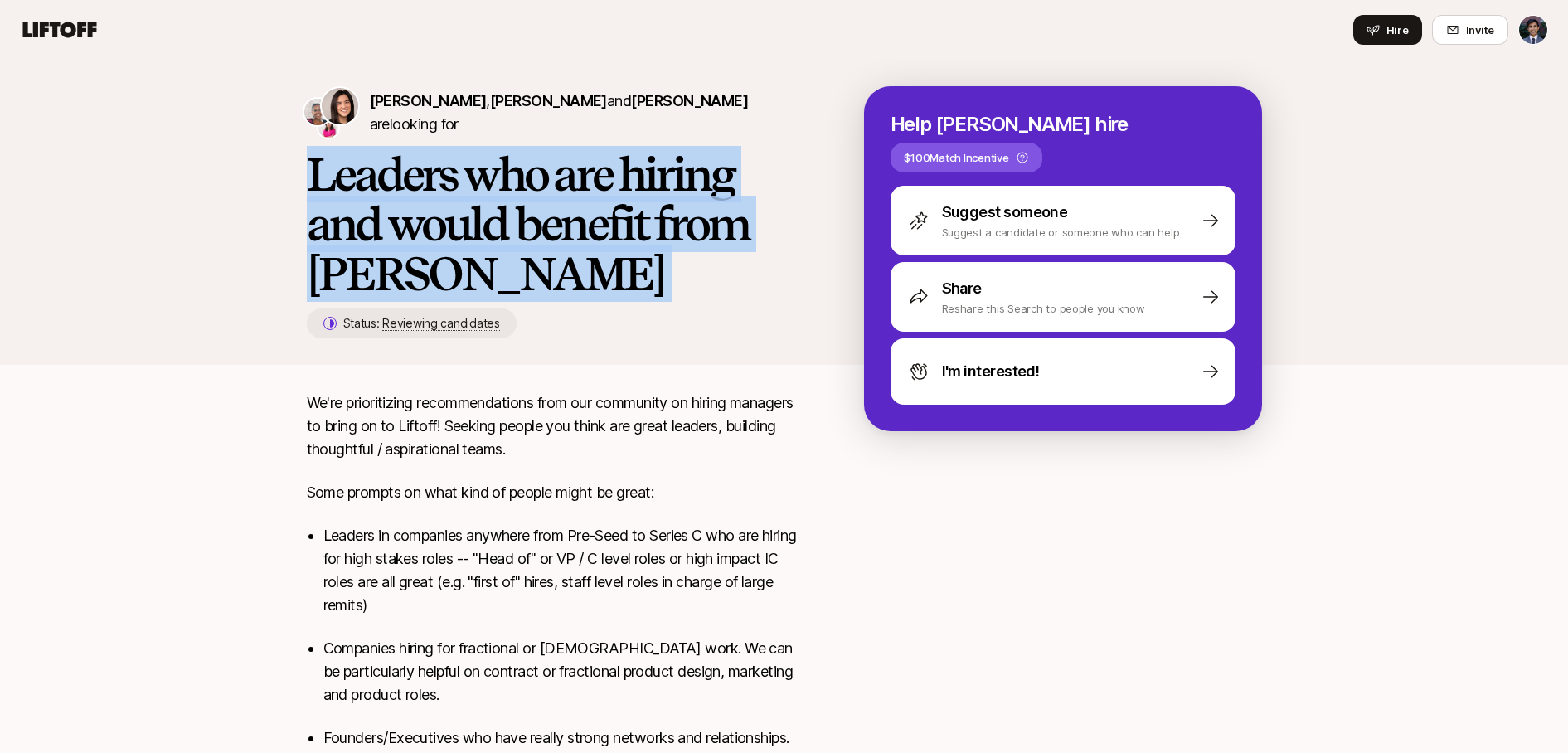
click at [311, 178] on h1 "Leaders who are hiring and would benefit from [PERSON_NAME]" at bounding box center [559, 223] width 504 height 149
copy div "Leaders who are hiring and would benefit from [PERSON_NAME]"
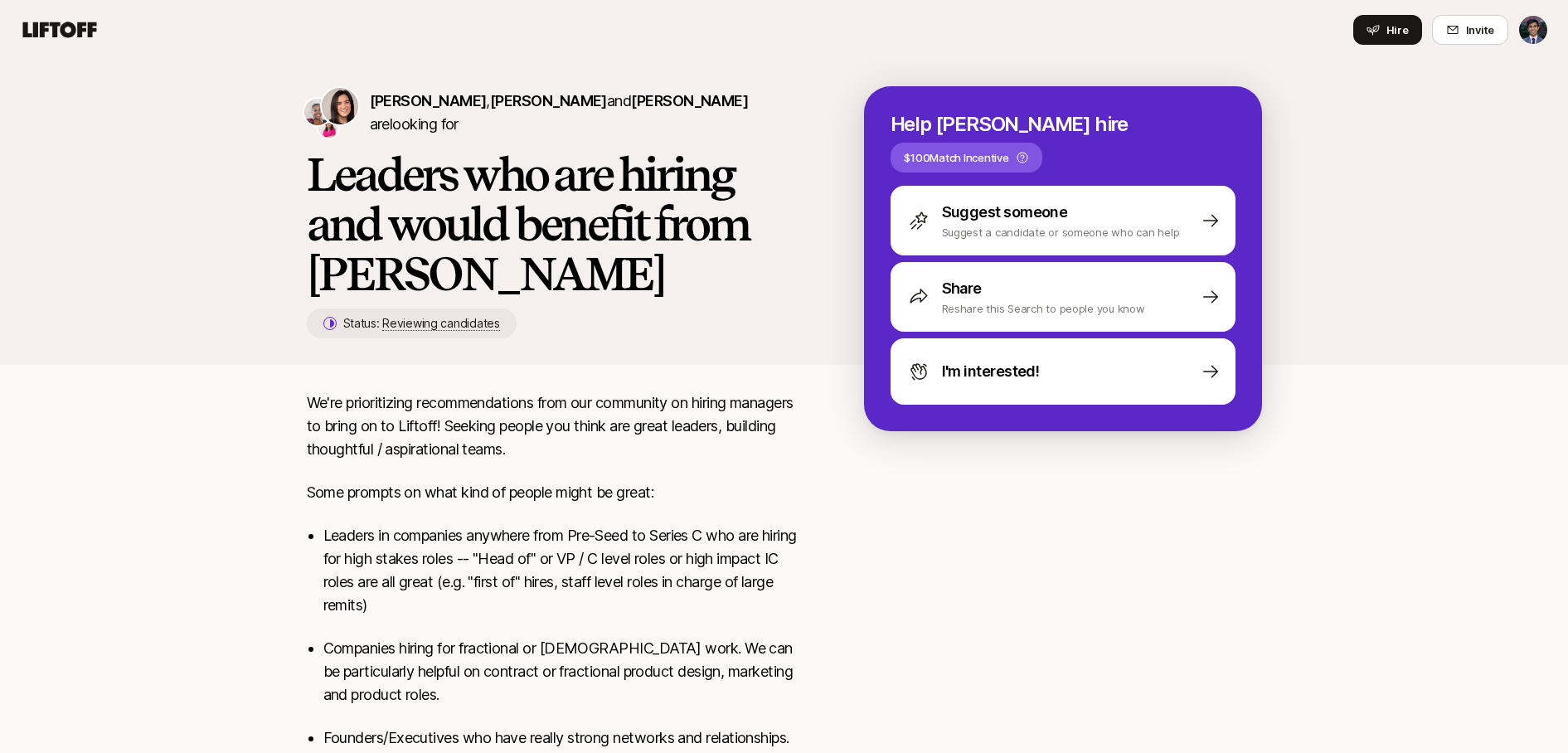
click at [564, 300] on div "Eleanor Morgan , Janelle Bradley and Emma Frane are looking for Leaders who are…" at bounding box center [585, 213] width 558 height 252
click at [452, 444] on p "We're prioritizing recommendations from our community on hiring managers to bri…" at bounding box center [559, 426] width 504 height 69
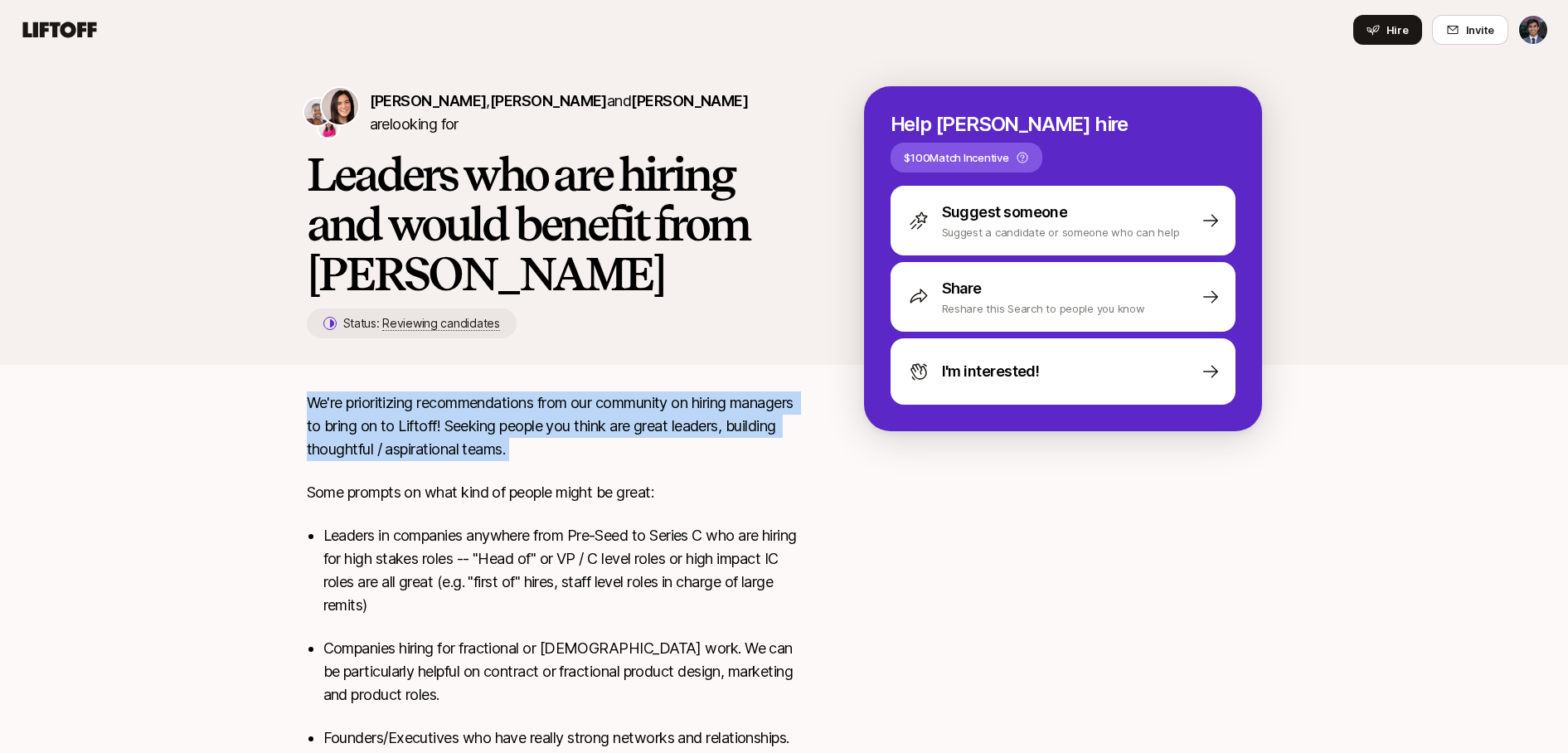
click at [452, 444] on p "We're prioritizing recommendations from our community on hiring managers to bri…" at bounding box center [559, 426] width 504 height 69
copy div "We're prioritizing recommendations from our community on hiring managers to bri…"
click at [566, 461] on div "We're prioritizing recommendations from our community on hiring managers to bri…" at bounding box center [559, 602] width 504 height 421
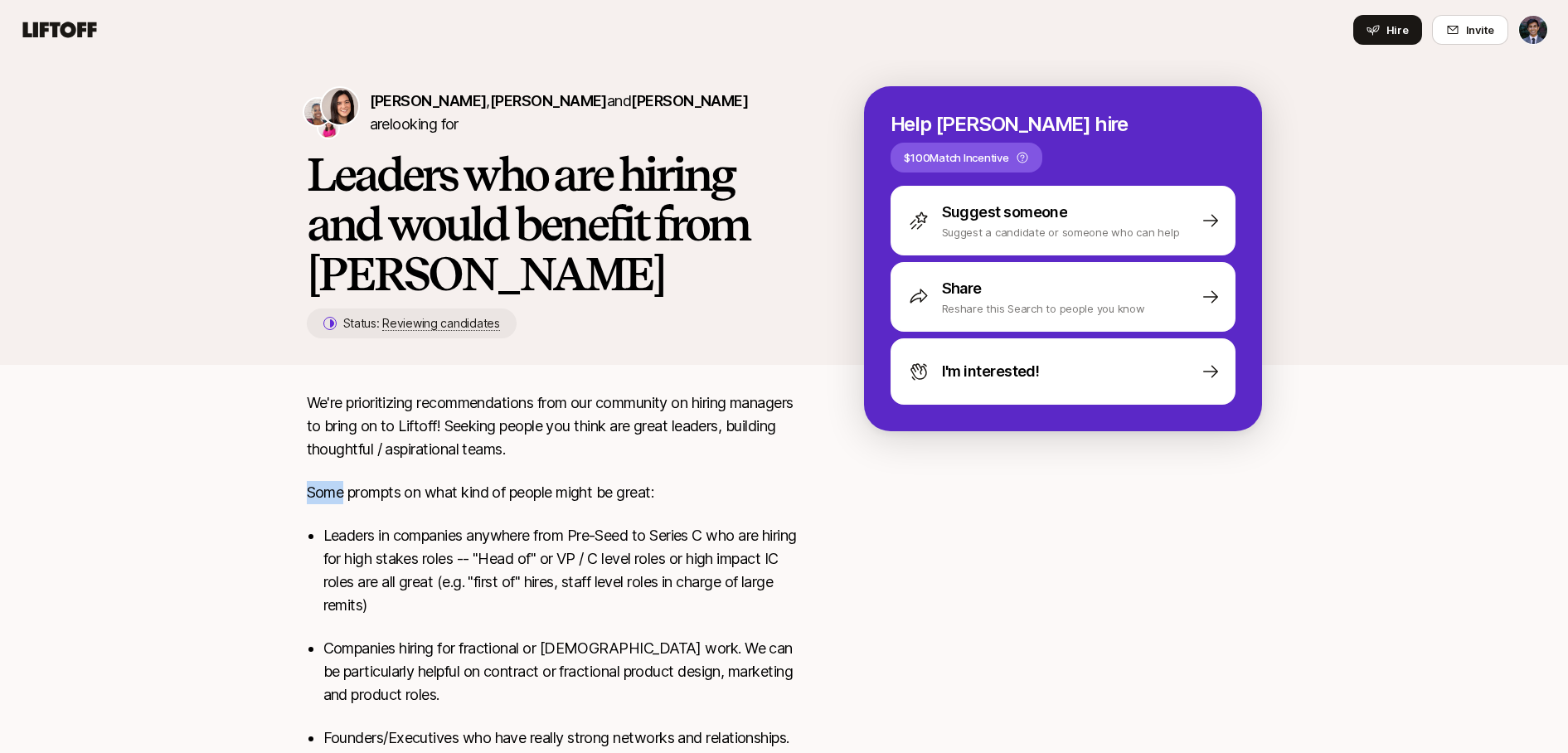
click at [566, 461] on div "We're prioritizing recommendations from our community on hiring managers to bri…" at bounding box center [559, 602] width 504 height 421
click at [575, 453] on p "We're prioritizing recommendations from our community on hiring managers to bri…" at bounding box center [559, 426] width 504 height 69
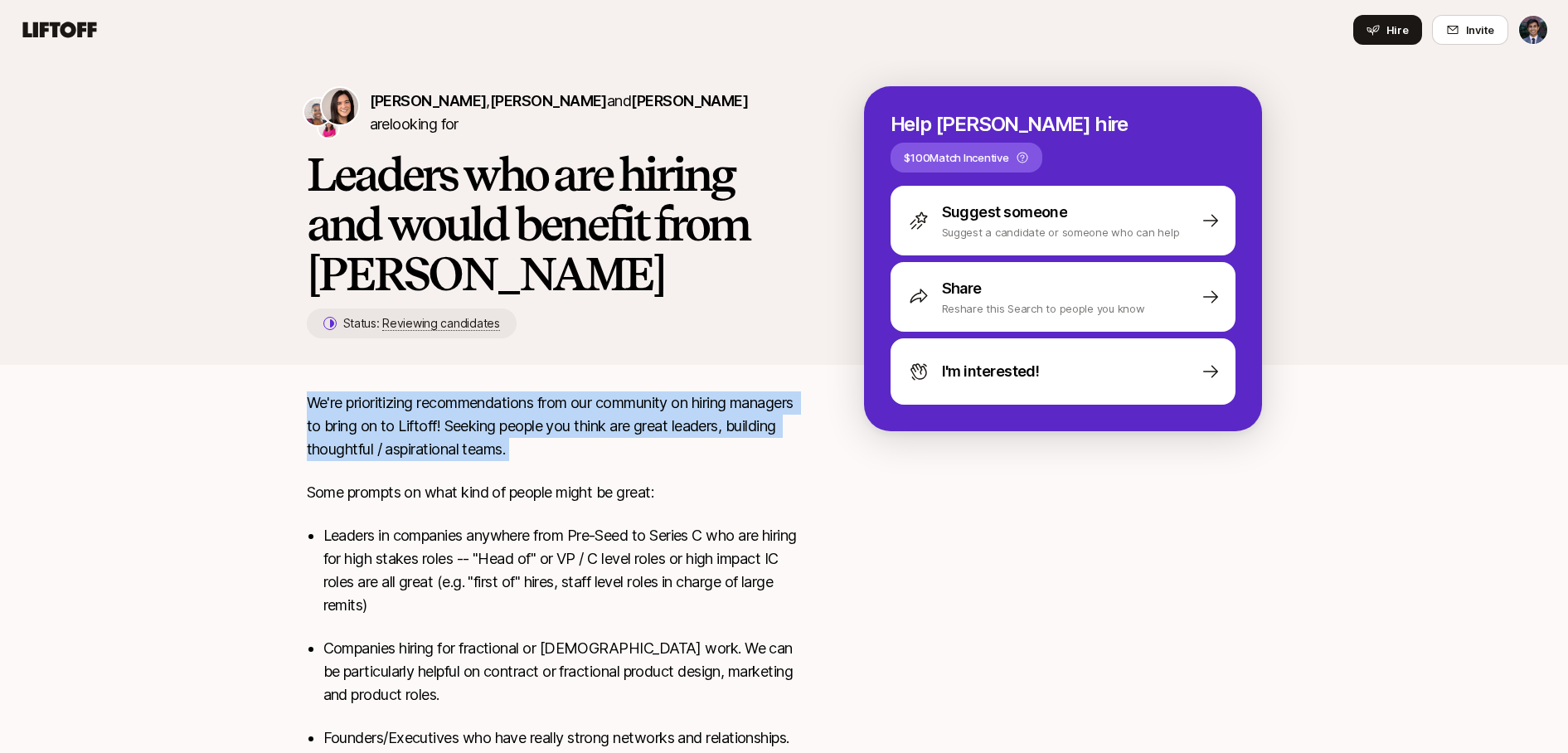
click at [575, 453] on p "We're prioritizing recommendations from our community on hiring managers to bri…" at bounding box center [559, 426] width 504 height 69
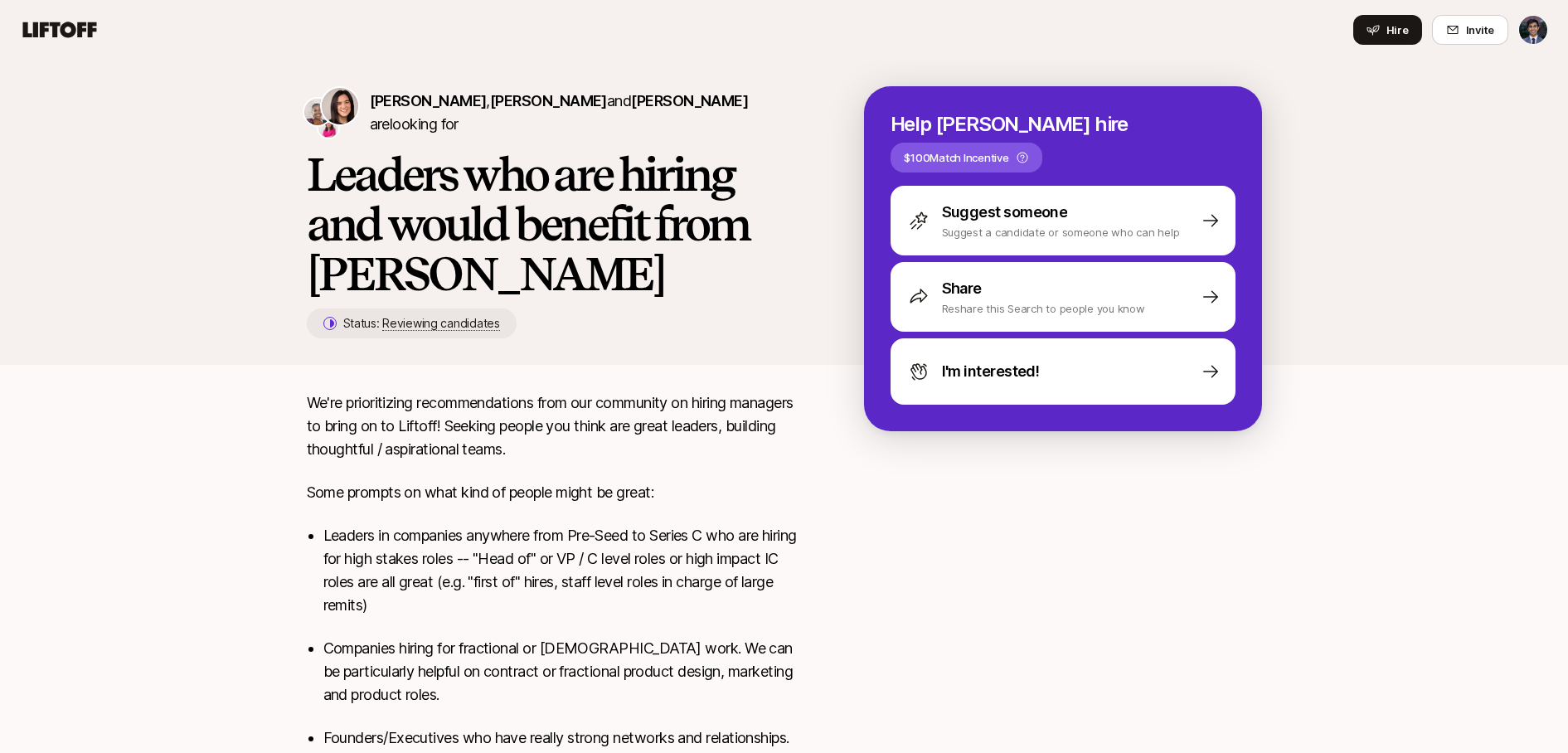
click at [612, 453] on p "We're prioritizing recommendations from our community on hiring managers to bri…" at bounding box center [559, 426] width 504 height 69
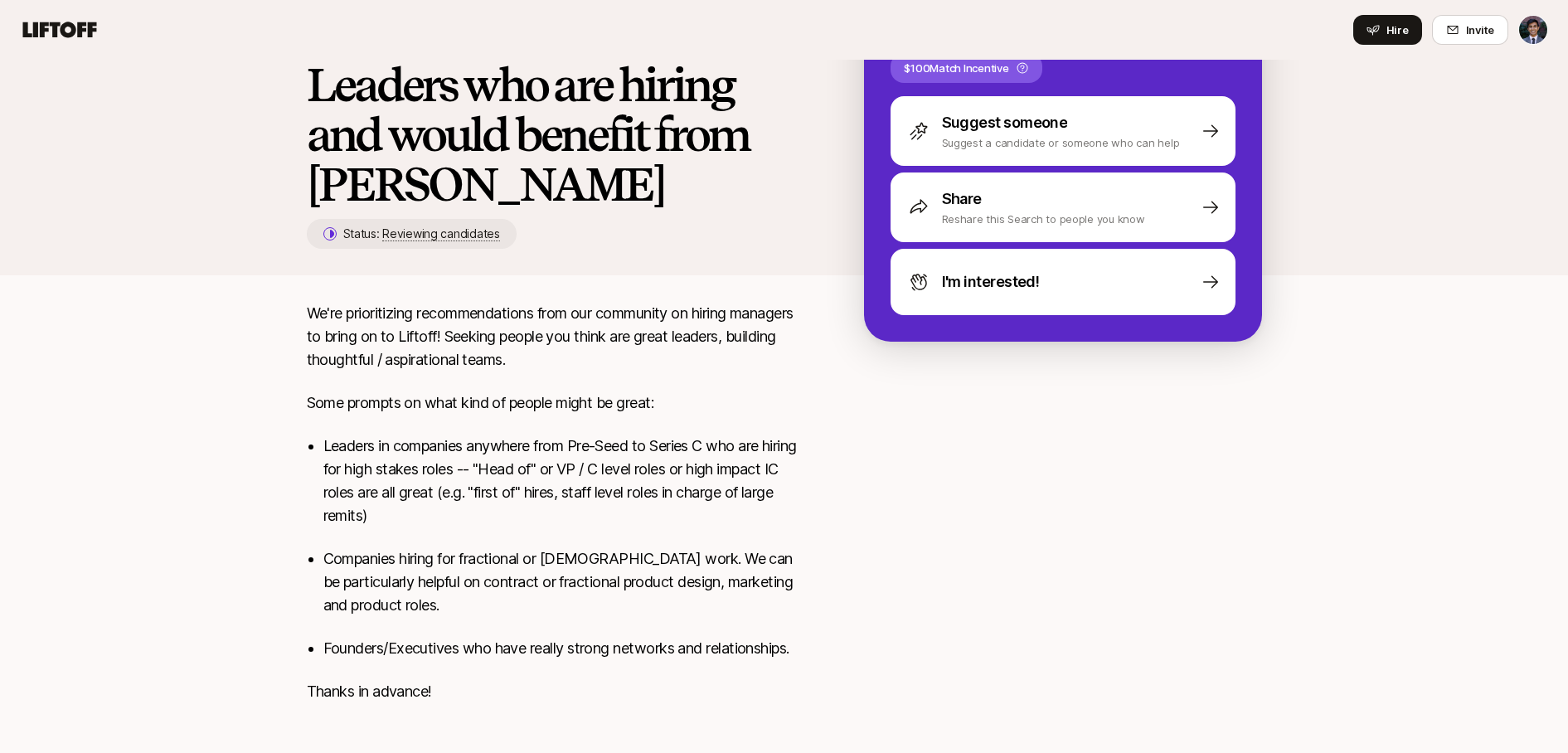
scroll to position [109, 0]
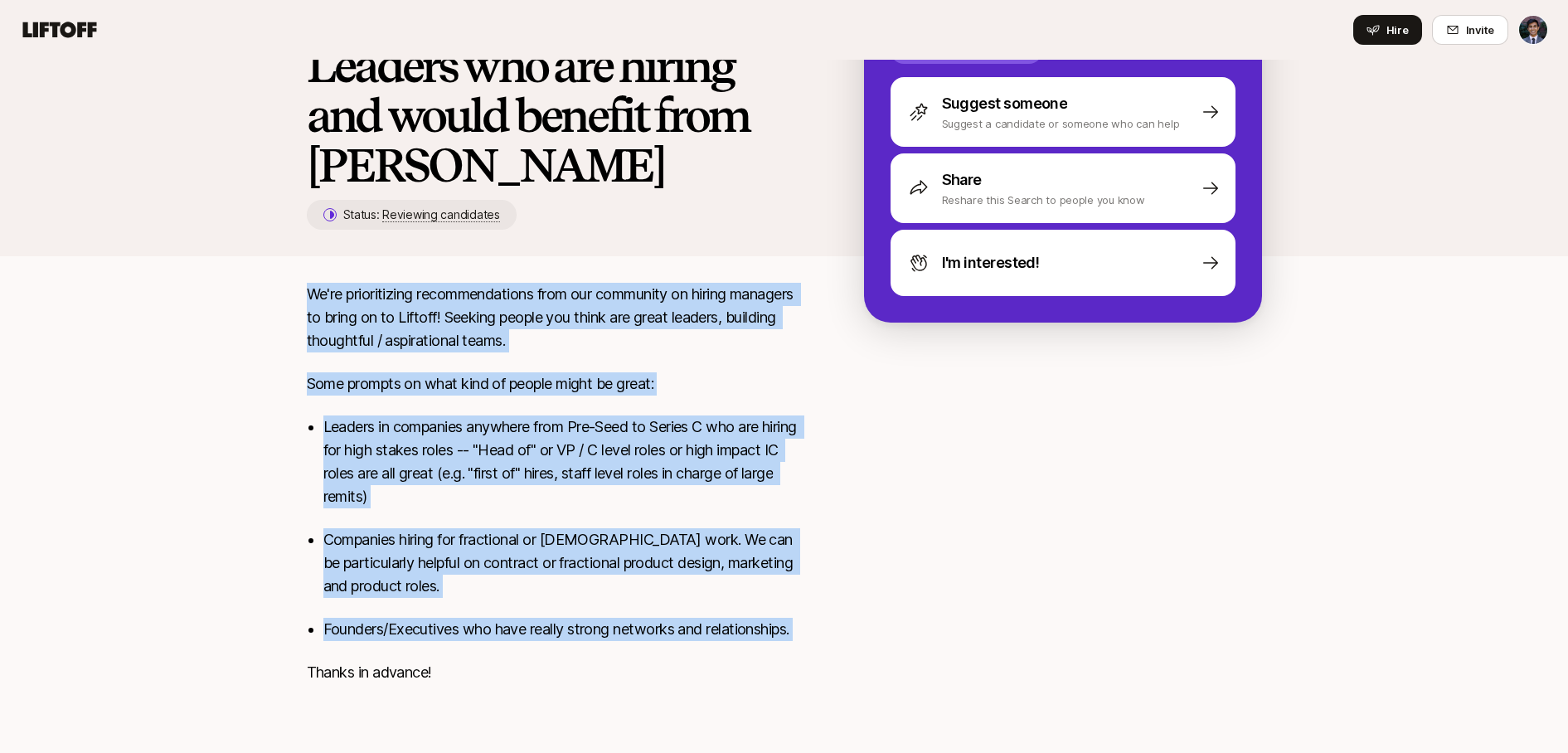
drag, startPoint x: 490, startPoint y: 654, endPoint x: 290, endPoint y: 288, distance: 417.1
click at [290, 288] on div "We're prioritizing recommendations from our community on hiring managers to bri…" at bounding box center [784, 493] width 995 height 421
copy div "We're prioritizing recommendations from our community on hiring managers to bri…"
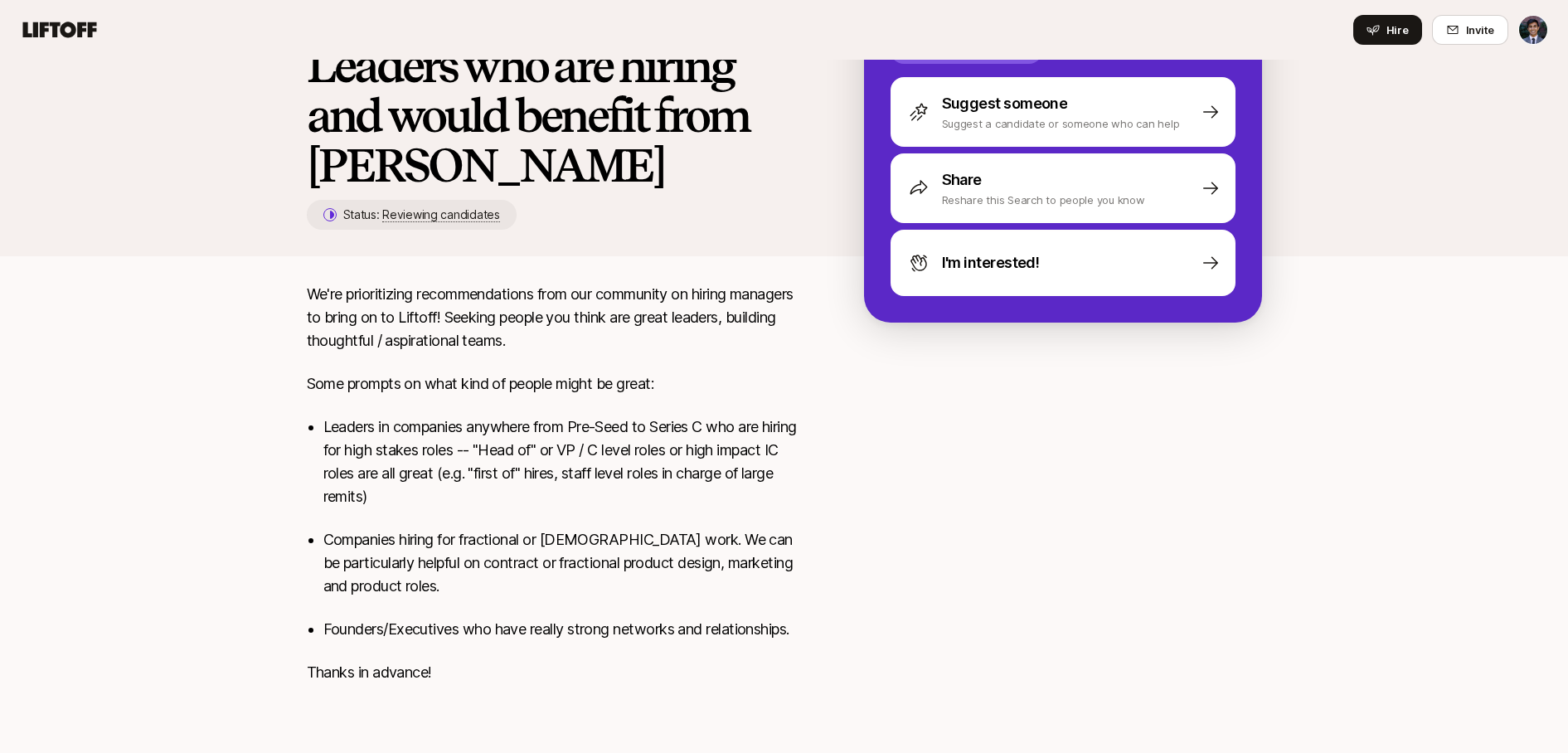
click at [683, 354] on div "We're prioritizing recommendations from our community on hiring managers to bri…" at bounding box center [559, 493] width 504 height 421
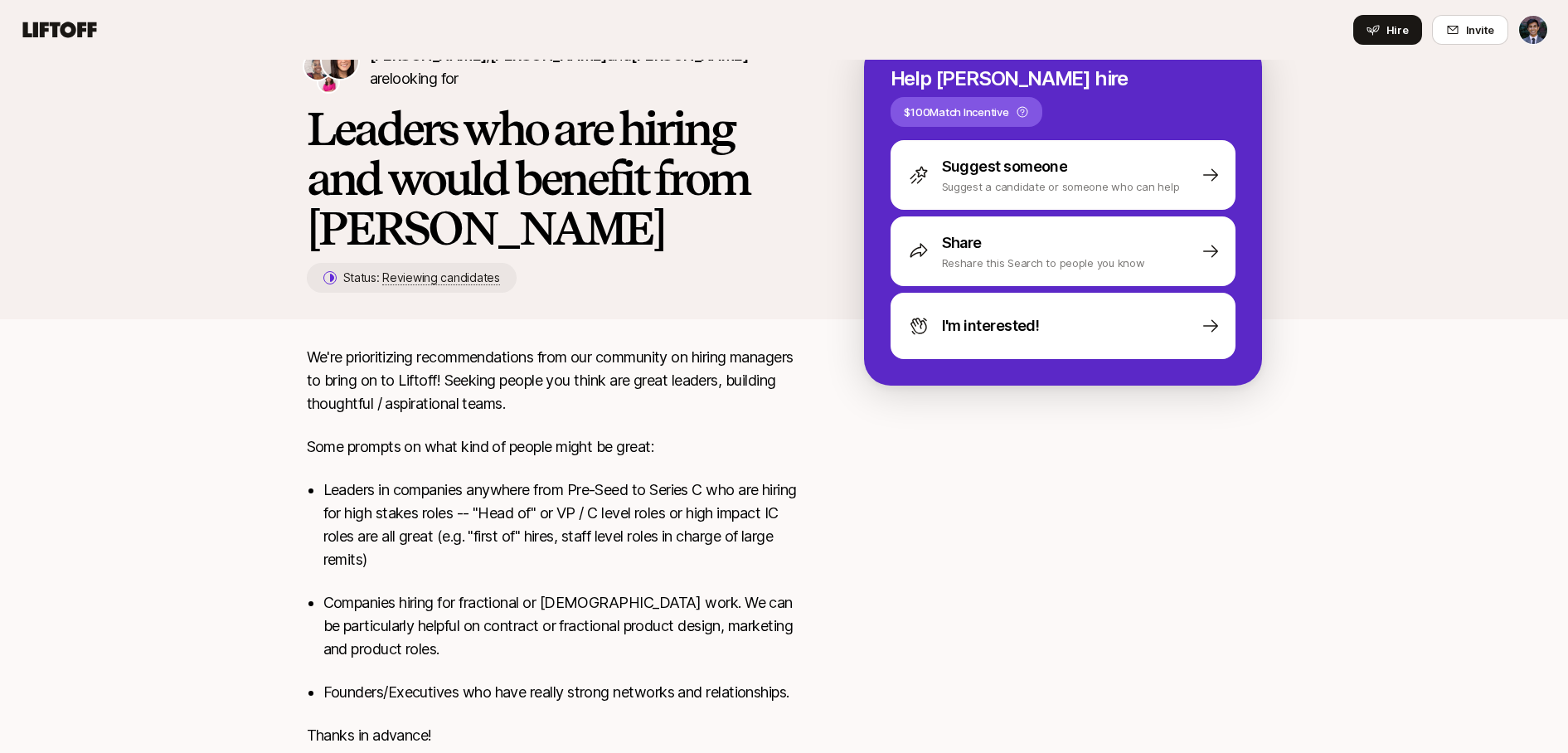
scroll to position [0, 0]
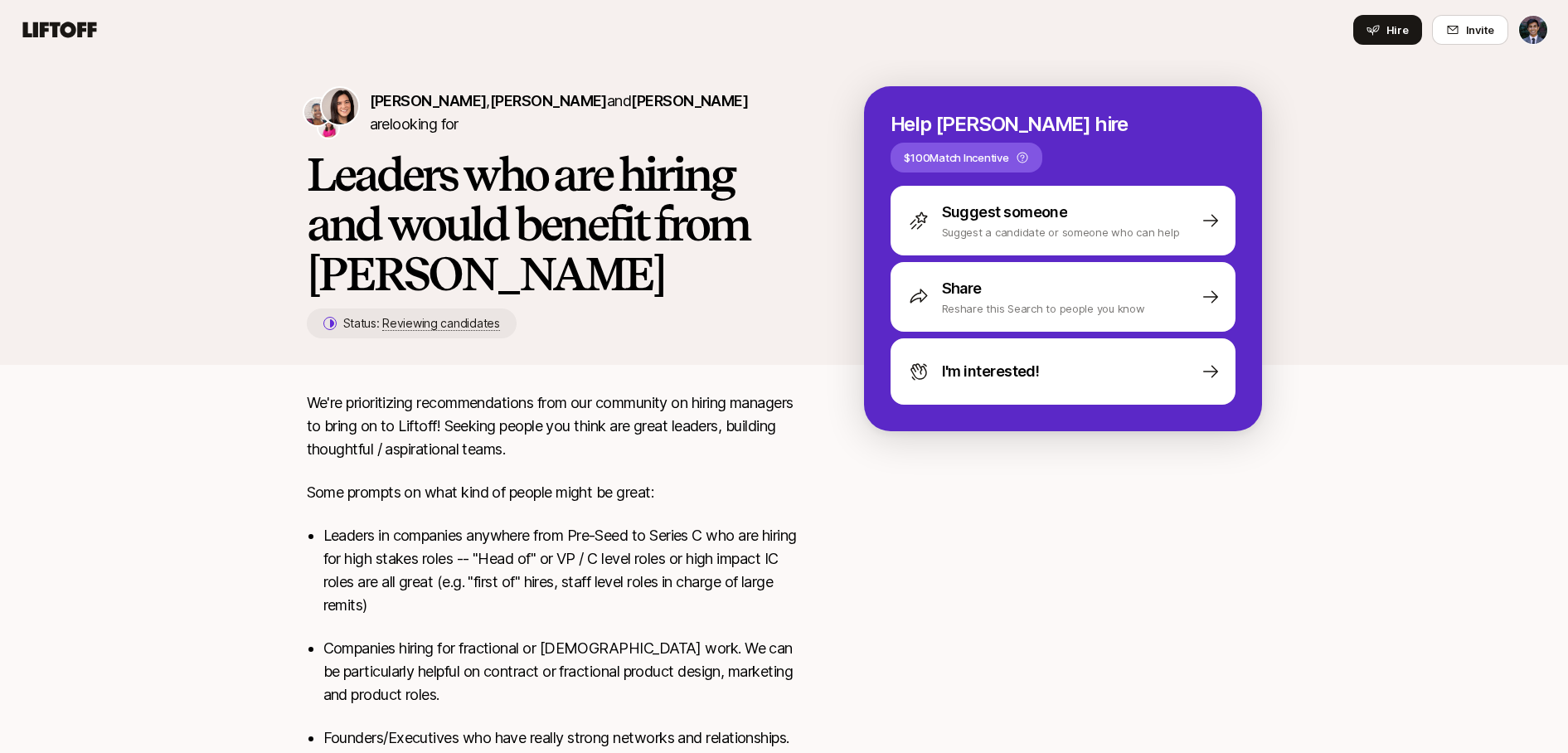
click at [534, 253] on h1 "Leaders who are hiring and would benefit from [PERSON_NAME]" at bounding box center [559, 223] width 504 height 149
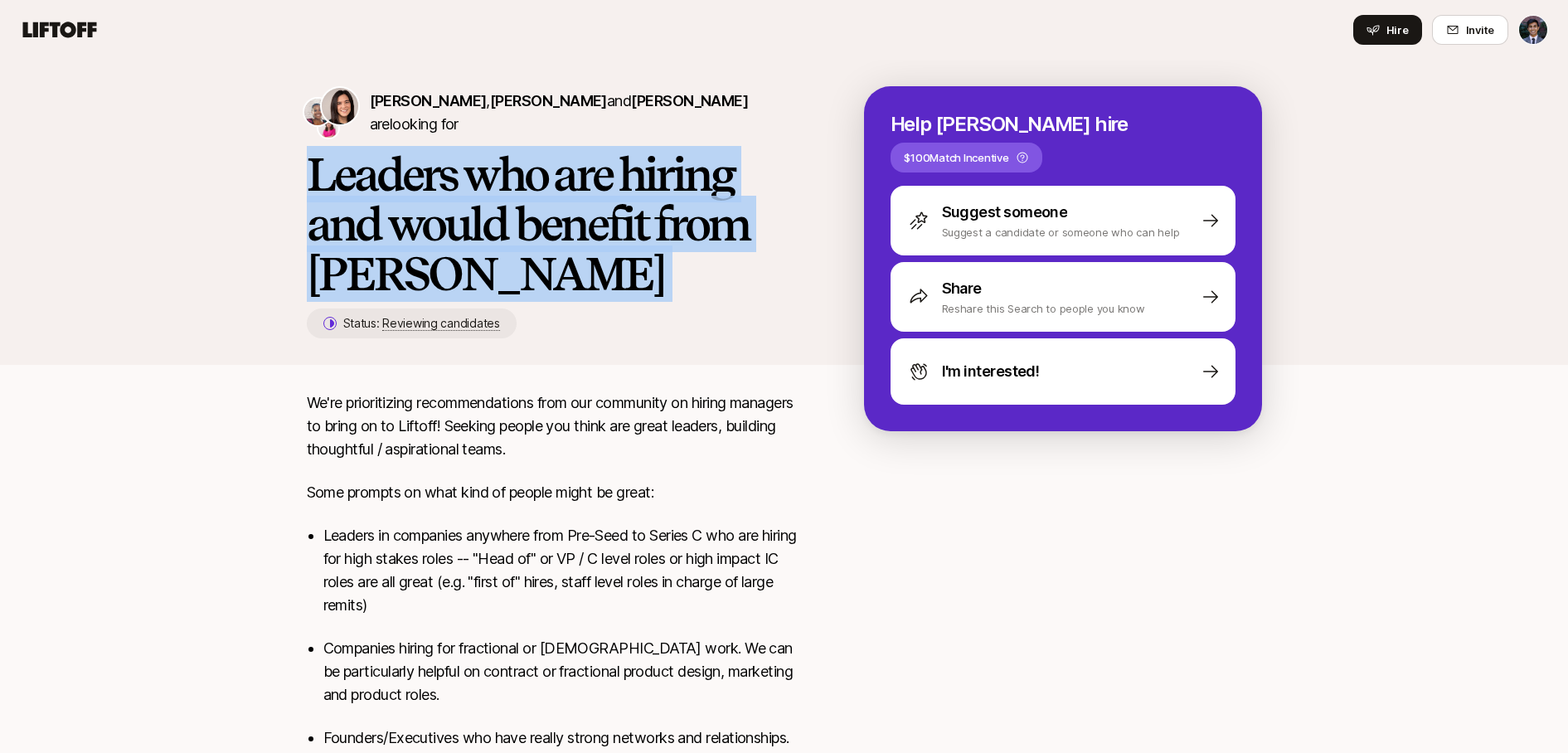
click at [534, 253] on h1 "Leaders who are hiring and would benefit from [PERSON_NAME]" at bounding box center [559, 223] width 504 height 149
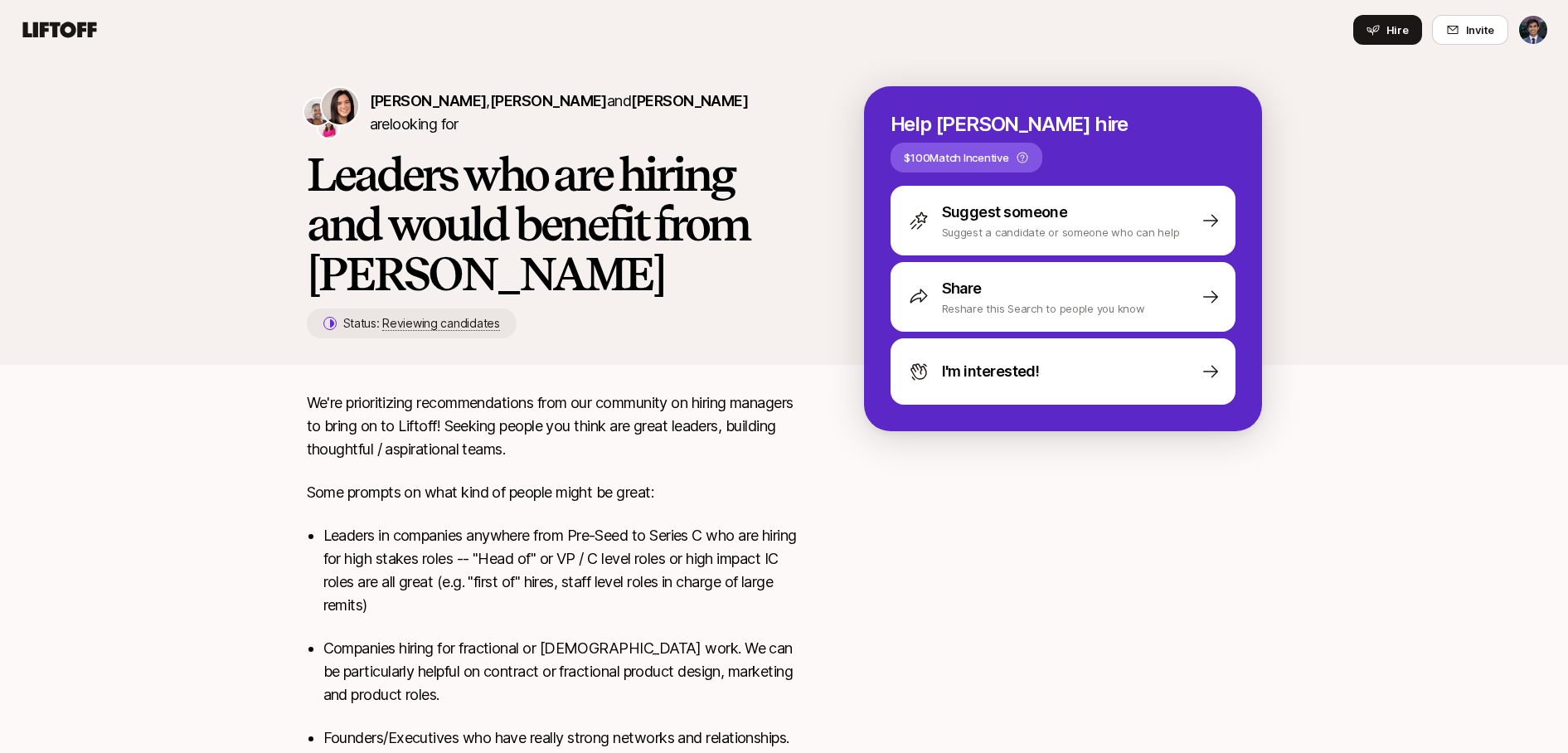
click at [587, 270] on h1 "Leaders who are hiring and would benefit from [PERSON_NAME]" at bounding box center [559, 223] width 504 height 149
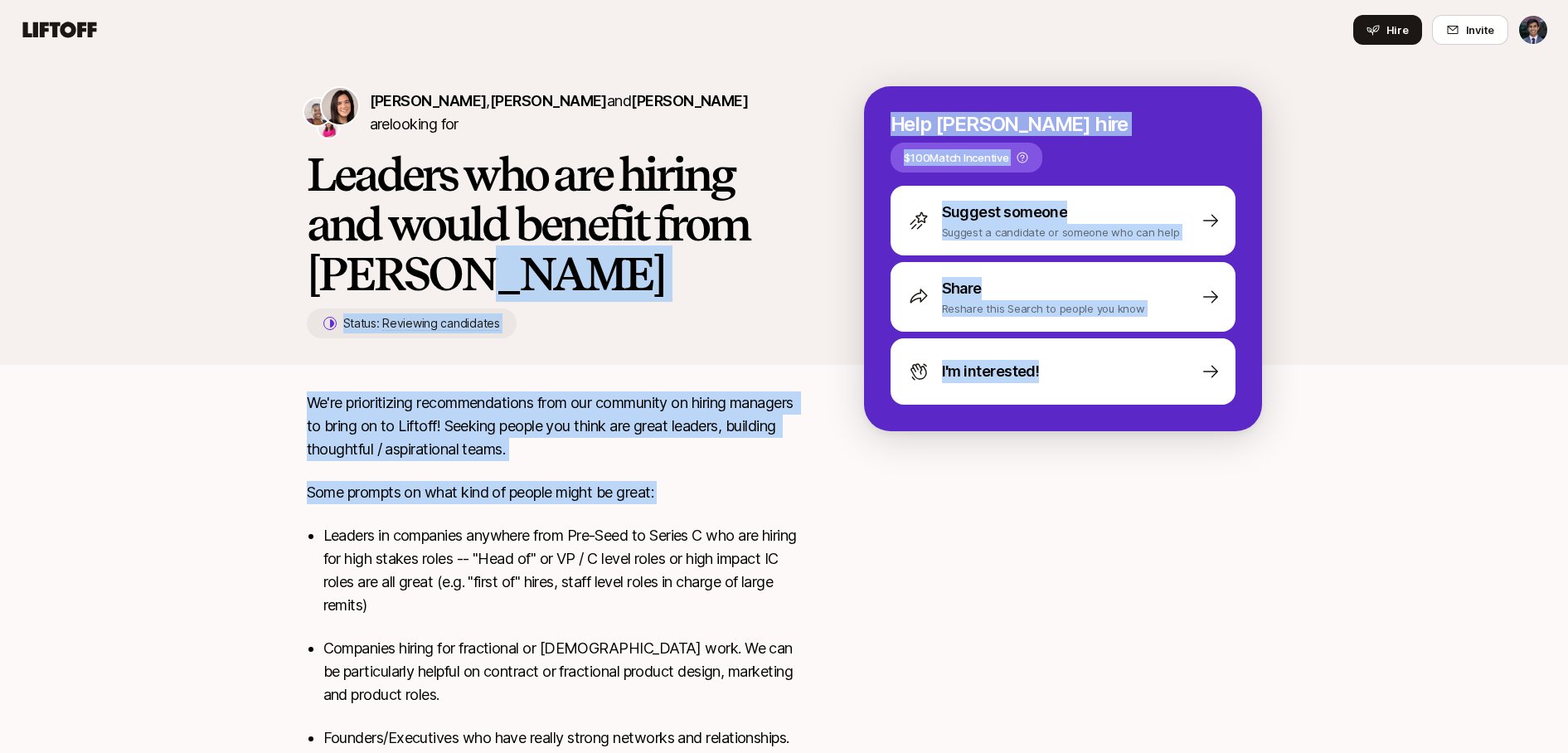
drag, startPoint x: 586, startPoint y: 299, endPoint x: 667, endPoint y: 526, distance: 241.0
click at [666, 522] on div "Eleanor Morgan , Janelle Bradley and Emma Frane are looking for Leaders who are…" at bounding box center [784, 456] width 1568 height 792
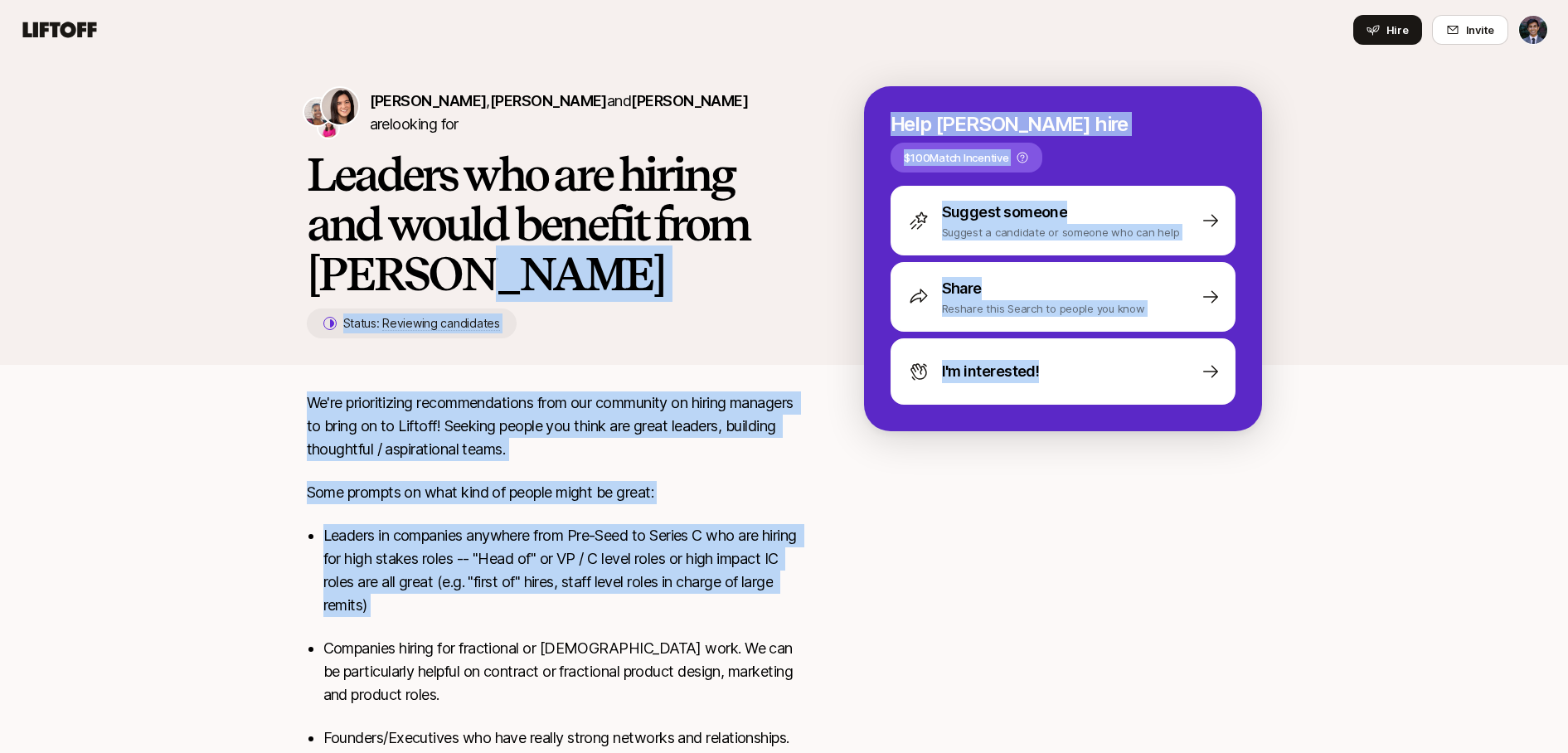
click at [667, 526] on p "Leaders in companies anywhere from Pre-Seed to Series C who are hiring for high…" at bounding box center [566, 570] width 487 height 93
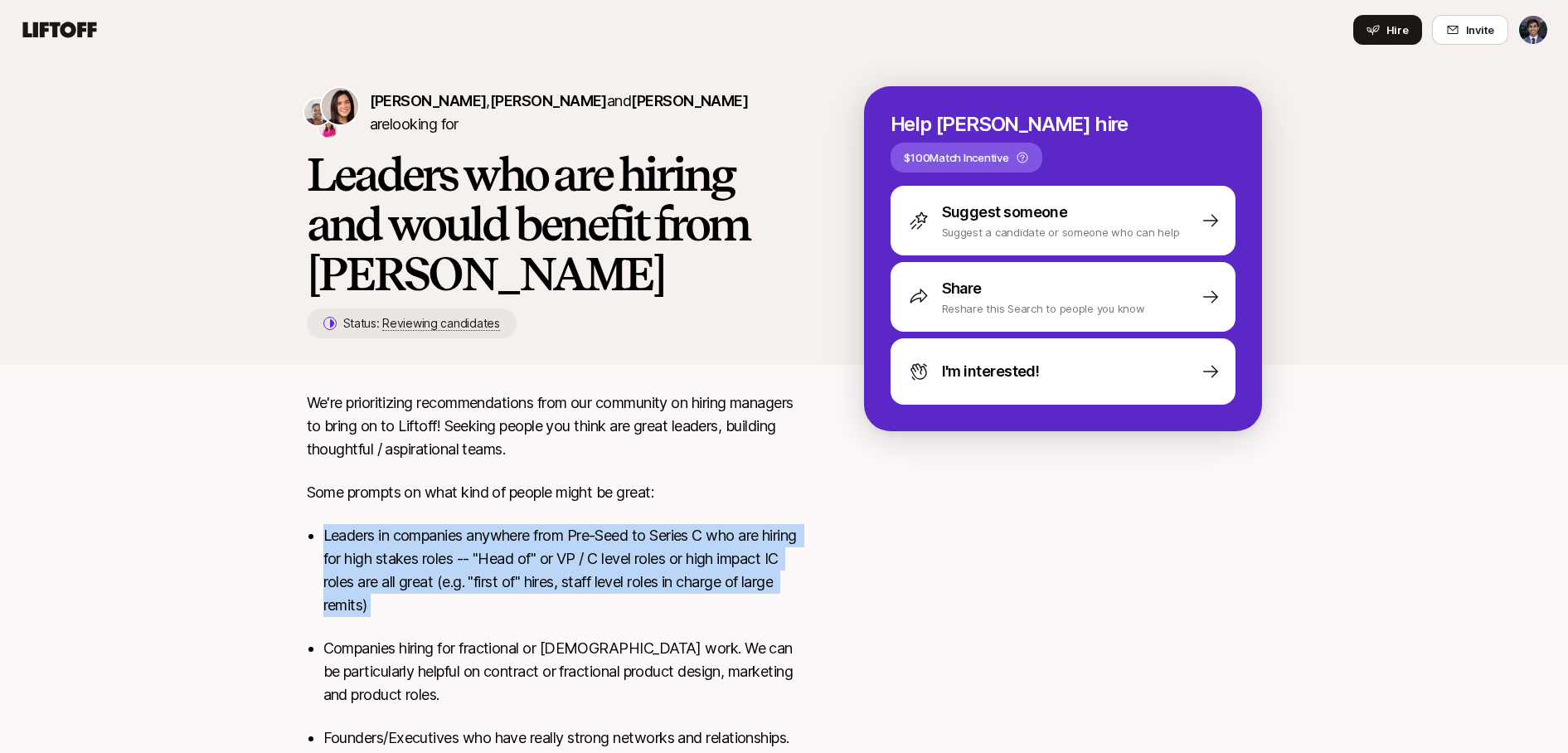
drag, startPoint x: 705, startPoint y: 499, endPoint x: 709, endPoint y: 661, distance: 162.0
click at [708, 652] on div "We're prioritizing recommendations from our community on hiring managers to bri…" at bounding box center [559, 602] width 504 height 421
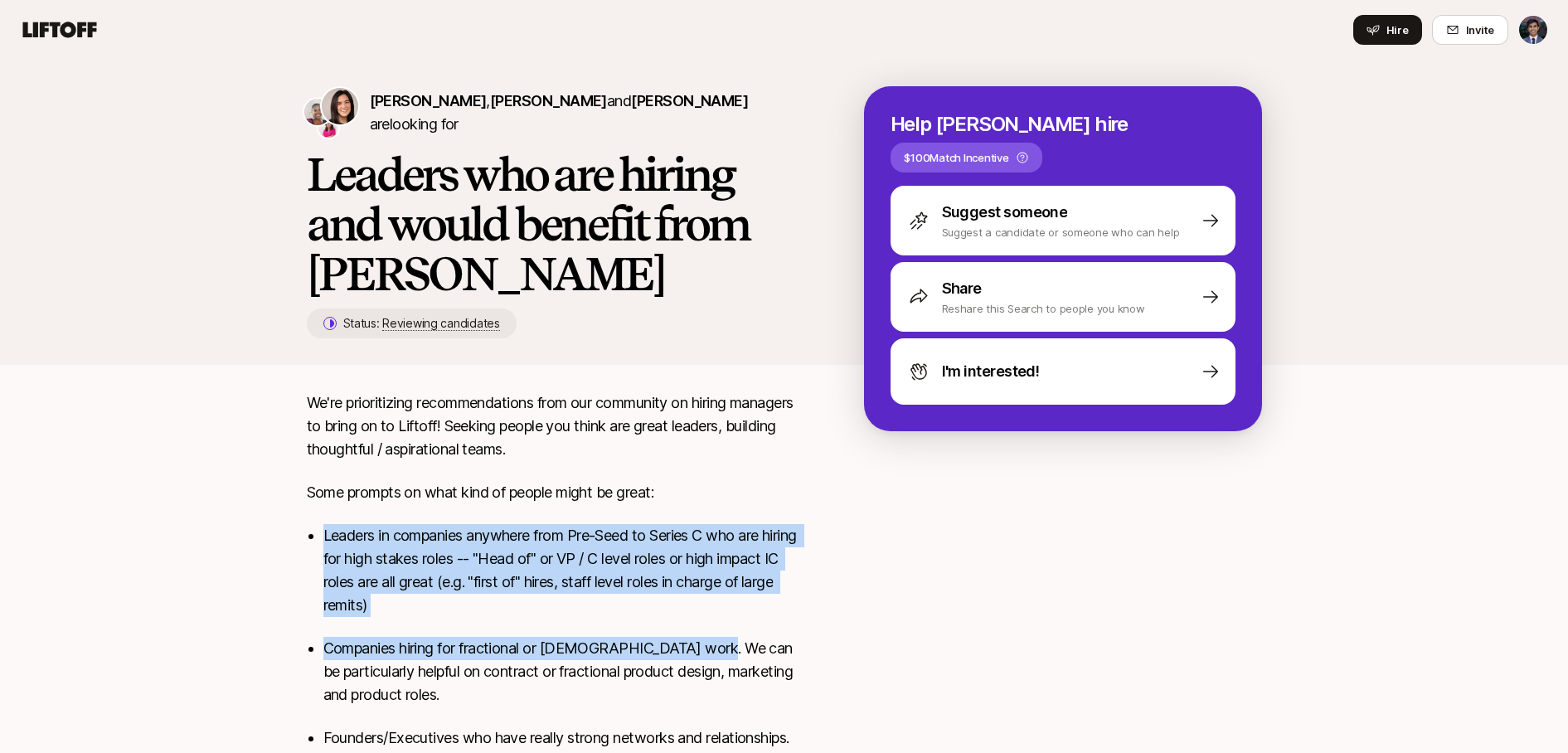
click at [709, 661] on p "Companies hiring for fractional or contract work. We can be particularly helpfu…" at bounding box center [566, 671] width 487 height 69
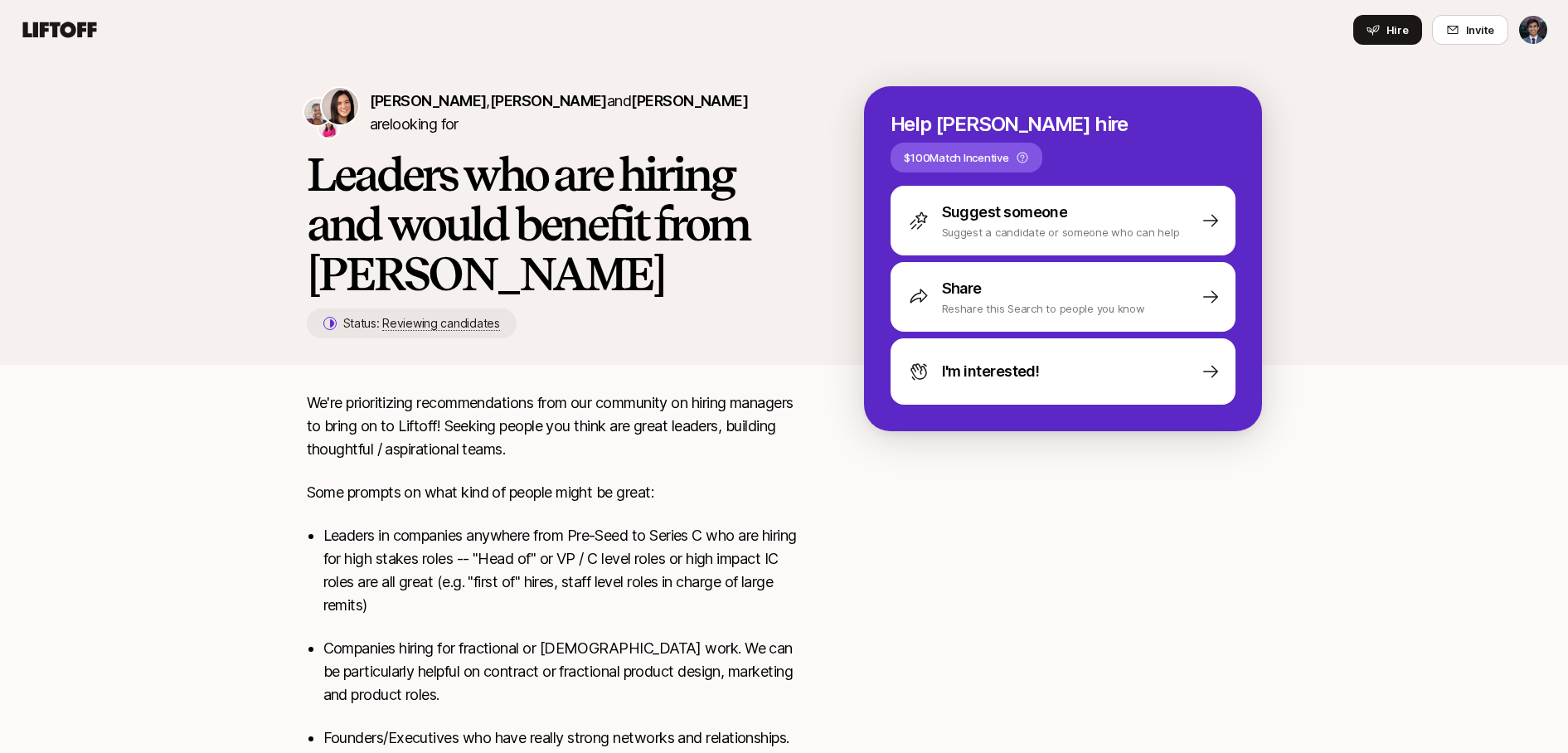
scroll to position [113, 0]
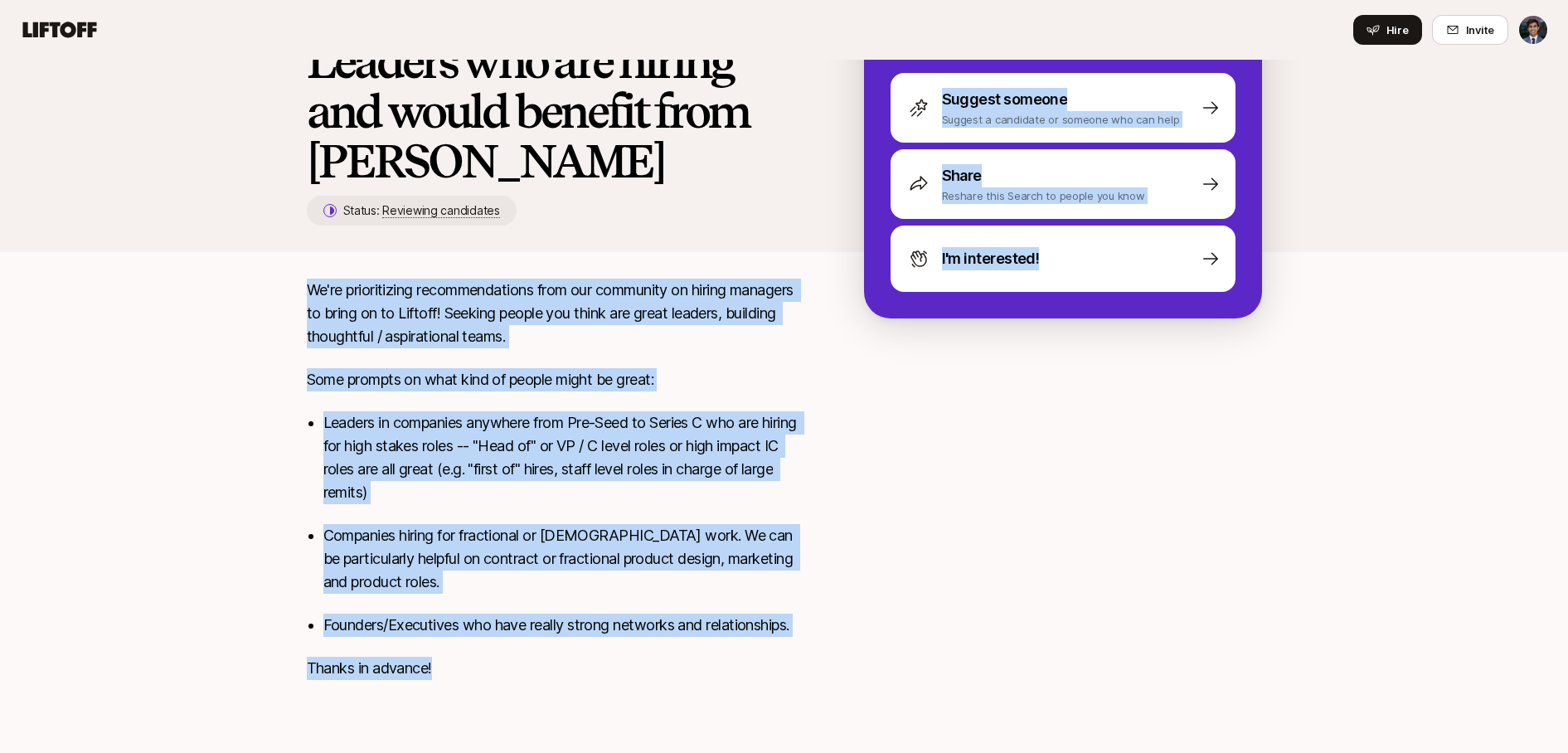
drag, startPoint x: 661, startPoint y: 672, endPoint x: 658, endPoint y: 244, distance: 428.0
click at [655, 250] on div "Eleanor Morgan , Janelle Bradley and Emma Frane are looking for Leaders who are…" at bounding box center [784, 343] width 1568 height 792
click at [658, 244] on div "Eleanor Morgan , Janelle Bradley and Emma Frane are looking for Leaders who are…" at bounding box center [784, 113] width 995 height 279
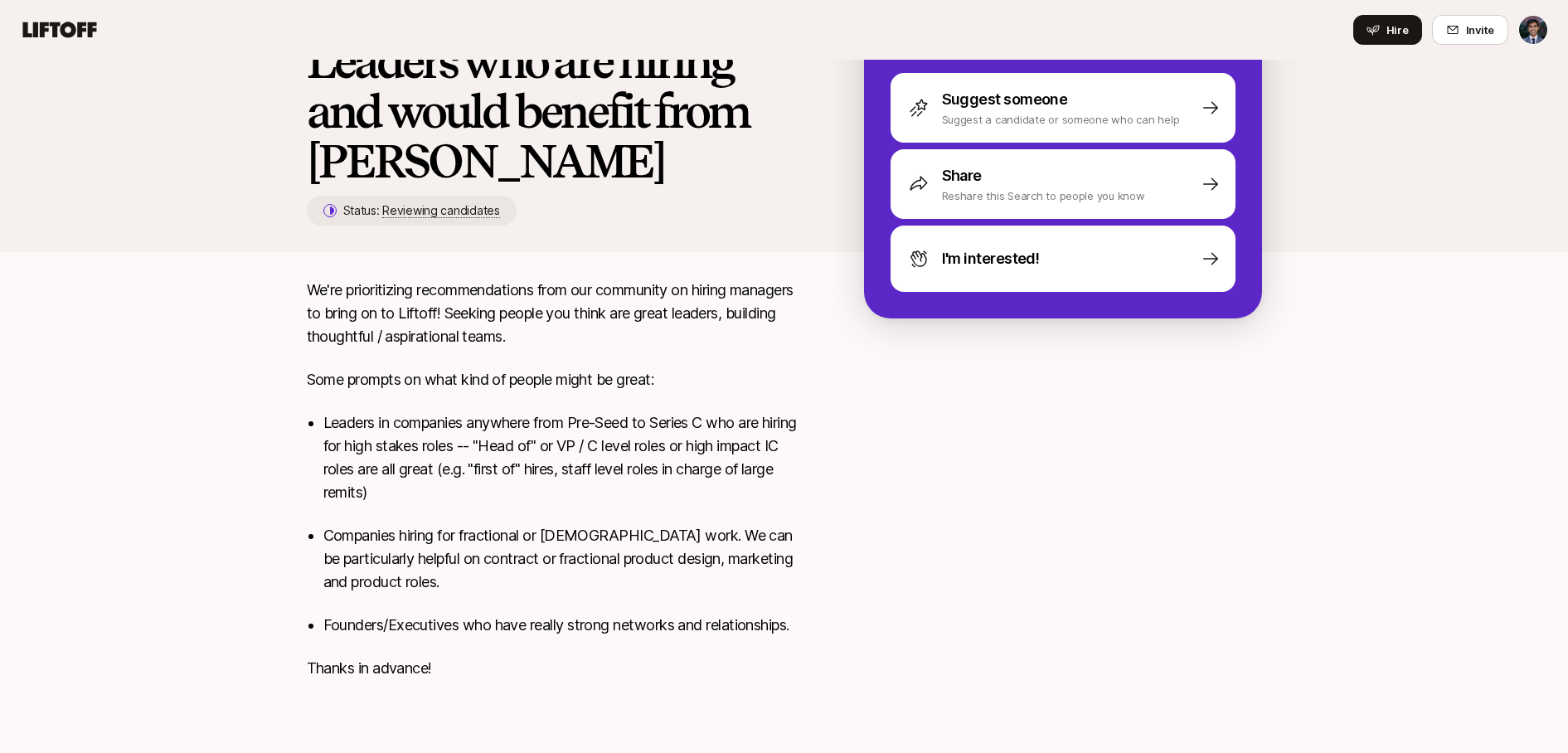
scroll to position [0, 0]
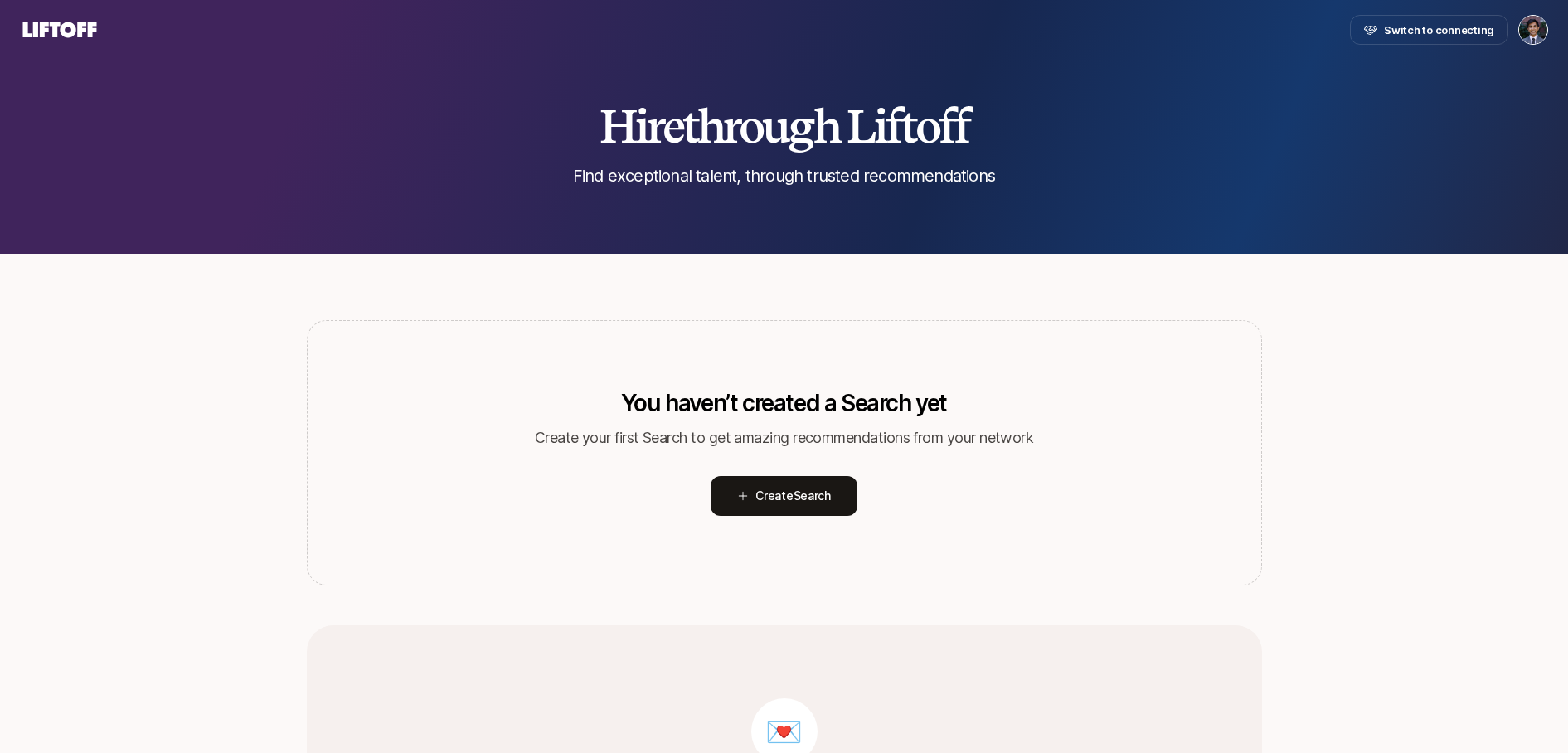
click at [198, 314] on div "Hire through Liftoff Find exceptional talent, through trusted recommendations Y…" at bounding box center [784, 547] width 1568 height 975
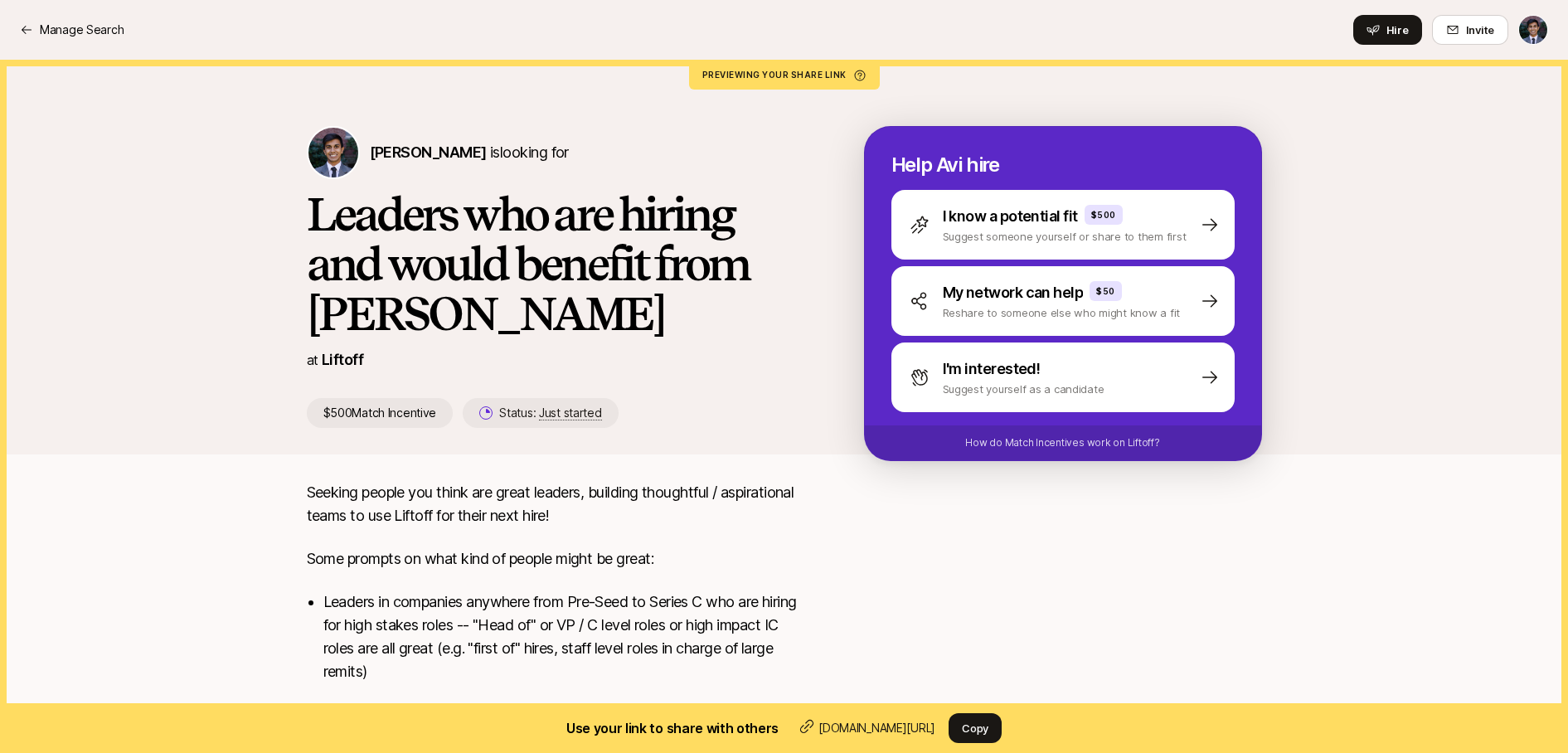
scroll to position [202, 0]
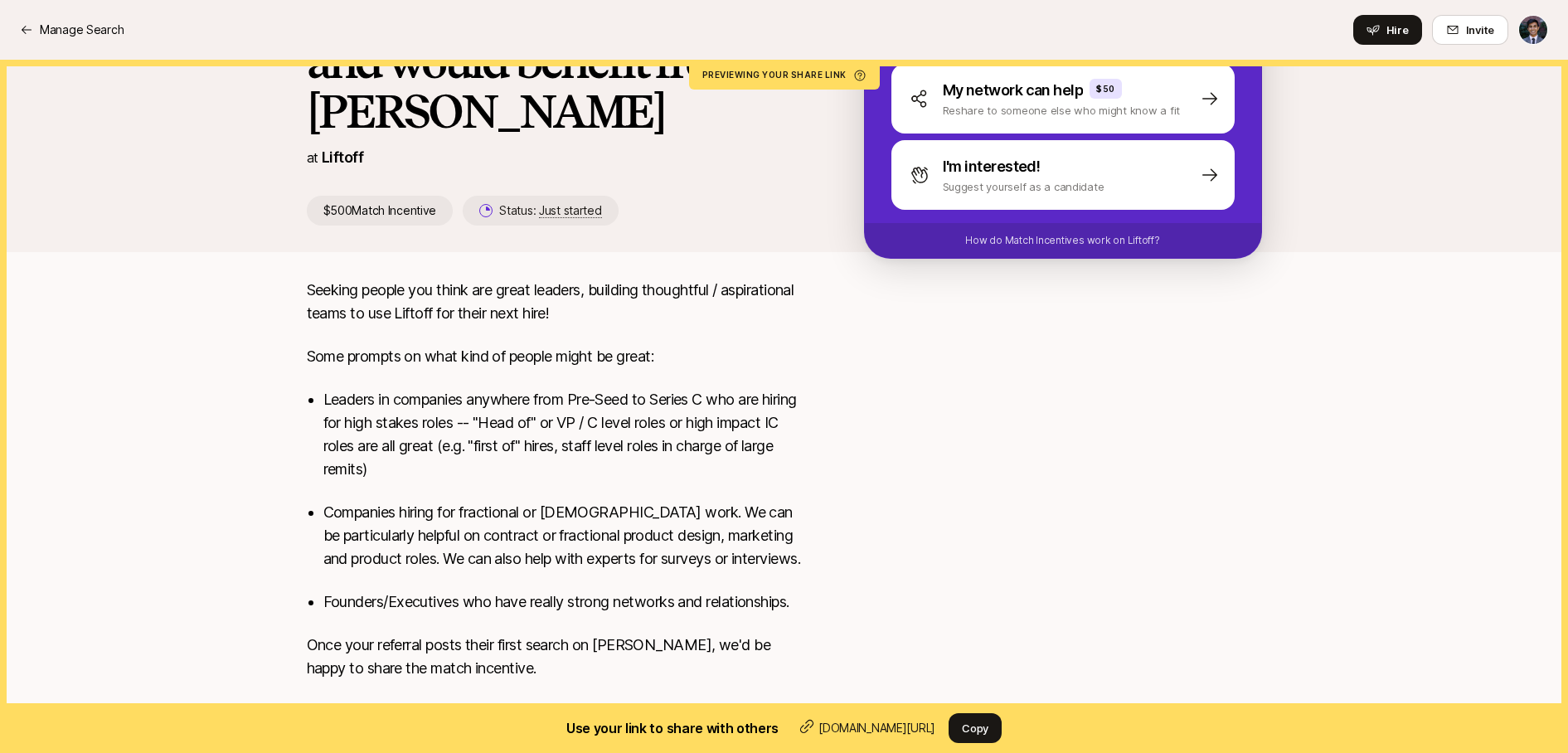
click at [536, 425] on p "Leaders in companies anywhere from Pre-Seed to Series C who are hiring for high…" at bounding box center [566, 435] width 487 height 93
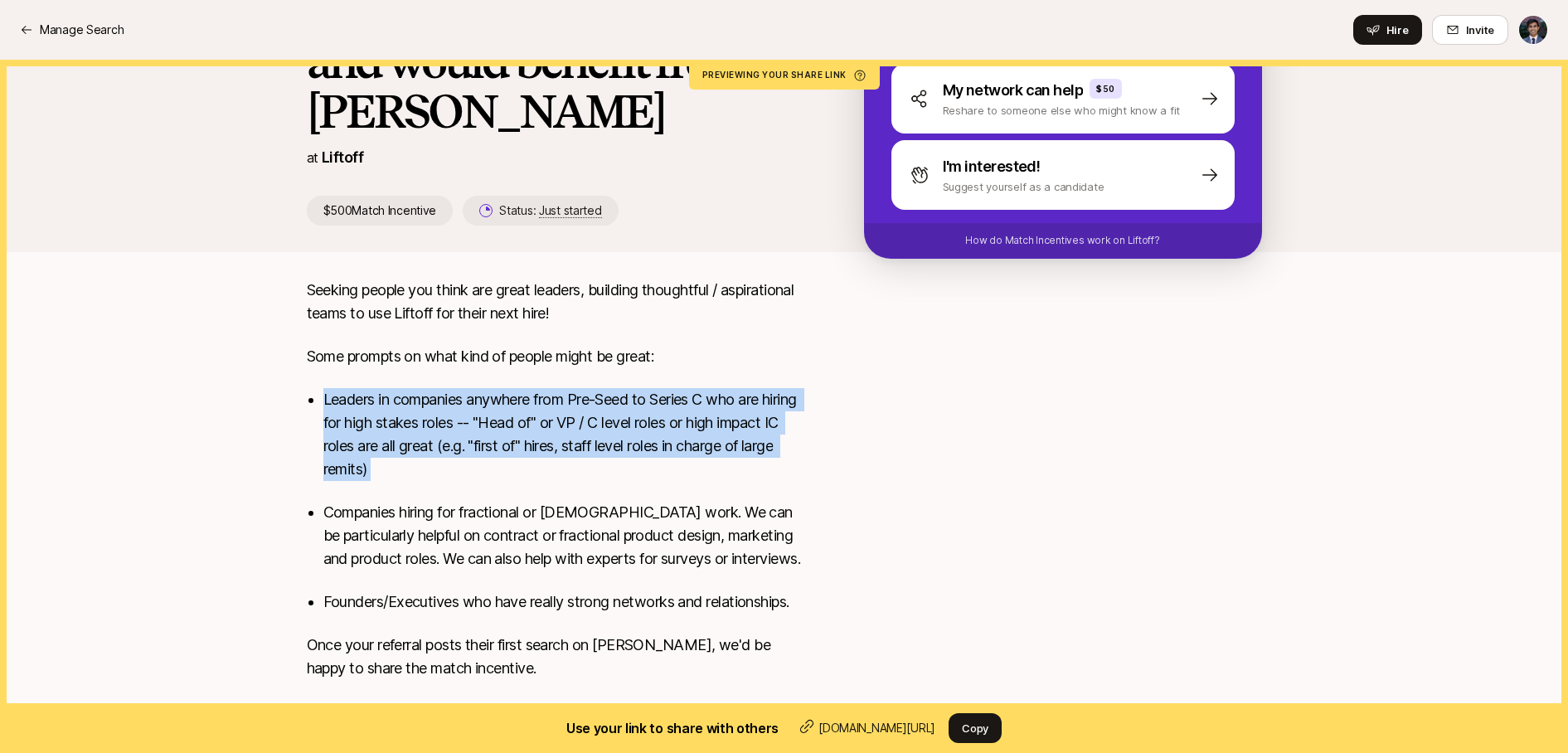
click at [536, 425] on p "Leaders in companies anywhere from Pre-Seed to Series C who are hiring for high…" at bounding box center [566, 435] width 487 height 93
click at [538, 449] on p "Leaders in companies anywhere from Pre-Seed to Series C who are hiring for high…" at bounding box center [566, 435] width 487 height 93
drag, startPoint x: 539, startPoint y: 477, endPoint x: 509, endPoint y: 352, distance: 128.5
click at [511, 360] on div "Seeking people you think are great leaders, building thoughtful / aspirational …" at bounding box center [559, 489] width 504 height 421
click at [509, 352] on p "Some prompts on what kind of people might be great:" at bounding box center [559, 357] width 504 height 23
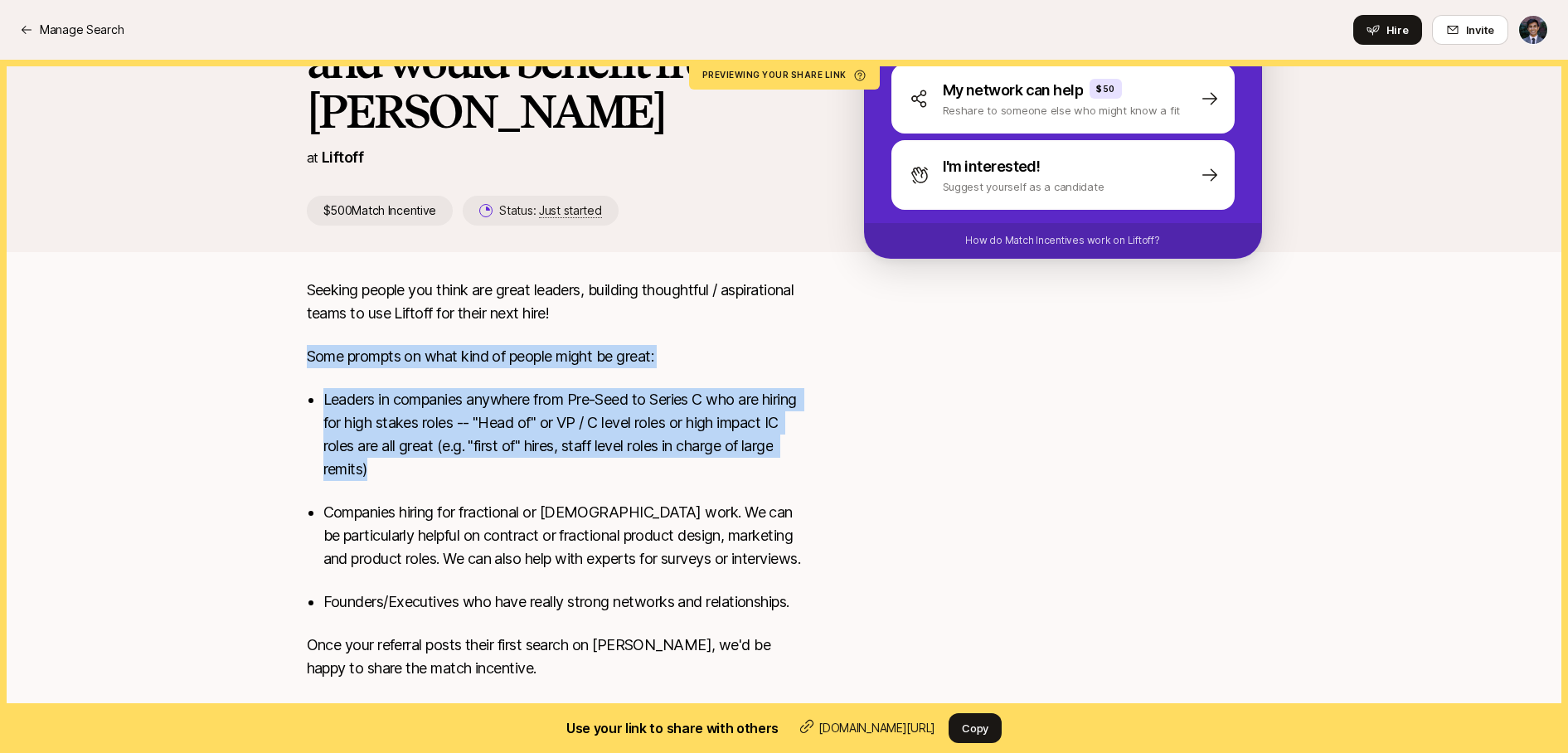
drag, startPoint x: 486, startPoint y: 336, endPoint x: 514, endPoint y: 515, distance: 181.2
click at [512, 508] on div "Seeking people you think are great leaders, building thoughtful / aspirational …" at bounding box center [559, 489] width 504 height 421
click at [501, 475] on p "Leaders in companies anywhere from Pre-Seed to Series C who are hiring for high…" at bounding box center [566, 435] width 487 height 93
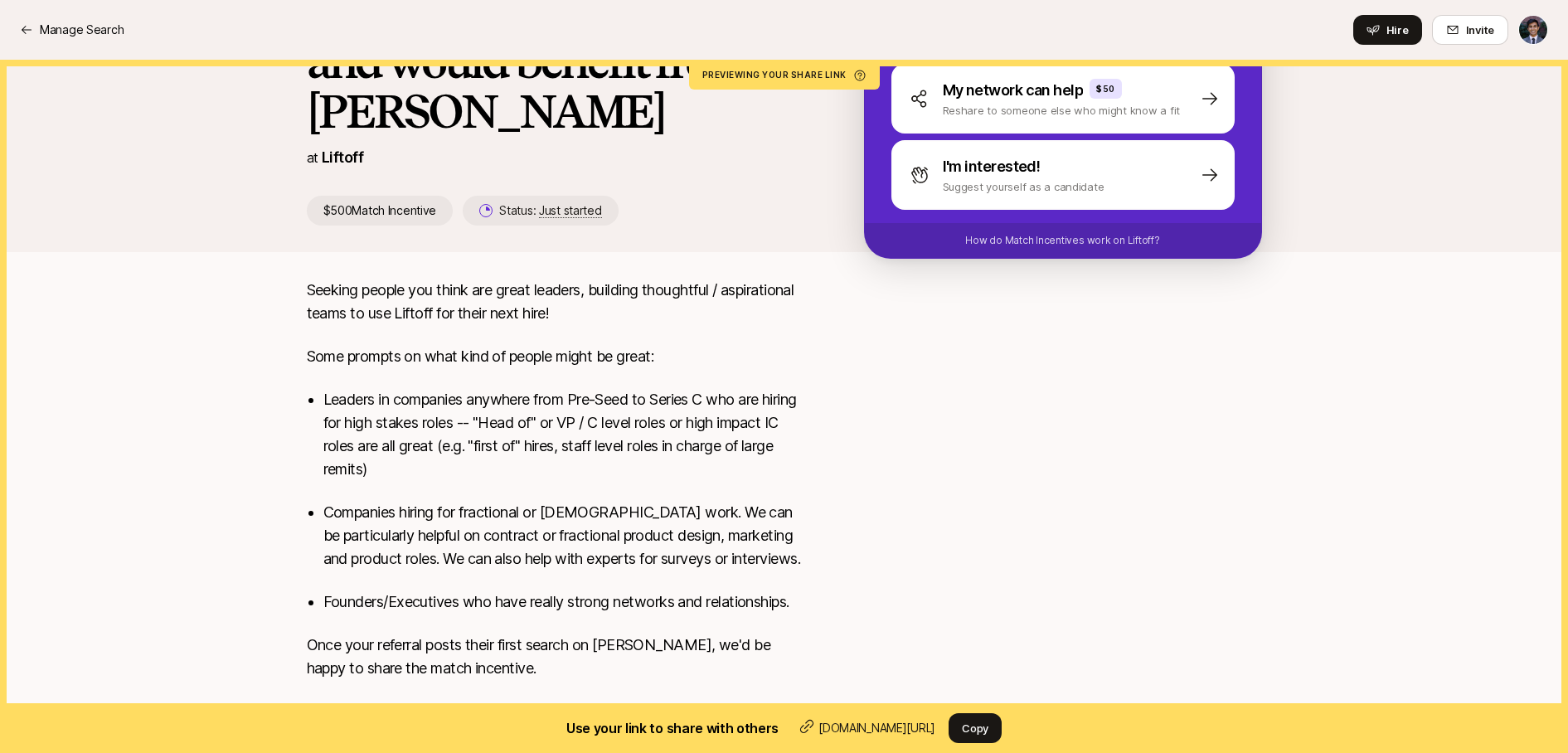
click at [501, 475] on p "Leaders in companies anywhere from Pre-Seed to Series C who are hiring for high…" at bounding box center [566, 435] width 487 height 93
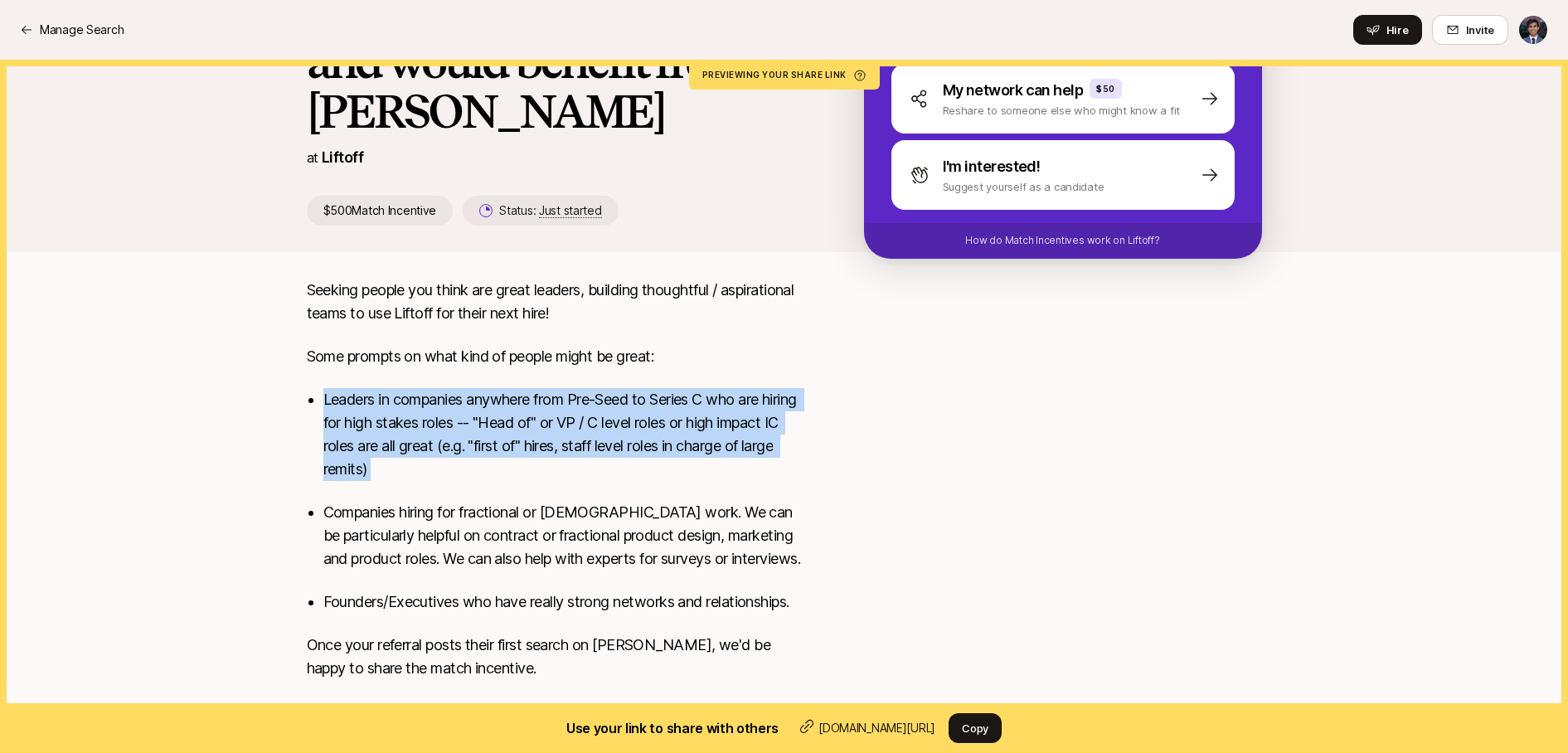
click at [562, 464] on p "Leaders in companies anywhere from Pre-Seed to Series C who are hiring for high…" at bounding box center [566, 435] width 487 height 93
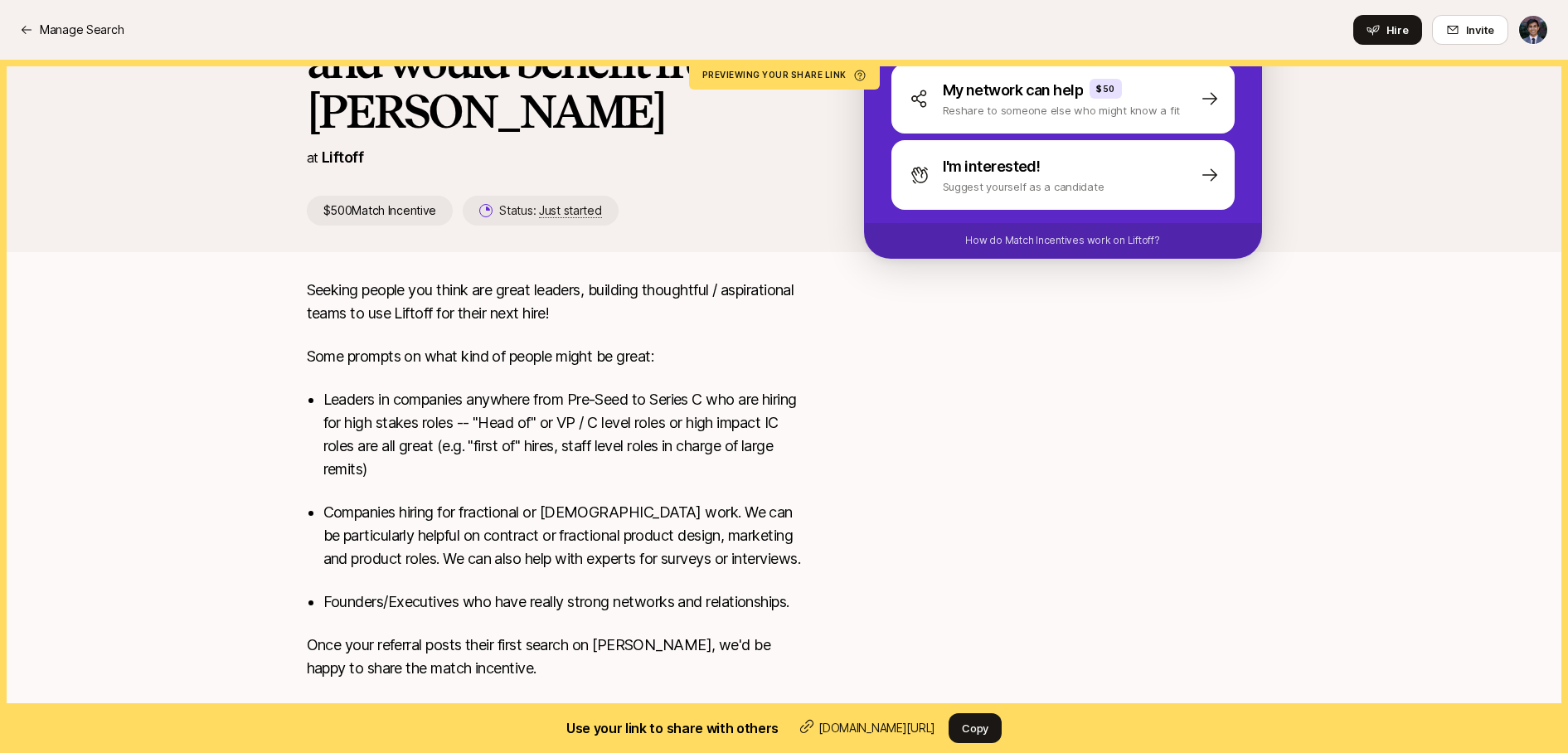
click at [562, 464] on p "Leaders in companies anywhere from Pre-Seed to Series C who are hiring for high…" at bounding box center [566, 435] width 487 height 93
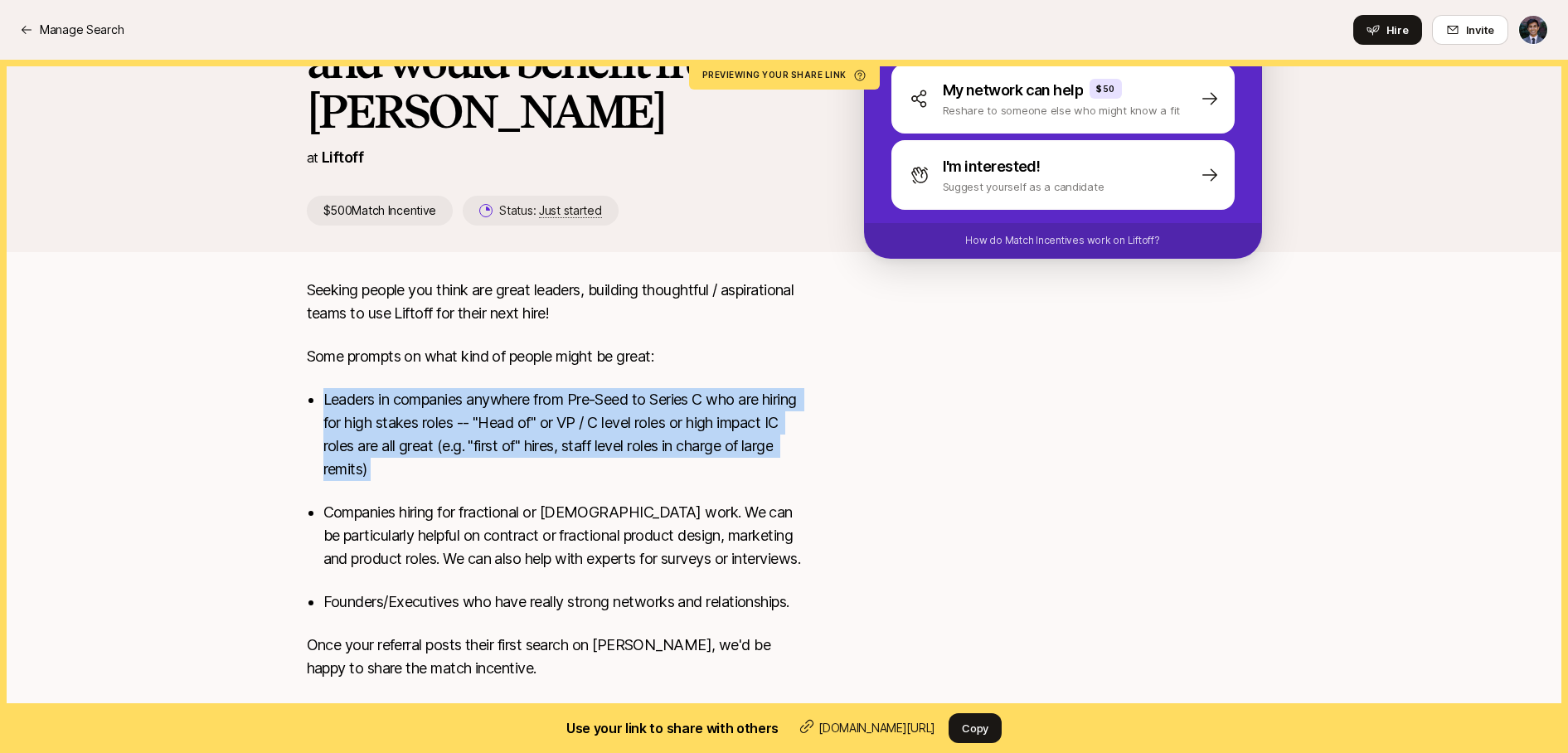
click at [577, 468] on p "Leaders in companies anywhere from Pre-Seed to Series C who are hiring for high…" at bounding box center [566, 435] width 487 height 93
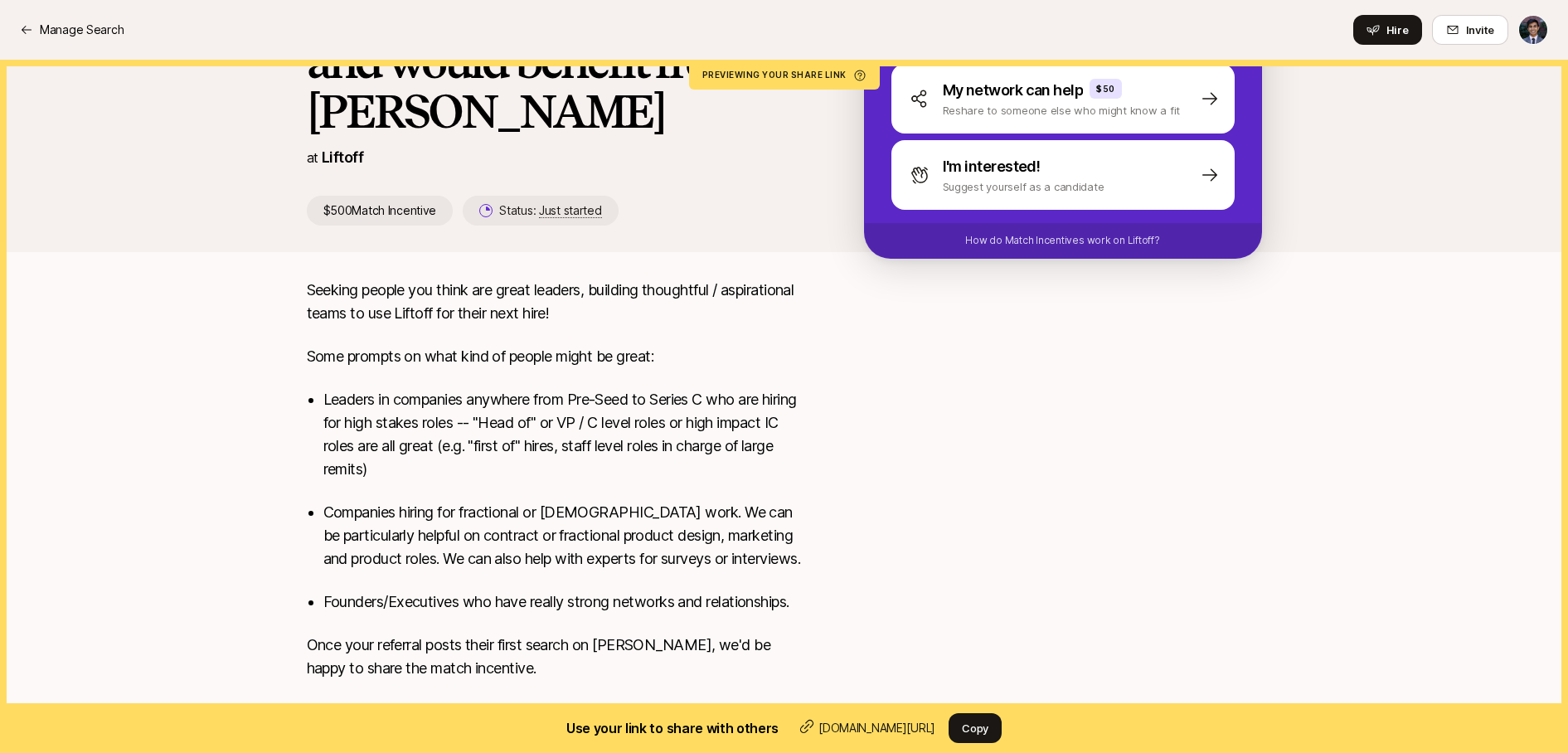
click at [577, 468] on p "Leaders in companies anywhere from Pre-Seed to Series C who are hiring for high…" at bounding box center [566, 435] width 487 height 93
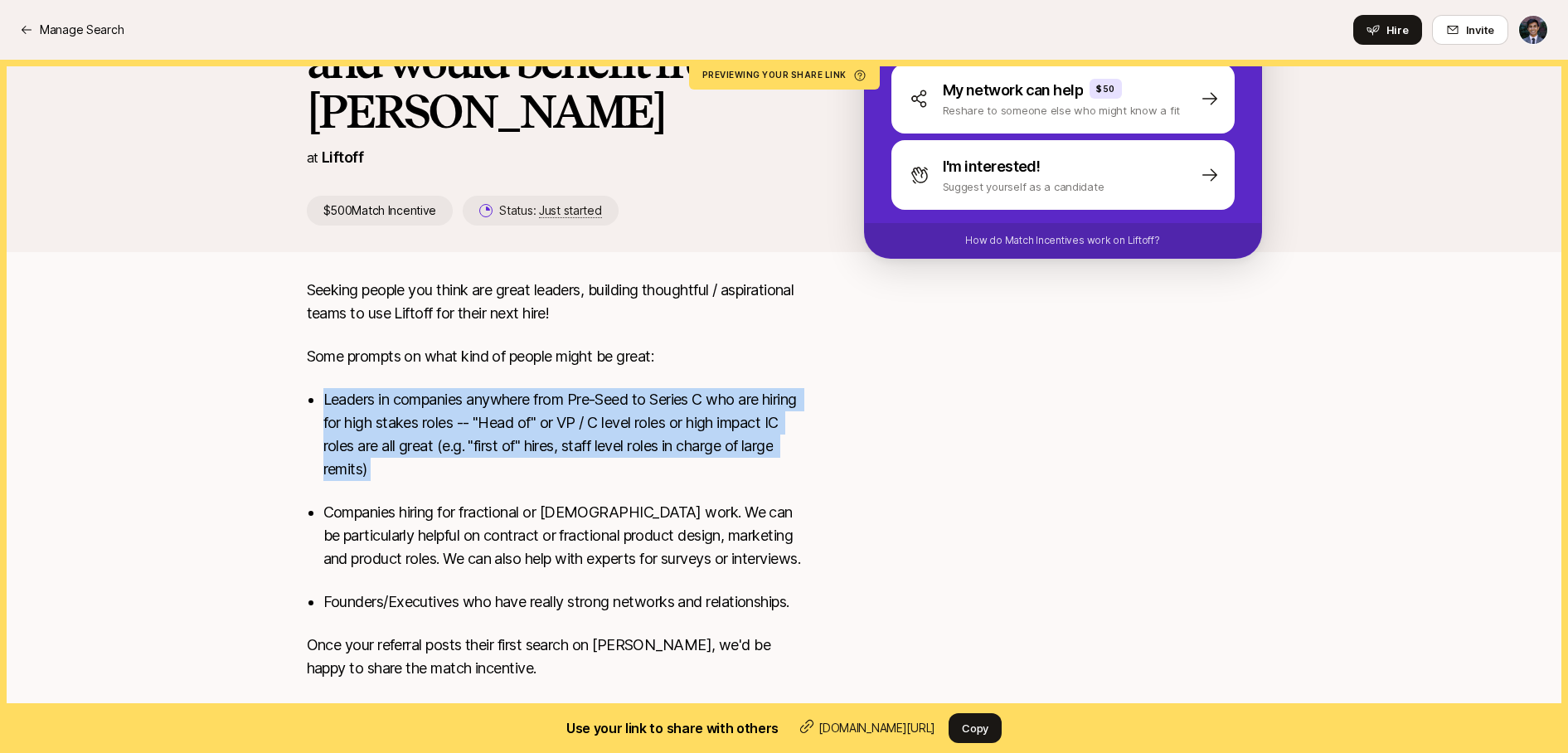
click at [592, 473] on p "Leaders in companies anywhere from Pre-Seed to Series C who are hiring for high…" at bounding box center [566, 435] width 487 height 93
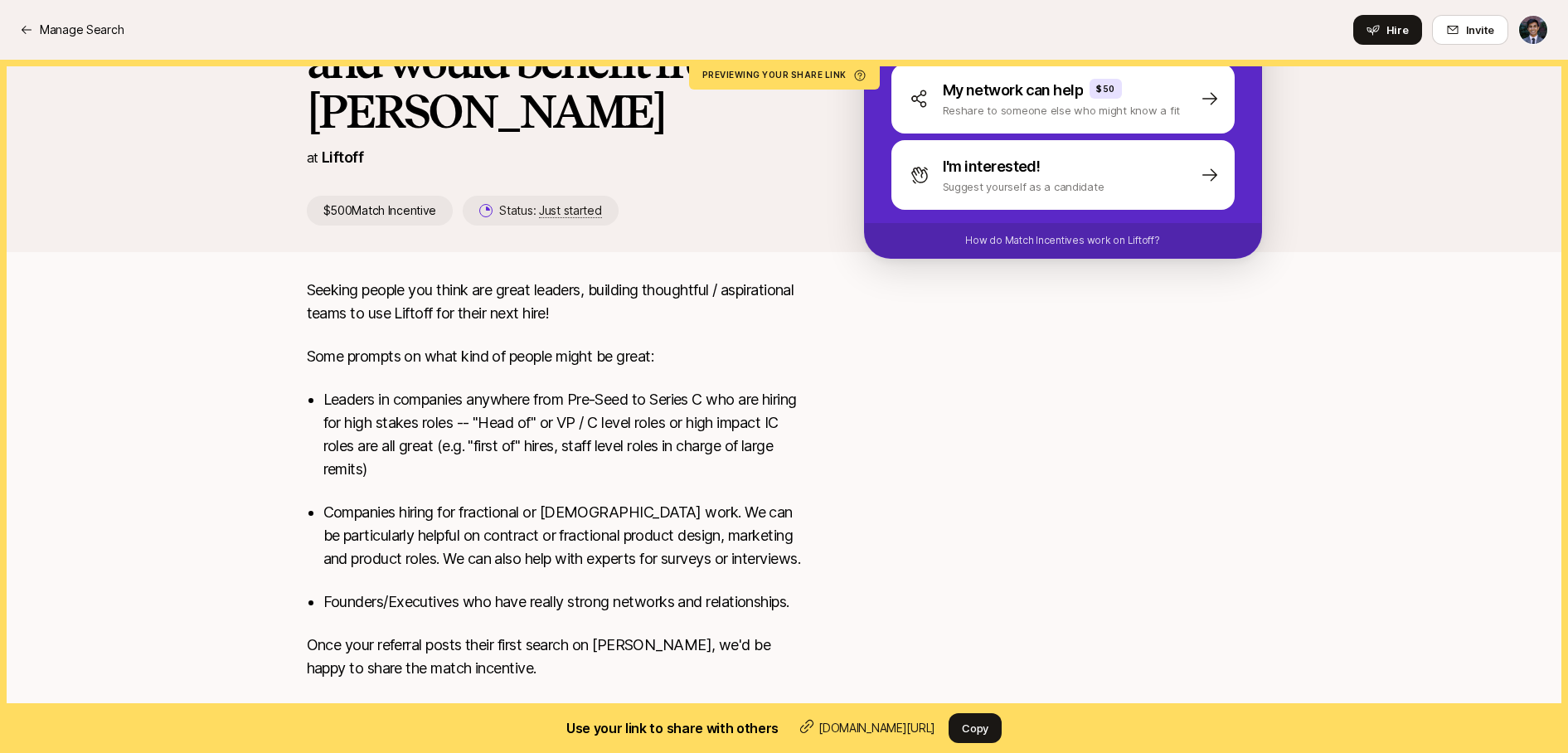
click at [592, 473] on p "Leaders in companies anywhere from Pre-Seed to Series C who are hiring for high…" at bounding box center [566, 435] width 487 height 93
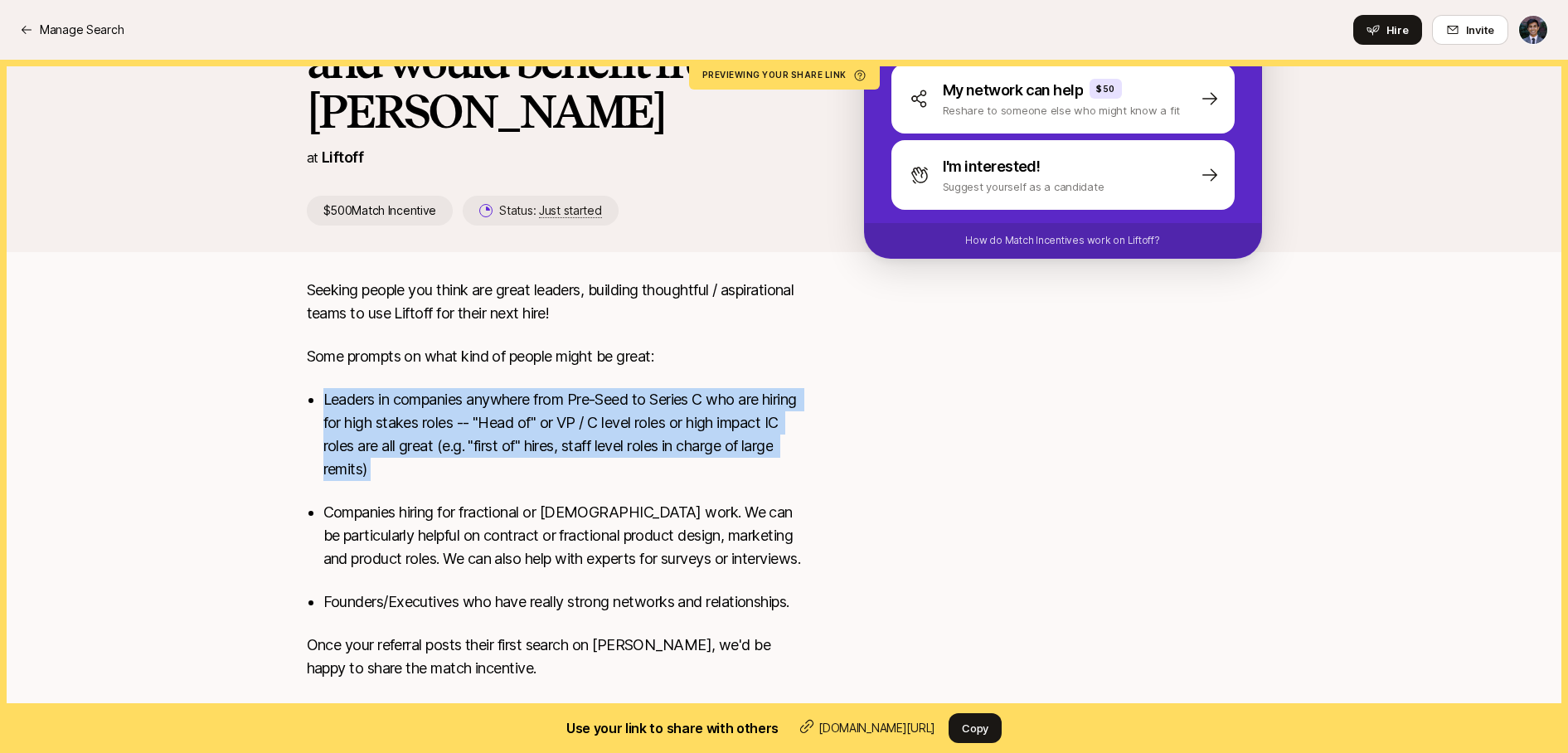
click at [610, 471] on p "Leaders in companies anywhere from Pre-Seed to Series C who are hiring for high…" at bounding box center [566, 435] width 487 height 93
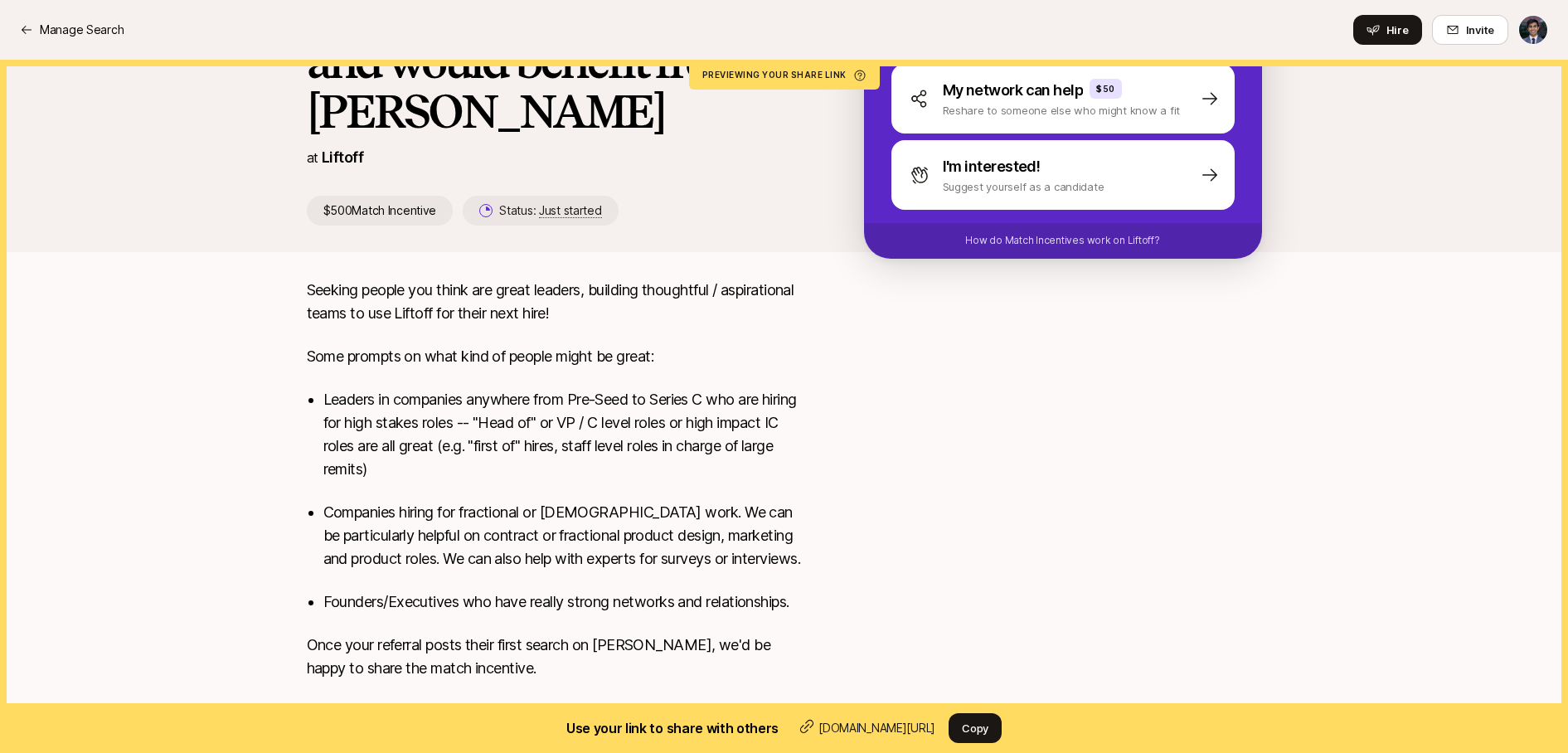
click at [630, 414] on p "Leaders in companies anywhere from Pre-Seed to Series C who are hiring for high…" at bounding box center [566, 435] width 487 height 93
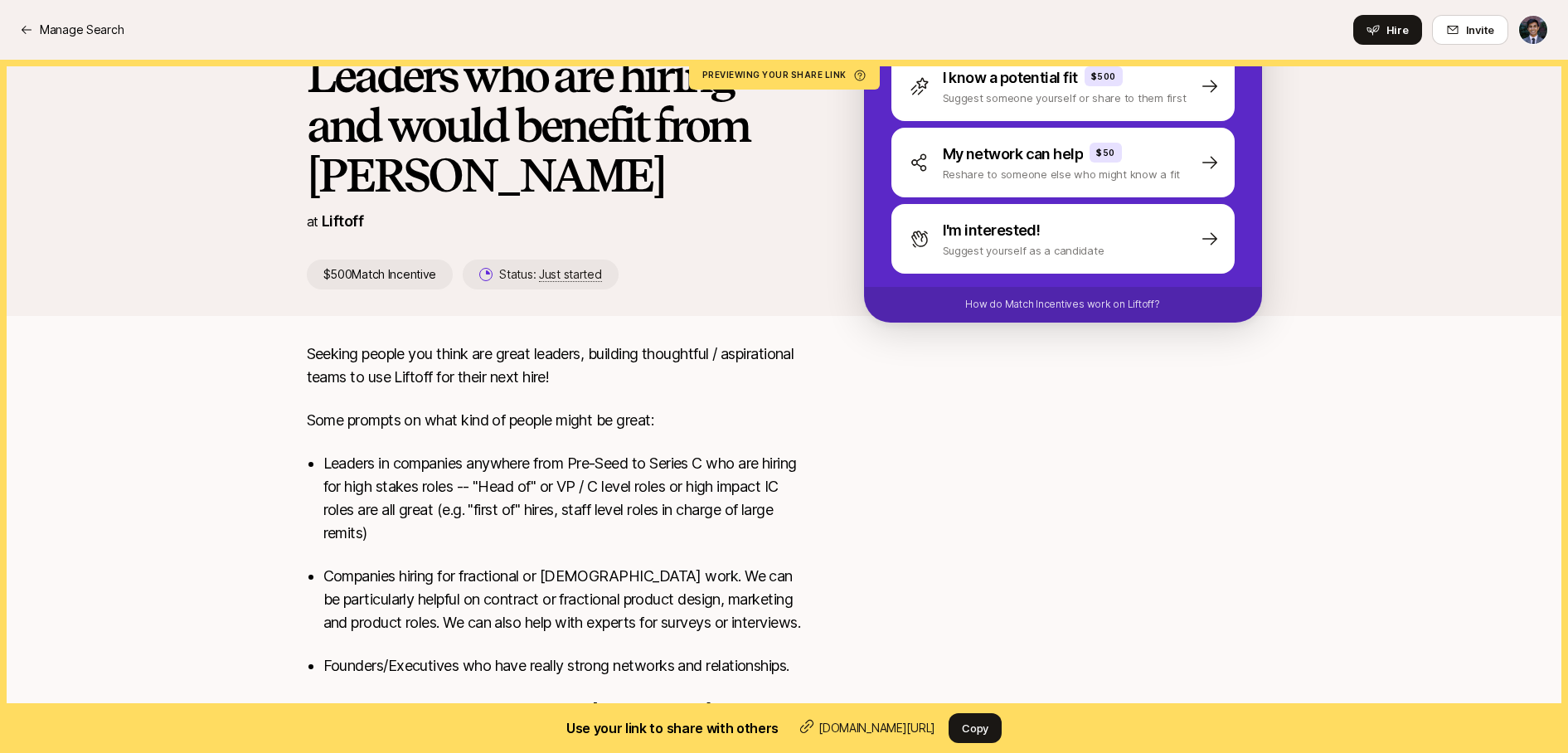
scroll to position [50, 0]
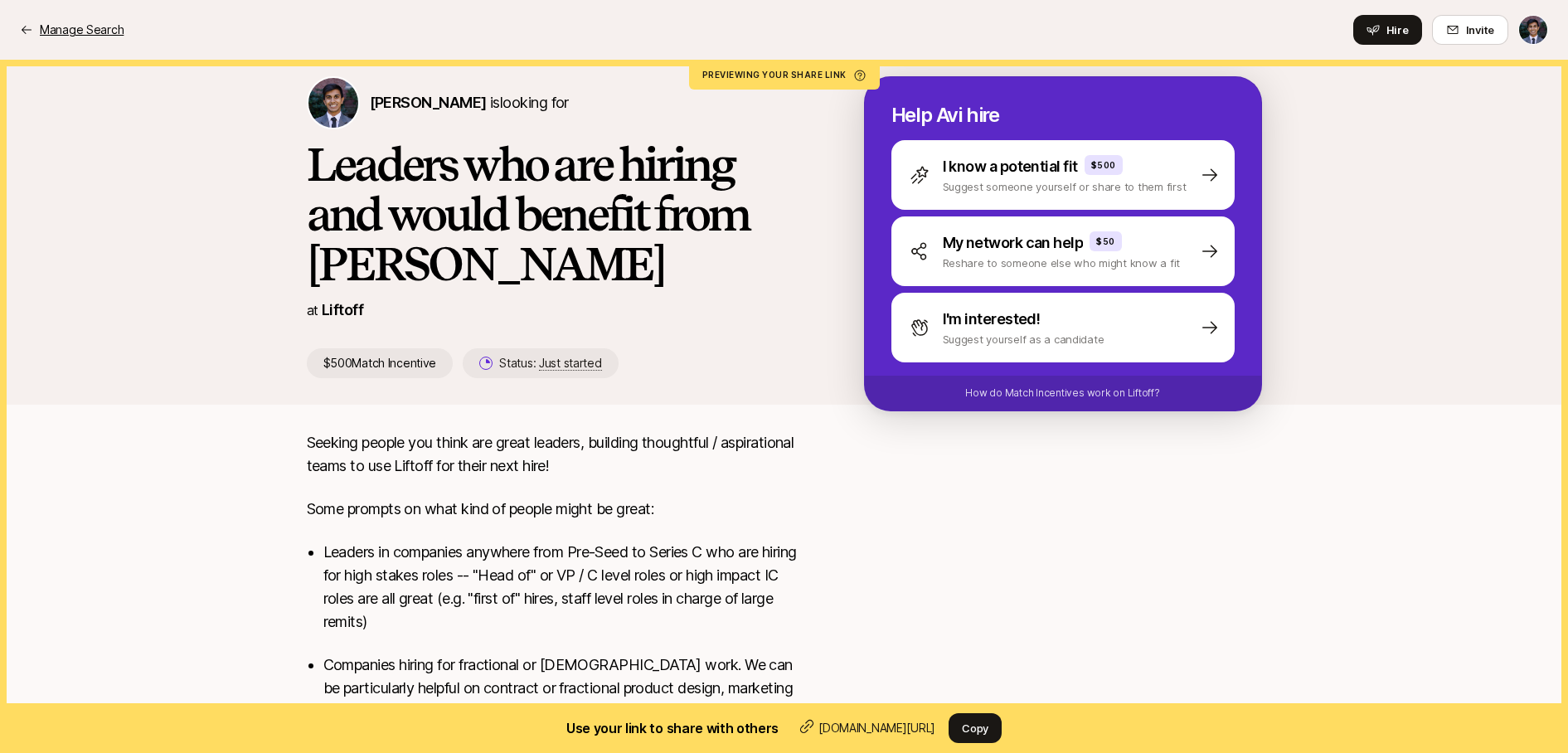
click at [58, 35] on p "Manage Search" at bounding box center [81, 30] width 84 height 20
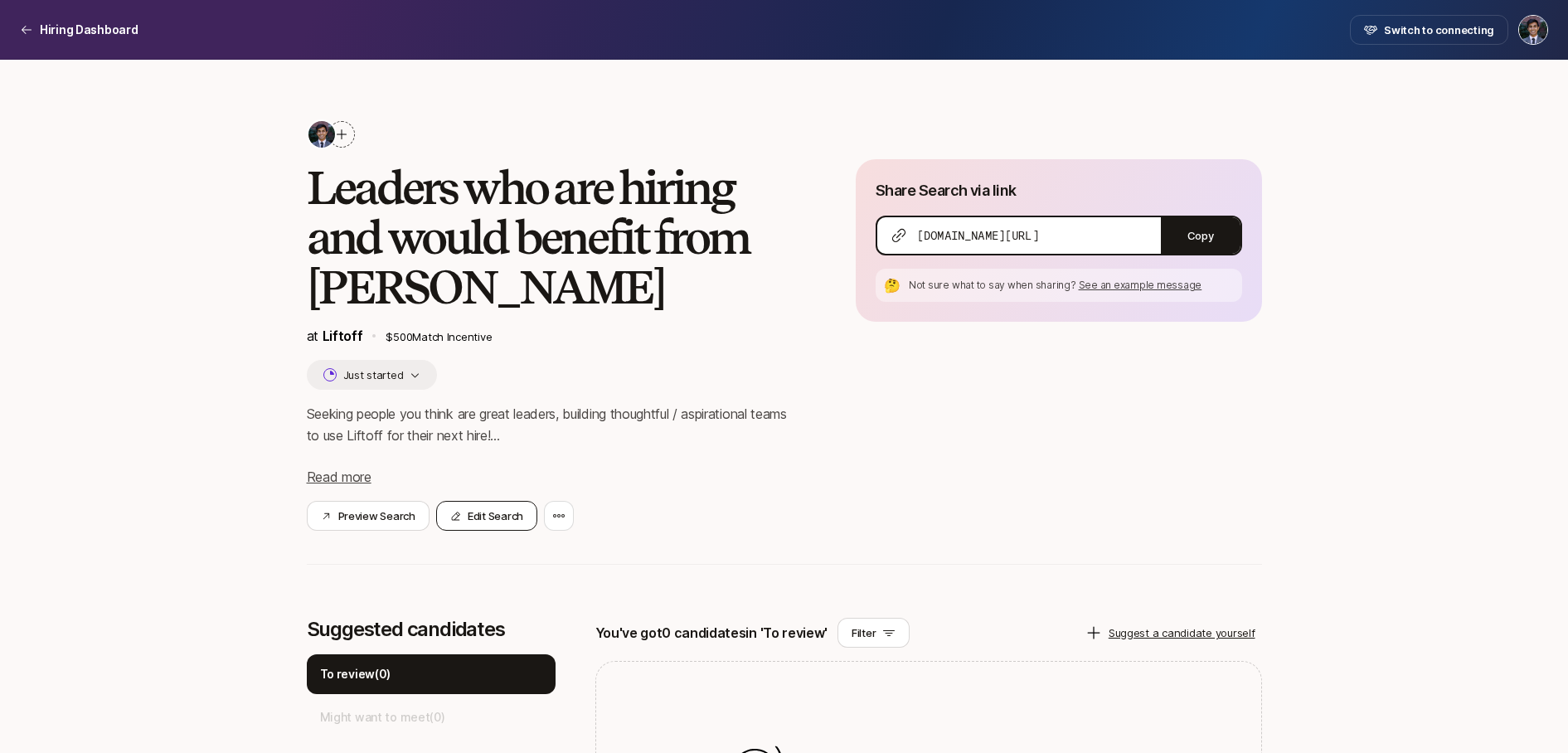
click at [492, 512] on button "Edit Search" at bounding box center [486, 515] width 101 height 30
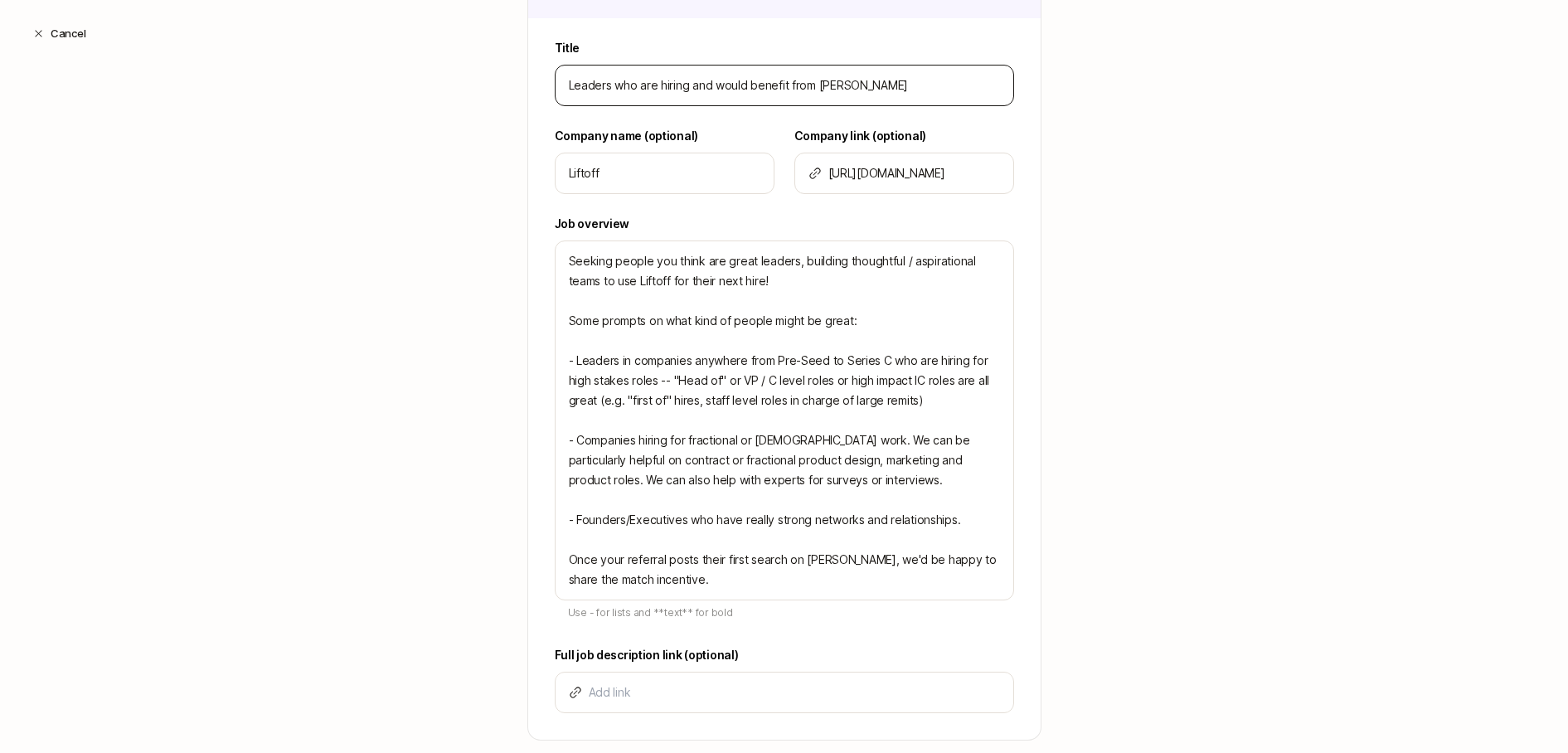
scroll to position [396, 0]
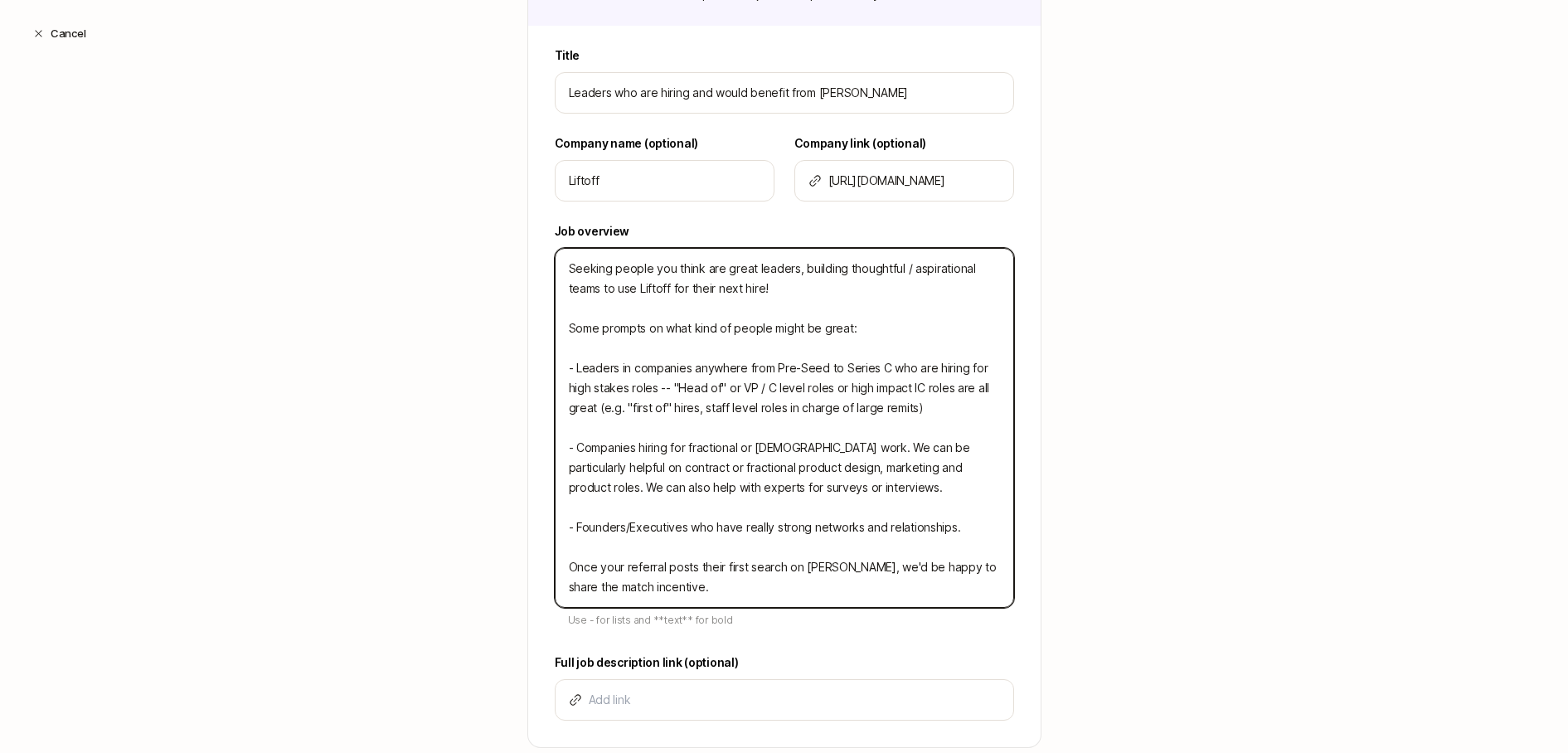
click at [886, 331] on textarea "Seeking people you think are great leaders, building thoughtful / aspirational …" at bounding box center [784, 428] width 460 height 360
type textarea "Seeking people you think are great leaders, building thoughtful / aspirational …"
type textarea "x"
type textarea "Seeking people you think are great leaders, building thoughtful / aspirational …"
type textarea "x"
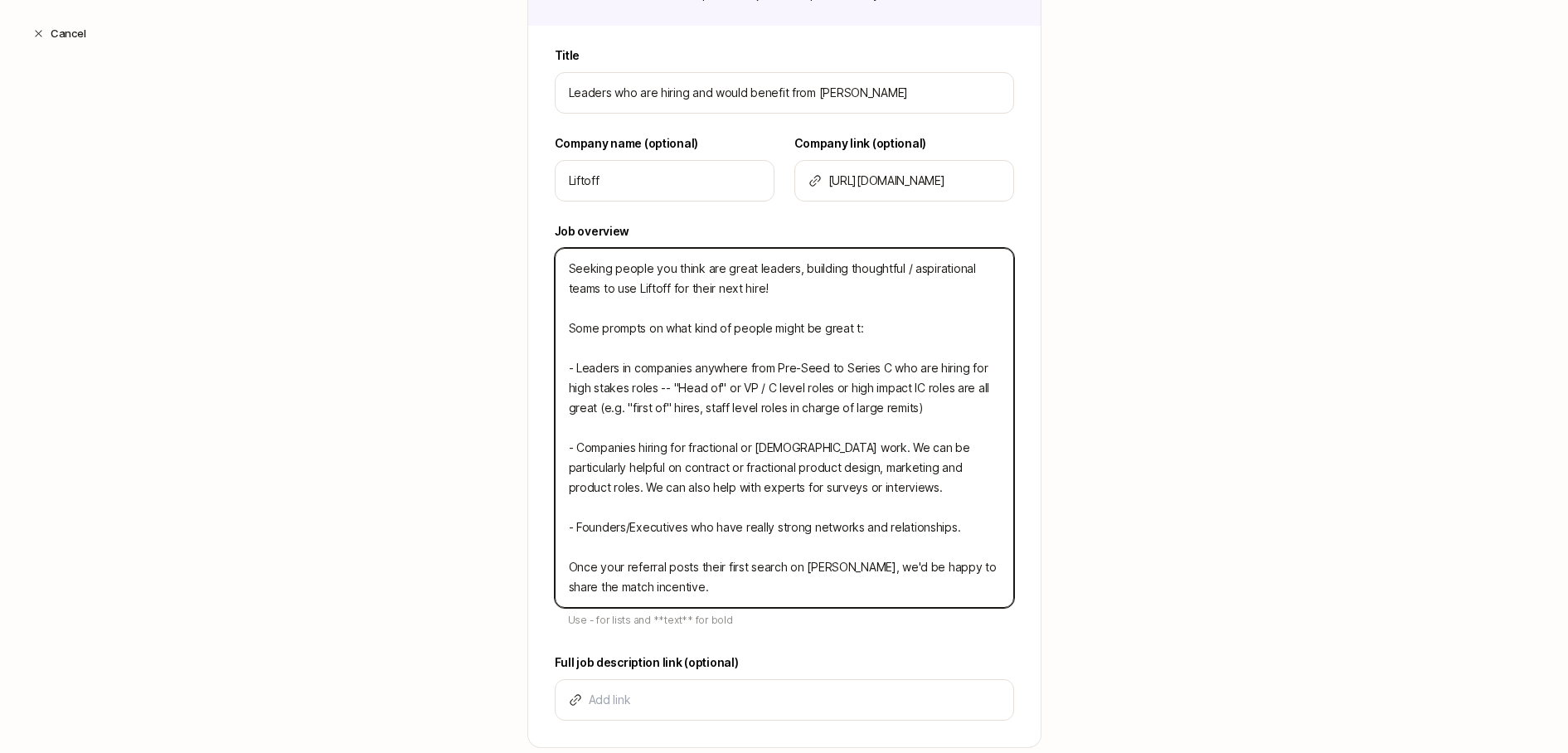
type textarea "Seeking people you think are great leaders, building thoughtful / aspirational …"
type textarea "x"
type textarea "Seeking people you think are great leaders, building thoughtful / aspirational …"
type textarea "x"
type textarea "Seeking people you think are great leaders, building thoughtful / aspirational …"
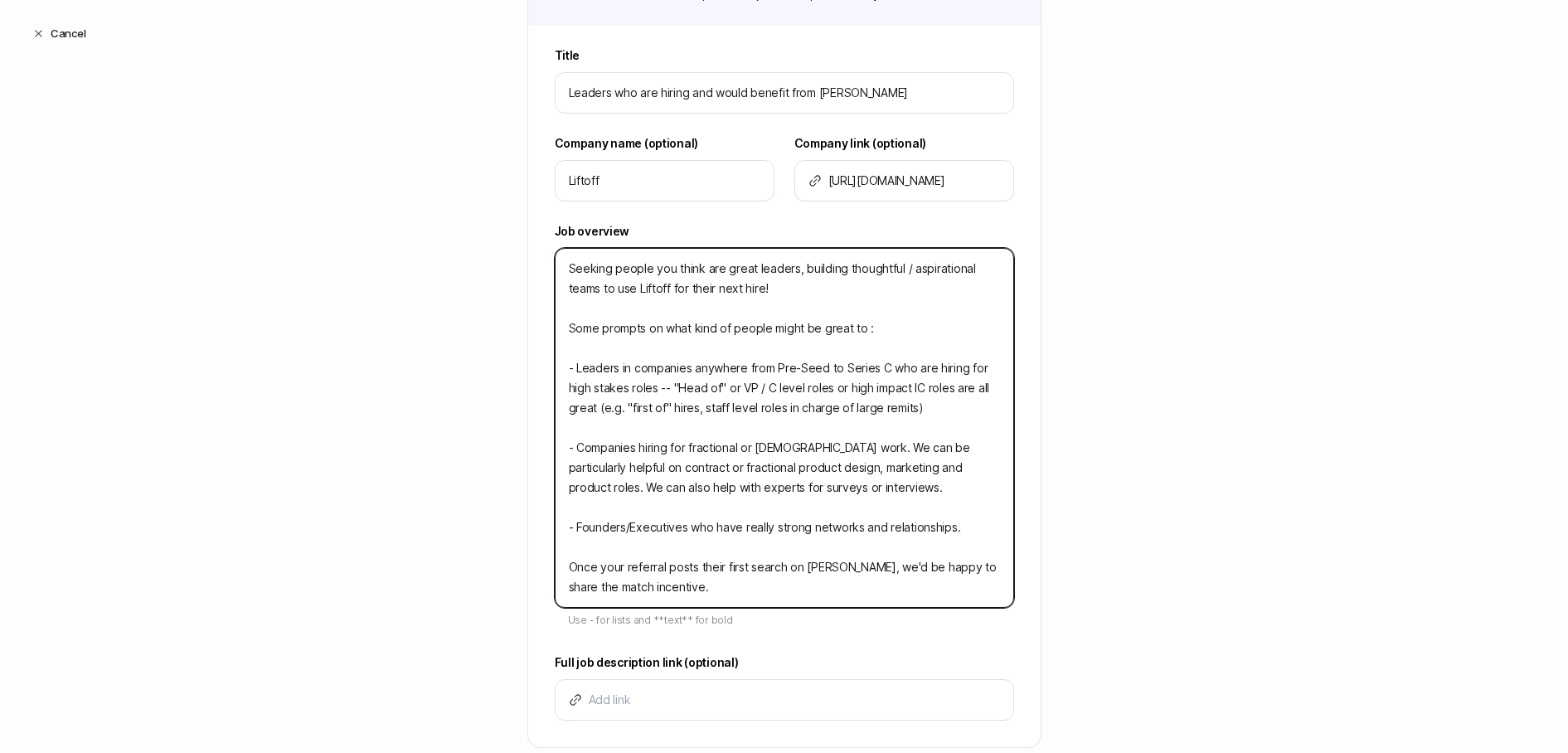
type textarea "x"
type textarea "Seeking people you think are great leaders, building thoughtful / aspirational …"
type textarea "x"
type textarea "Seeking people you think are great leaders, building thoughtful / aspirational …"
type textarea "x"
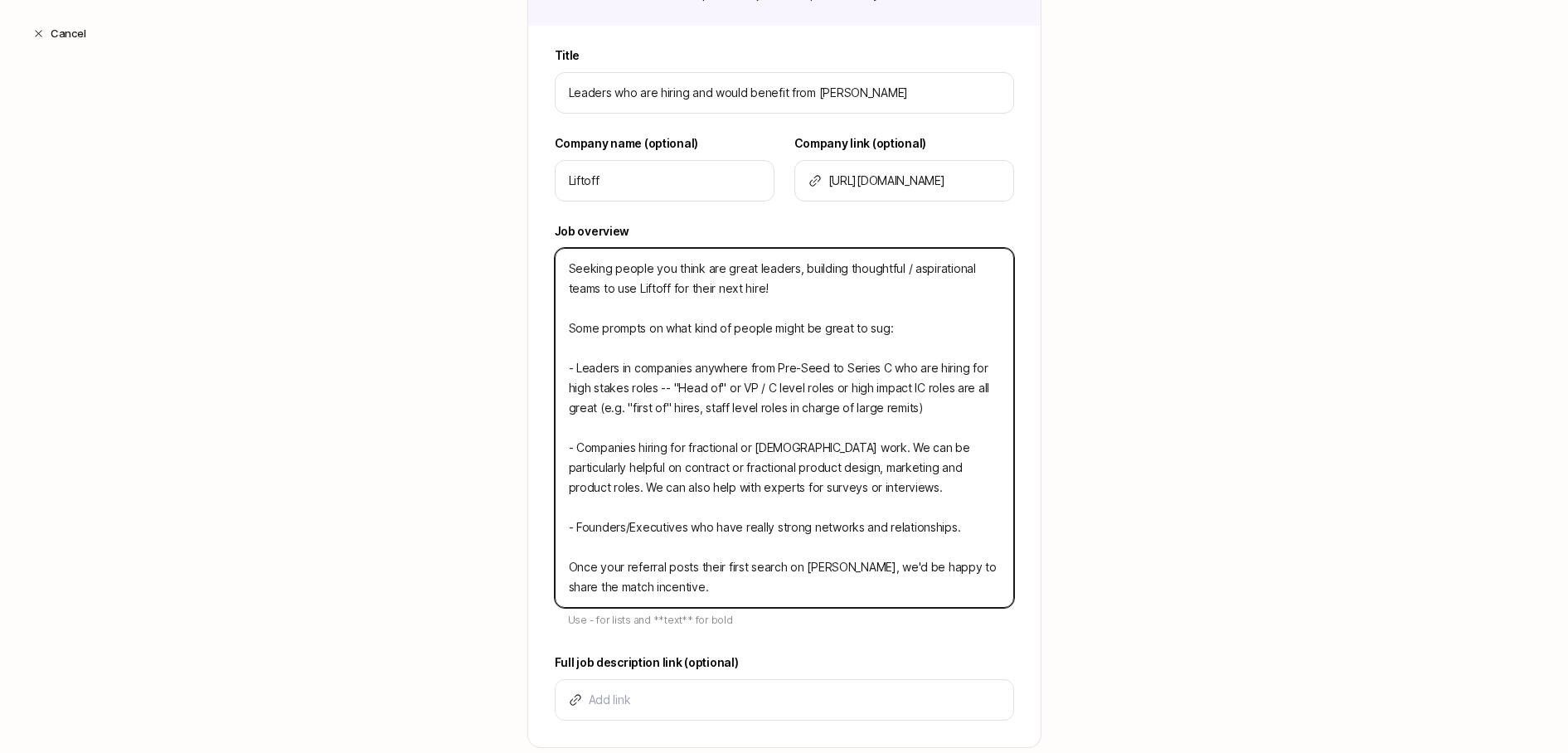
type textarea "Seeking people you think are great leaders, building thoughtful / aspirational …"
type textarea "x"
type textarea "Seeking people you think are great leaders, building thoughtful / aspirational …"
type textarea "x"
type textarea "Seeking people you think are great leaders, building thoughtful / aspirational …"
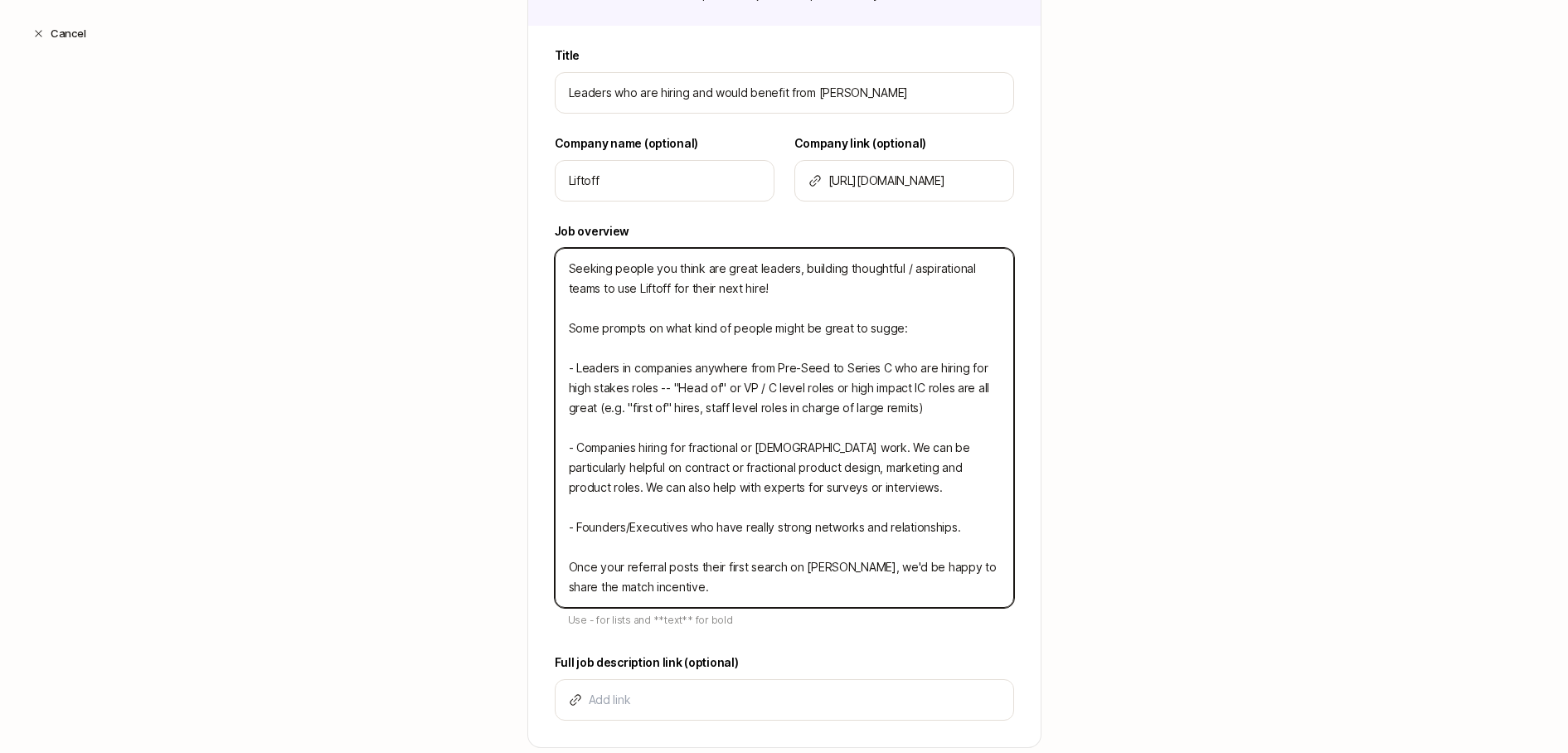
type textarea "x"
type textarea "Seeking people you think are great leaders, building thoughtful / aspirational …"
type textarea "x"
type textarea "Seeking people you think are great leaders, building thoughtful / aspirational …"
type textarea "x"
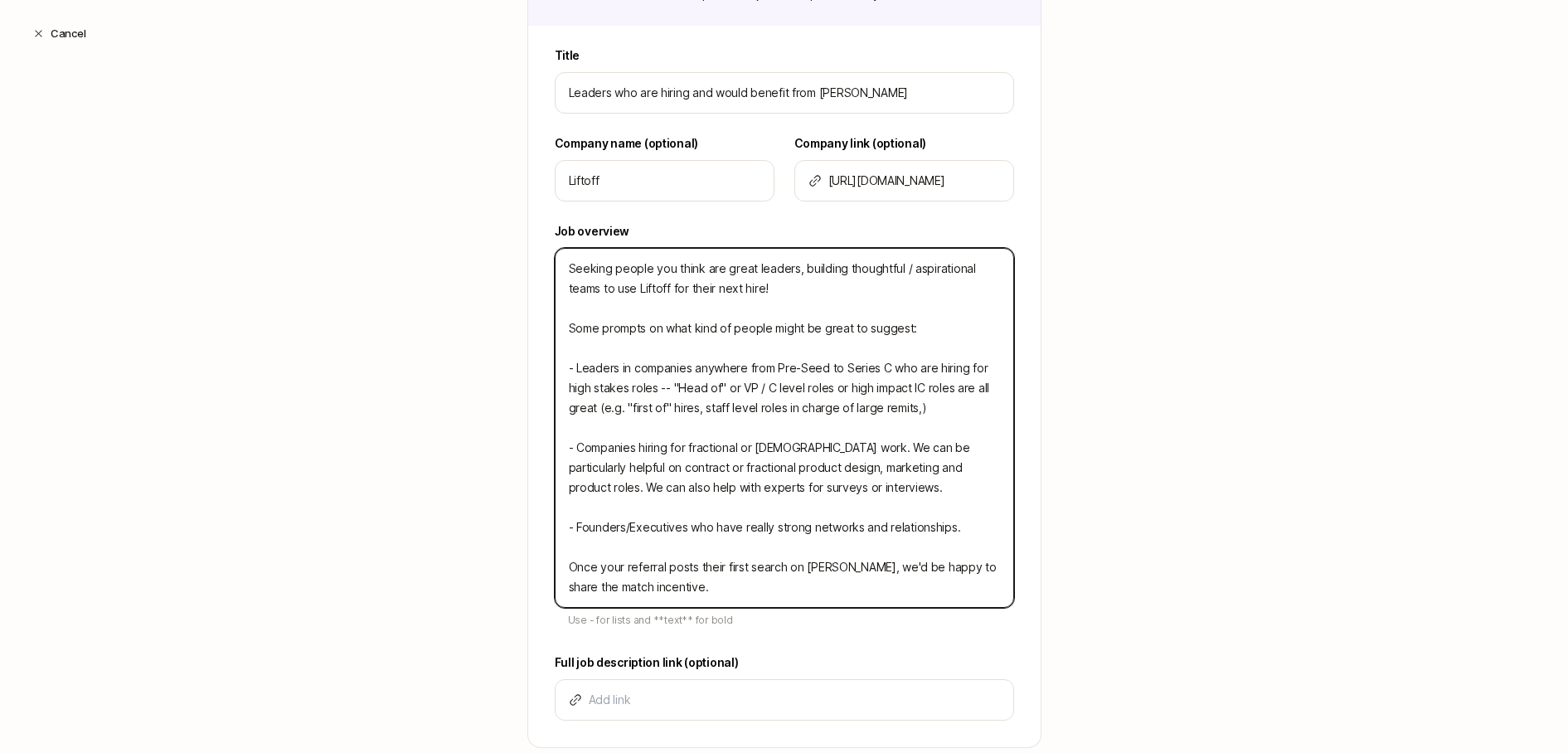
type textarea "Seeking people you think are great leaders, building thoughtful / aspirational …"
type textarea "x"
type textarea "Seeking people you think are great leaders, building thoughtful / aspirational …"
type textarea "x"
type textarea "Seeking people you think are great leaders, building thoughtful / aspirational …"
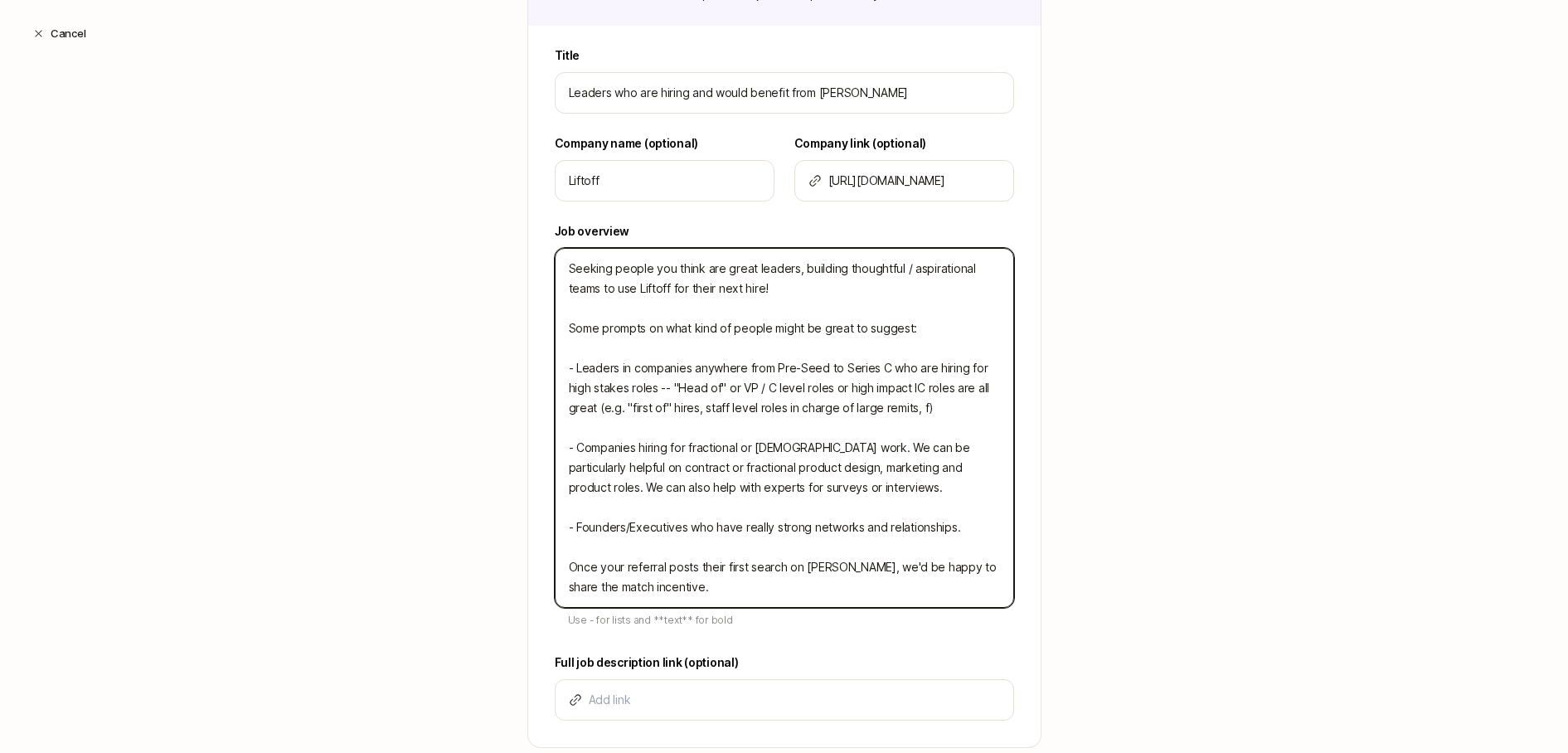
type textarea "x"
type textarea "Seeking people you think are great leaders, building thoughtful / aspirational …"
type textarea "x"
type textarea "Seeking people you think are great leaders, building thoughtful / aspirational …"
type textarea "x"
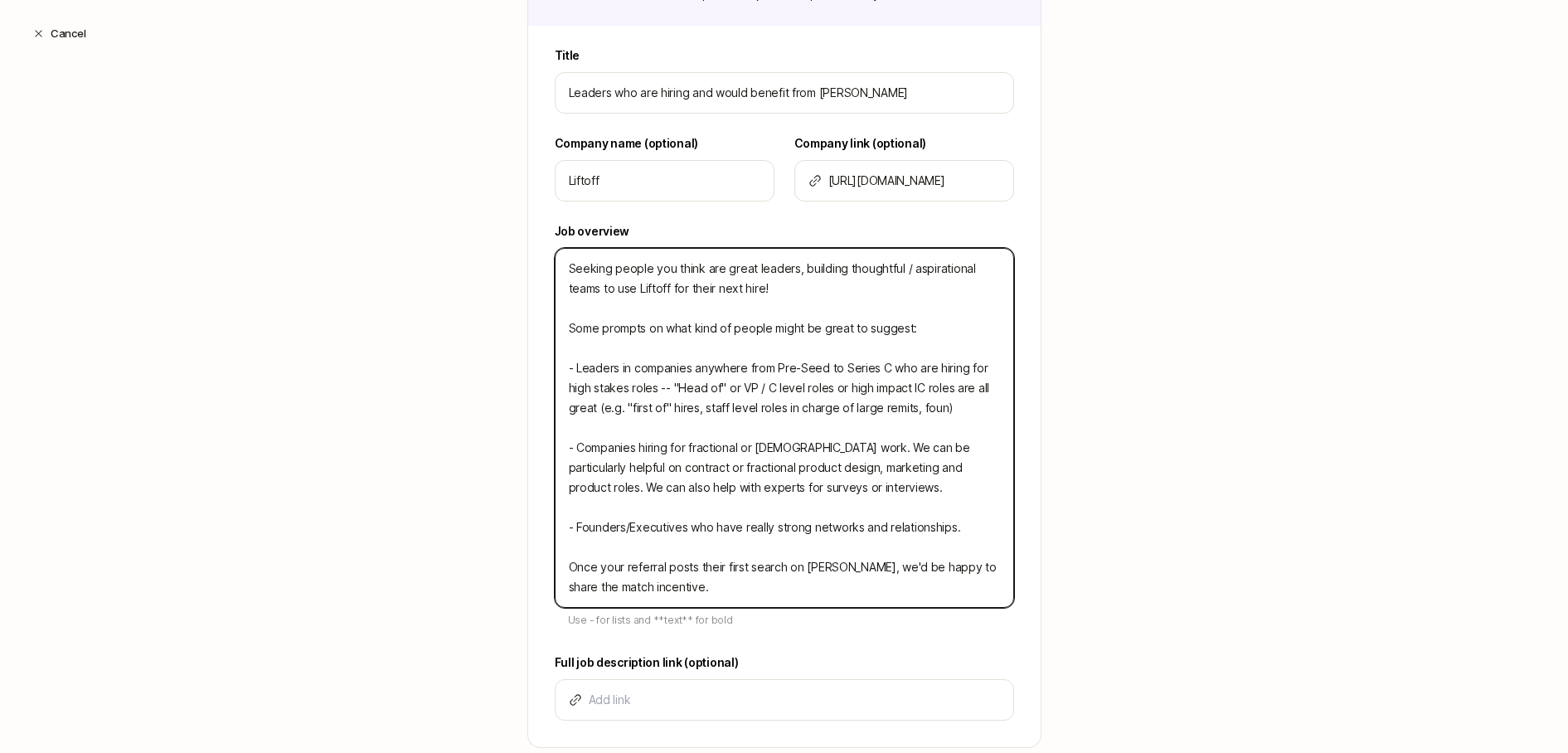
type textarea "Seeking people you think are great leaders, building thoughtful / aspirational …"
type textarea "x"
type textarea "Seeking people you think are great leaders, building thoughtful / aspirational …"
type textarea "x"
type textarea "Seeking people you think are great leaders, building thoughtful / aspirational …"
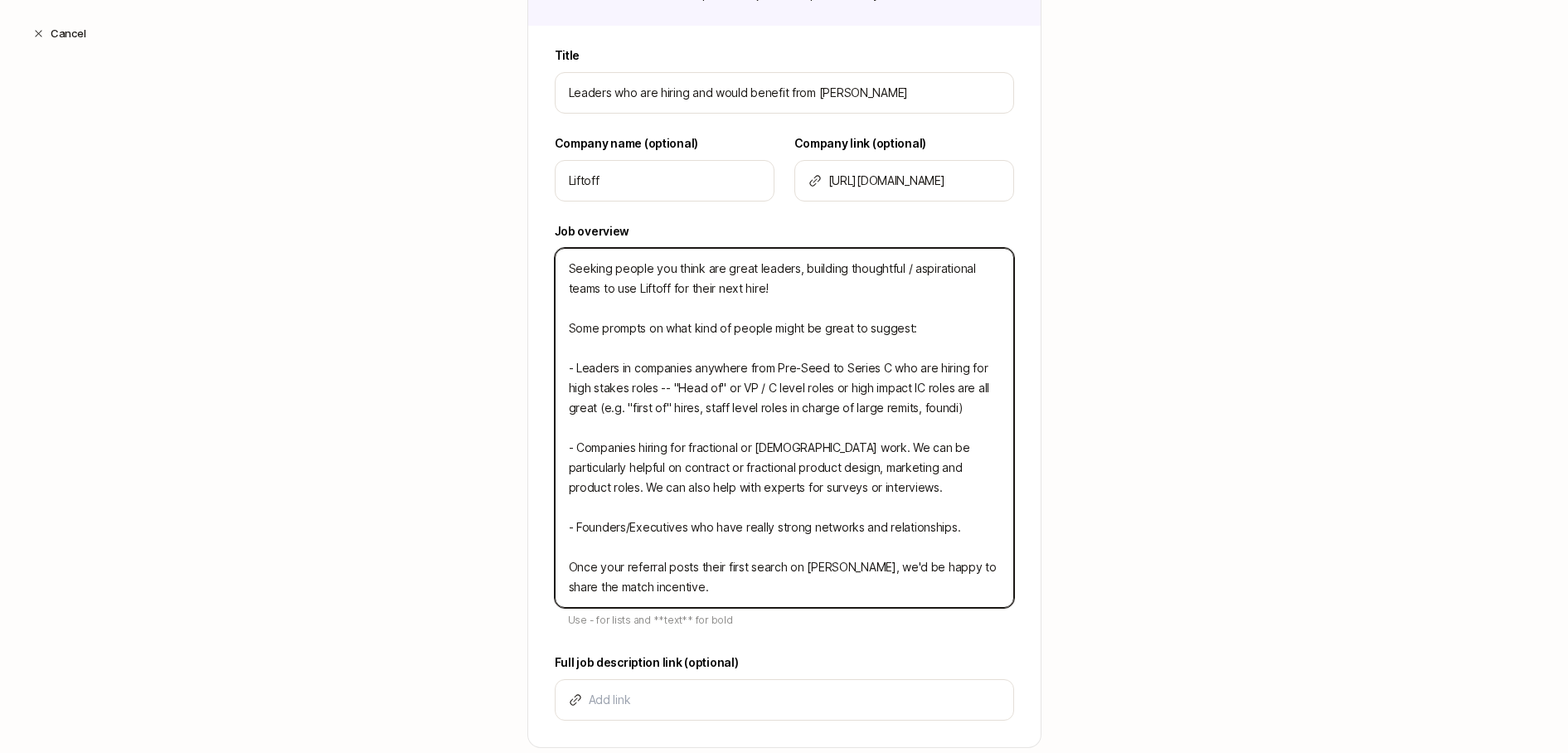
type textarea "x"
type textarea "Seeking people you think are great leaders, building thoughtful / aspirational …"
type textarea "x"
type textarea "Seeking people you think are great leaders, building thoughtful / aspirational …"
type textarea "x"
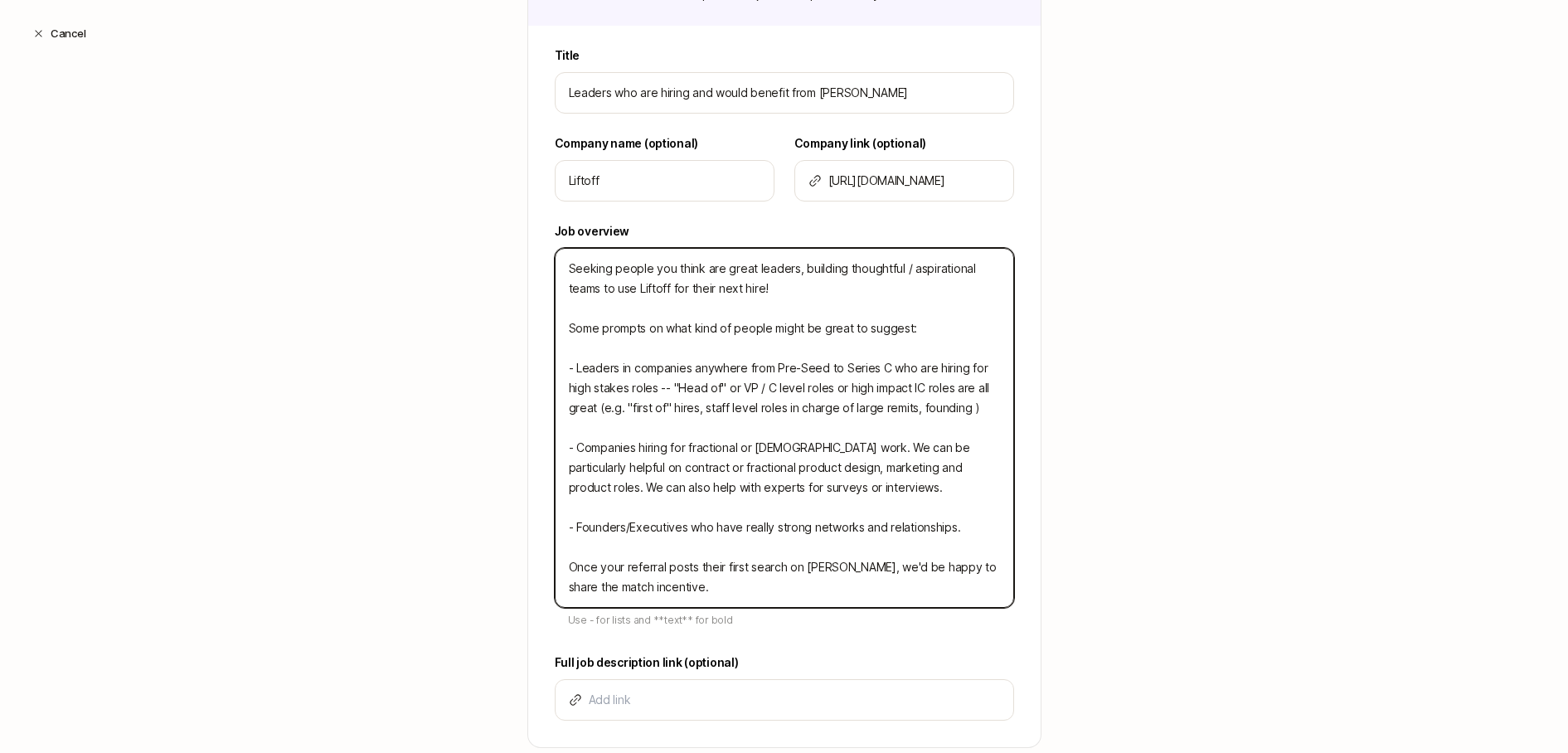
type textarea "Seeking people you think are great leaders, building thoughtful / aspirational …"
type textarea "x"
type textarea "Seeking people you think are great leaders, building thoughtful / aspirational …"
type textarea "x"
type textarea "Seeking people you think are great leaders, building thoughtful / aspirational …"
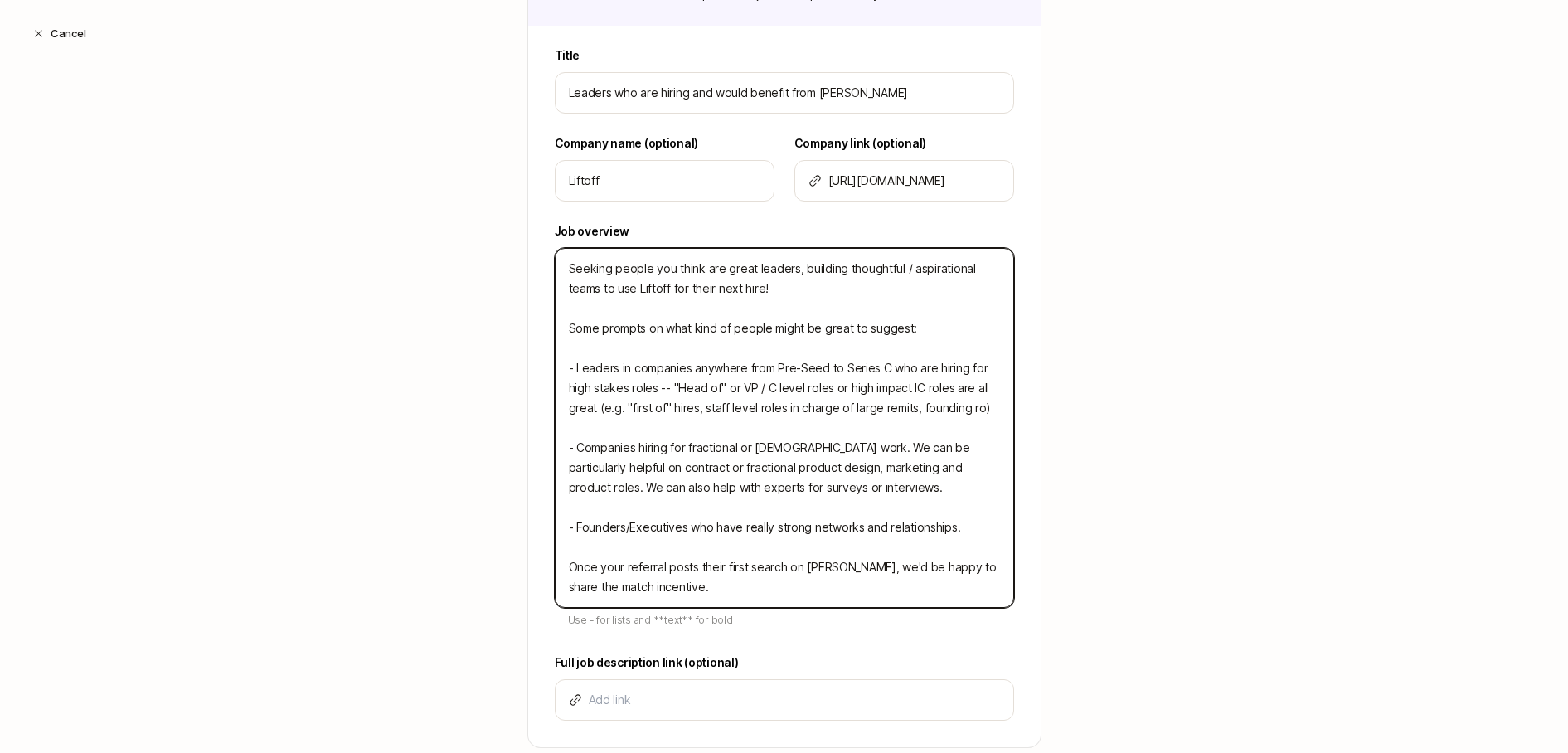
type textarea "x"
type textarea "Seeking people you think are great leaders, building thoughtful / aspirational …"
type textarea "x"
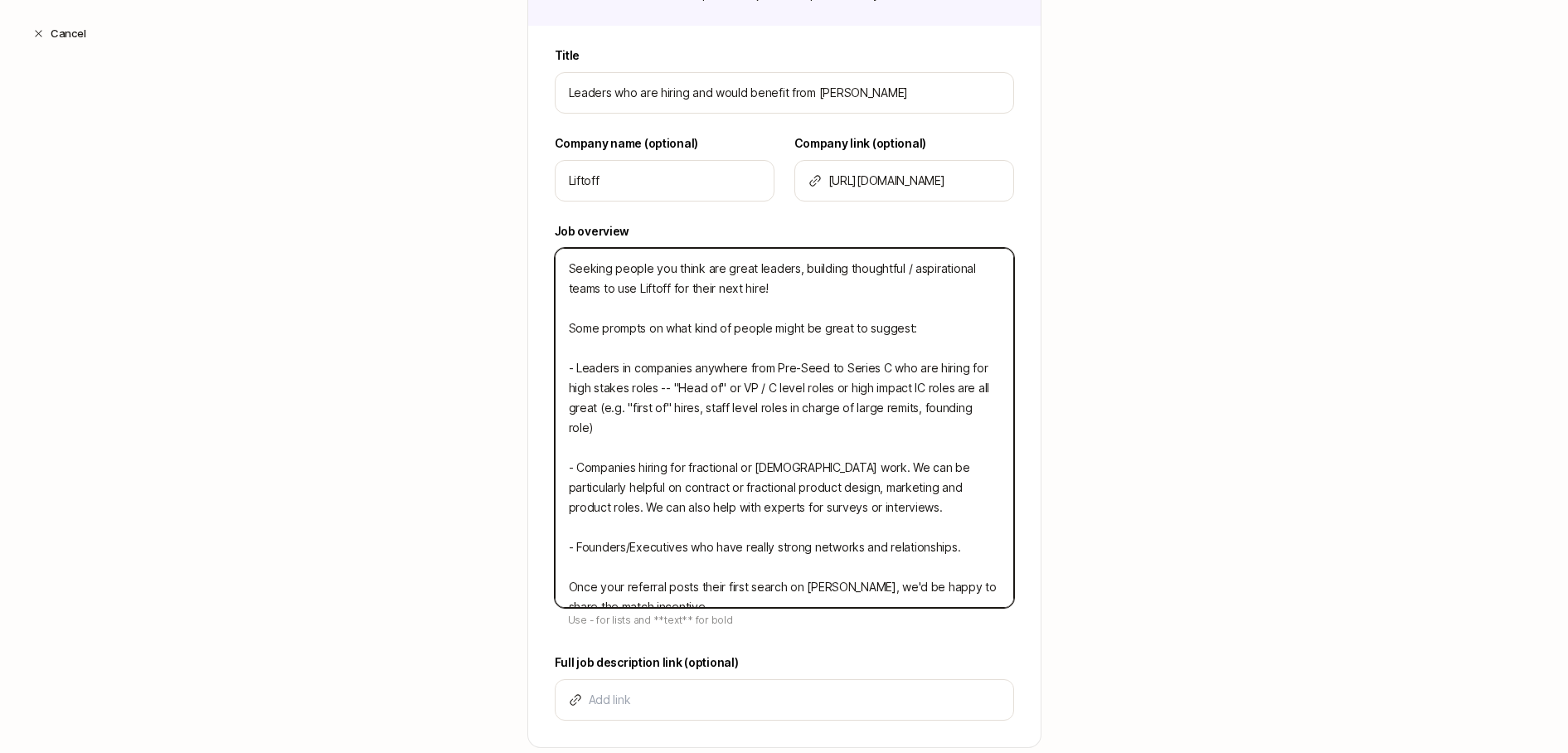
type textarea "Seeking people you think are great leaders, building thoughtful / aspirational …"
type textarea "x"
type textarea "Seeking people you think are great leaders, building thoughtful / aspirational …"
type textarea "x"
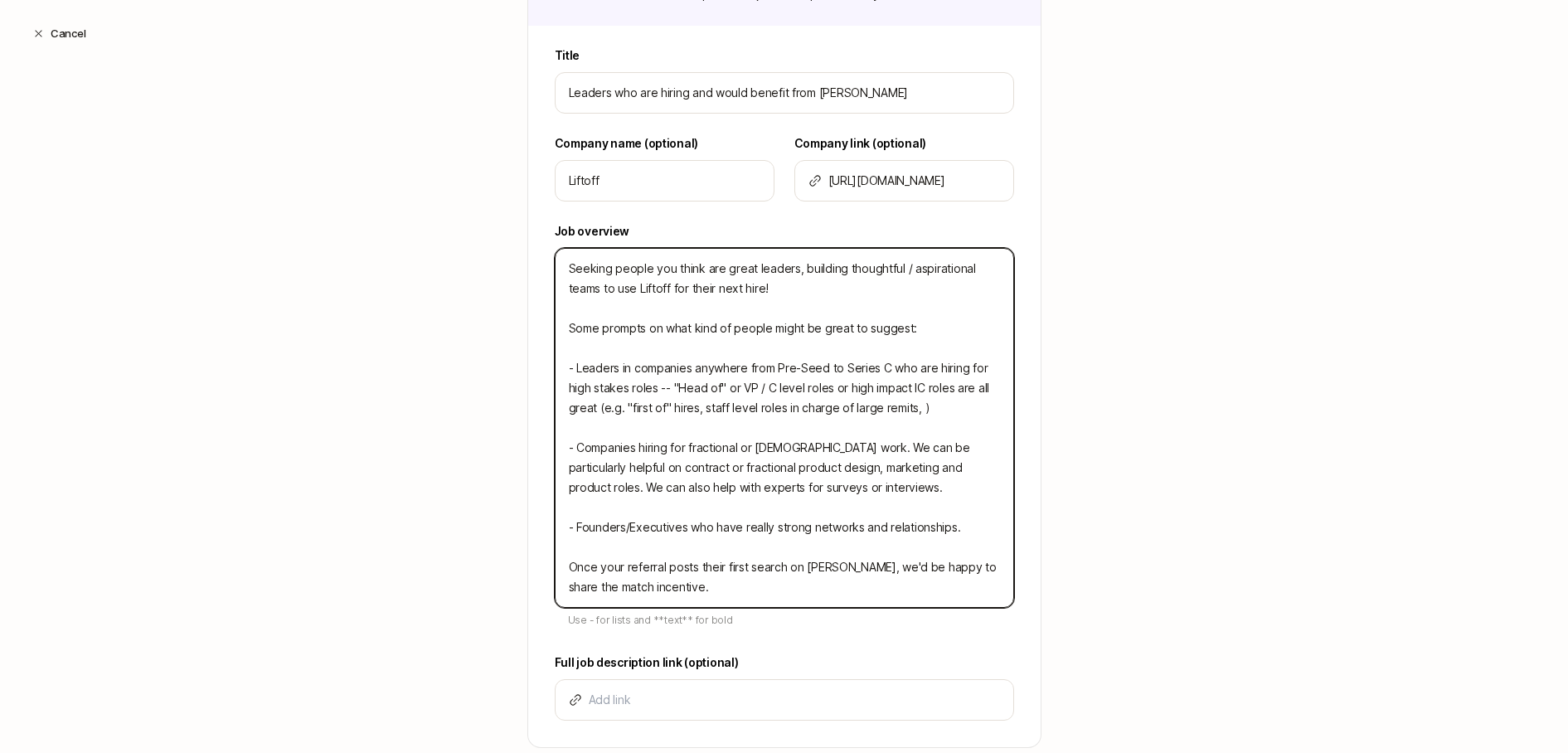
type textarea "Seeking people you think are great leaders, building thoughtful / aspirational …"
type textarea "x"
type textarea "Seeking people you think are great leaders, building thoughtful / aspirational …"
type textarea "x"
type textarea "Seeking people you think are great leaders, building thoughtful / aspirational …"
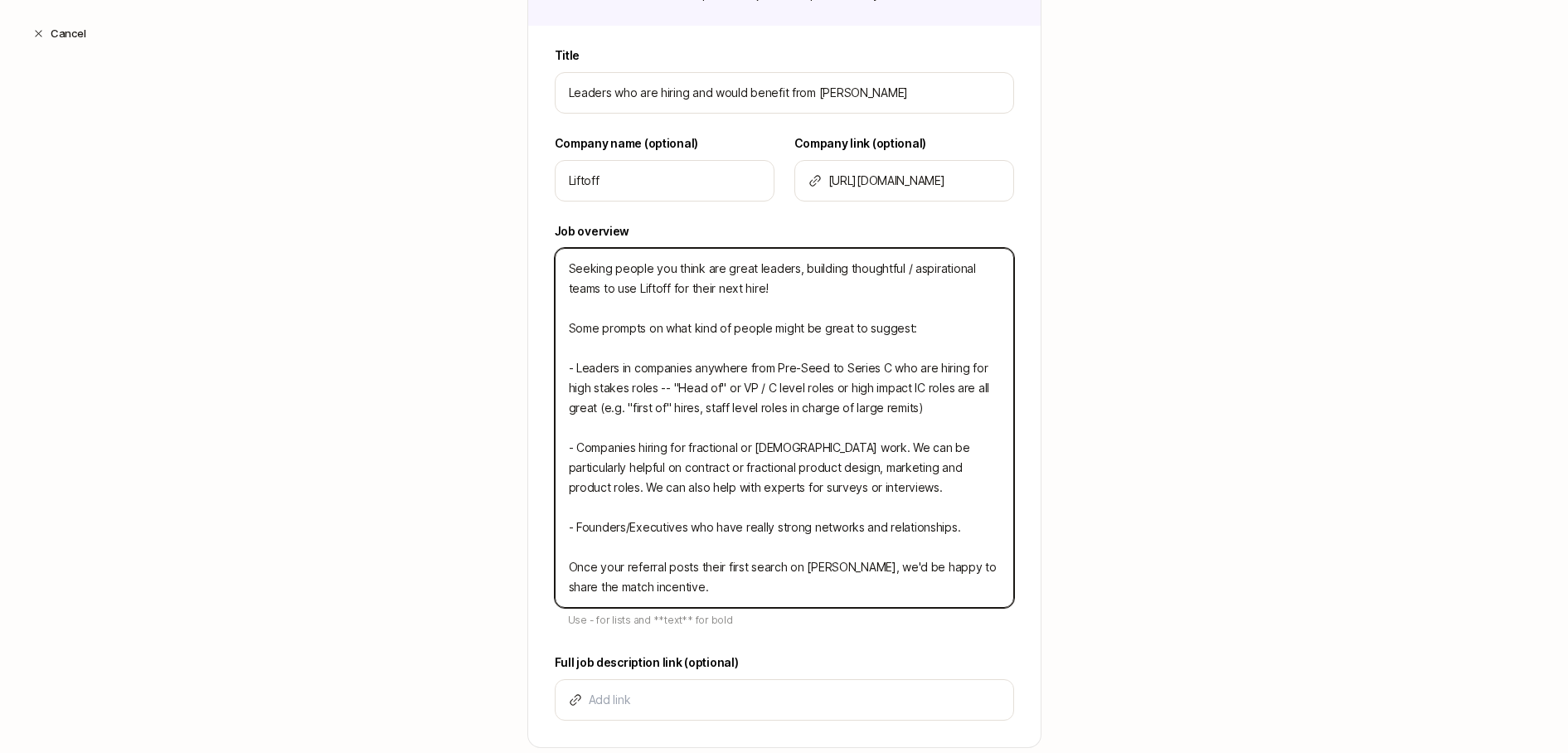
type textarea "x"
type textarea "Seeking people you think are great leaders, building thoughtful / aspirational …"
type textarea "x"
type textarea "Seeking people you think are great leaders, building thoughtful / aspirational …"
type textarea "x"
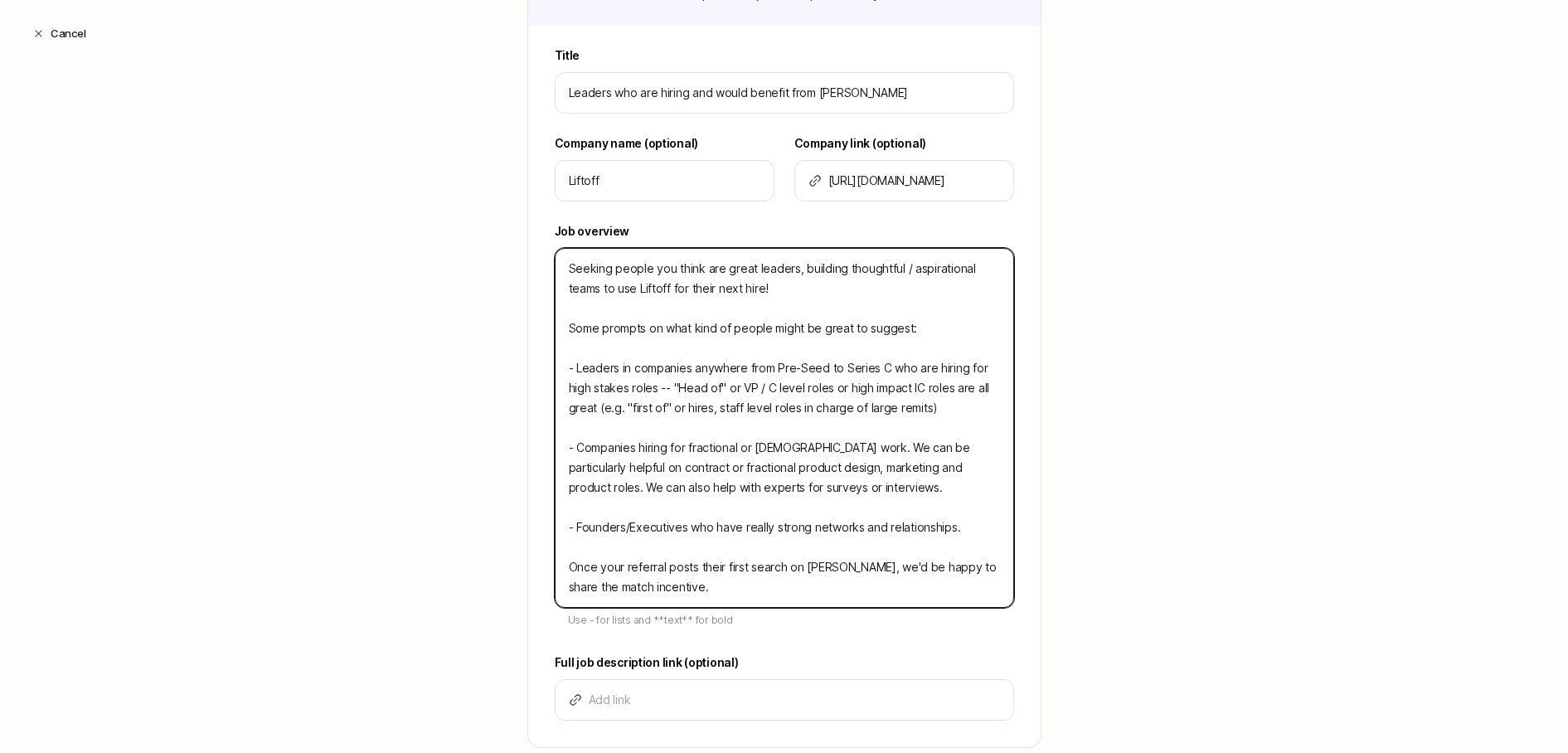
type textarea "Seeking people you think are great leaders, building thoughtful / aspirational …"
type textarea "x"
type textarea "Seeking people you think are great leaders, building thoughtful / aspirational …"
type textarea "x"
type textarea "Seeking people you think are great leaders, building thoughtful / aspirational …"
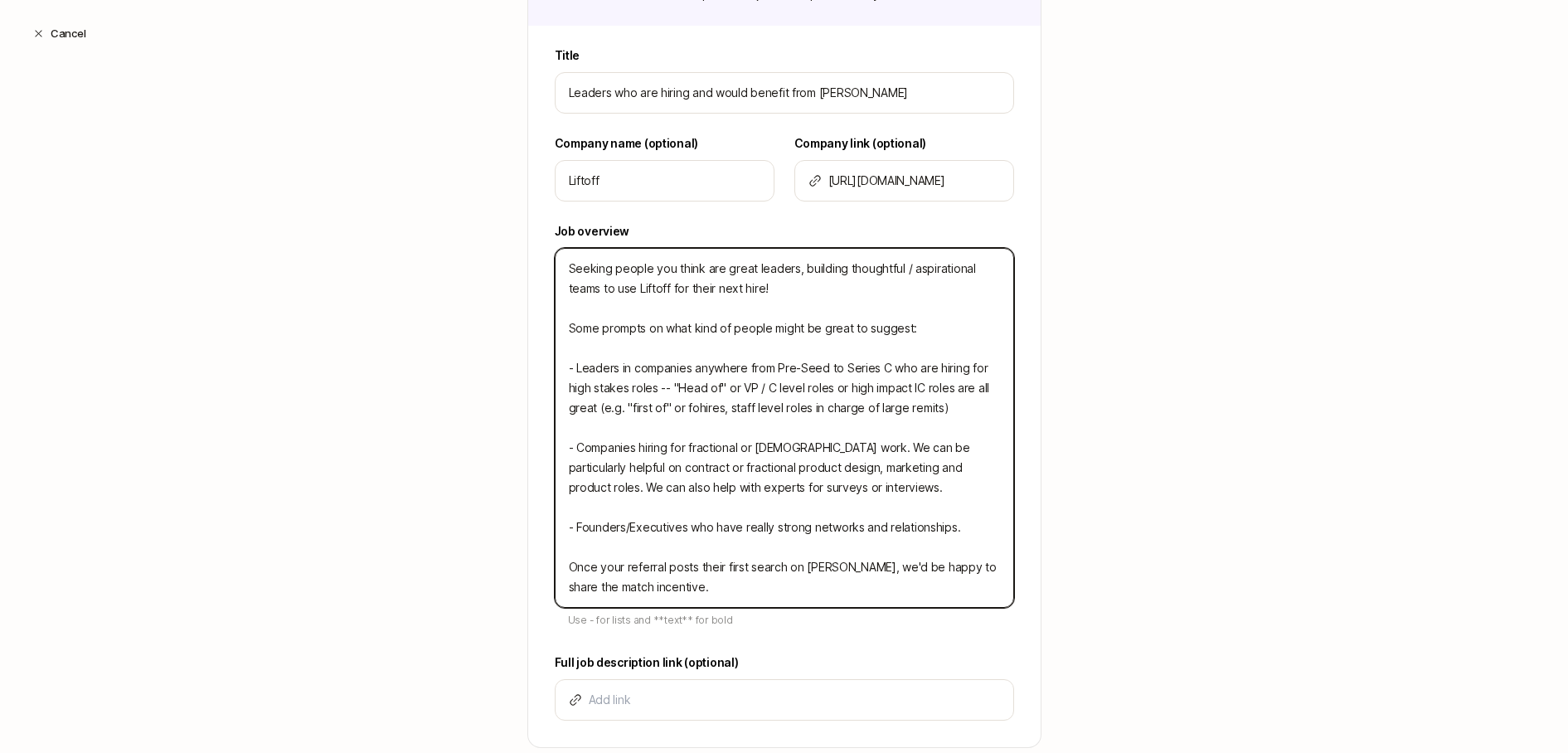
type textarea "x"
type textarea "Seeking people you think are great leaders, building thoughtful / aspirational …"
type textarea "x"
type textarea "Seeking people you think are great leaders, building thoughtful / aspirational …"
type textarea "x"
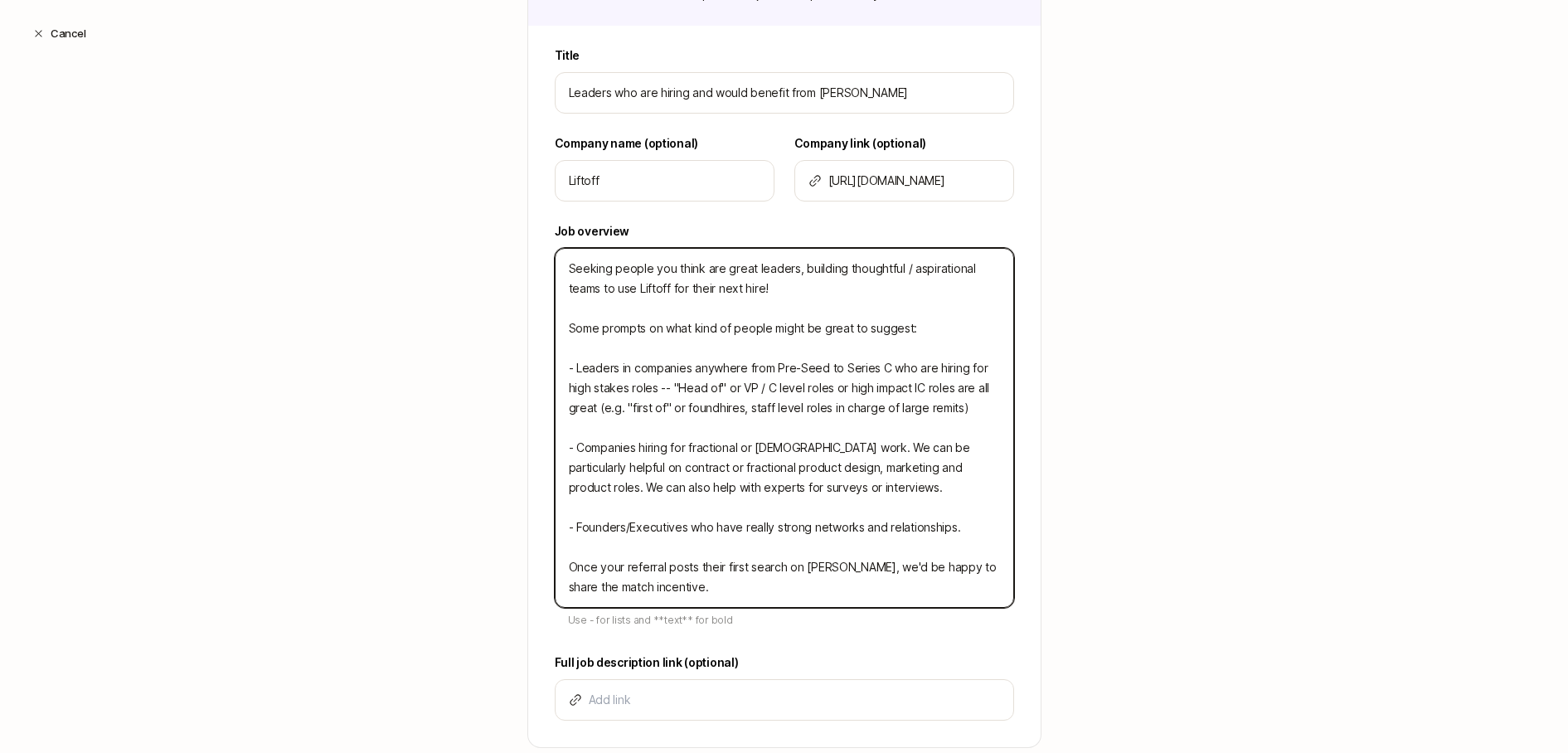
type textarea "Seeking people you think are great leaders, building thoughtful / aspirational …"
type textarea "x"
type textarea "Seeking people you think are great leaders, building thoughtful / aspirational …"
type textarea "x"
type textarea "Seeking people you think are great leaders, building thoughtful / aspirational …"
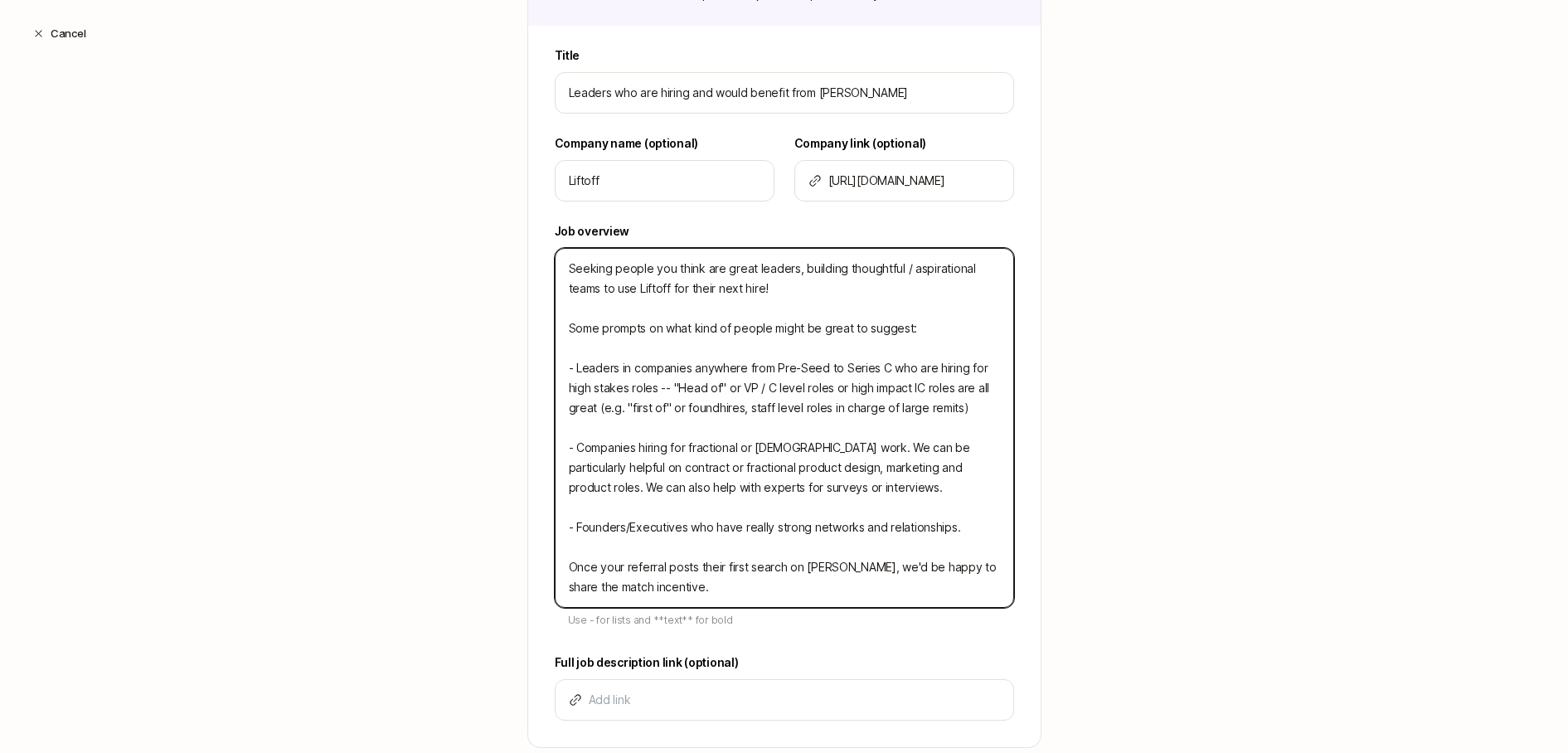
type textarea "x"
type textarea "Seeking people you think are great leaders, building thoughtful / aspirational …"
type textarea "x"
type textarea "Seeking people you think are great leaders, building thoughtful / aspirational …"
type textarea "x"
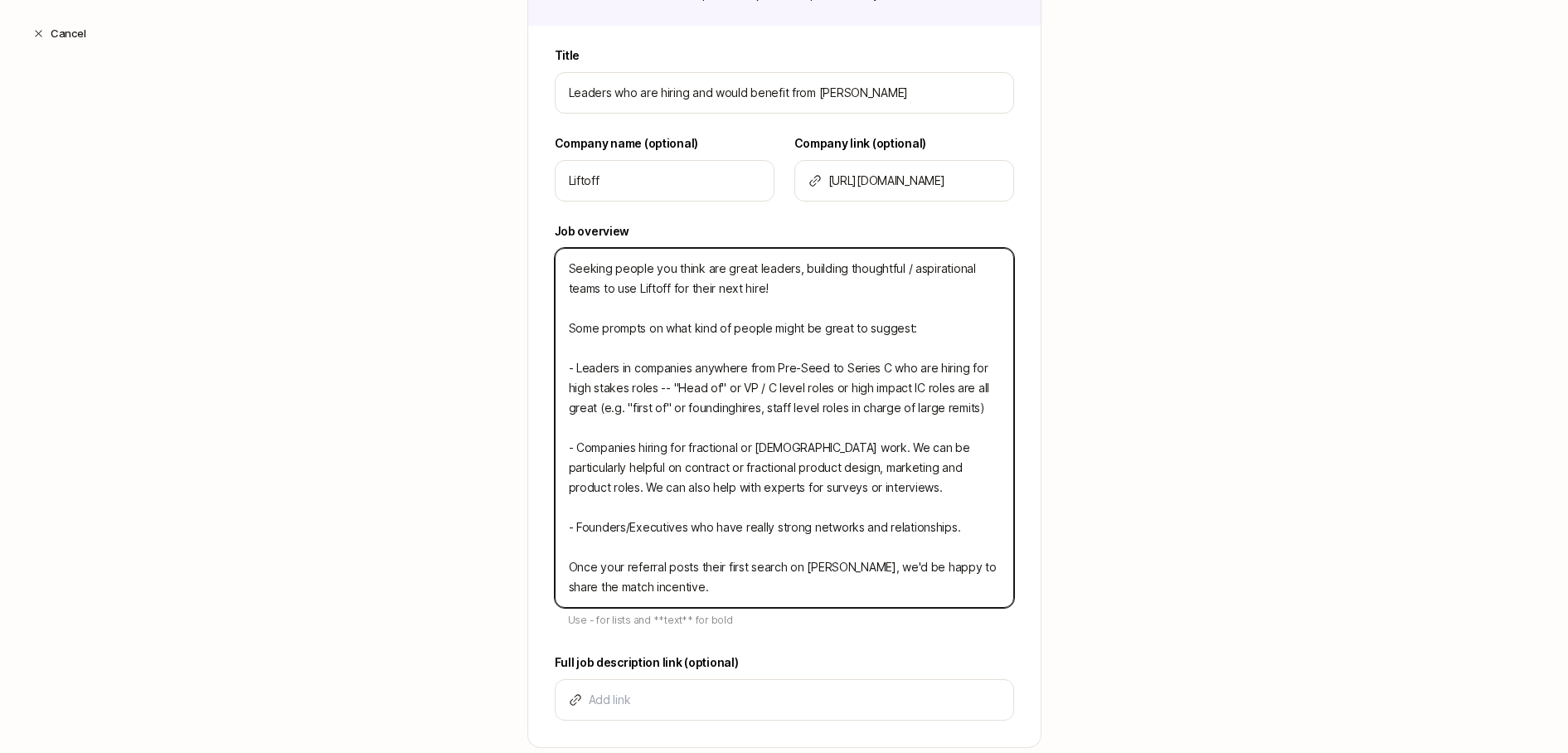
type textarea "Seeking people you think are great leaders, building thoughtful / aspirational …"
type textarea "x"
type textarea "Seeking people you think are great leaders, building thoughtful / aspirational …"
type textarea "x"
type textarea "Seeking people you think are great leaders, building thoughtful / aspirational …"
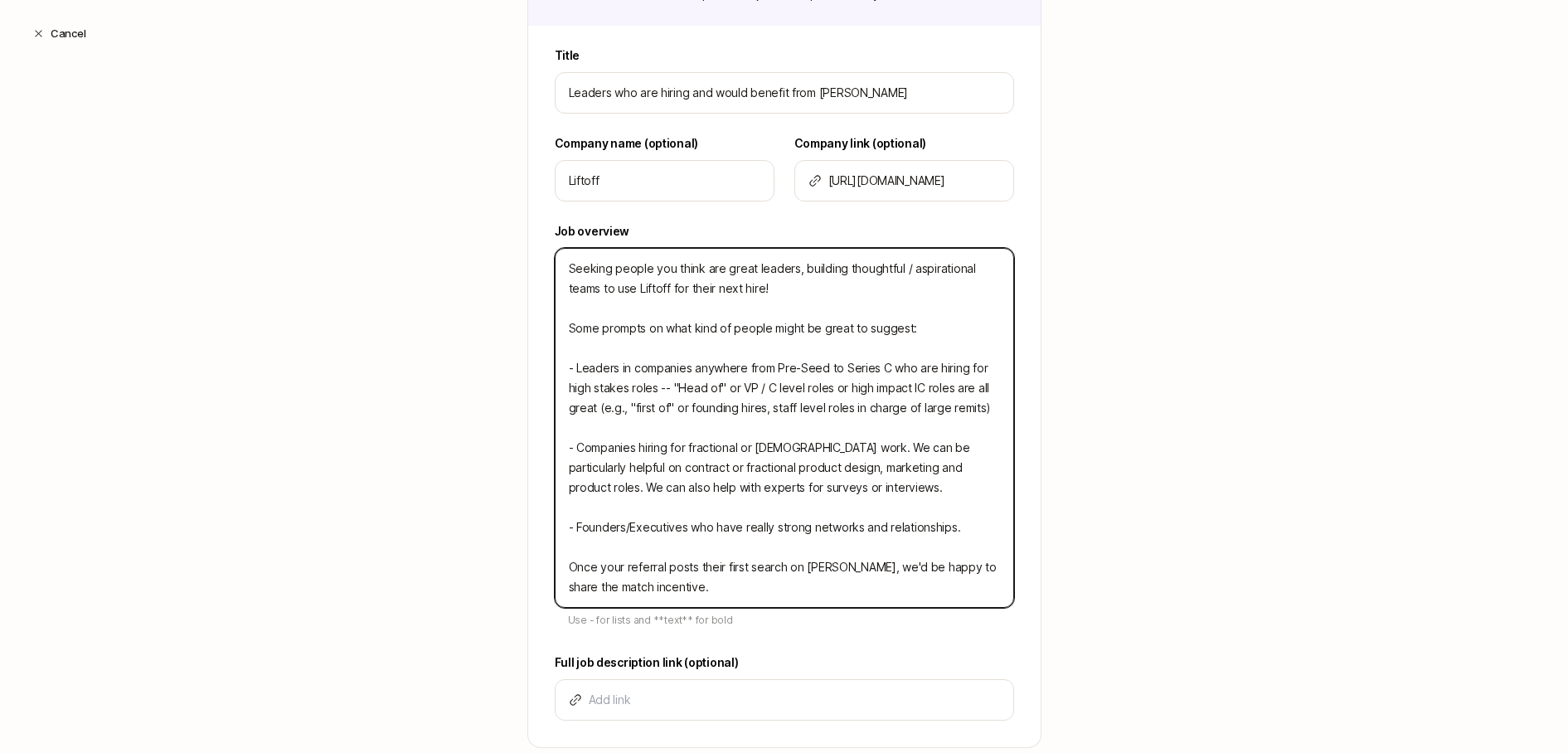
type textarea "x"
type textarea "Seeking people you think are great leaders, building thoughtful / aspirational …"
type textarea "x"
type textarea "Seeking people you think are great leaders, building thoughtful / aspirational …"
type textarea "x"
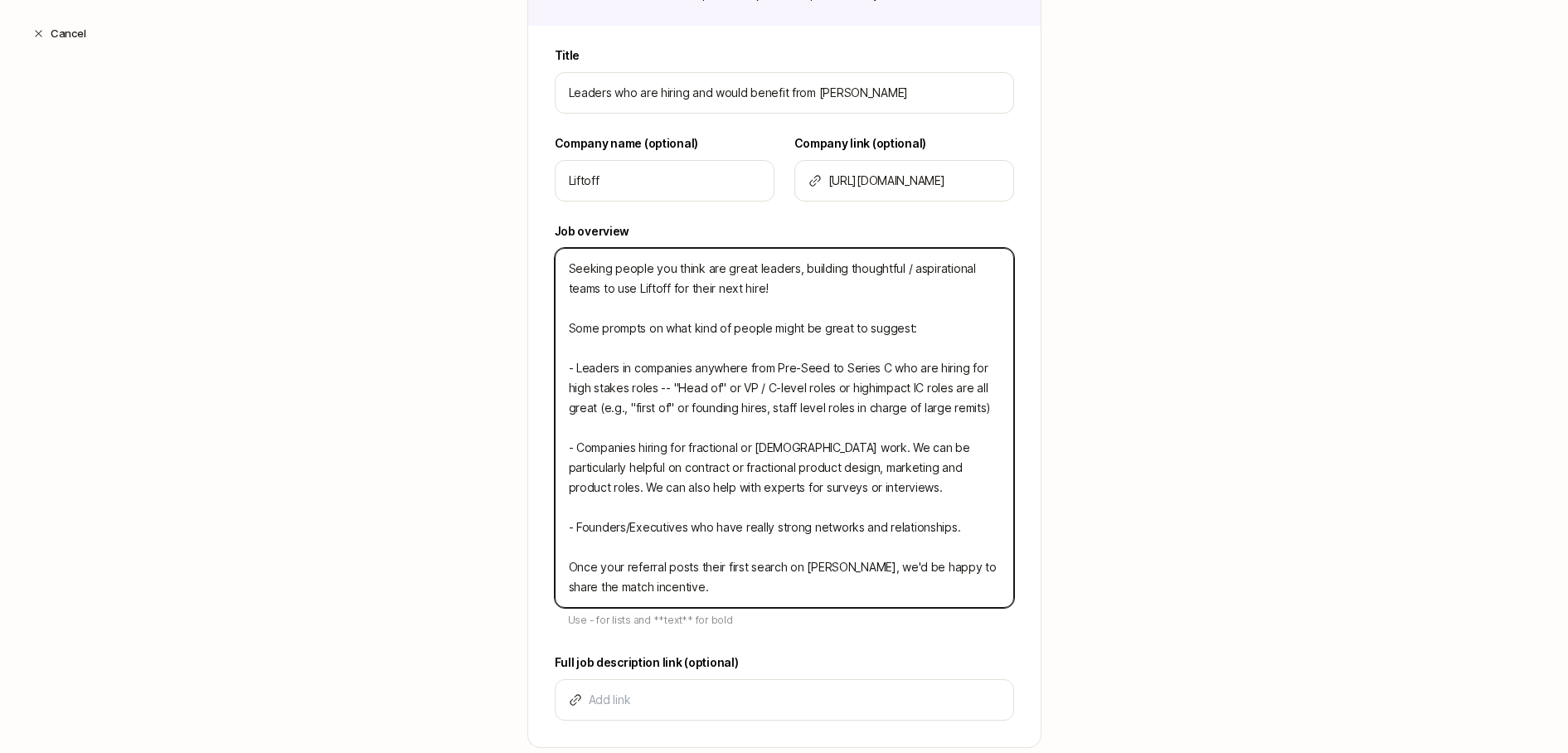
type textarea "Seeking people you think are great leaders, building thoughtful / aspirational …"
type textarea "x"
drag, startPoint x: 784, startPoint y: 585, endPoint x: 802, endPoint y: 498, distance: 88.8
click at [801, 499] on textarea "Seeking people you think are great leaders, building thoughtful / aspirational …" at bounding box center [784, 428] width 460 height 360
click at [802, 498] on textarea "Seeking people you think are great leaders, building thoughtful / aspirational …" at bounding box center [784, 428] width 460 height 360
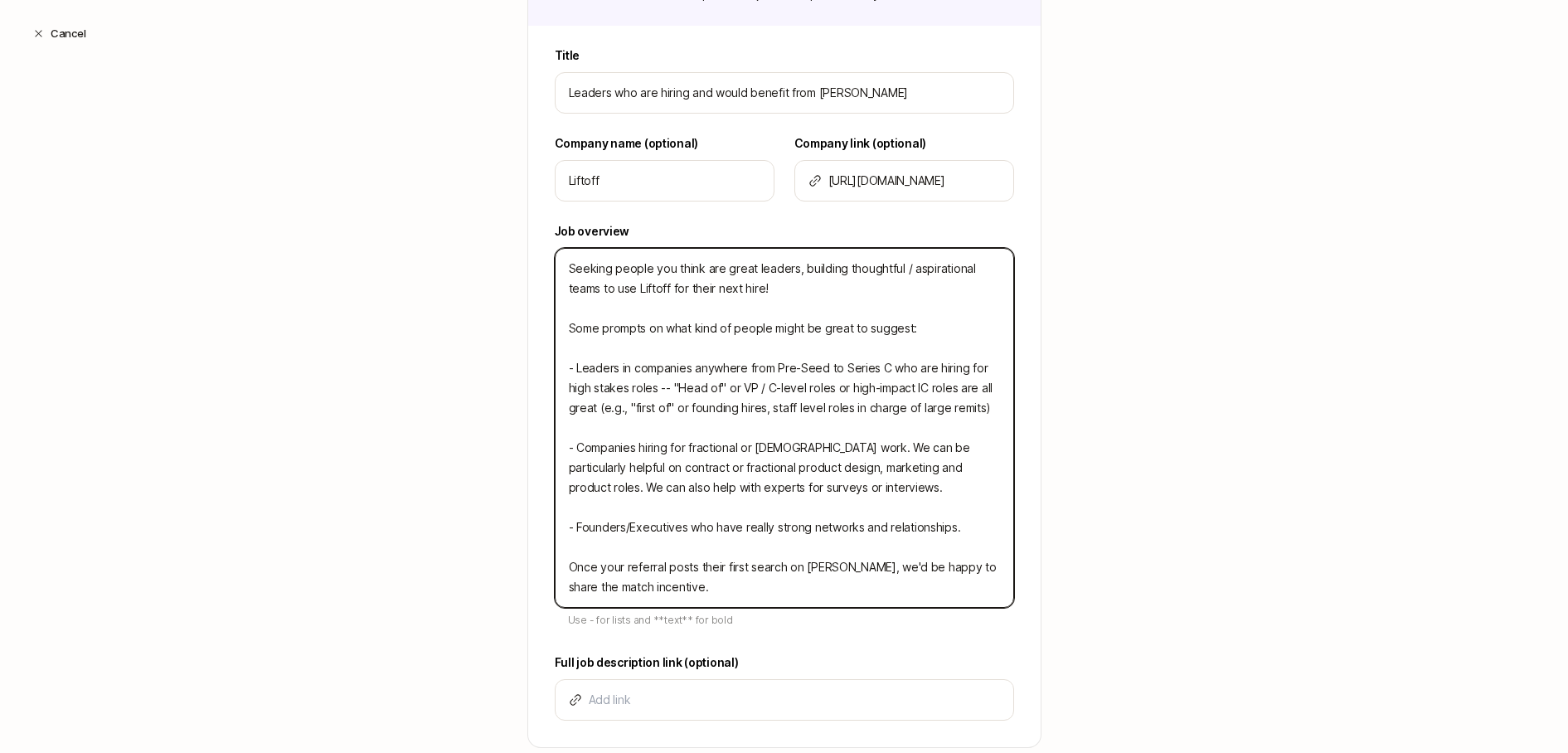
click at [802, 498] on textarea "Seeking people you think are great leaders, building thoughtful / aspirational …" at bounding box center [784, 428] width 460 height 360
click at [862, 489] on textarea "Seeking people you think are great leaders, building thoughtful / aspirational …" at bounding box center [784, 428] width 460 height 360
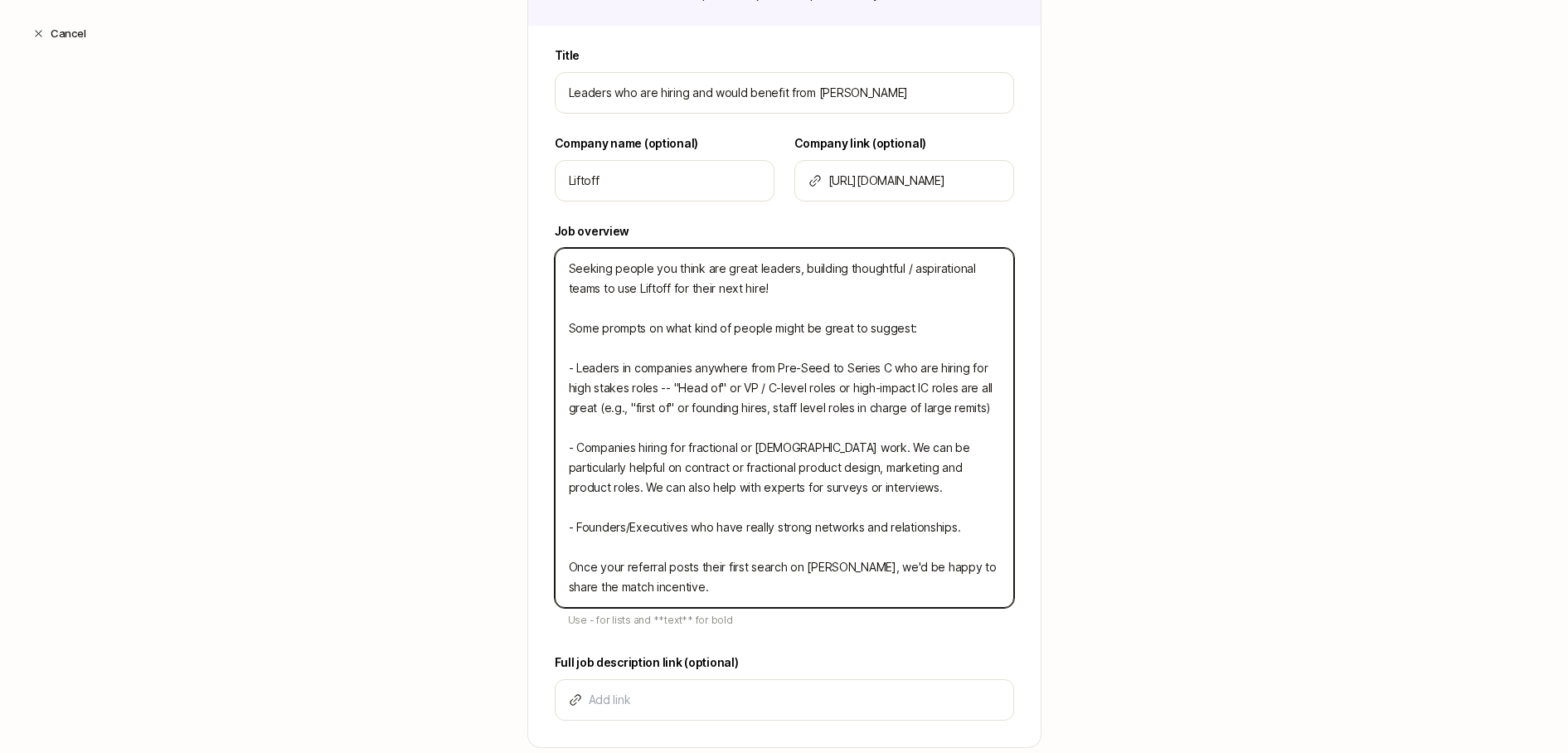
click at [862, 489] on textarea "Seeking people you think are great leaders, building thoughtful / aspirational …" at bounding box center [784, 428] width 460 height 360
click at [889, 491] on textarea "Seeking people you think are great leaders, building thoughtful / aspirational …" at bounding box center [784, 428] width 460 height 360
click at [918, 492] on textarea "Seeking people you think are great leaders, building thoughtful / aspirational …" at bounding box center [784, 428] width 460 height 360
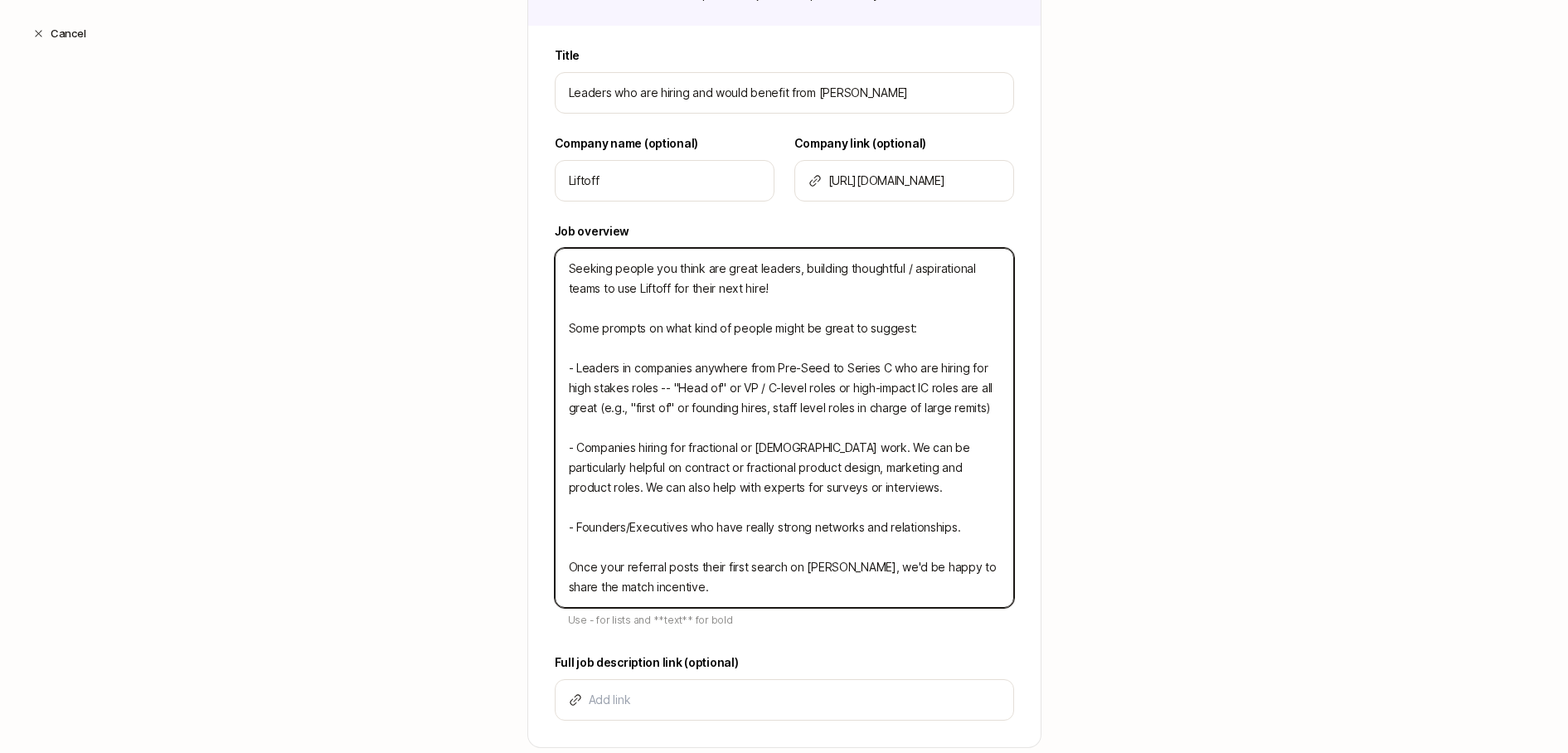
click at [846, 486] on textarea "Seeking people you think are great leaders, building thoughtful / aspirational …" at bounding box center [784, 428] width 460 height 360
click at [869, 491] on textarea "Seeking people you think are great leaders, building thoughtful / aspirational …" at bounding box center [784, 428] width 460 height 360
click at [642, 484] on textarea "Seeking people you think are great leaders, building thoughtful / aspirational …" at bounding box center [784, 428] width 460 height 360
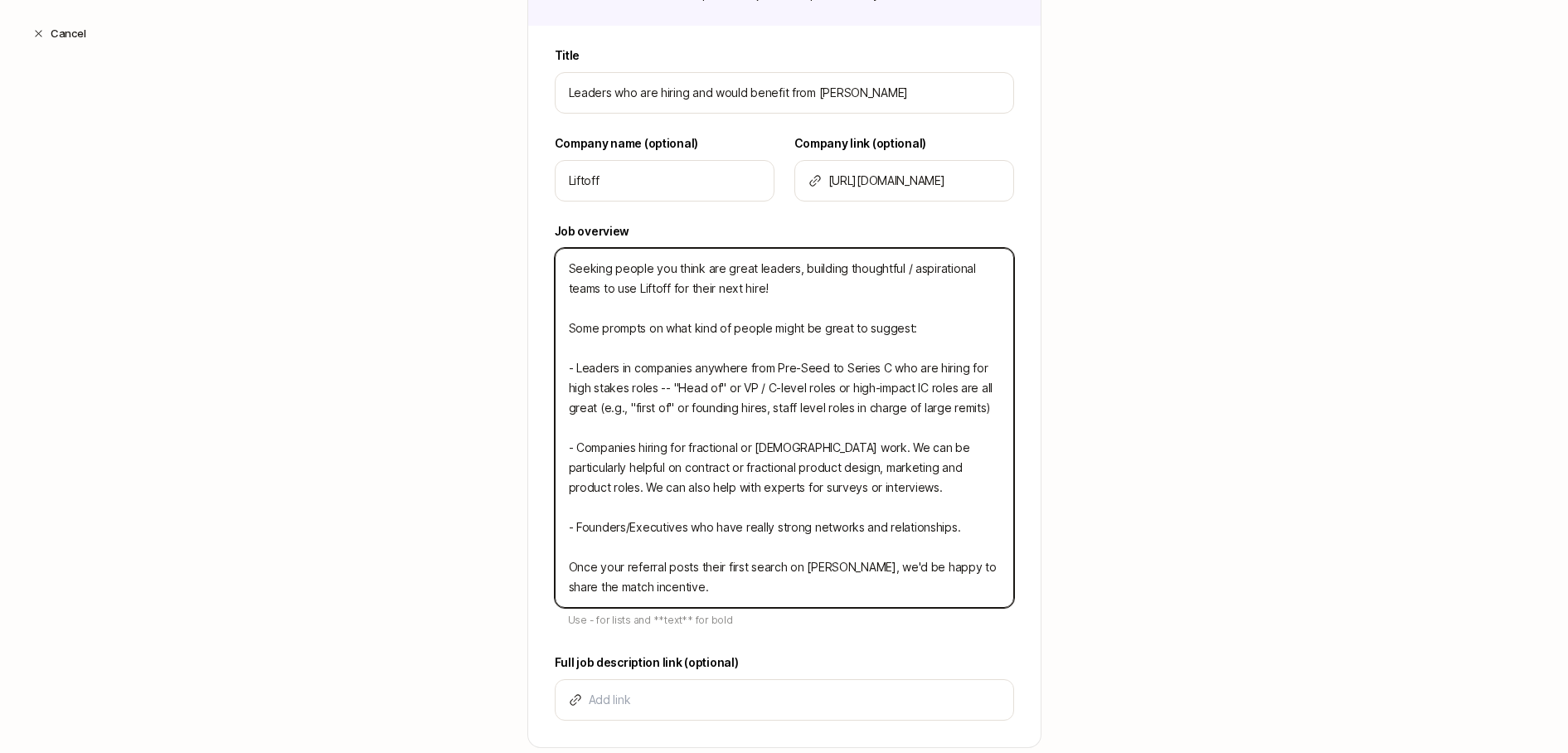
type textarea "Seeking people you think are great leaders, building thoughtful / aspirational …"
type textarea "x"
type textarea "Seeking people you think are great leaders, building thoughtful / aspirational …"
type textarea "x"
type textarea "Seeking people you think are great leaders, building thoughtful / aspirational …"
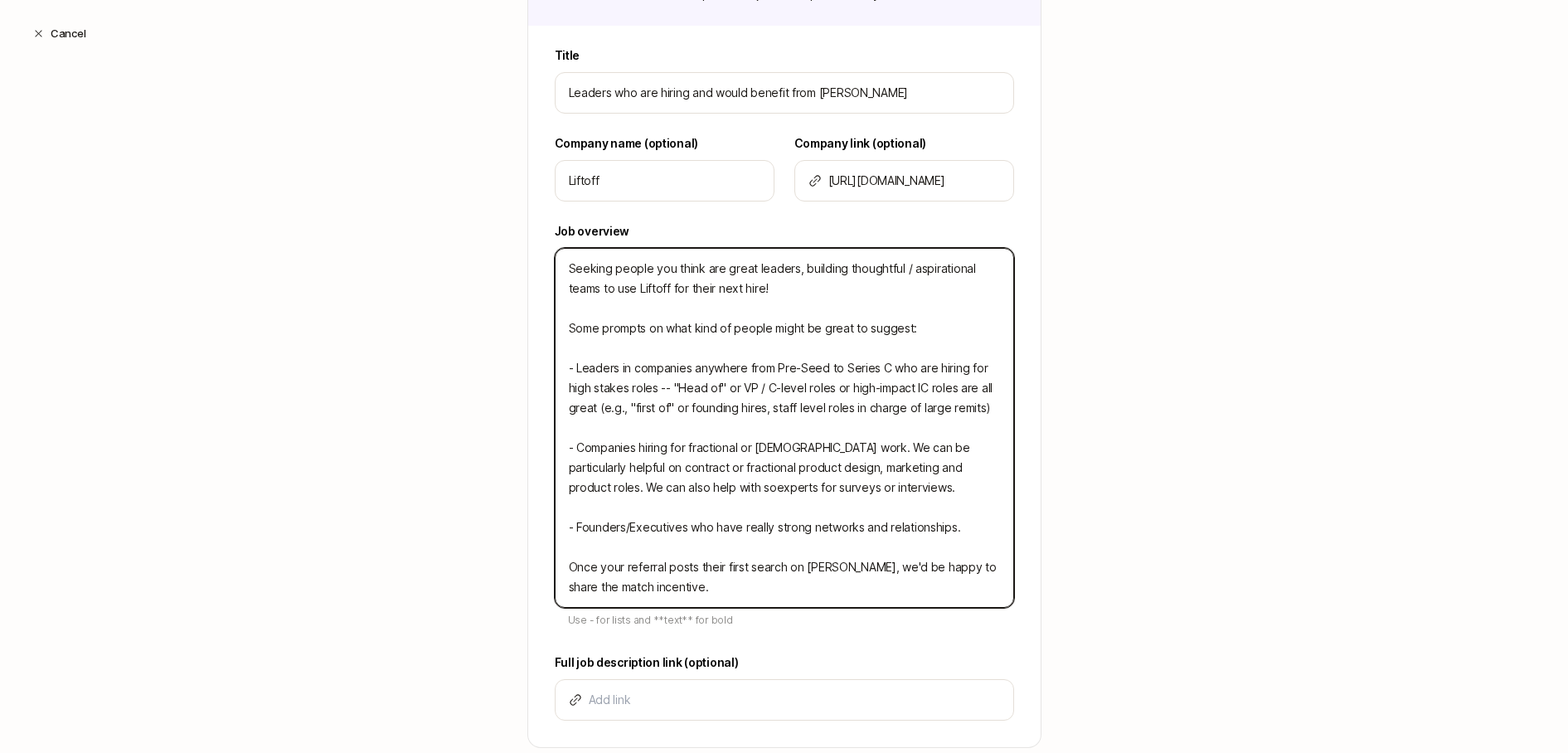
type textarea "x"
type textarea "Seeking people you think are great leaders, building thoughtful / aspirational …"
type textarea "x"
type textarea "Seeking people you think are great leaders, building thoughtful / aspirational …"
type textarea "x"
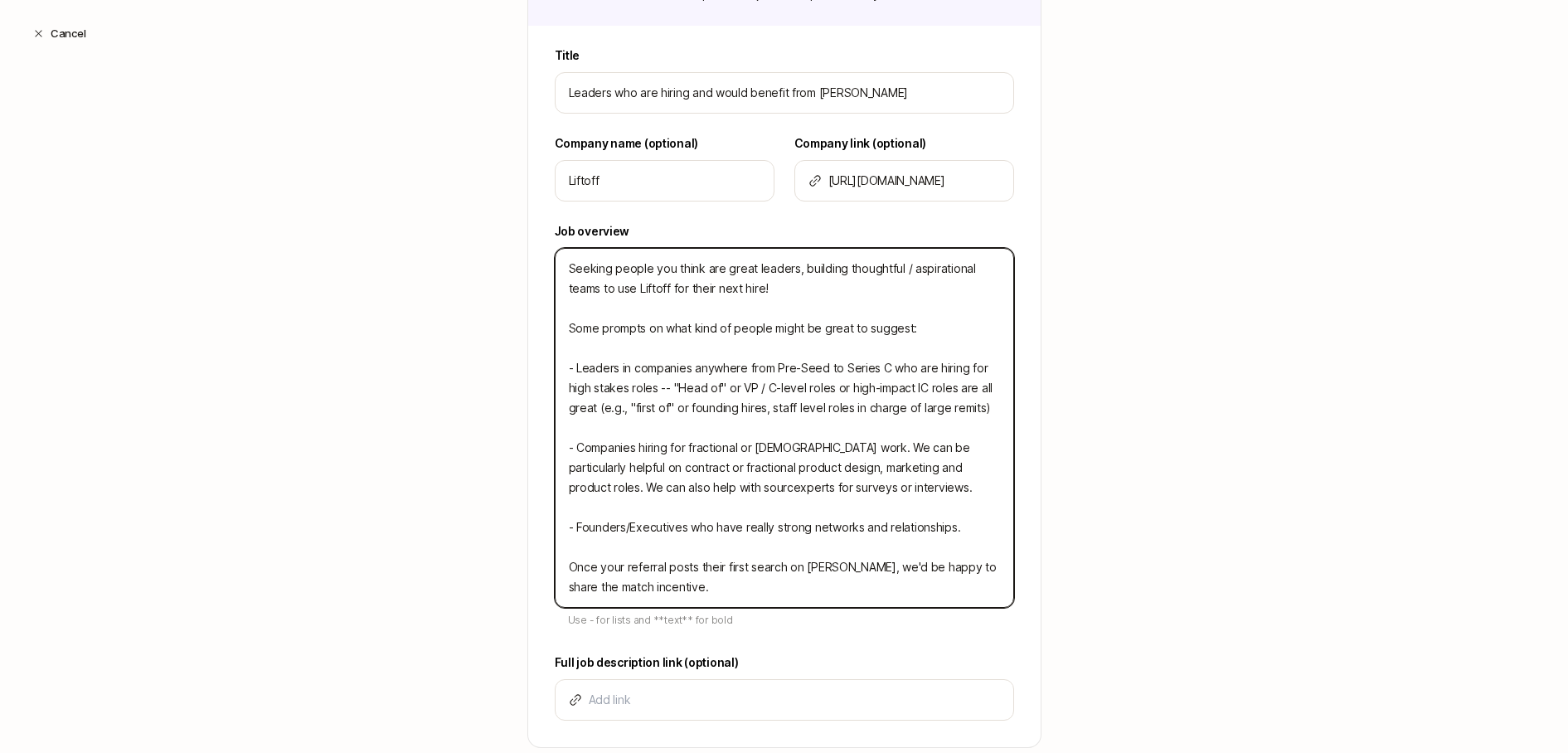
type textarea "Seeking people you think are great leaders, building thoughtful / aspirational …"
type textarea "x"
type textarea "Seeking people you think are great leaders, building thoughtful / aspirational …"
type textarea "x"
type textarea "Seeking people you think are great leaders, building thoughtful / aspirational …"
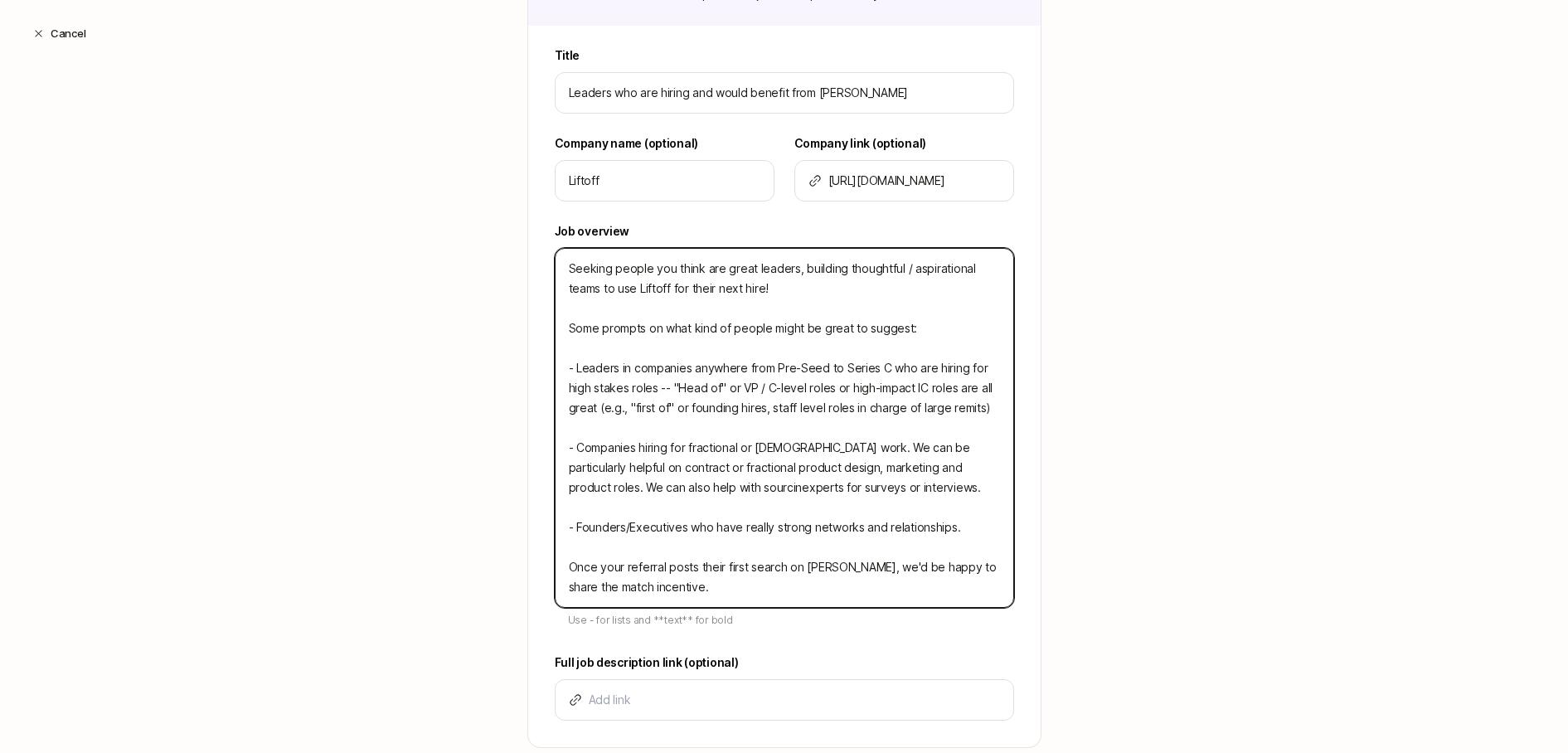
type textarea "x"
type textarea "Seeking people you think are great leaders, building thoughtful / aspirational …"
type textarea "x"
click at [637, 498] on textarea "Seeking people you think are great leaders, building thoughtful / aspirational …" at bounding box center [784, 428] width 460 height 360
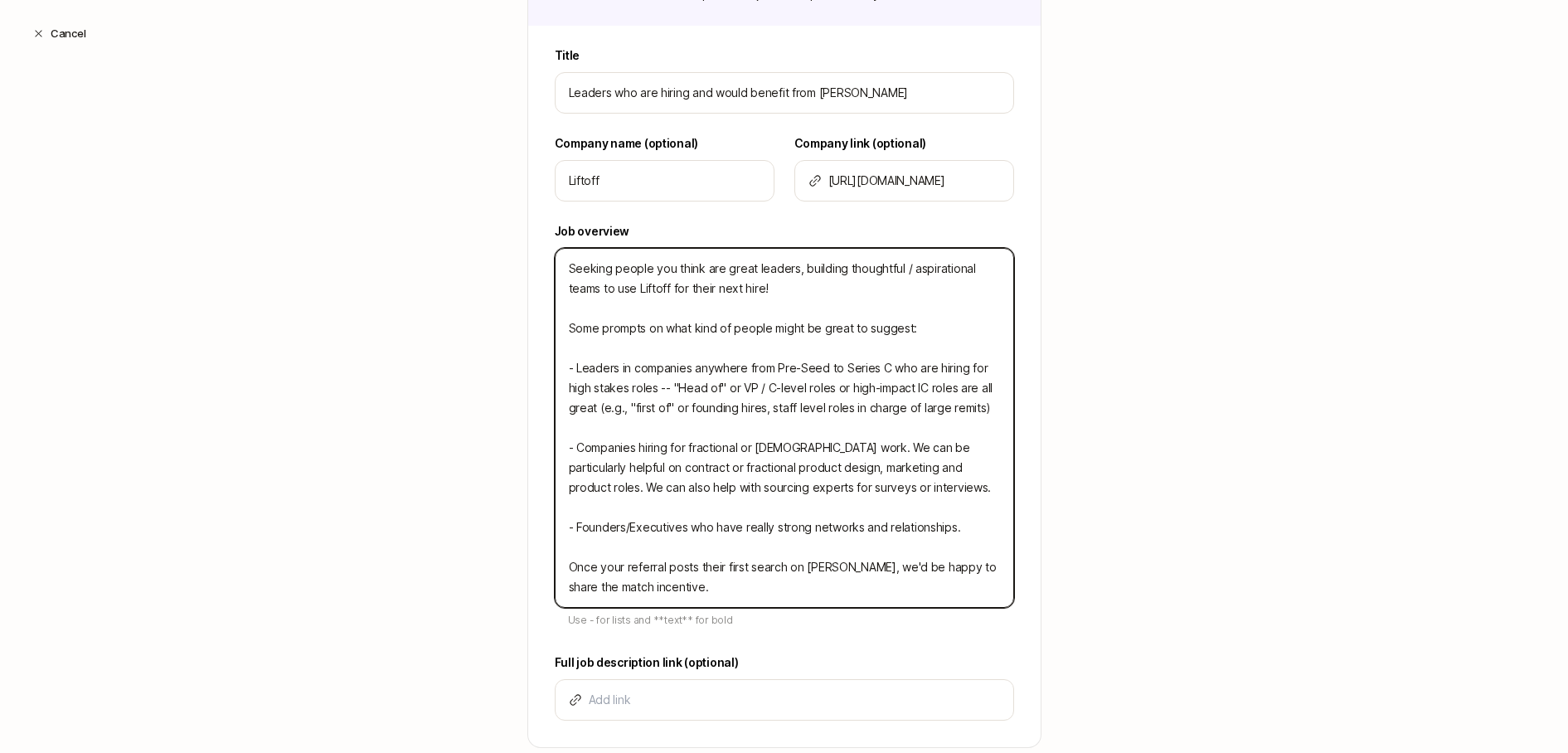
click at [637, 498] on textarea "Seeking people you think are great leaders, building thoughtful / aspirational …" at bounding box center [784, 428] width 460 height 360
click at [710, 477] on textarea "Seeking people you think are great leaders, building thoughtful / aspirational …" at bounding box center [784, 428] width 460 height 360
click at [707, 515] on textarea "Seeking people you think are great leaders, building thoughtful / aspirational …" at bounding box center [784, 428] width 460 height 360
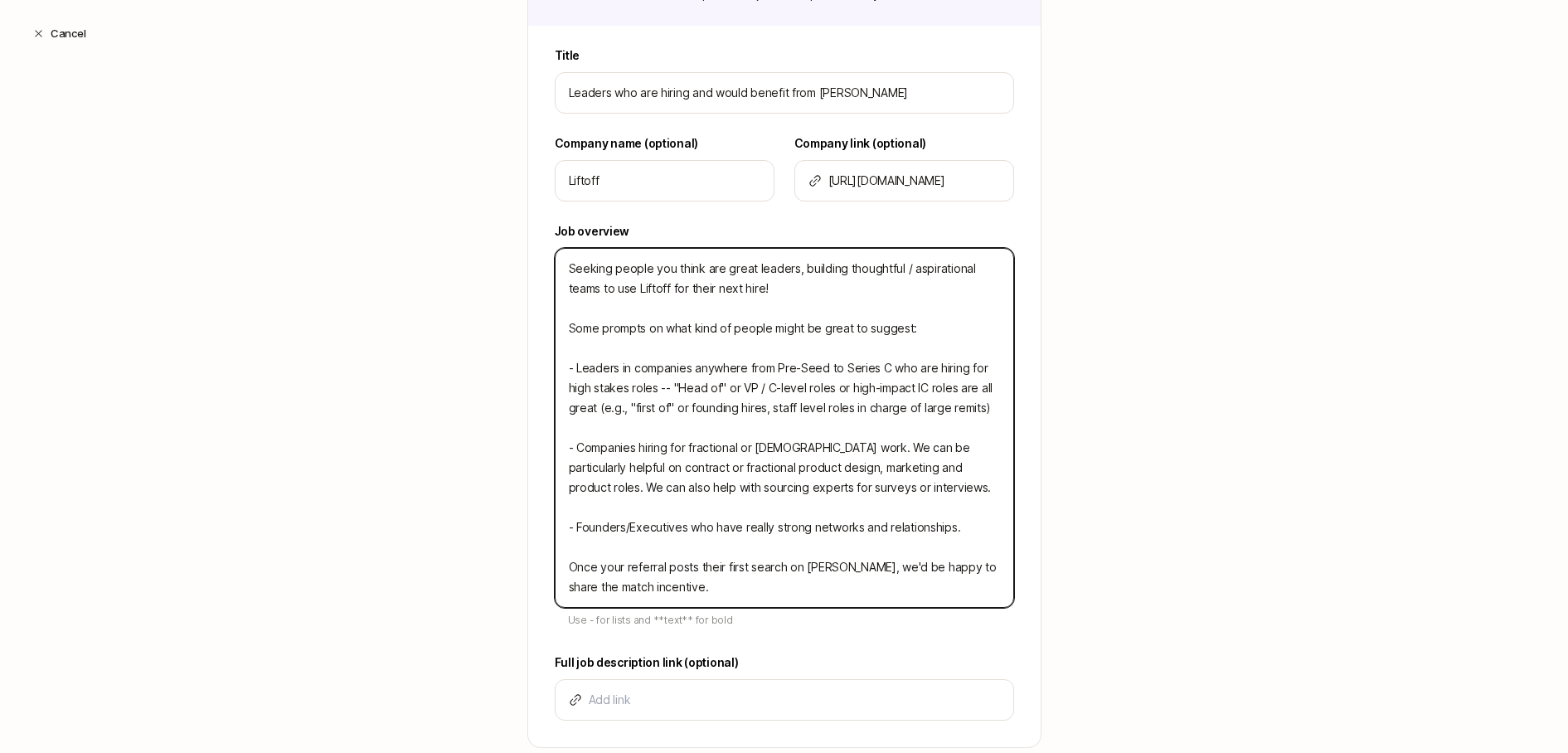
click at [993, 412] on textarea "Seeking people you think are great leaders, building thoughtful / aspirational …" at bounding box center [784, 428] width 460 height 360
type textarea "Seeking people you think are great leaders, building thoughtful / aspirational …"
type textarea "x"
click at [719, 584] on textarea "Seeking people you think are great leaders, building thoughtful / aspirational …" at bounding box center [784, 428] width 460 height 360
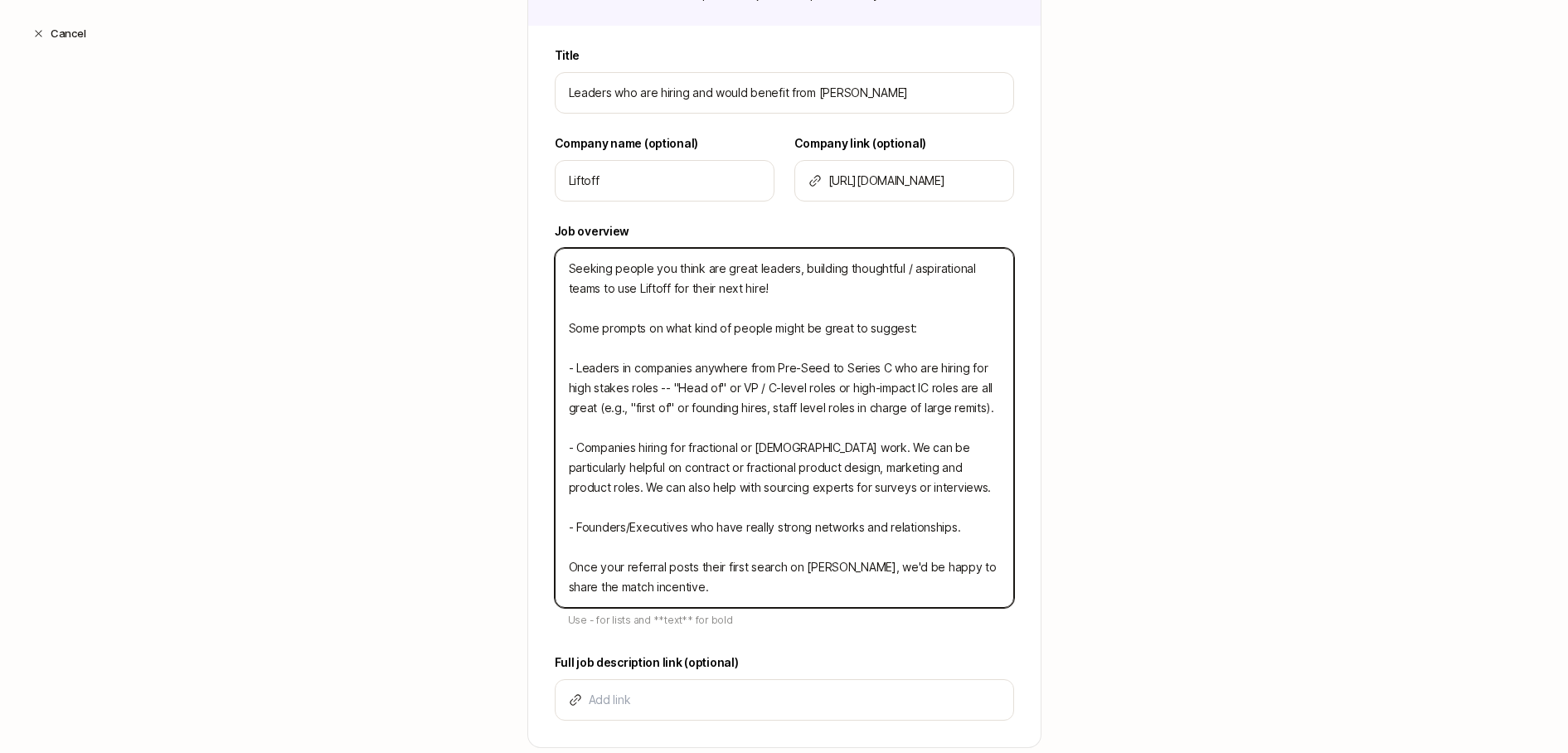
click at [726, 591] on textarea "Seeking people you think are great leaders, building thoughtful / aspirational …" at bounding box center [784, 428] width 460 height 360
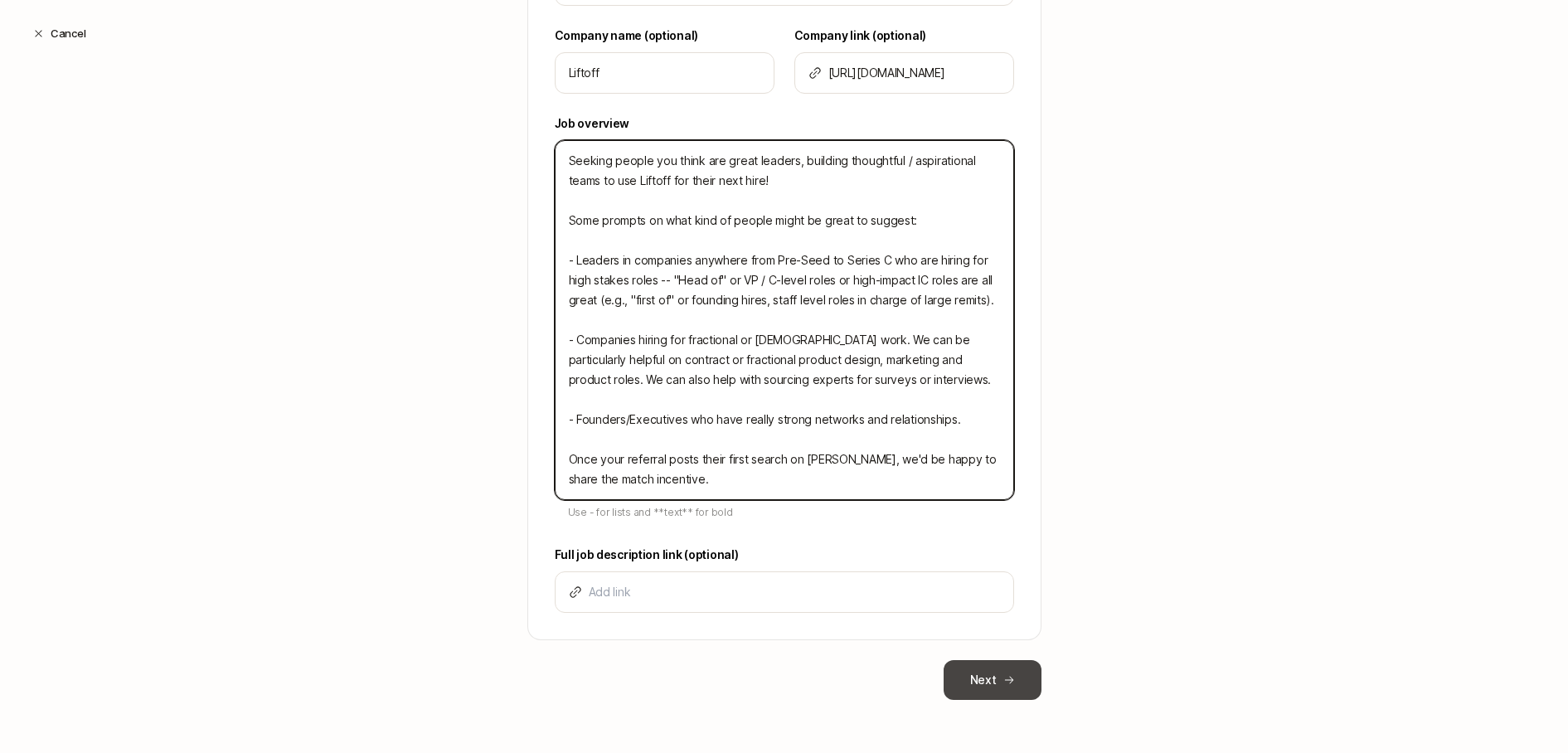
type textarea "Seeking people you think are great leaders, building thoughtful / aspirational …"
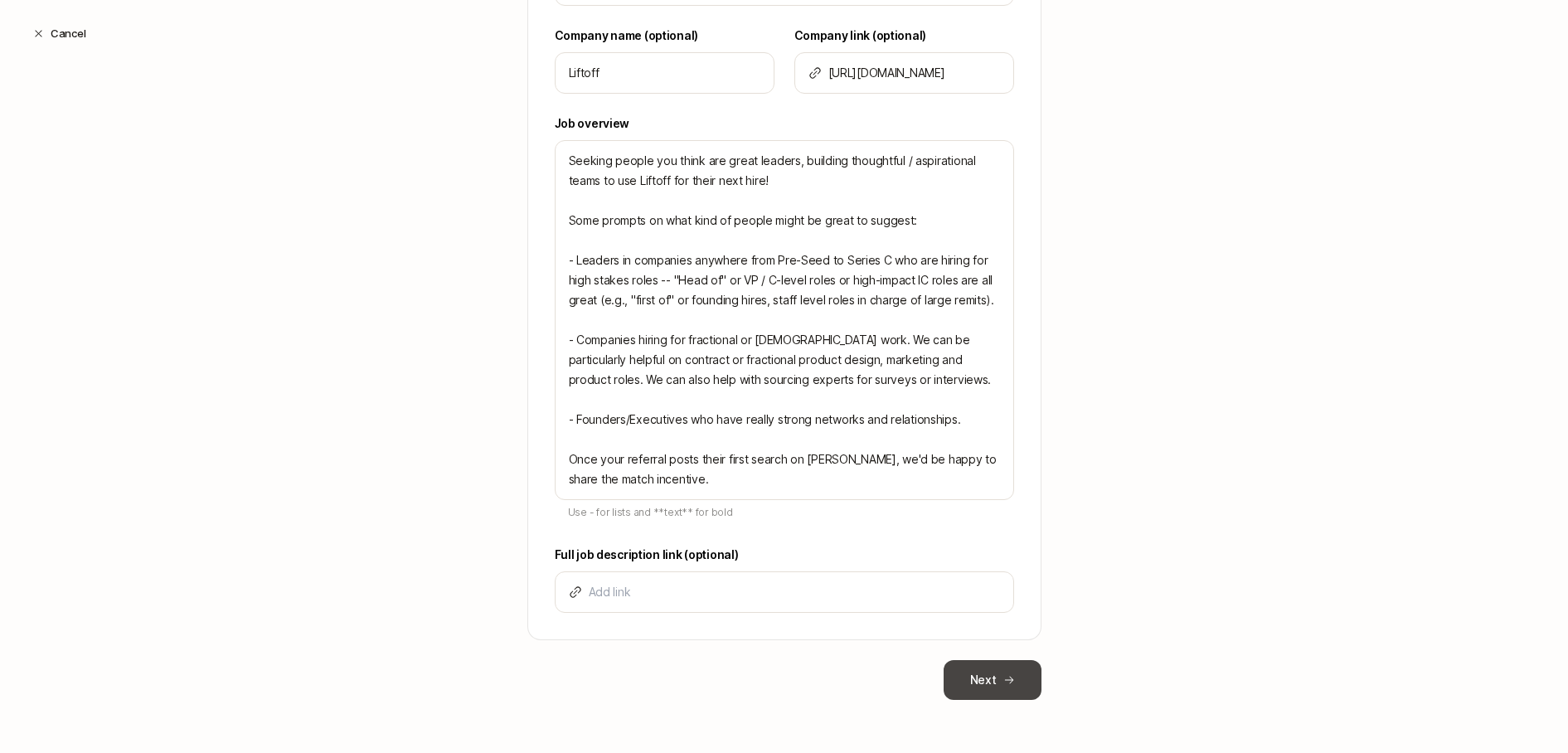
click at [995, 684] on button "Next" at bounding box center [992, 679] width 98 height 39
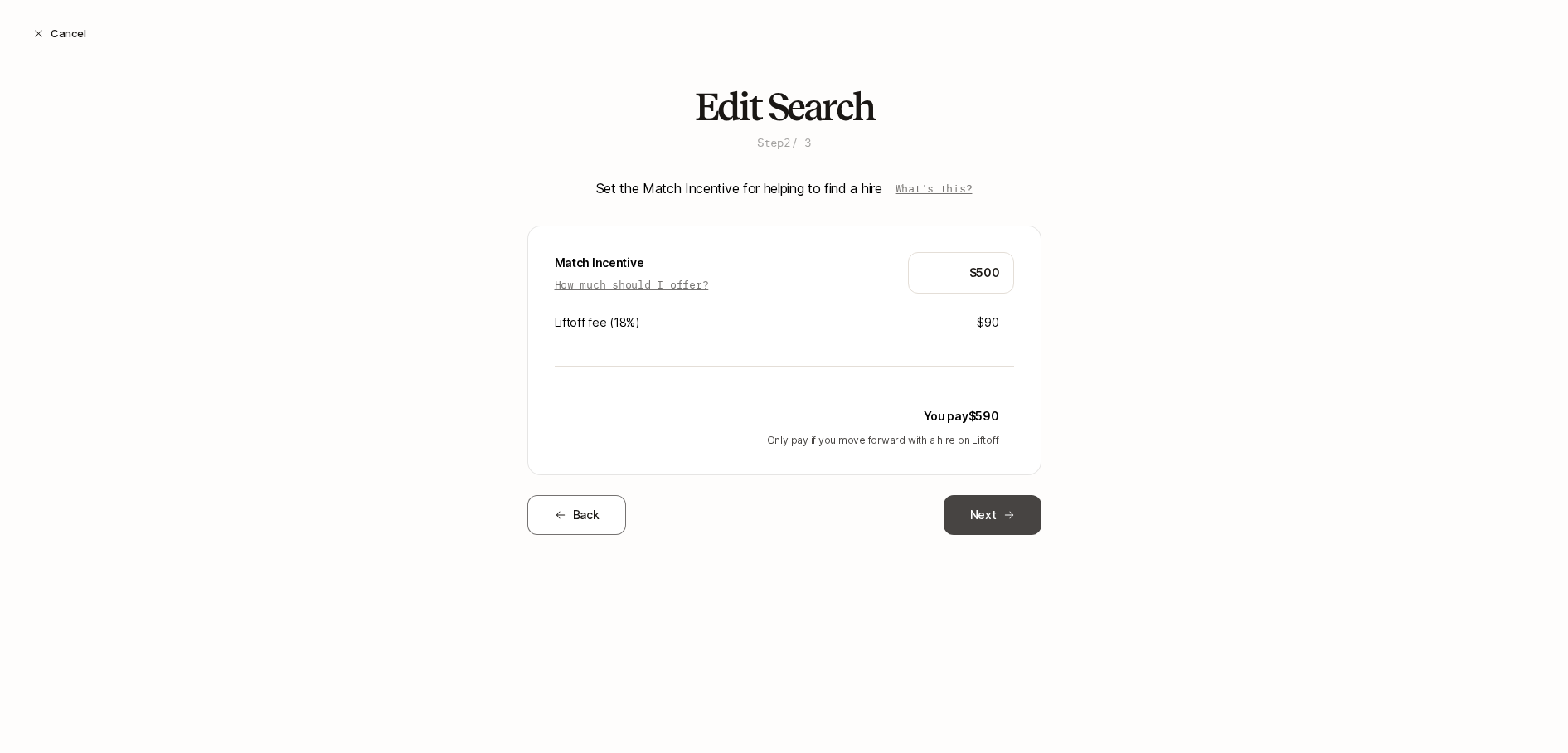
click at [1003, 521] on button "Next" at bounding box center [992, 515] width 98 height 39
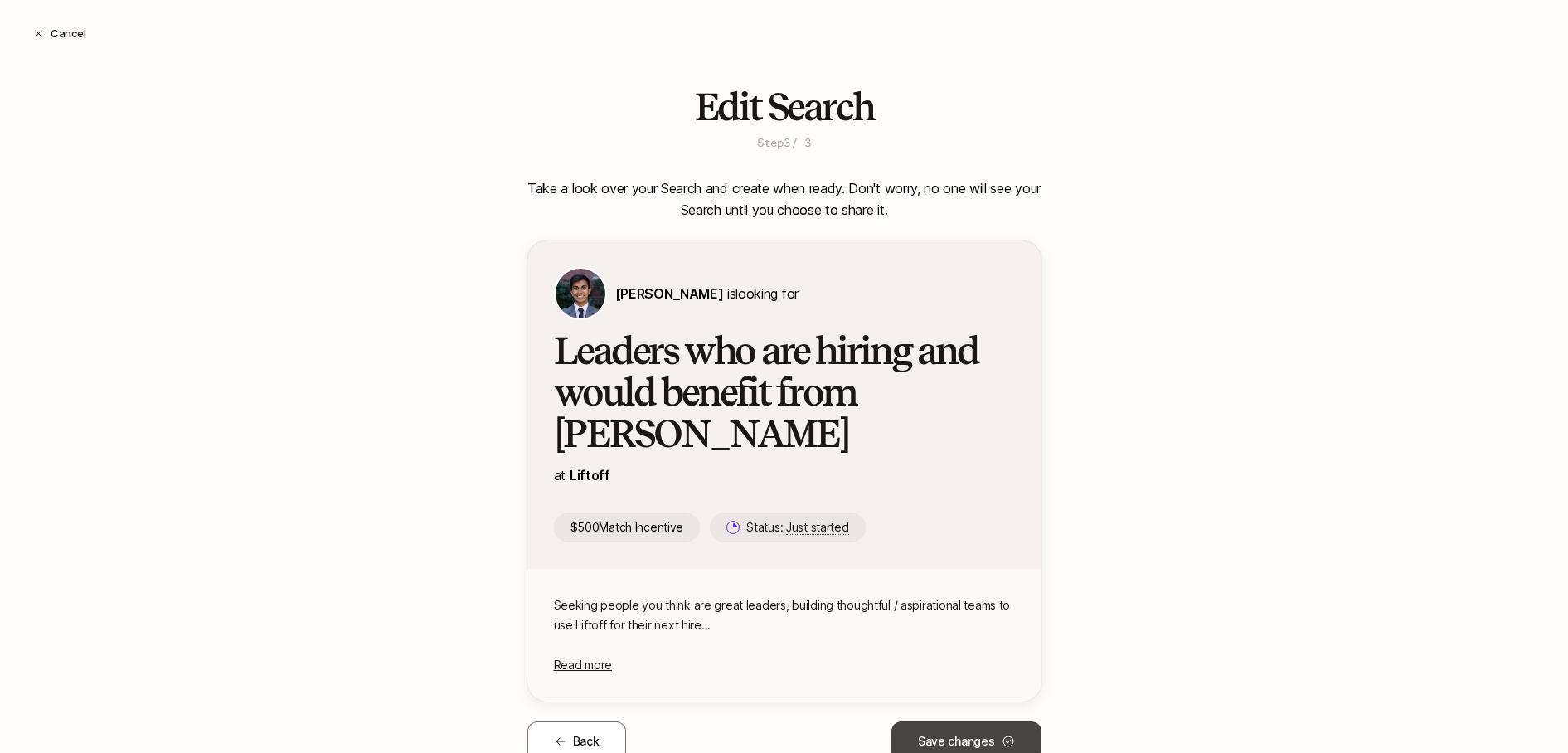
click at [988, 721] on button "Save changes" at bounding box center [966, 740] width 150 height 39
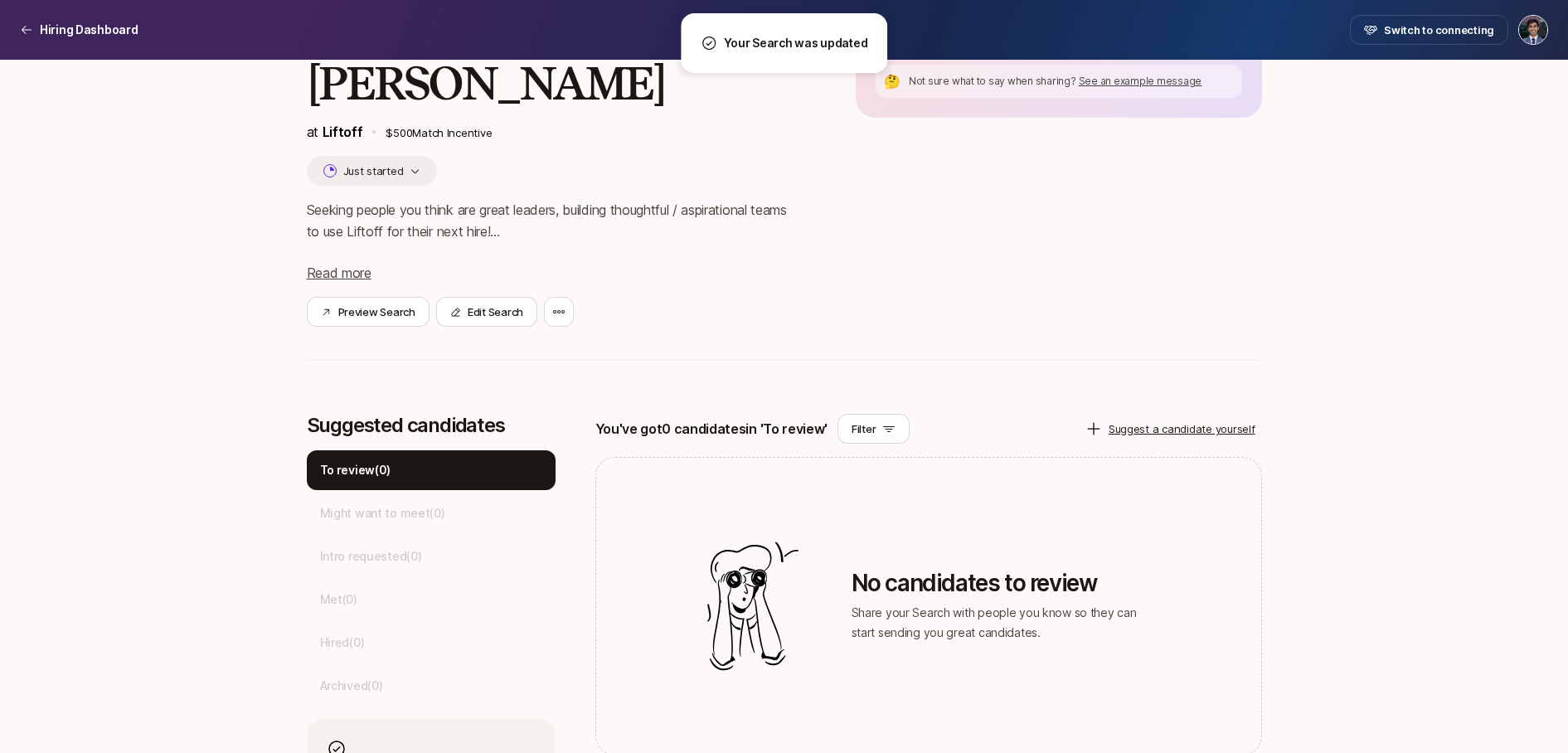
scroll to position [247, 0]
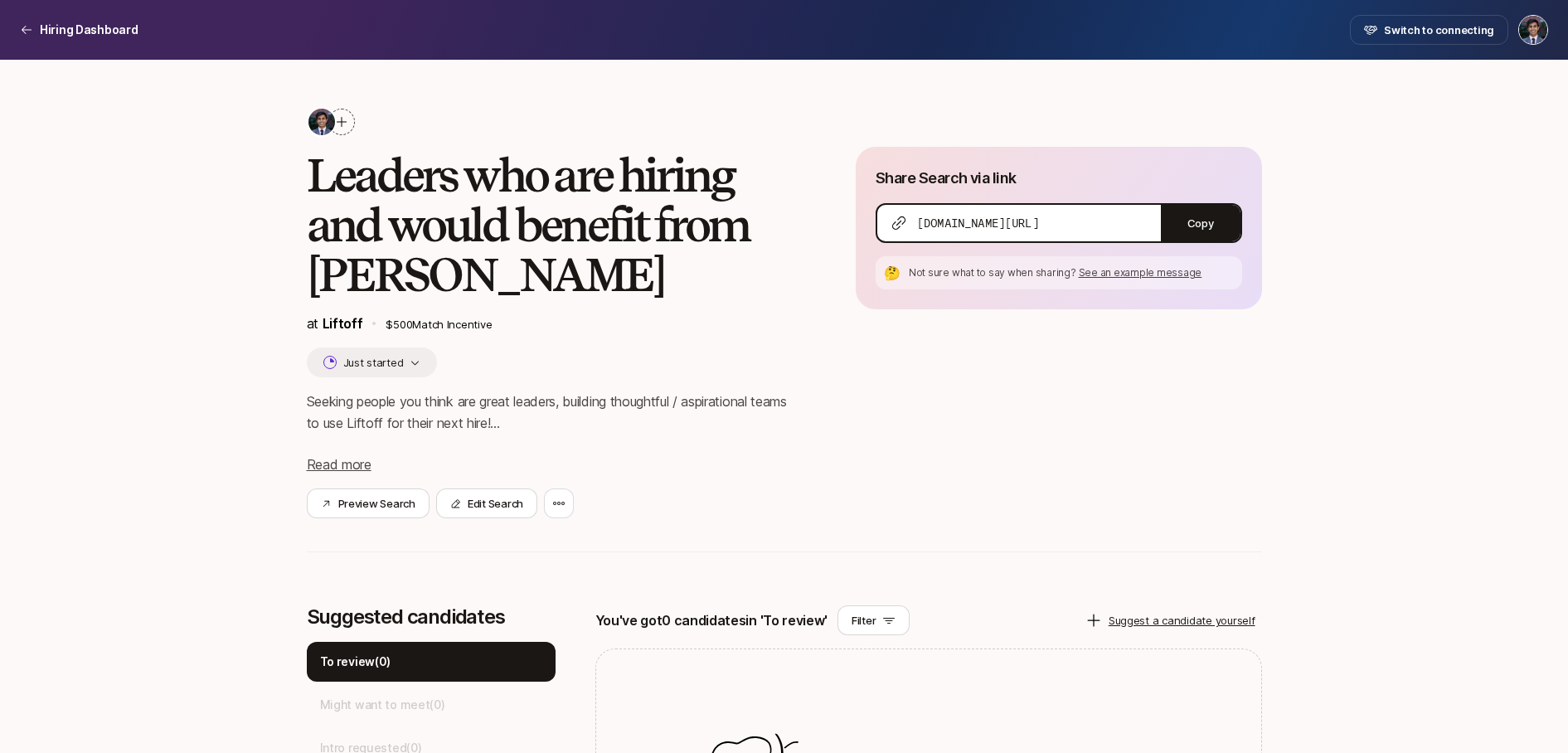
scroll to position [15, 0]
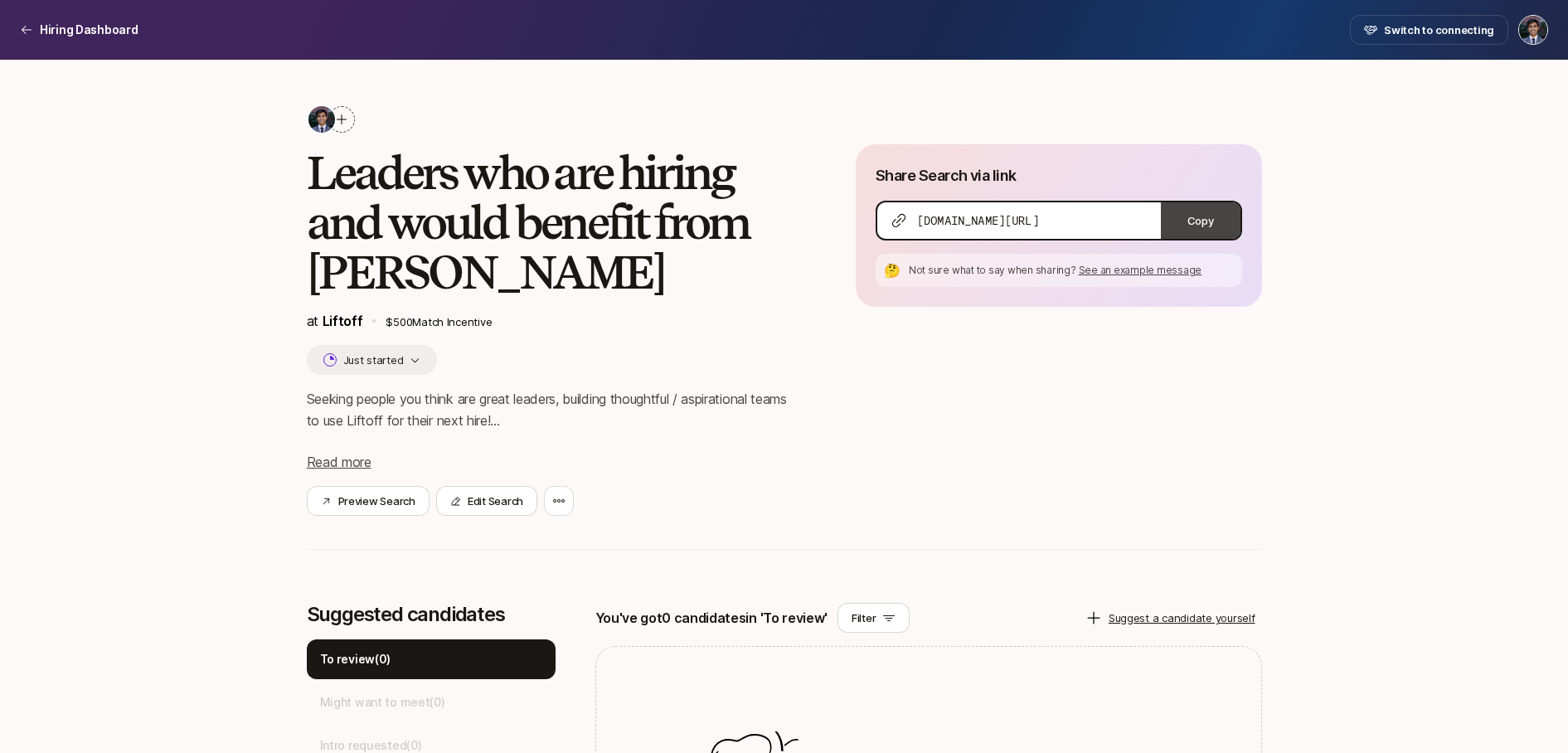
click at [1207, 223] on button "Copy" at bounding box center [1200, 220] width 80 height 37
